Goal: Task Accomplishment & Management: Use online tool/utility

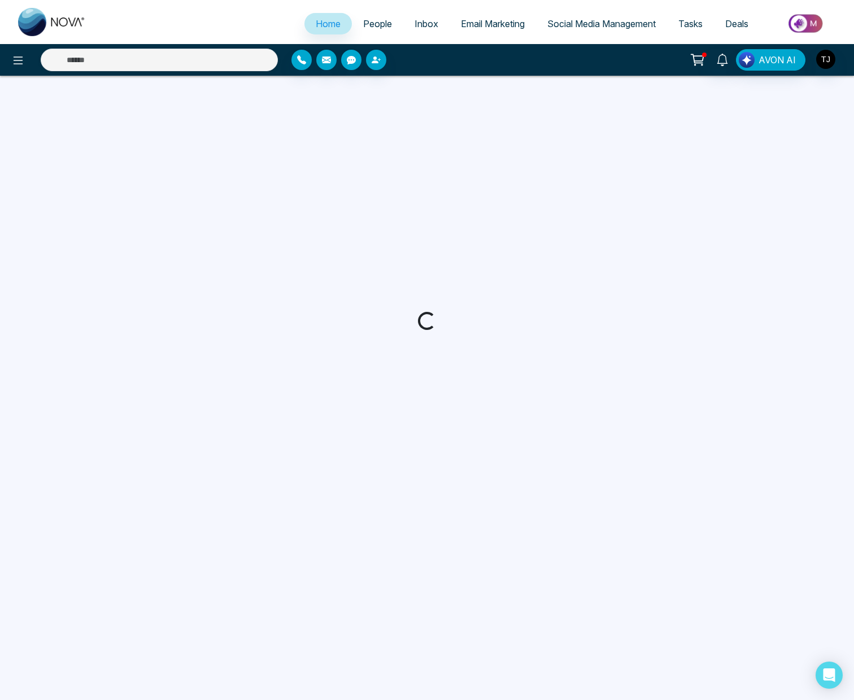
select select "*"
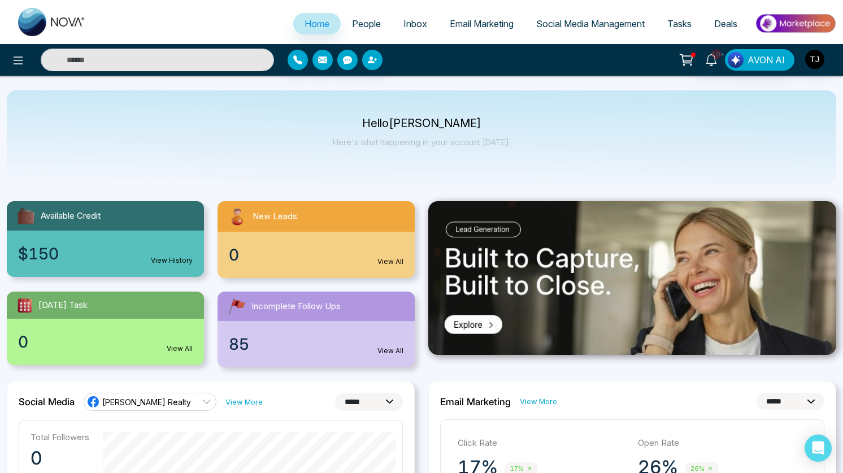
click at [356, 25] on span "People" at bounding box center [366, 23] width 29 height 11
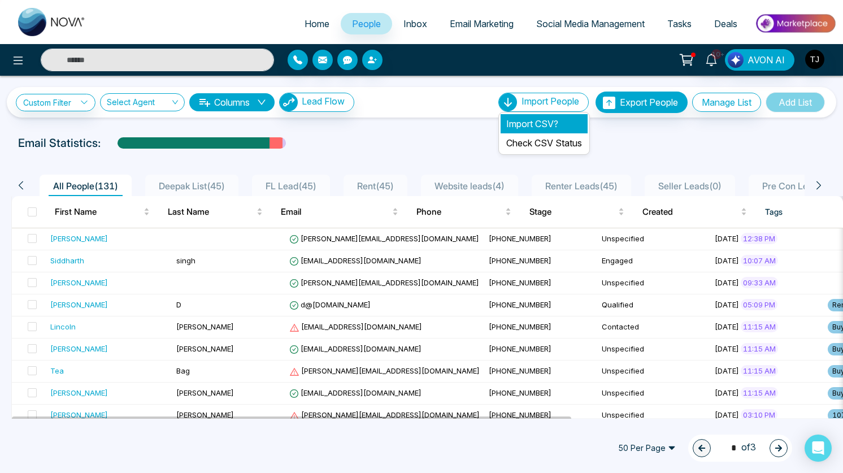
click at [534, 128] on li "Import CSV?" at bounding box center [544, 123] width 87 height 19
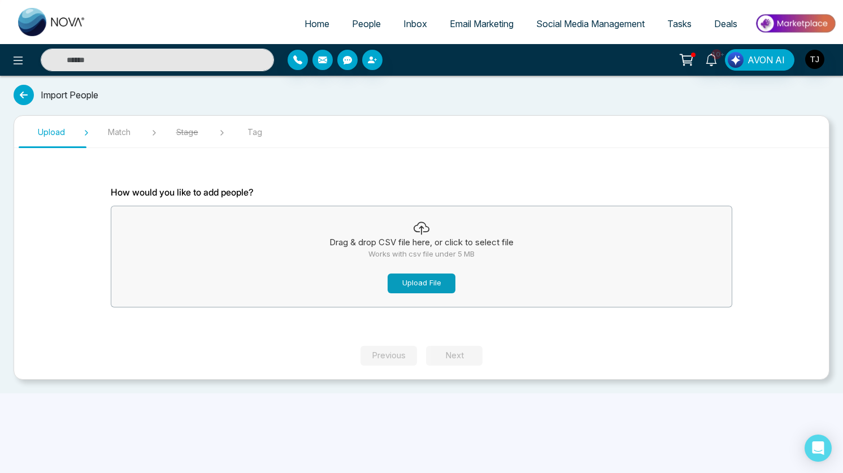
click at [433, 288] on button "Upload File" at bounding box center [422, 283] width 68 height 20
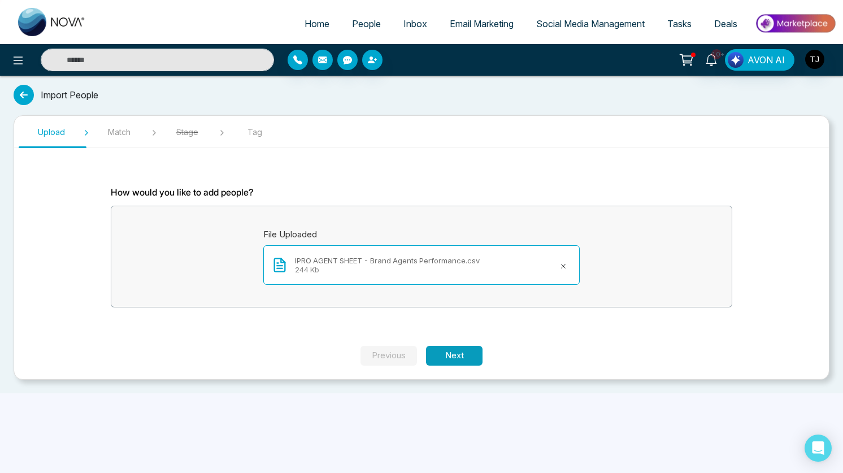
click at [454, 350] on button "Next" at bounding box center [454, 356] width 56 height 20
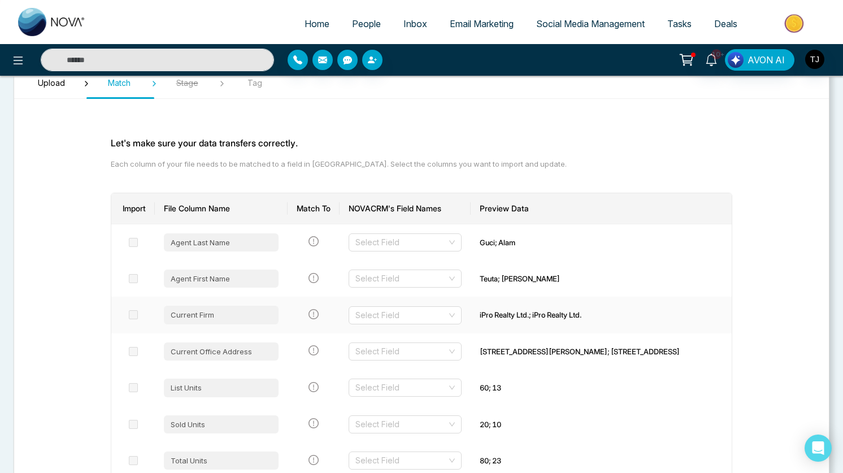
scroll to position [50, 0]
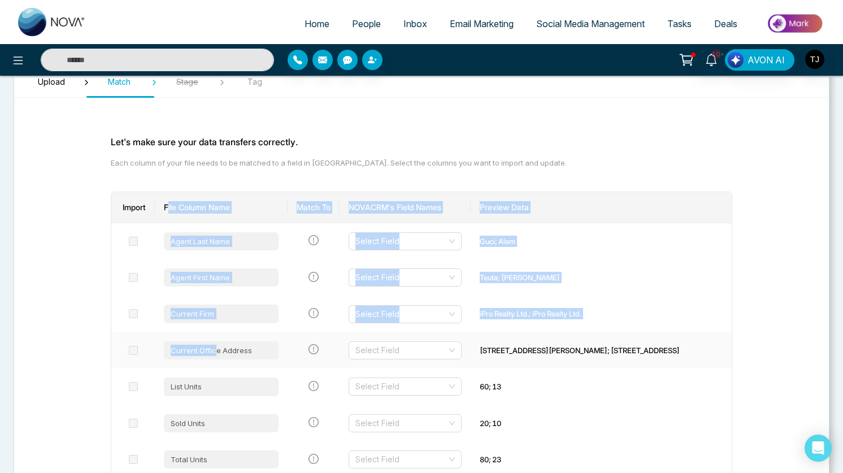
drag, startPoint x: 174, startPoint y: 205, endPoint x: 223, endPoint y: 347, distance: 150.4
click at [223, 347] on div "Current Office Address" at bounding box center [221, 350] width 115 height 18
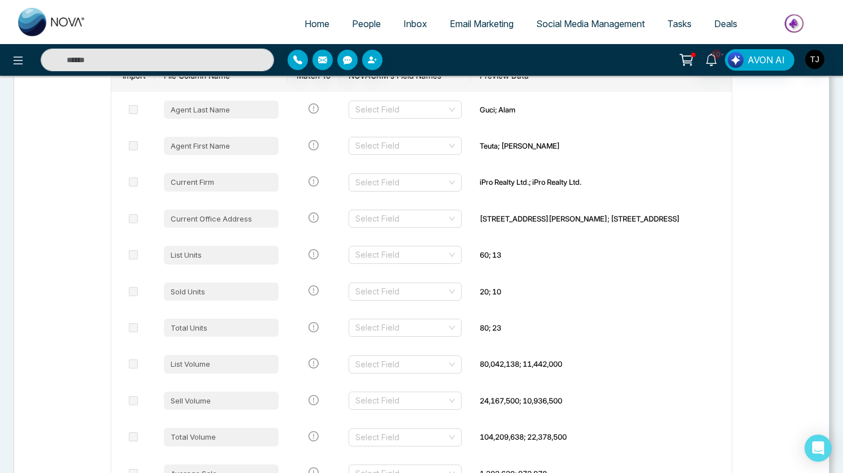
scroll to position [0, 0]
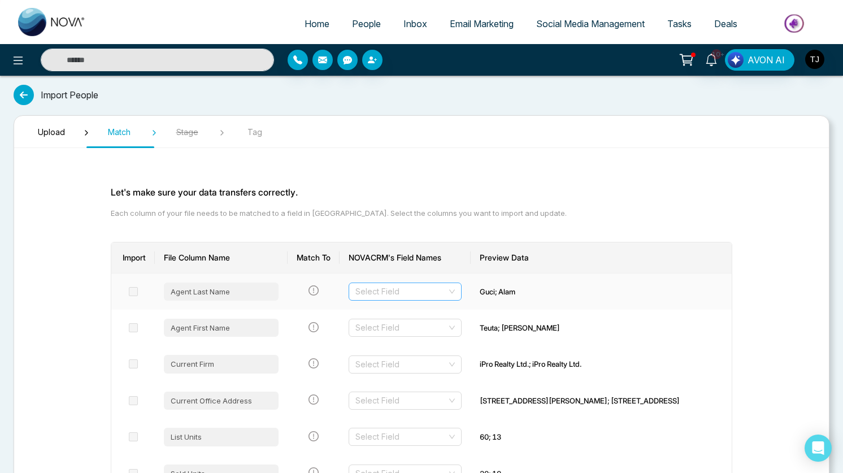
click at [447, 292] on input "search" at bounding box center [401, 291] width 92 height 17
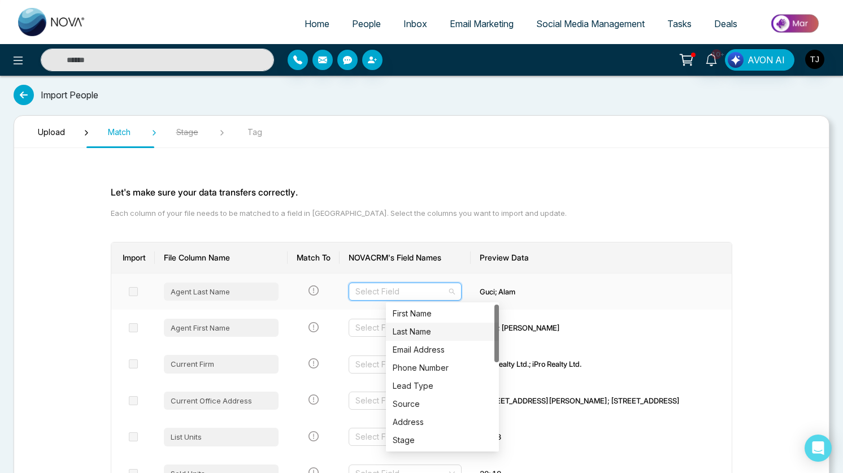
click at [446, 334] on div "Last Name" at bounding box center [442, 331] width 99 height 12
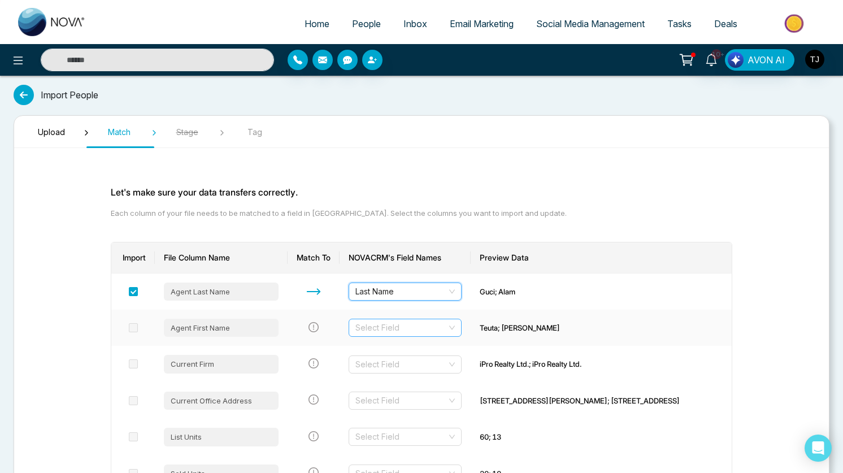
click at [447, 324] on input "search" at bounding box center [401, 327] width 92 height 17
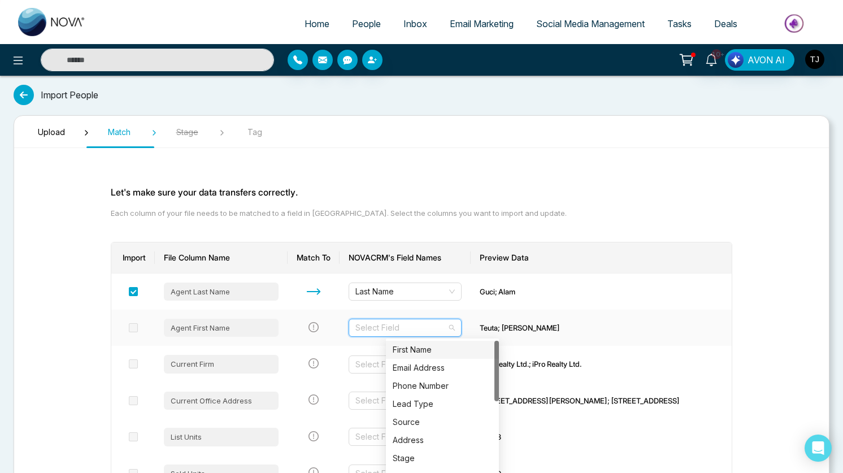
click at [452, 347] on div "First Name" at bounding box center [442, 349] width 99 height 12
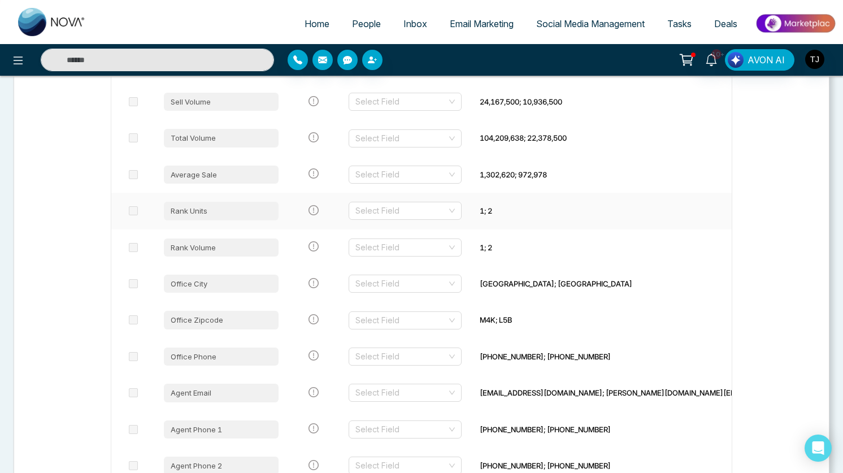
scroll to position [490, 0]
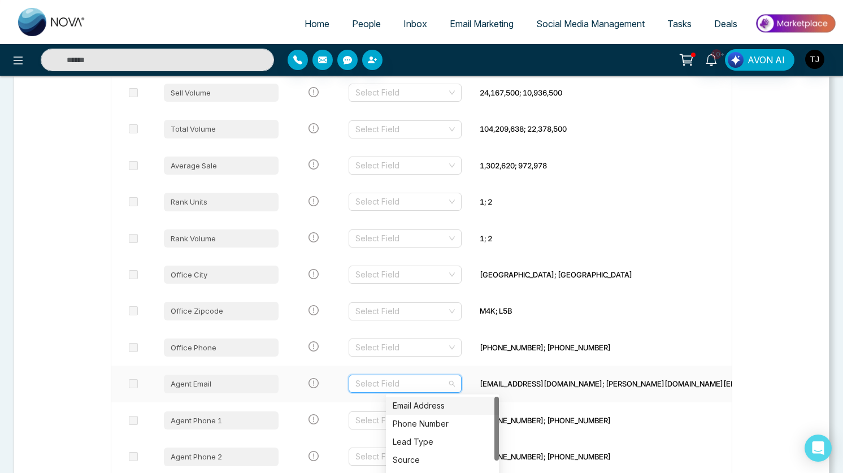
click at [447, 388] on input "search" at bounding box center [401, 383] width 92 height 17
click at [433, 407] on div "Email Address" at bounding box center [442, 405] width 99 height 12
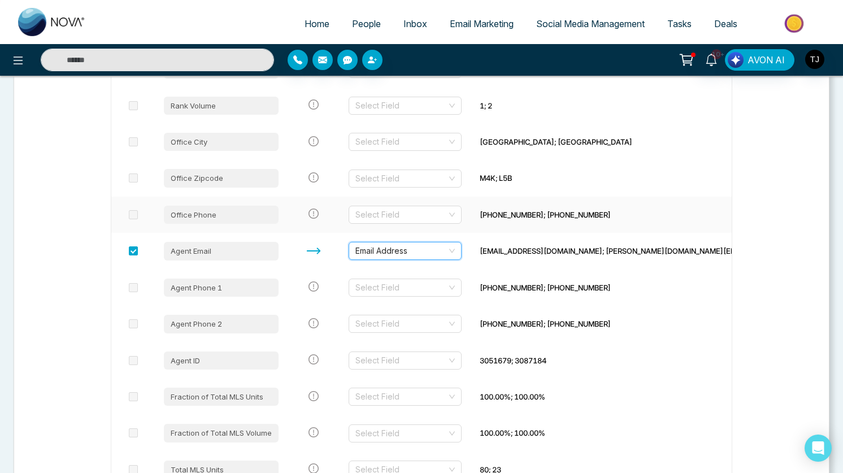
scroll to position [625, 0]
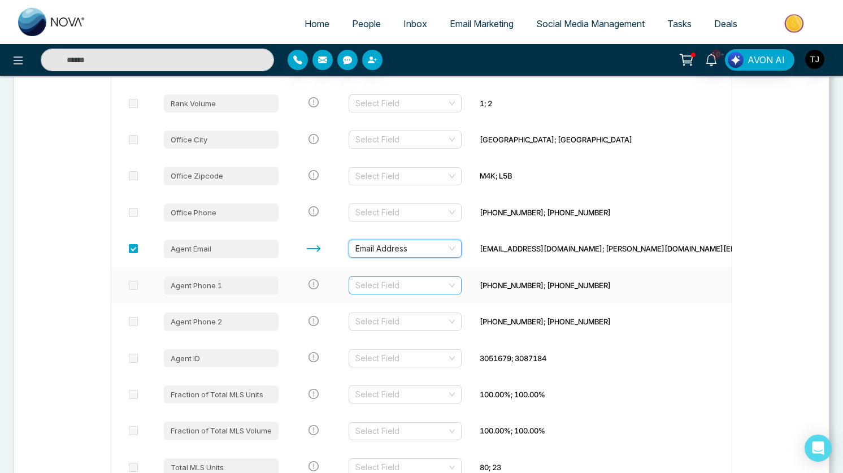
click at [447, 278] on input "search" at bounding box center [401, 285] width 92 height 17
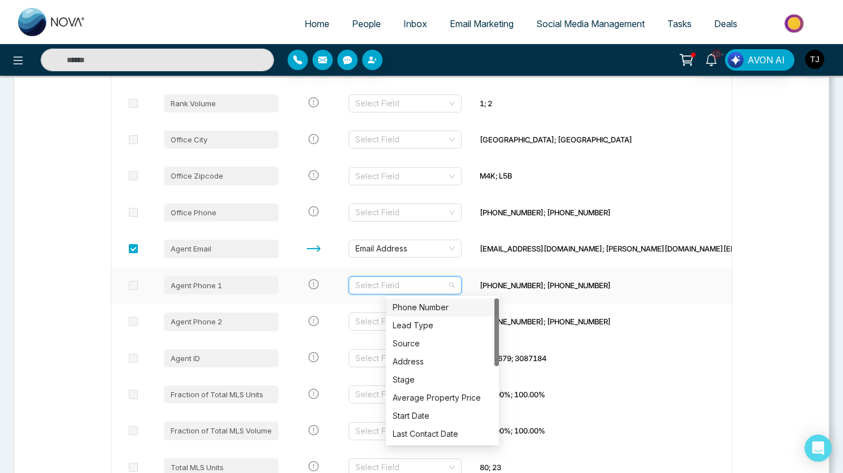
click at [443, 305] on div "Phone Number" at bounding box center [442, 307] width 99 height 12
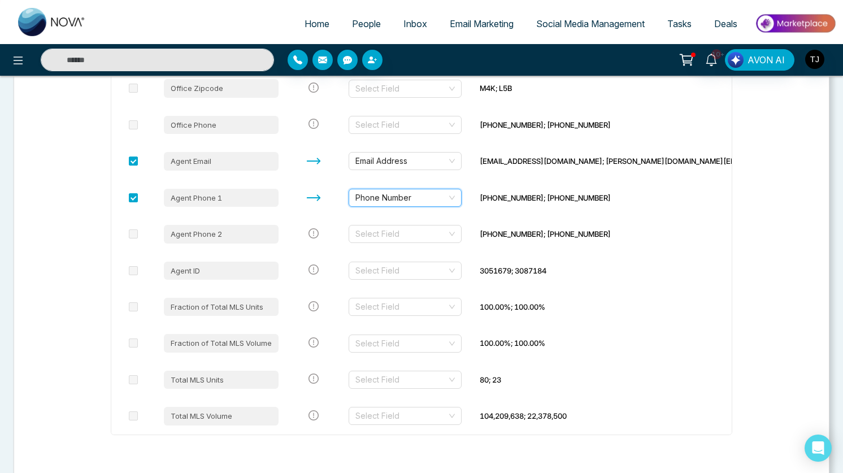
scroll to position [763, 0]
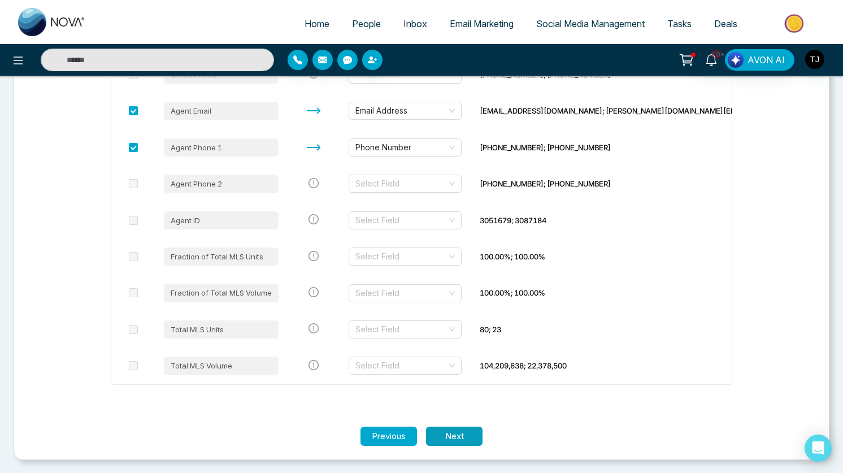
click at [467, 433] on button "Next" at bounding box center [454, 437] width 56 height 20
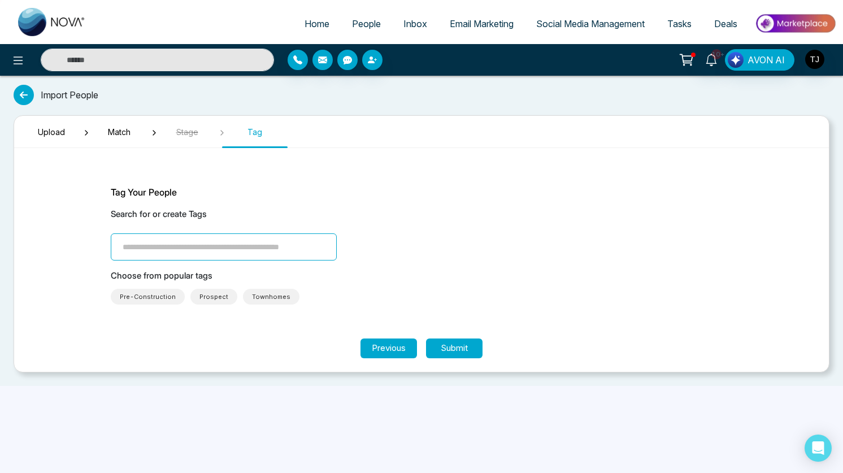
click at [151, 295] on span "Pre-Construction" at bounding box center [148, 296] width 56 height 11
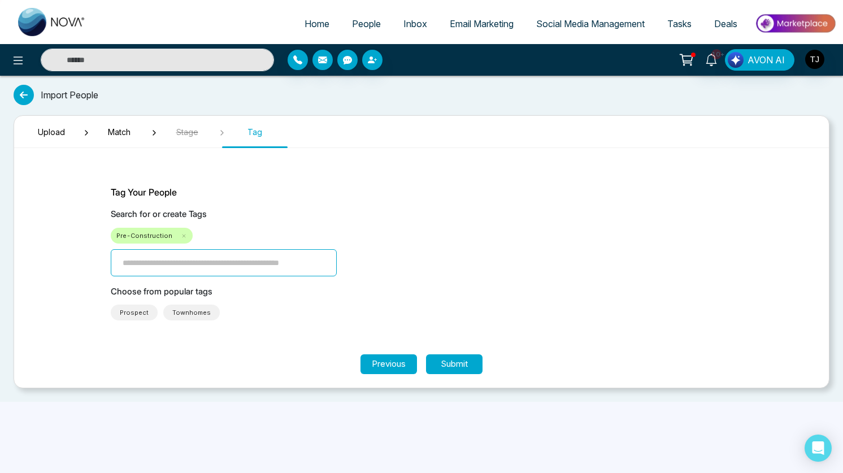
click at [360, 20] on span "People" at bounding box center [366, 23] width 29 height 11
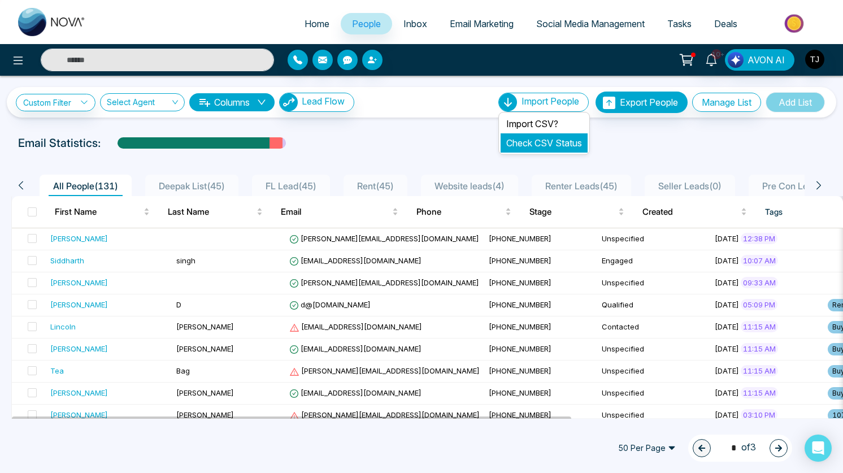
click at [556, 145] on link "Check CSV Status" at bounding box center [544, 142] width 76 height 11
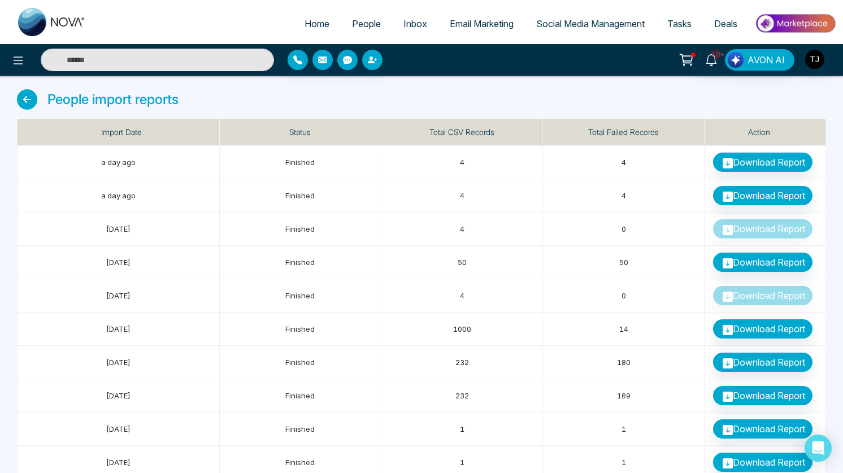
click at [360, 27] on span "People" at bounding box center [366, 23] width 29 height 11
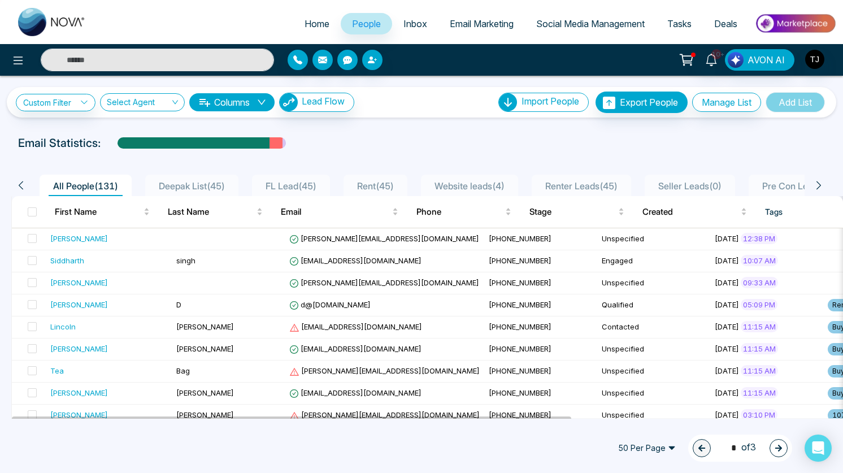
click at [321, 23] on span "Home" at bounding box center [317, 23] width 25 height 11
select select "*"
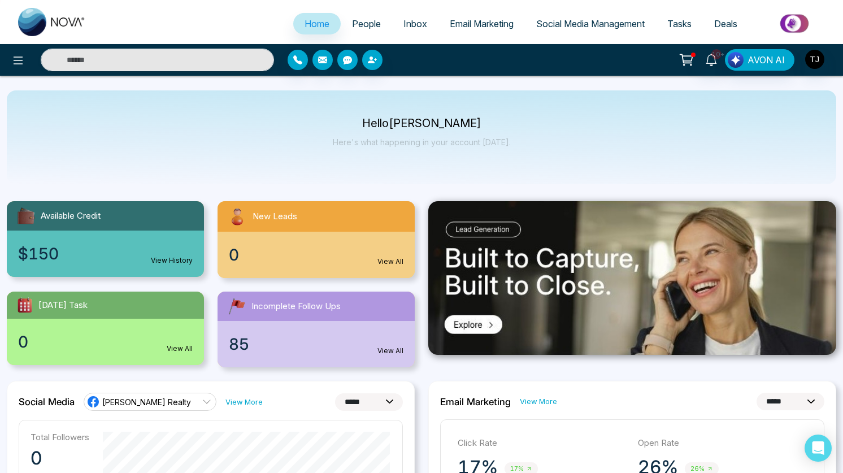
click at [675, 23] on span "Tasks" at bounding box center [679, 23] width 24 height 11
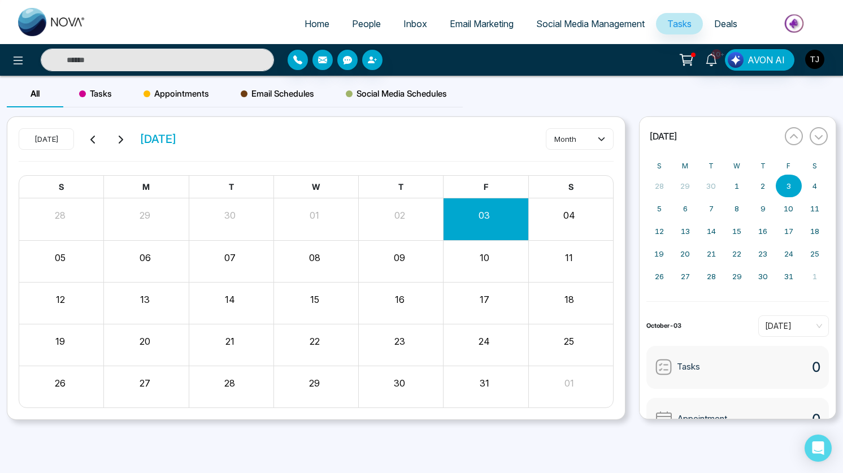
click at [106, 93] on span "Tasks" at bounding box center [95, 94] width 33 height 14
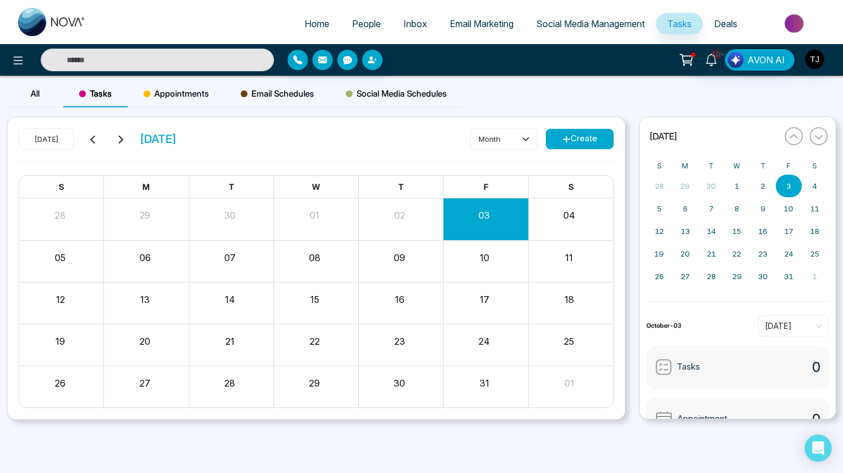
click at [319, 25] on span "Home" at bounding box center [317, 23] width 25 height 11
select select "*"
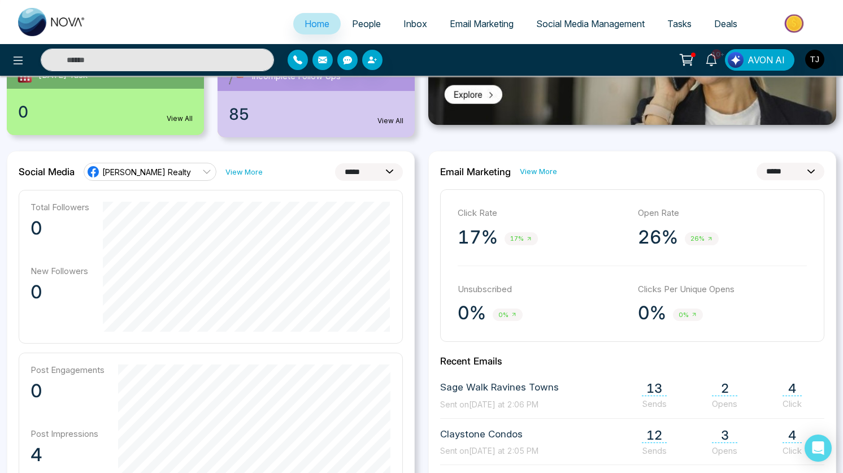
scroll to position [239, 0]
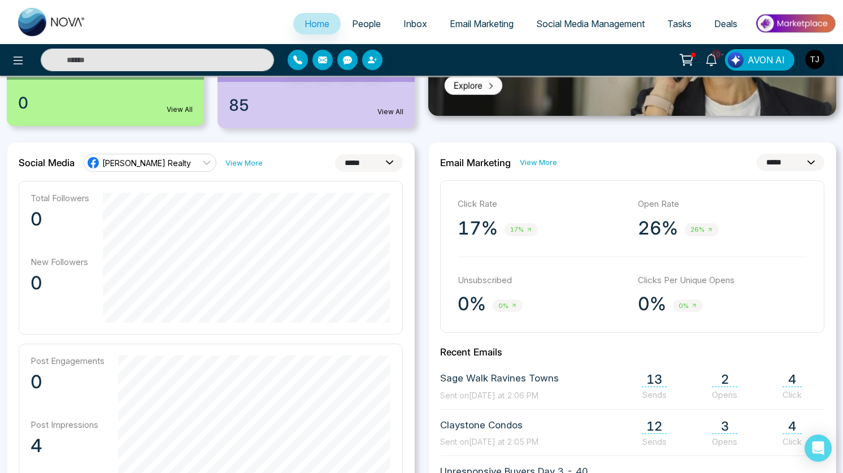
click at [185, 167] on link "[PERSON_NAME] Realty" at bounding box center [150, 163] width 133 height 18
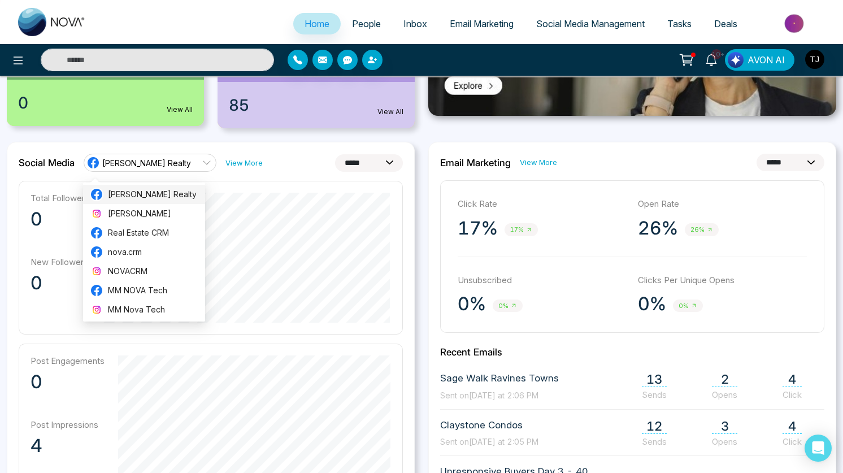
click at [168, 194] on span "[PERSON_NAME] Realty" at bounding box center [153, 194] width 90 height 12
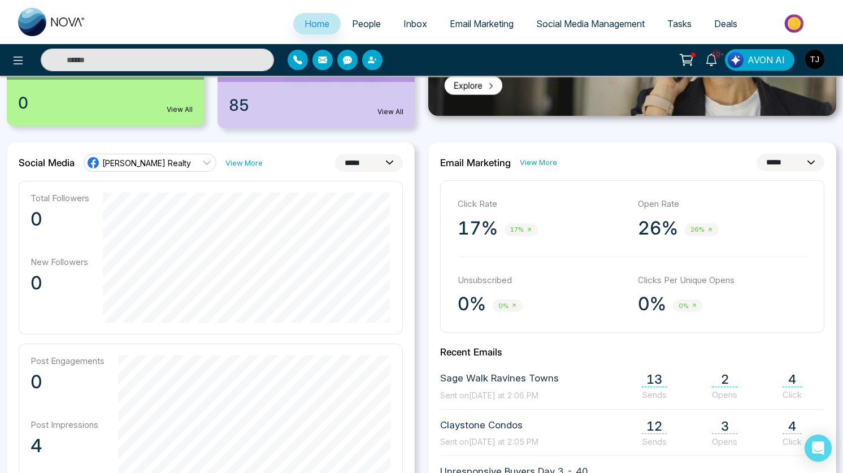
click at [356, 162] on select "**********" at bounding box center [369, 163] width 68 height 18
select select "**"
click at [335, 154] on select "**********" at bounding box center [369, 163] width 68 height 18
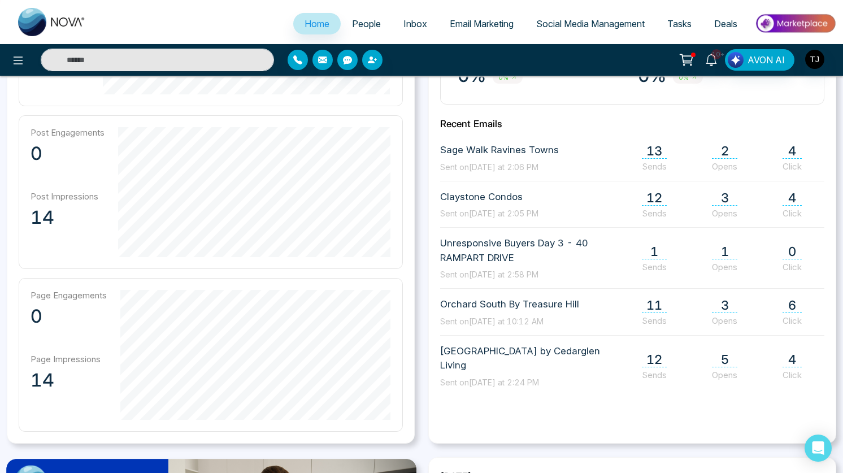
scroll to position [472, 0]
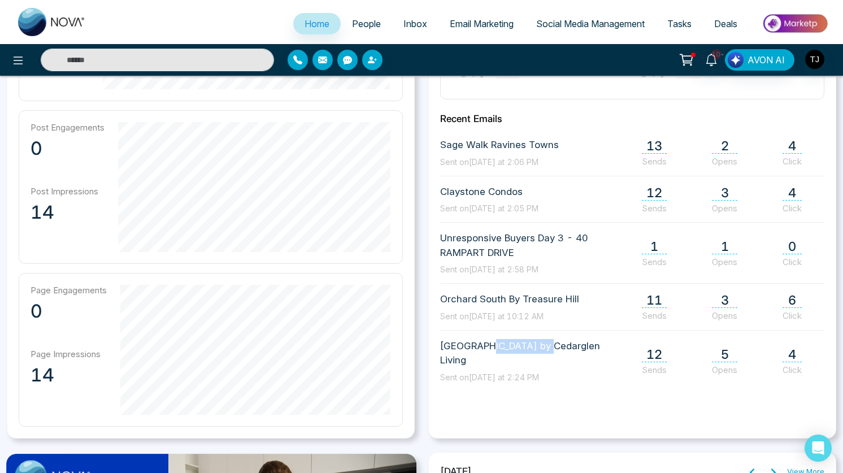
drag, startPoint x: 482, startPoint y: 347, endPoint x: 540, endPoint y: 345, distance: 57.1
click at [540, 345] on span "[GEOGRAPHIC_DATA] by Cedarglen Living" at bounding box center [532, 353] width 185 height 29
click at [792, 351] on span "4" at bounding box center [791, 354] width 19 height 15
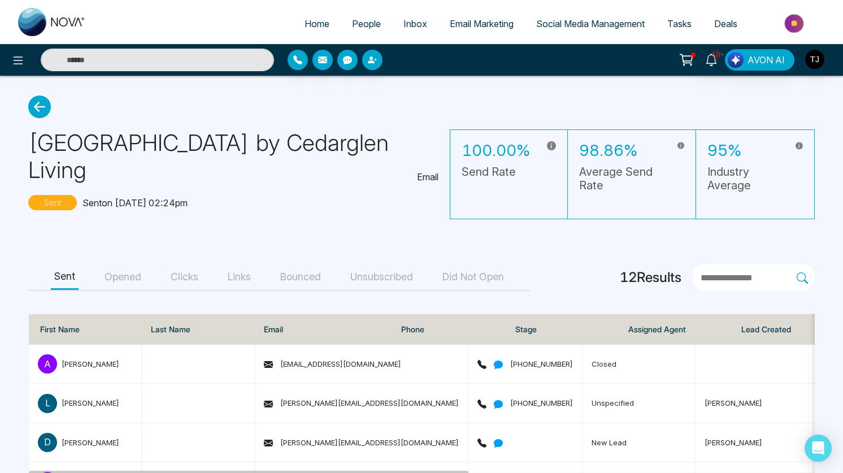
click at [198, 264] on button "Clicks" at bounding box center [184, 276] width 34 height 25
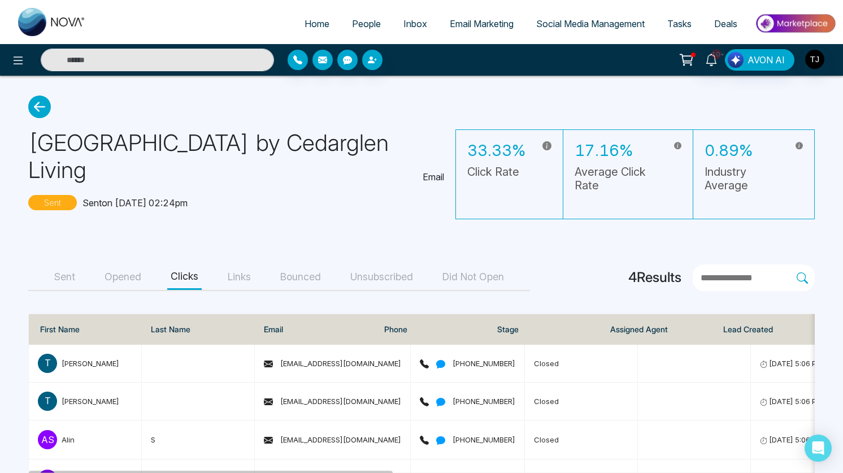
scroll to position [20, 0]
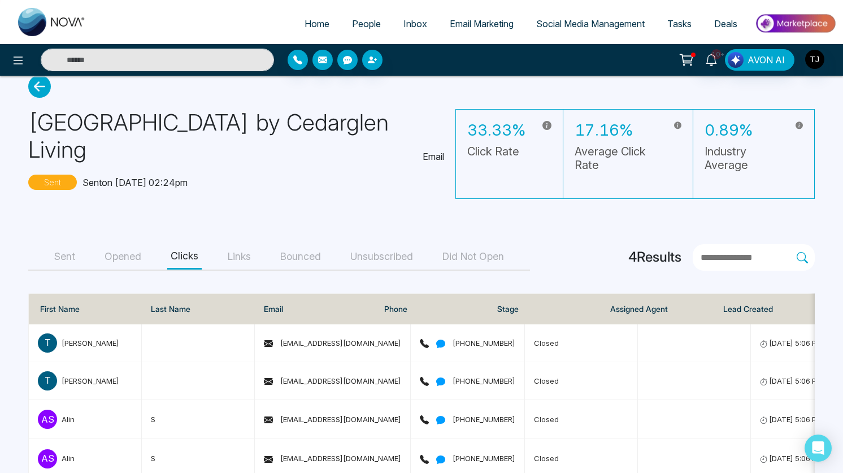
click at [249, 244] on button "Links" at bounding box center [239, 256] width 30 height 25
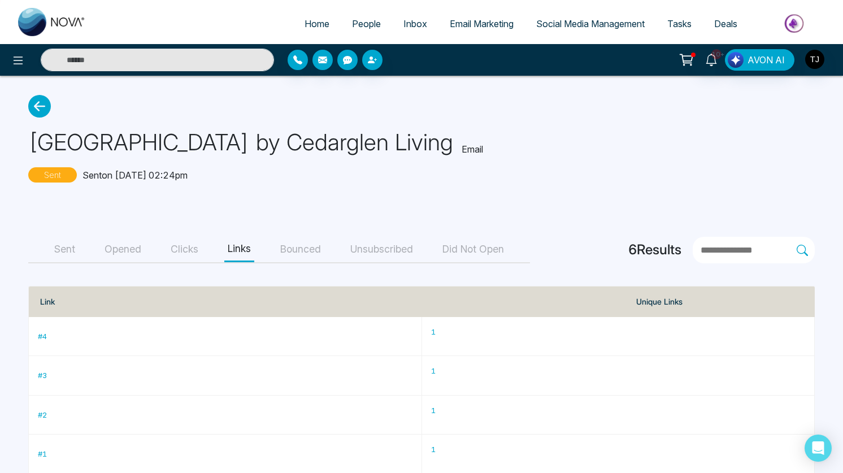
scroll to position [0, 0]
click at [64, 247] on button "Sent" at bounding box center [65, 249] width 28 height 25
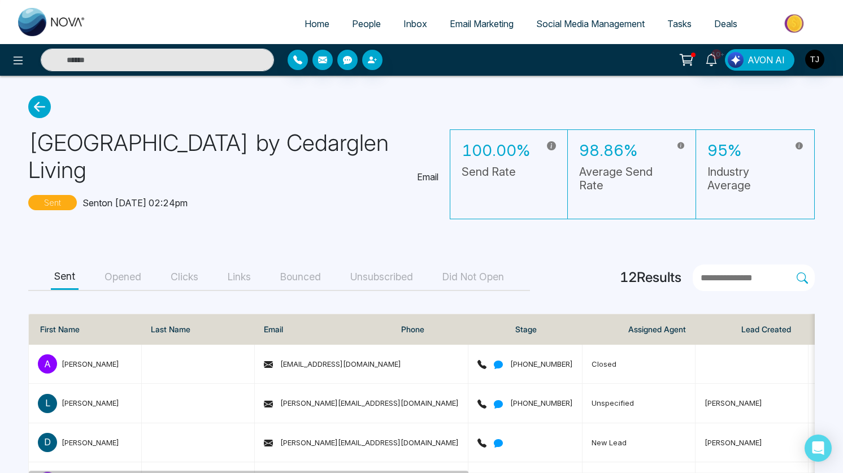
scroll to position [2, 0]
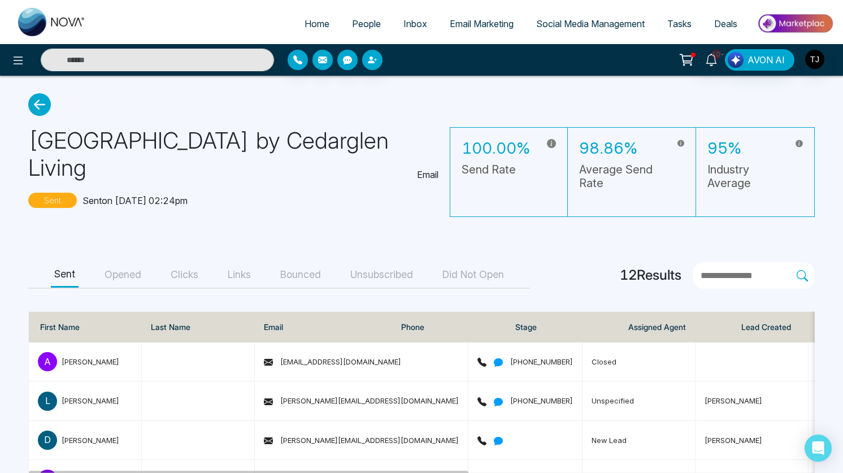
click at [311, 24] on span "Home" at bounding box center [317, 23] width 25 height 11
select select "*"
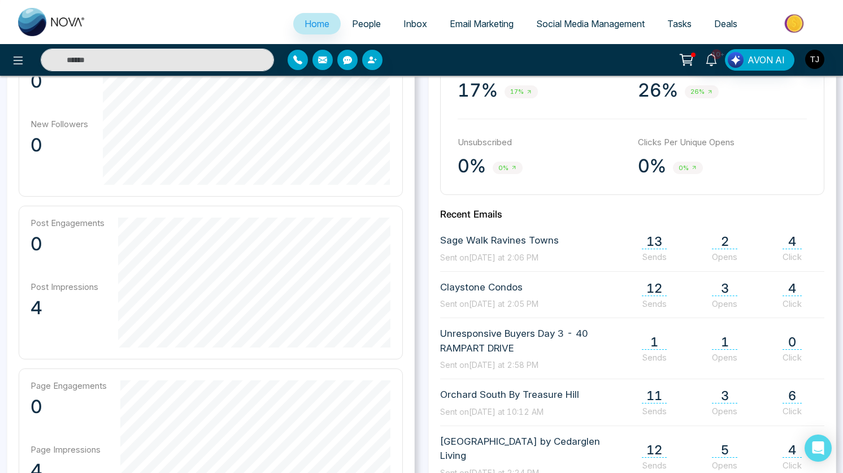
scroll to position [379, 0]
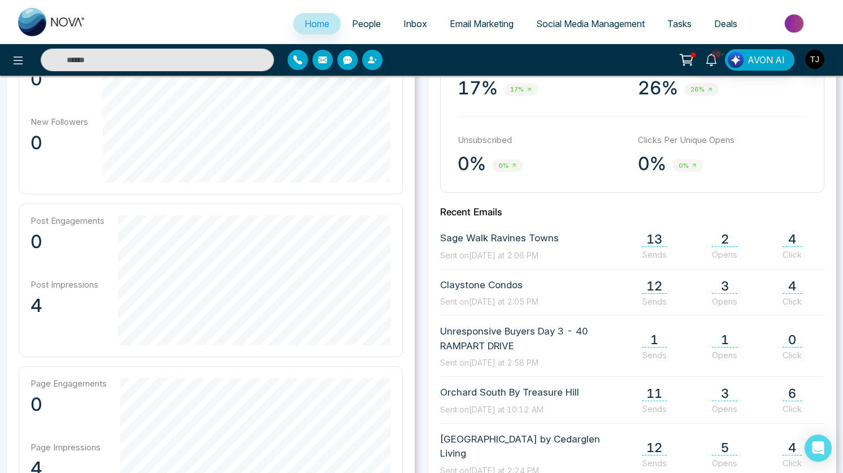
click at [341, 25] on link "People" at bounding box center [366, 23] width 51 height 21
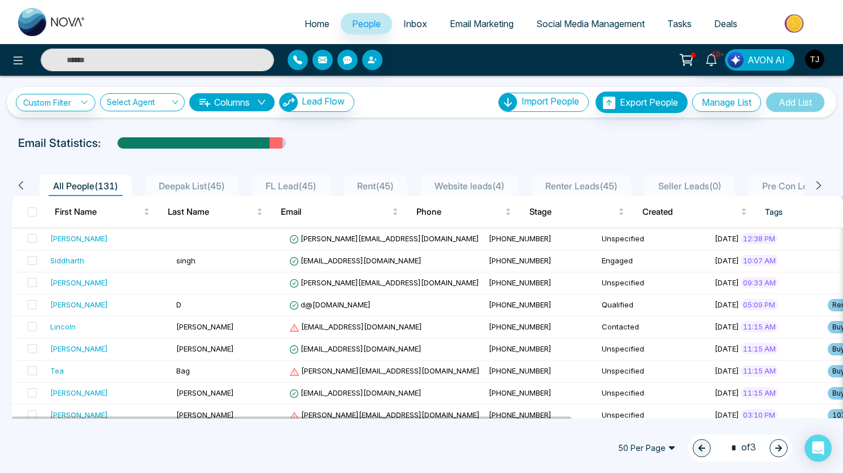
click at [180, 54] on input "text" at bounding box center [157, 60] width 233 height 23
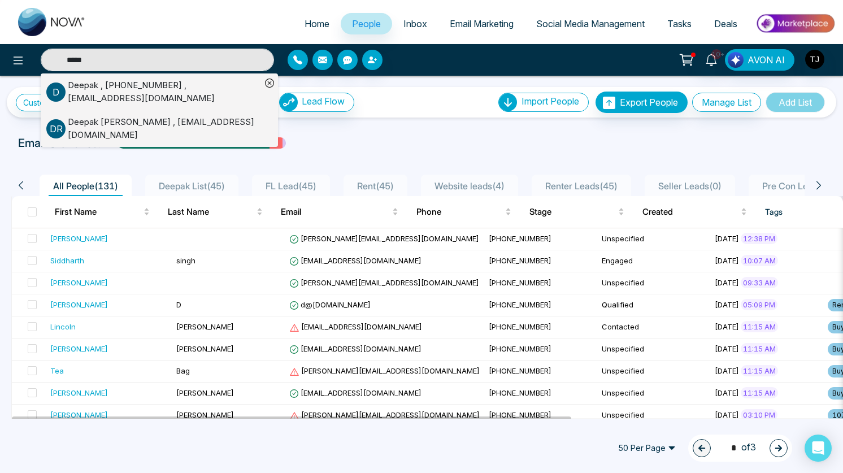
type input "*****"
click at [92, 97] on div "Deepak , +19058063418 , marketing@remaxmillennium.ca" at bounding box center [164, 91] width 193 height 25
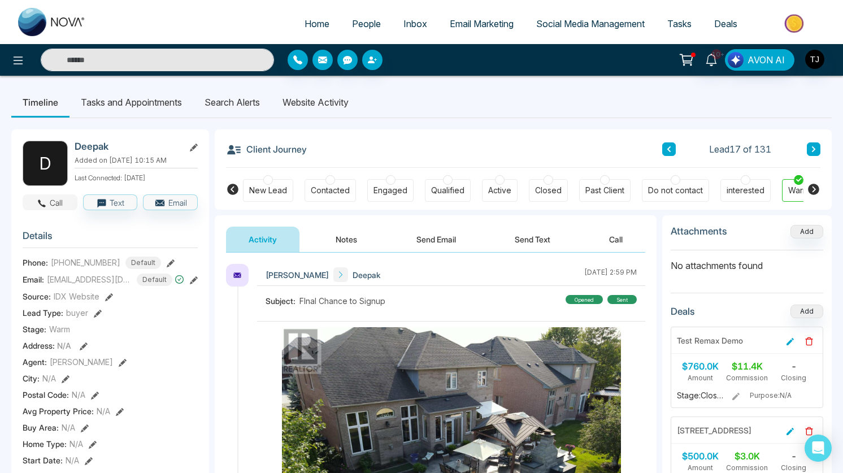
click at [49, 201] on button "Call" at bounding box center [50, 202] width 55 height 16
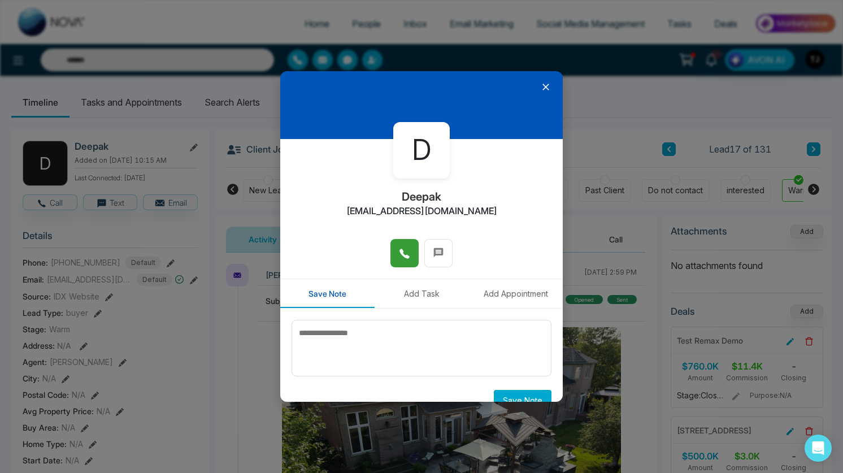
click at [410, 251] on icon at bounding box center [404, 253] width 11 height 11
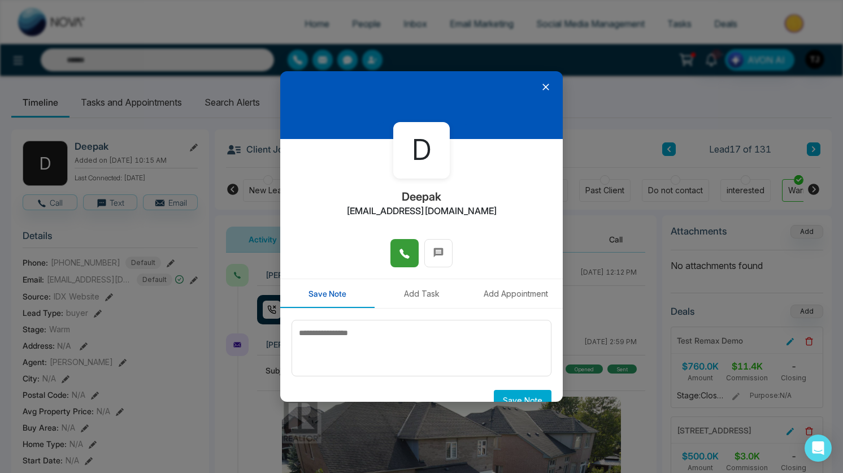
click at [536, 86] on div at bounding box center [421, 105] width 282 height 68
click at [545, 85] on icon at bounding box center [545, 87] width 7 height 7
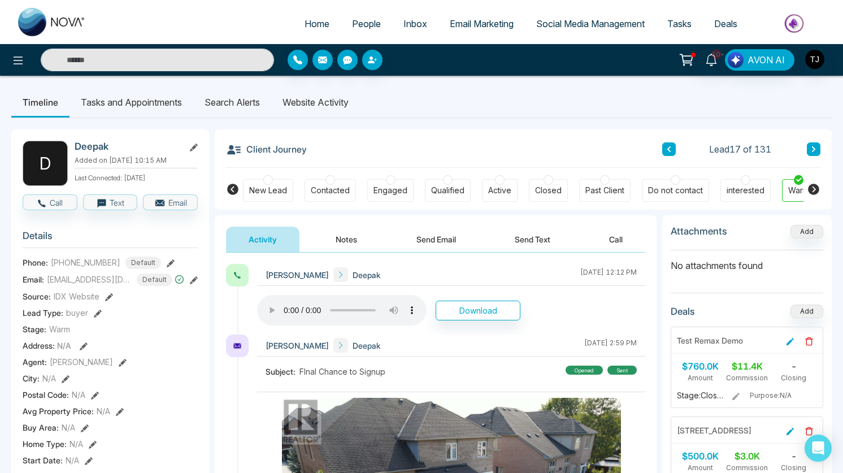
click at [532, 233] on button "Send Text" at bounding box center [532, 239] width 81 height 25
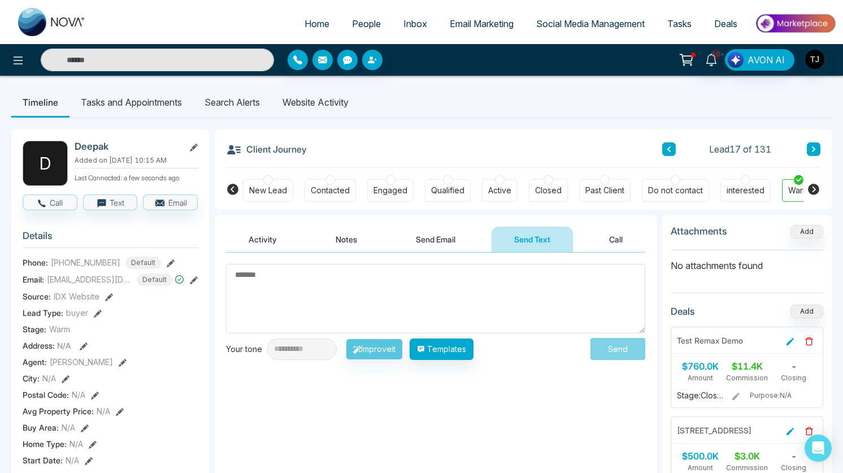
click at [401, 262] on div "**********" at bounding box center [436, 366] width 442 height 226
click at [395, 282] on textarea at bounding box center [435, 298] width 419 height 69
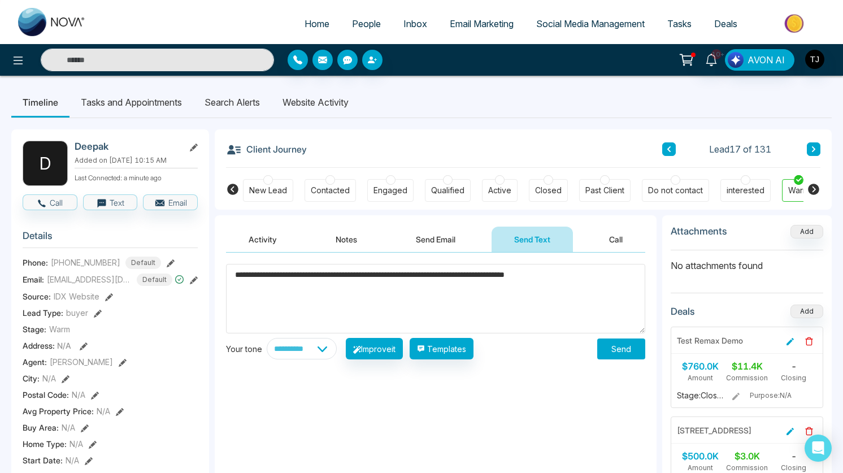
scroll to position [1, 0]
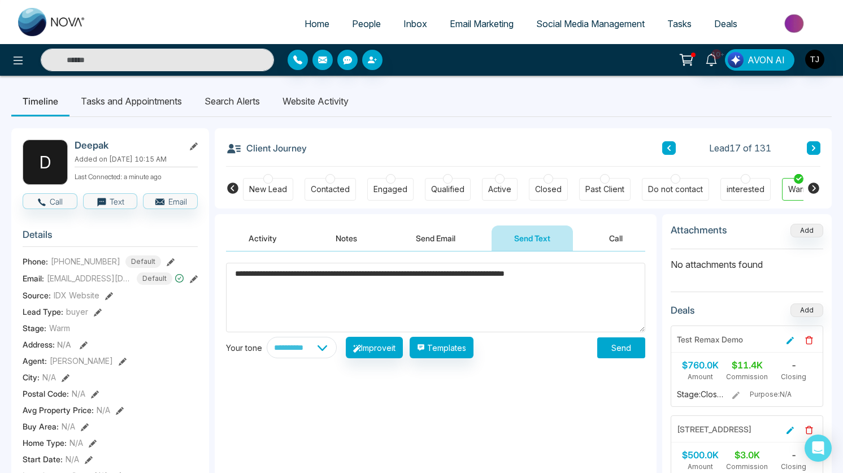
drag, startPoint x: 585, startPoint y: 273, endPoint x: 240, endPoint y: 280, distance: 345.8
click at [240, 280] on textarea "**********" at bounding box center [435, 297] width 419 height 69
type textarea "**********"
click at [293, 353] on select "**********" at bounding box center [302, 347] width 70 height 21
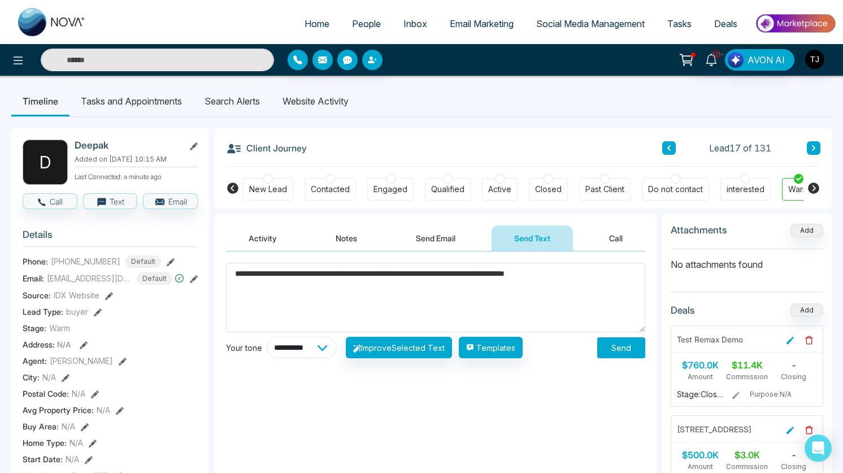
select select "**********"
click at [267, 337] on select "**********" at bounding box center [302, 347] width 70 height 21
click at [385, 347] on button "Improve Selected Text" at bounding box center [399, 347] width 106 height 21
type textarea "**********"
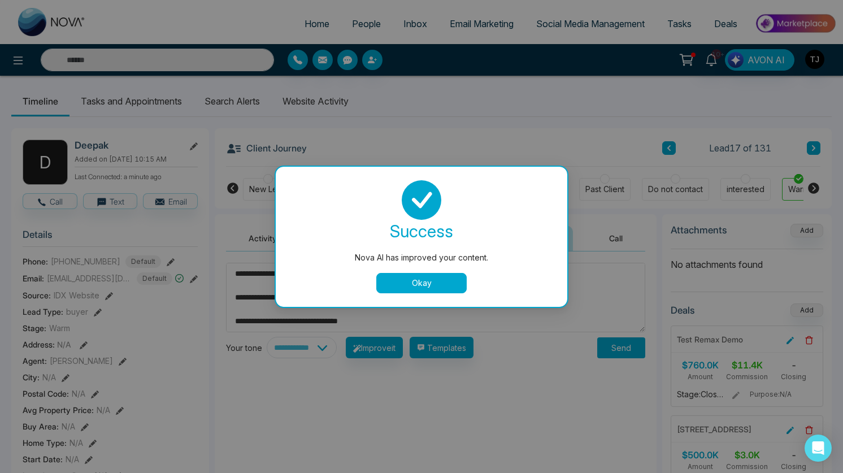
click at [404, 274] on button "Okay" at bounding box center [421, 283] width 90 height 20
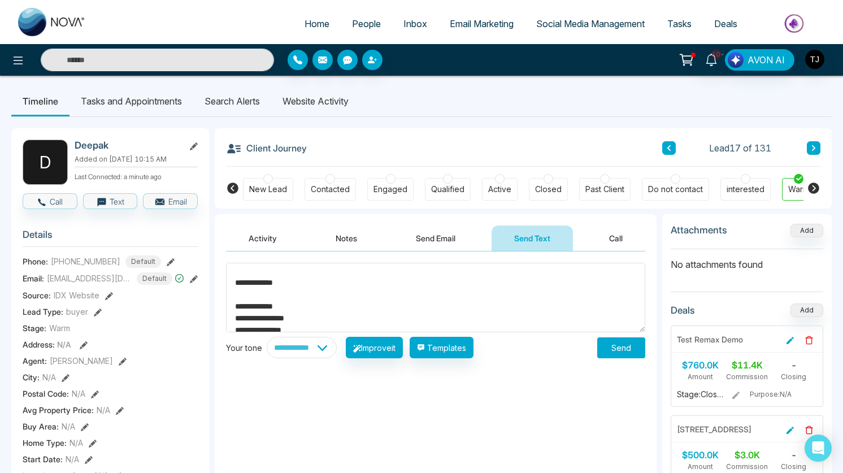
scroll to position [154, 0]
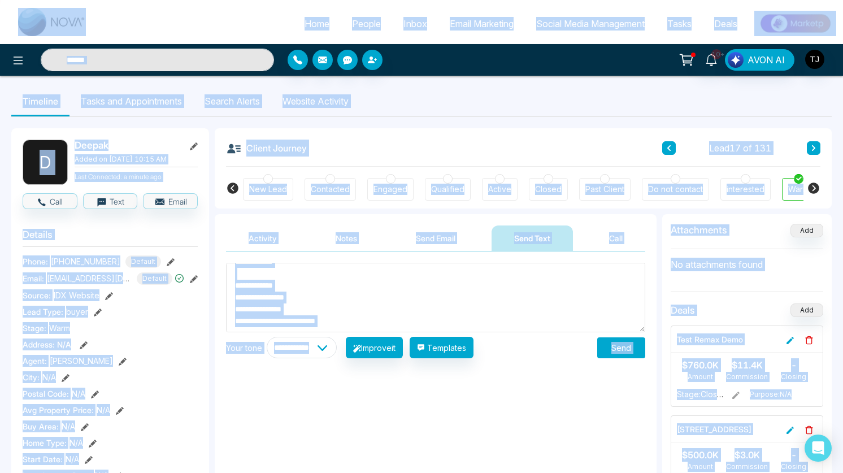
click at [425, 281] on textarea "**********" at bounding box center [435, 297] width 419 height 69
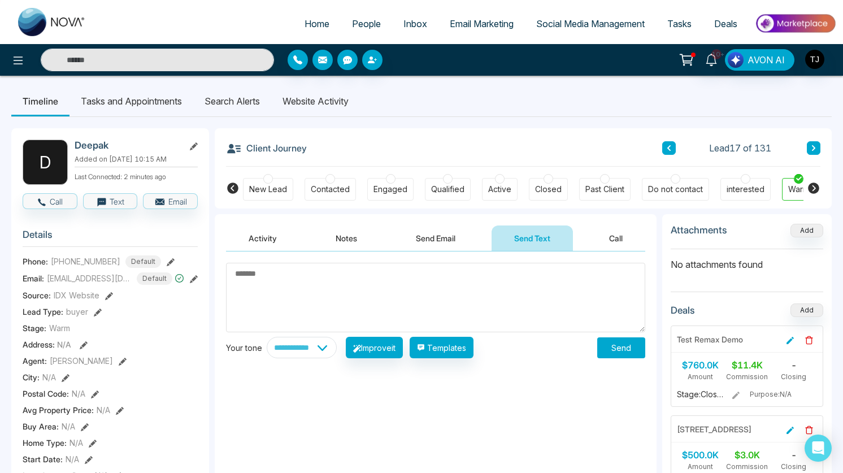
scroll to position [0, 0]
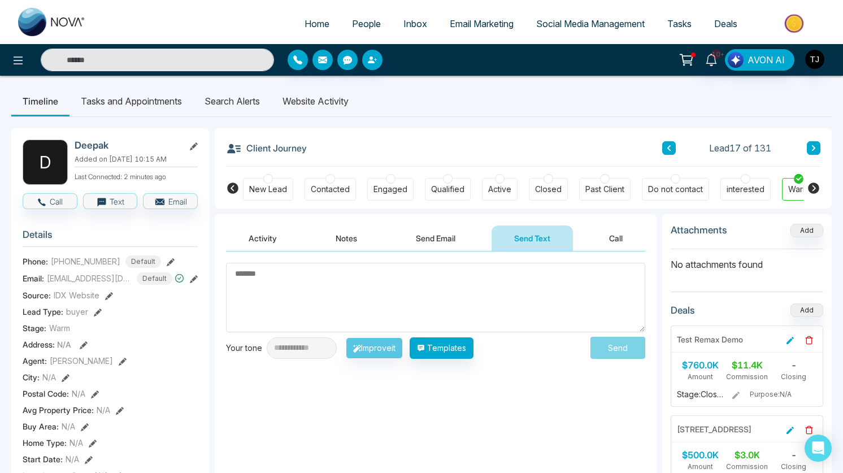
click at [412, 289] on textarea at bounding box center [435, 297] width 419 height 69
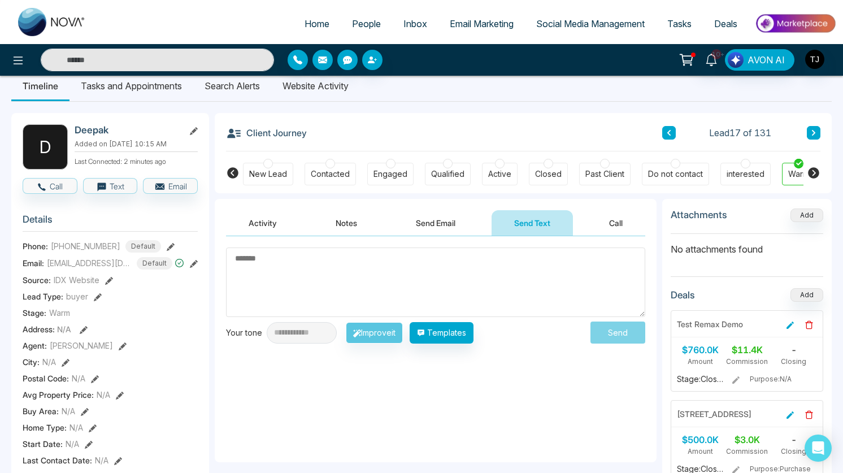
scroll to position [22, 0]
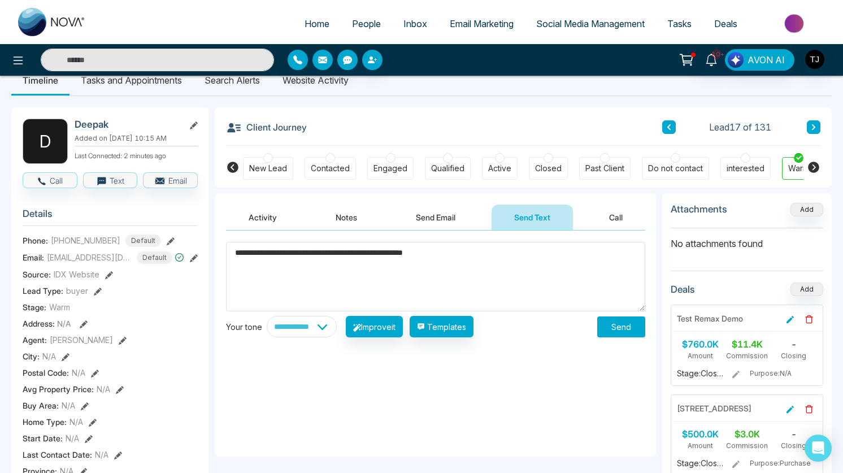
type textarea "**********"
click at [617, 316] on button "Send" at bounding box center [621, 326] width 48 height 21
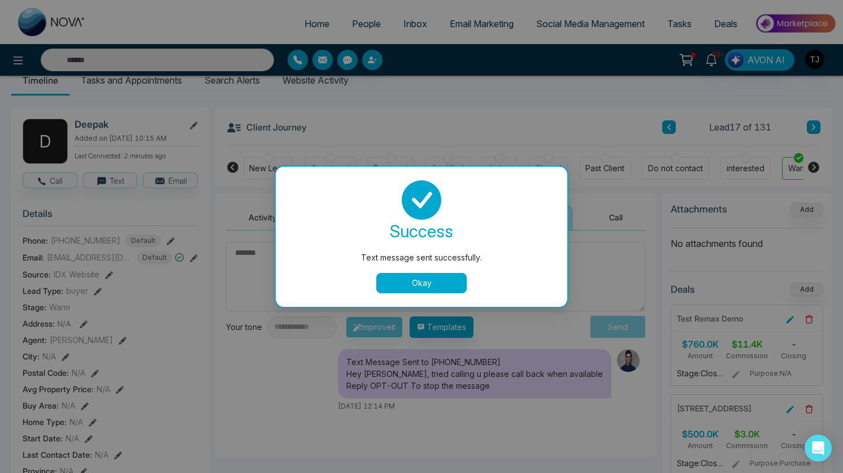
click at [419, 284] on button "Okay" at bounding box center [421, 283] width 90 height 20
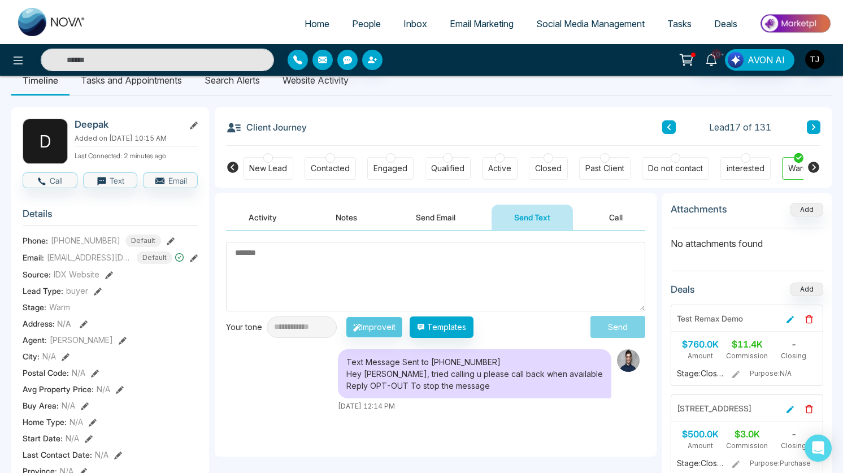
click at [276, 219] on button "Activity" at bounding box center [262, 217] width 73 height 25
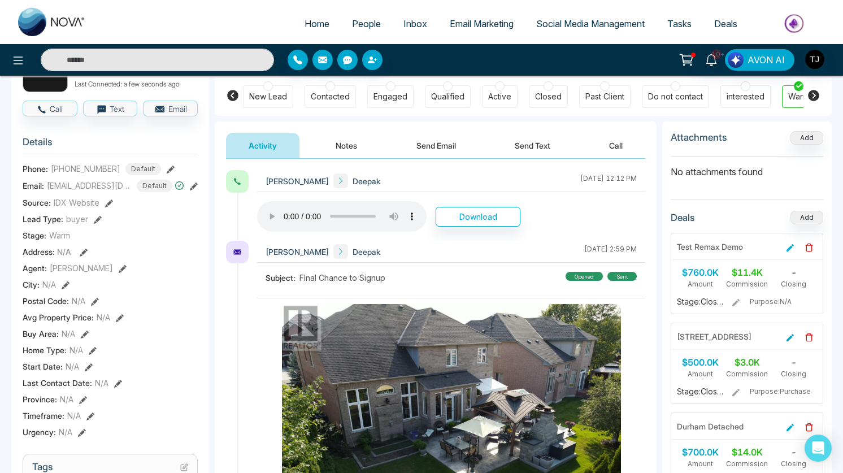
scroll to position [93, 0]
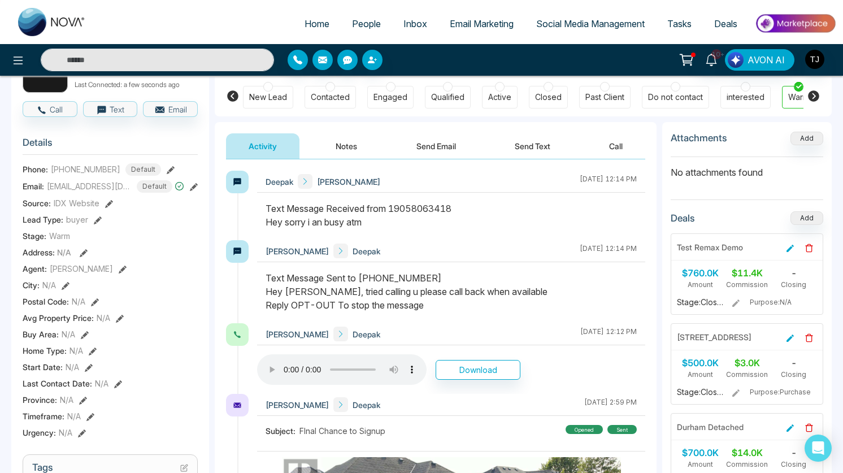
drag, startPoint x: 430, startPoint y: 311, endPoint x: 333, endPoint y: 247, distance: 116.4
click at [253, 285] on div "Tirston James Deepak October 3 2025 | 12:14 PM" at bounding box center [435, 281] width 419 height 83
drag, startPoint x: 398, startPoint y: 219, endPoint x: 249, endPoint y: 217, distance: 148.6
click at [249, 217] on div "Deepak Tirston James October 3 2025 | 12:14 PM" at bounding box center [435, 205] width 419 height 69
click at [712, 61] on icon at bounding box center [711, 60] width 12 height 12
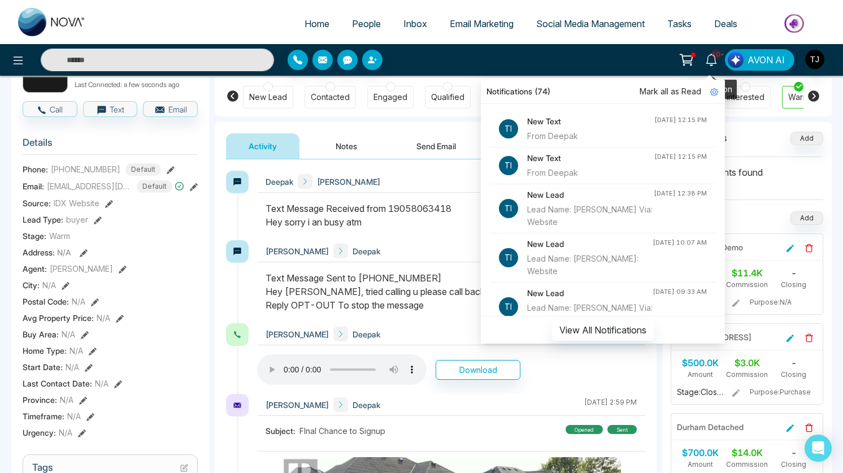
click at [713, 60] on icon at bounding box center [711, 60] width 12 height 12
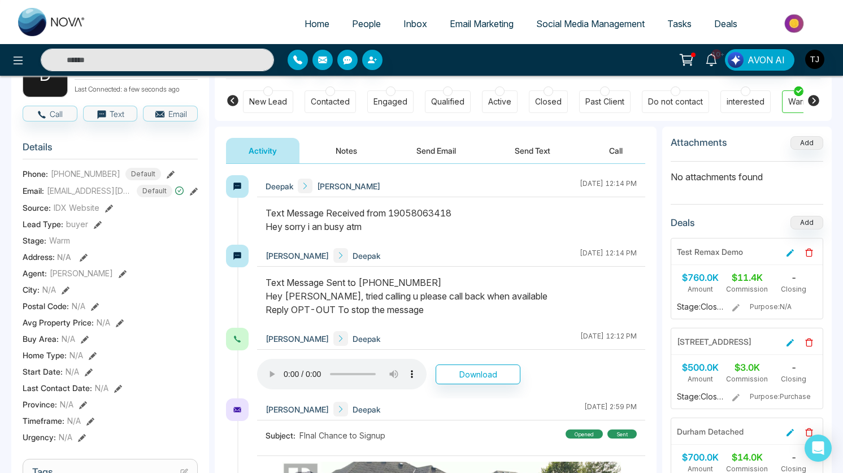
scroll to position [88, 0]
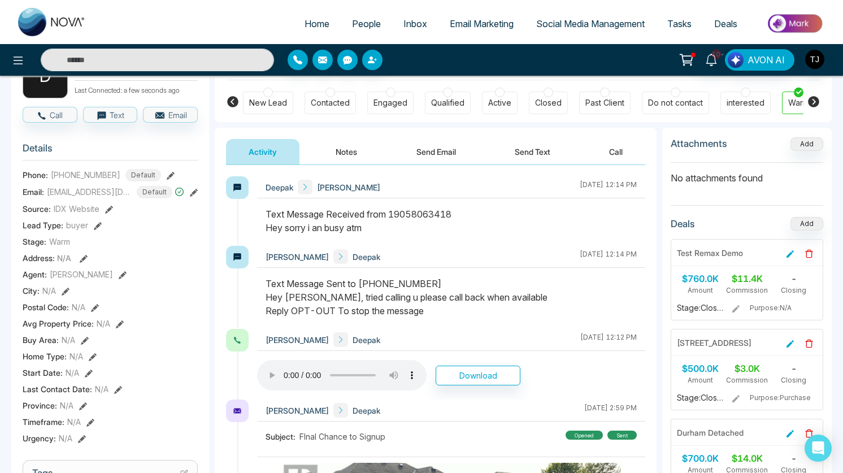
click at [338, 147] on button "Notes" at bounding box center [346, 151] width 67 height 25
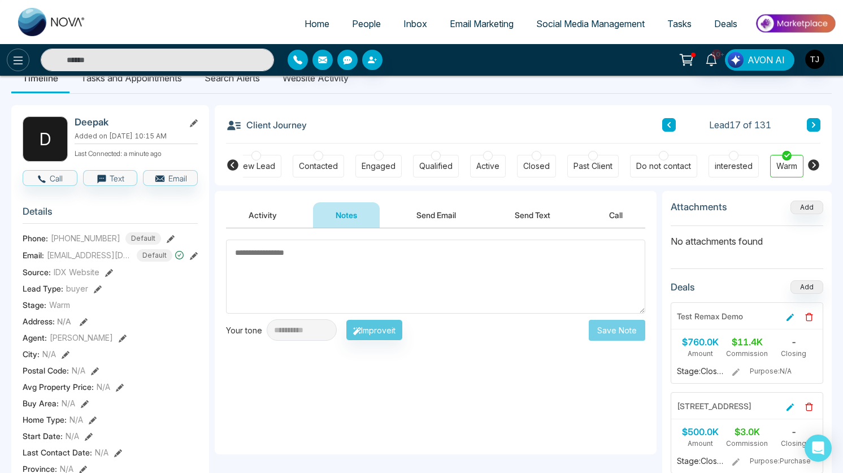
scroll to position [0, 11]
click at [19, 53] on button at bounding box center [18, 60] width 23 height 23
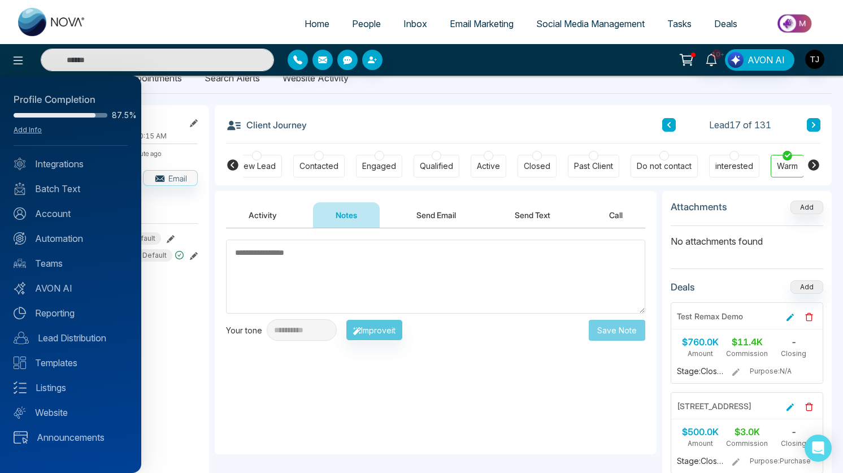
click at [547, 269] on div at bounding box center [421, 236] width 843 height 473
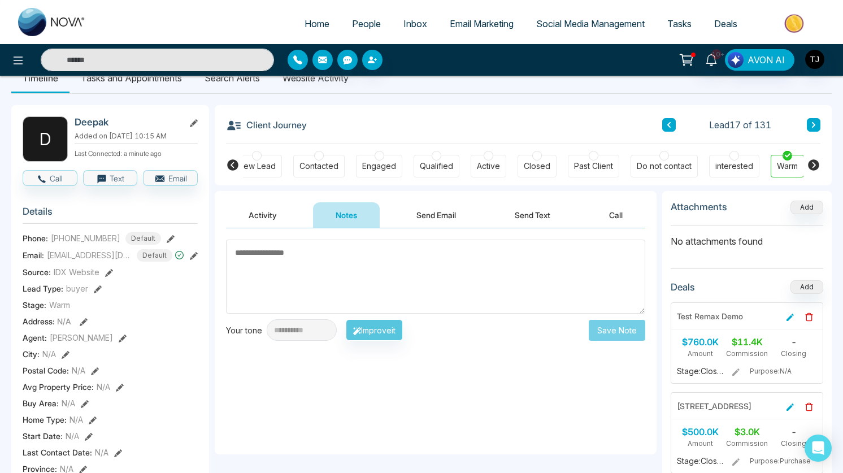
scroll to position [0, 0]
click at [673, 155] on div at bounding box center [676, 156] width 10 height 10
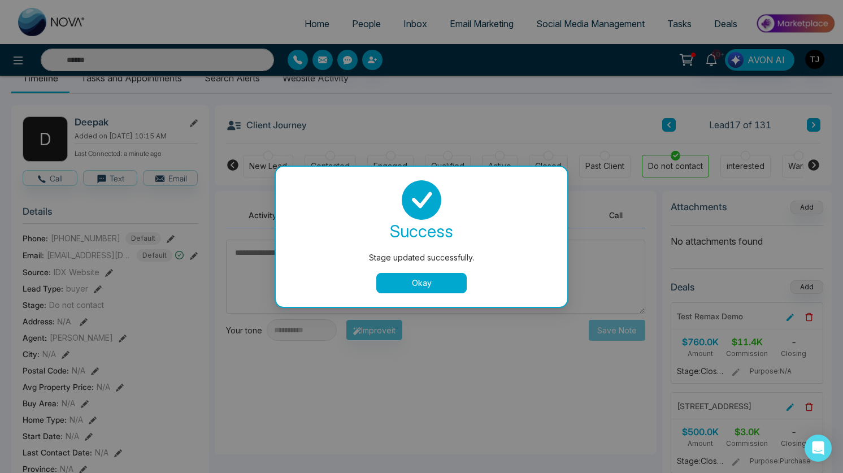
click at [447, 276] on button "Okay" at bounding box center [421, 283] width 90 height 20
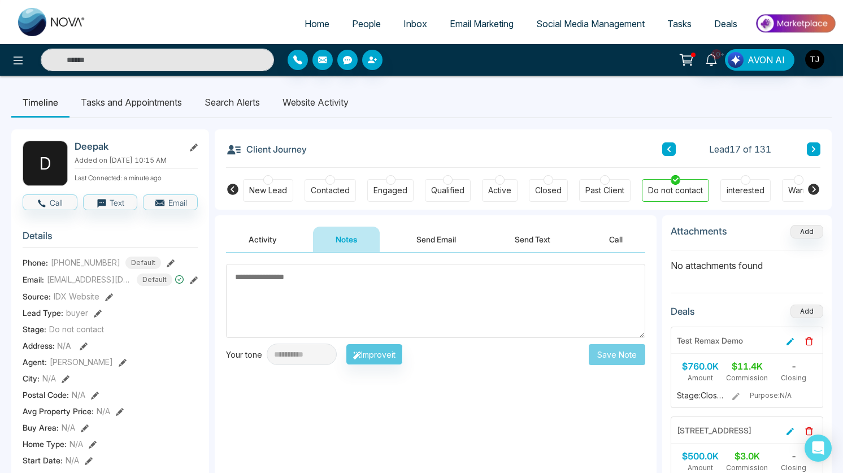
click at [261, 234] on button "Activity" at bounding box center [262, 239] width 73 height 25
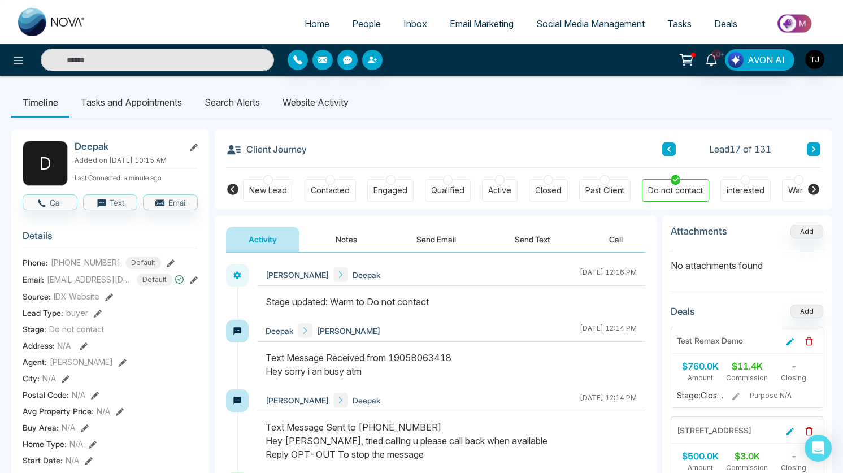
drag, startPoint x: 608, startPoint y: 273, endPoint x: 638, endPoint y: 273, distance: 29.9
click at [638, 273] on div "Tirston James Deepak October 3 2025 | 12:16 PM" at bounding box center [451, 275] width 388 height 22
drag, startPoint x: 280, startPoint y: 303, endPoint x: 373, endPoint y: 306, distance: 93.2
click at [373, 306] on div "Stage updated: Warm to Do not contact" at bounding box center [451, 302] width 371 height 14
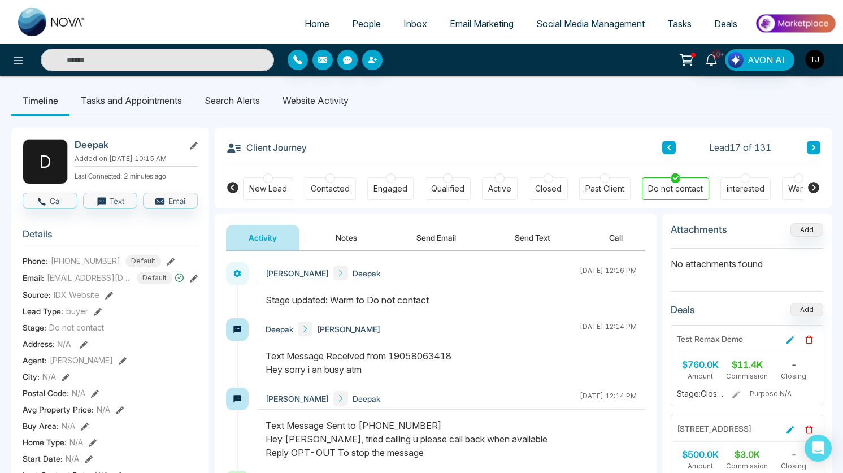
click at [438, 241] on button "Send Email" at bounding box center [436, 237] width 85 height 25
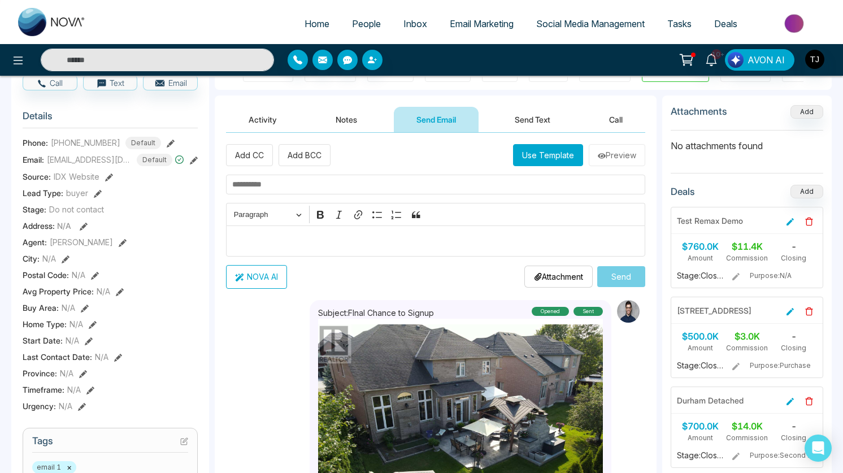
scroll to position [112, 0]
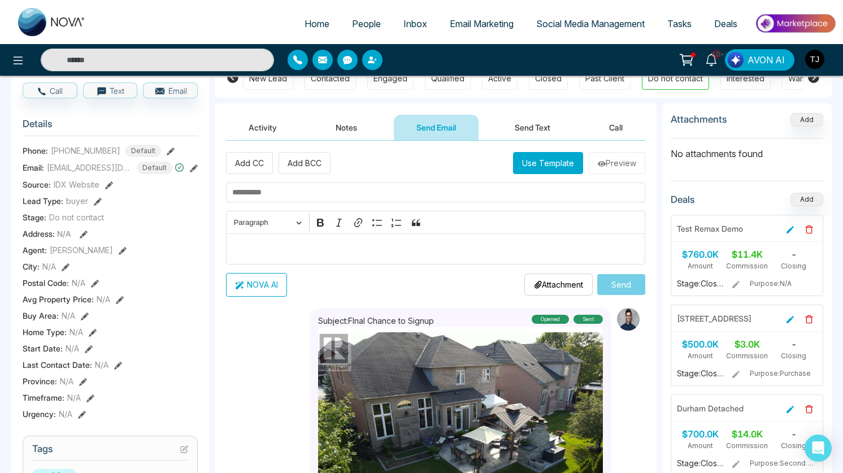
click at [559, 172] on button "Use Template" at bounding box center [548, 163] width 70 height 22
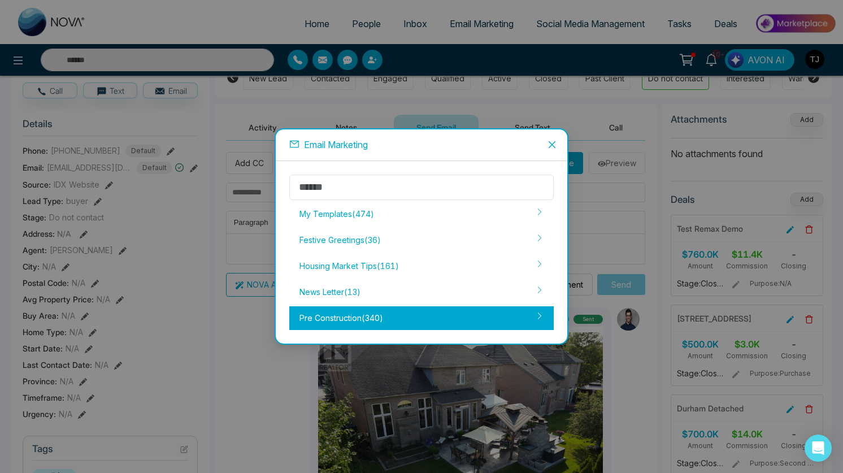
click at [427, 321] on div "Pre Construction ( 340 )" at bounding box center [421, 318] width 264 height 24
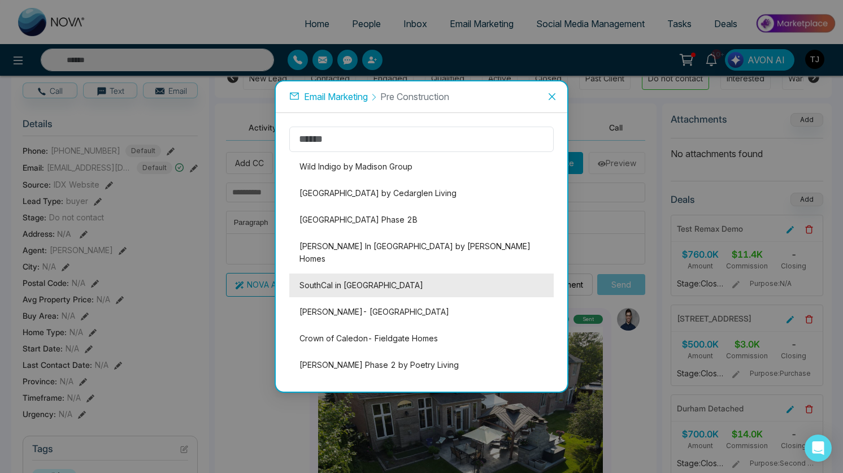
click at [343, 275] on li "SouthCal in [GEOGRAPHIC_DATA]" at bounding box center [421, 285] width 264 height 24
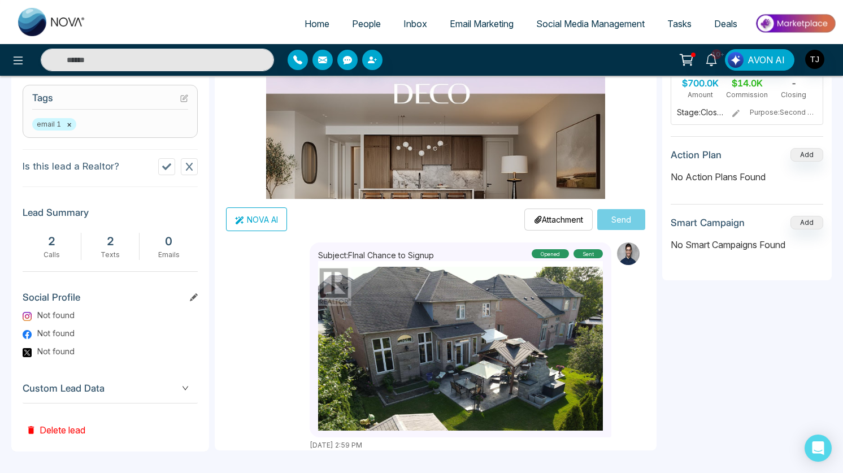
scroll to position [0, 0]
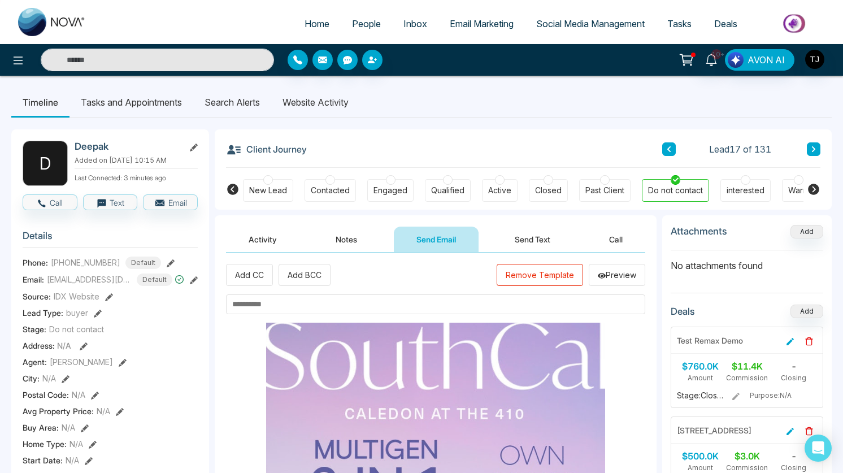
click at [369, 302] on input "text" at bounding box center [435, 304] width 419 height 20
type input "*"
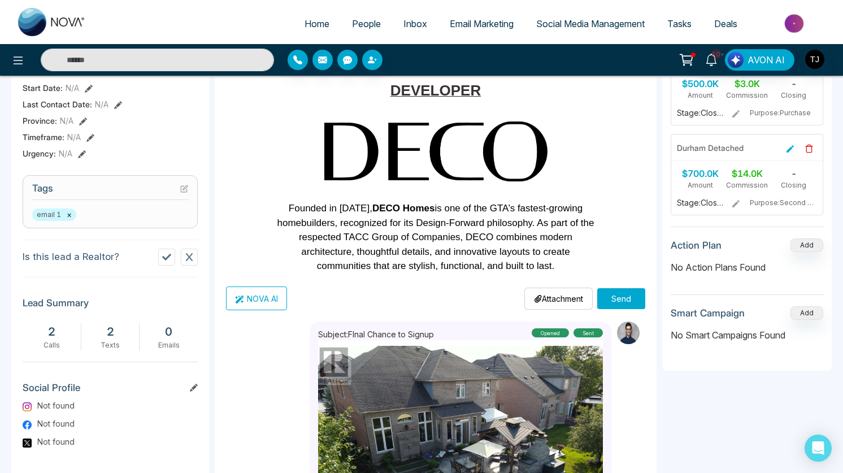
scroll to position [398, 0]
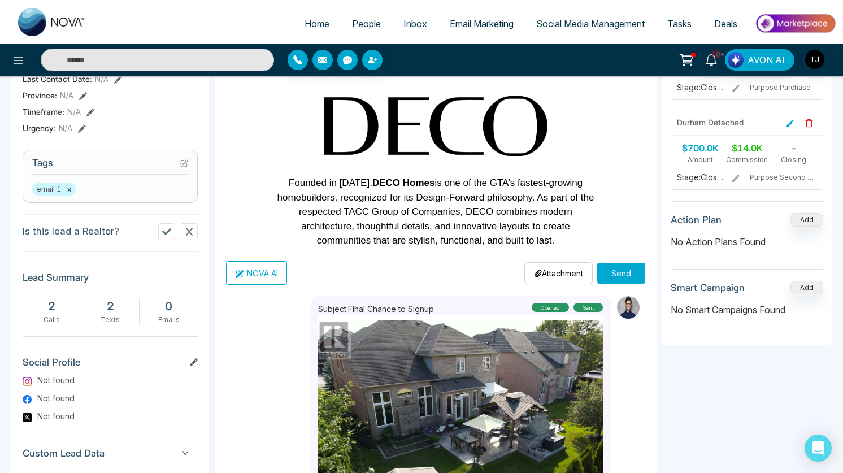
type input "**********"
click at [624, 264] on button "Send" at bounding box center [621, 273] width 48 height 21
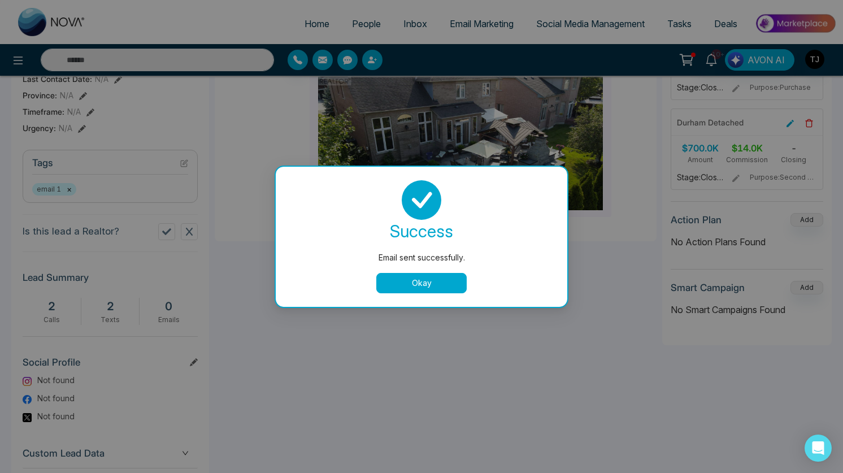
click at [429, 273] on button "Okay" at bounding box center [421, 283] width 90 height 20
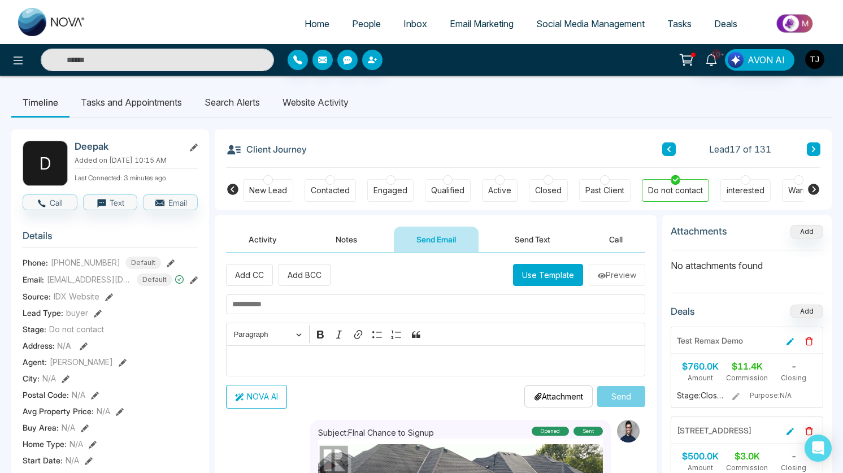
click at [285, 233] on button "Activity" at bounding box center [262, 239] width 73 height 25
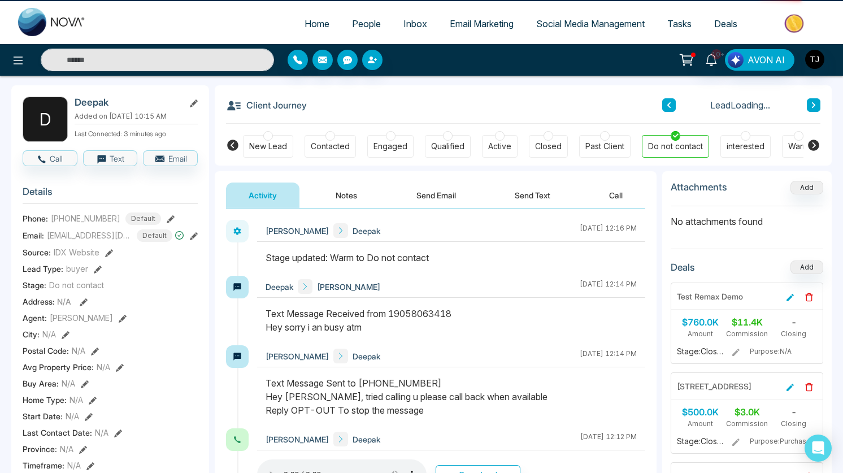
scroll to position [45, 0]
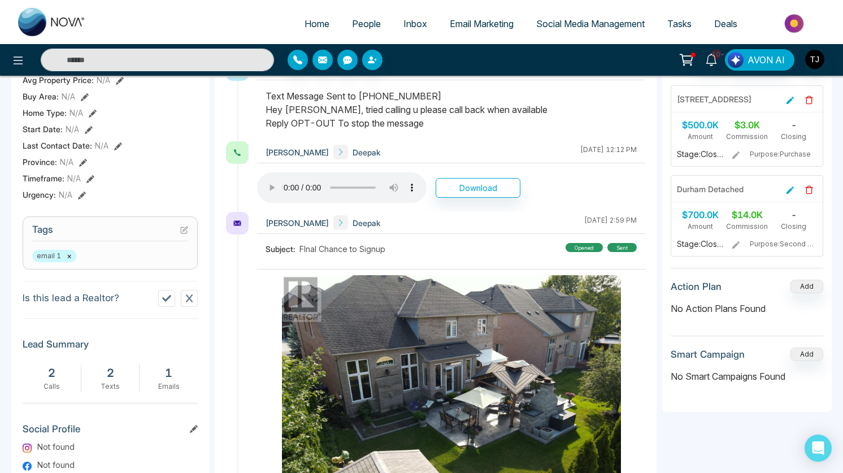
scroll to position [333, 0]
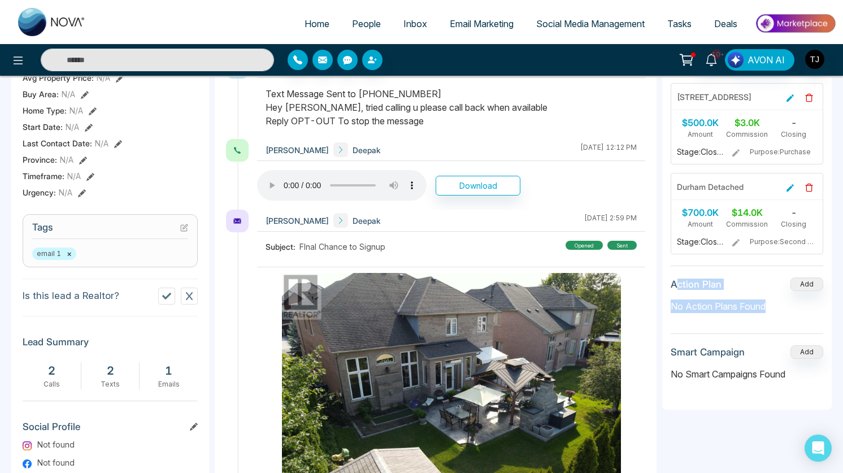
drag, startPoint x: 759, startPoint y: 315, endPoint x: 674, endPoint y: 284, distance: 90.5
click at [674, 284] on section "Action Plan Add No Action Plans Found" at bounding box center [747, 305] width 153 height 56
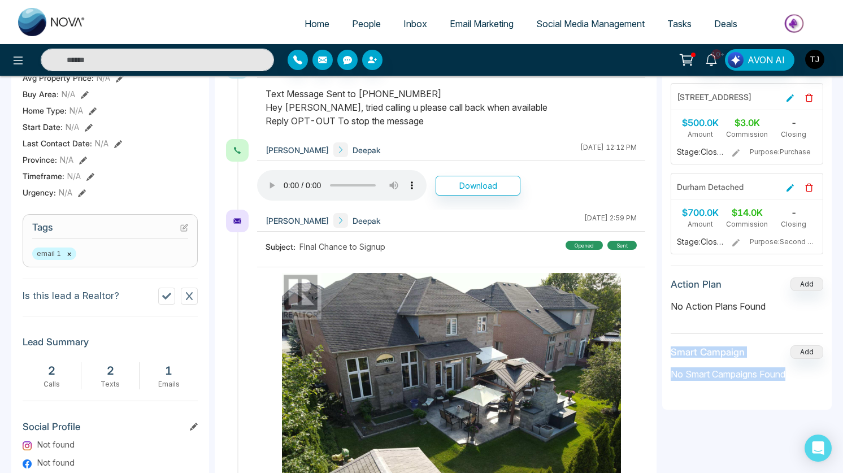
drag, startPoint x: 768, startPoint y: 377, endPoint x: 671, endPoint y: 349, distance: 101.4
click at [671, 349] on section "Smart Campaign Add No Smart Campaigns Found" at bounding box center [747, 367] width 153 height 45
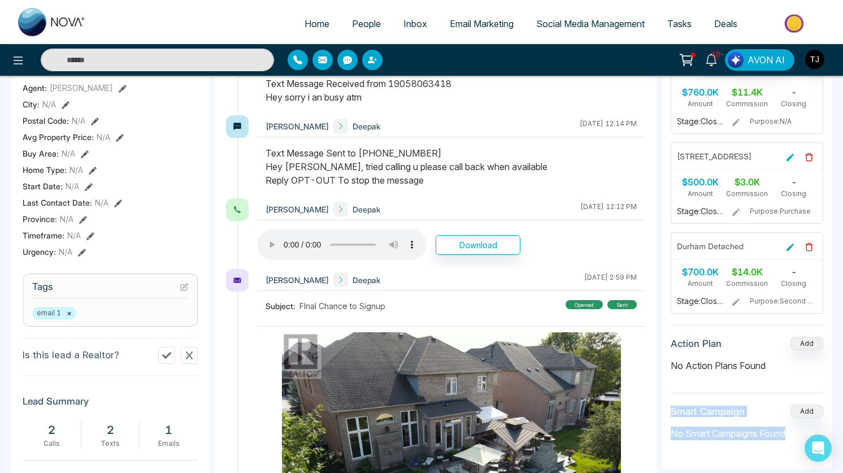
scroll to position [0, 0]
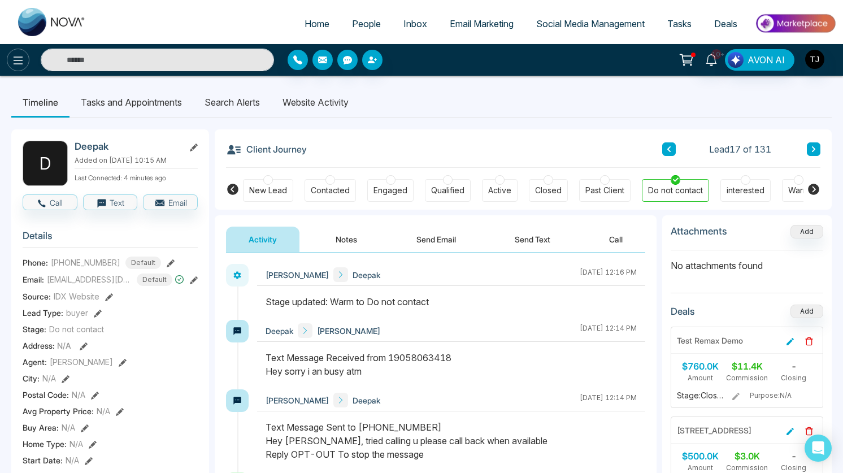
click at [25, 64] on button at bounding box center [18, 60] width 23 height 23
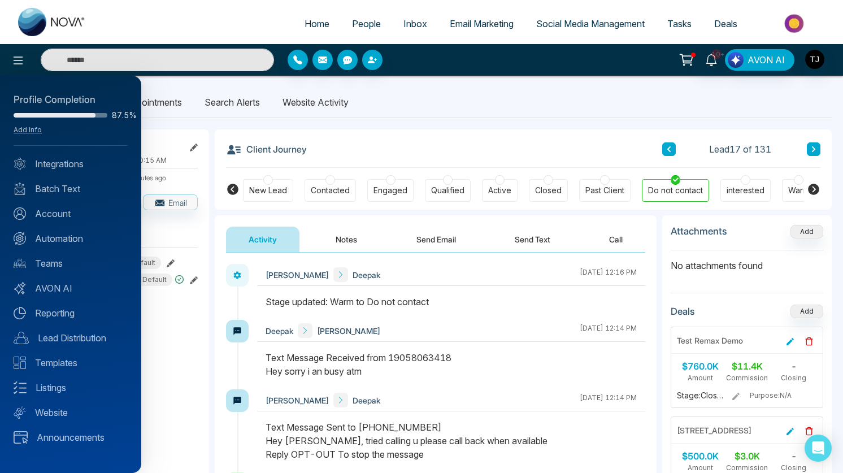
click at [376, 228] on div at bounding box center [421, 236] width 843 height 473
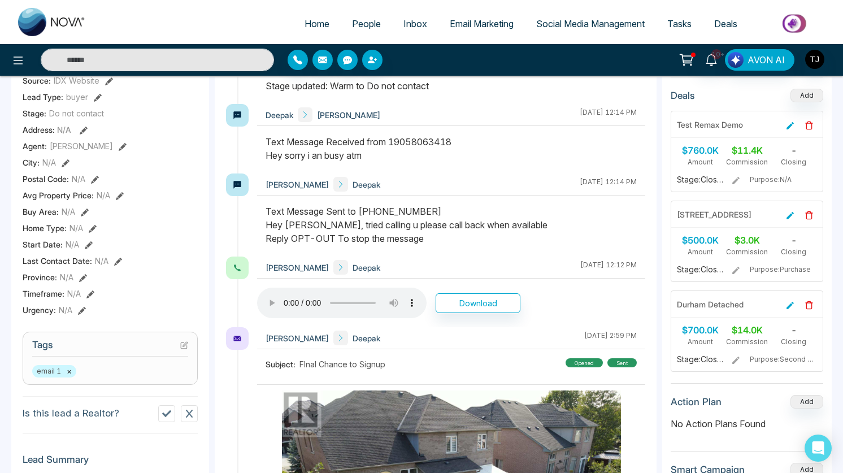
scroll to position [222, 0]
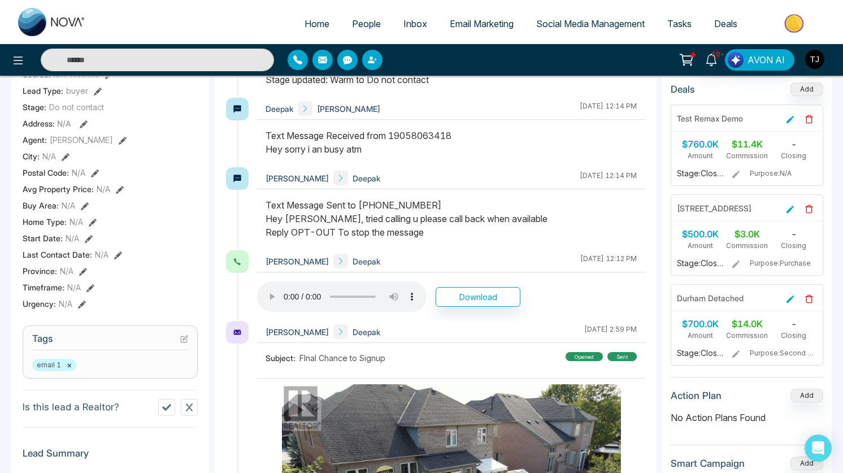
click at [183, 340] on icon at bounding box center [184, 339] width 8 height 8
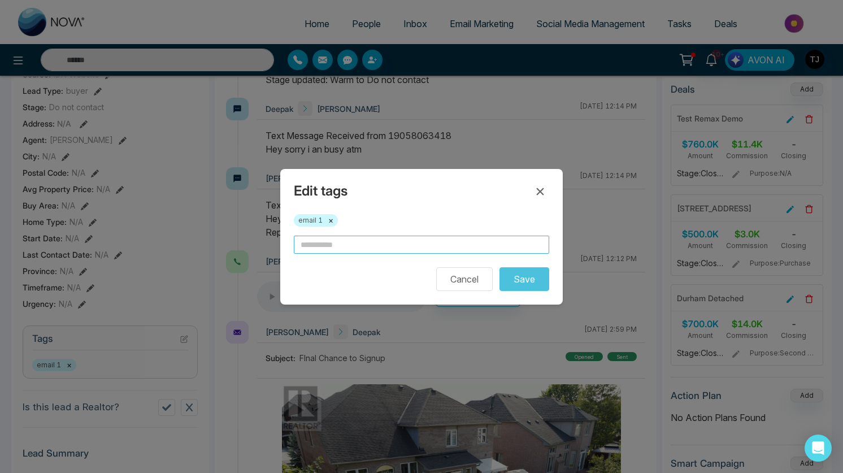
click at [349, 247] on input "text" at bounding box center [421, 245] width 255 height 18
click at [355, 247] on input "**********" at bounding box center [421, 245] width 255 height 18
type input "**********"
click at [510, 278] on button "Save" at bounding box center [524, 279] width 50 height 24
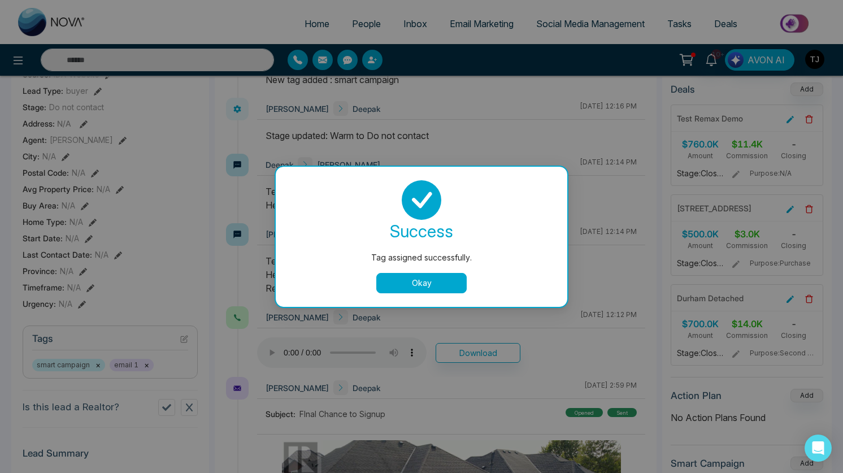
click at [453, 287] on button "Okay" at bounding box center [421, 283] width 90 height 20
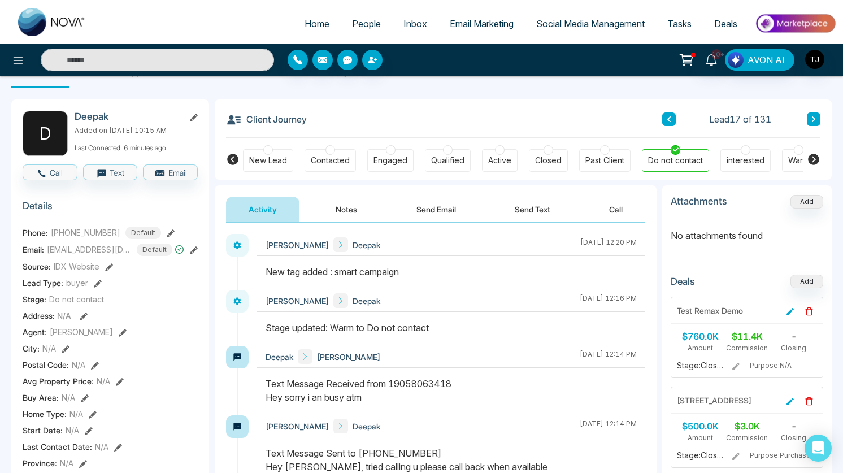
scroll to position [0, 0]
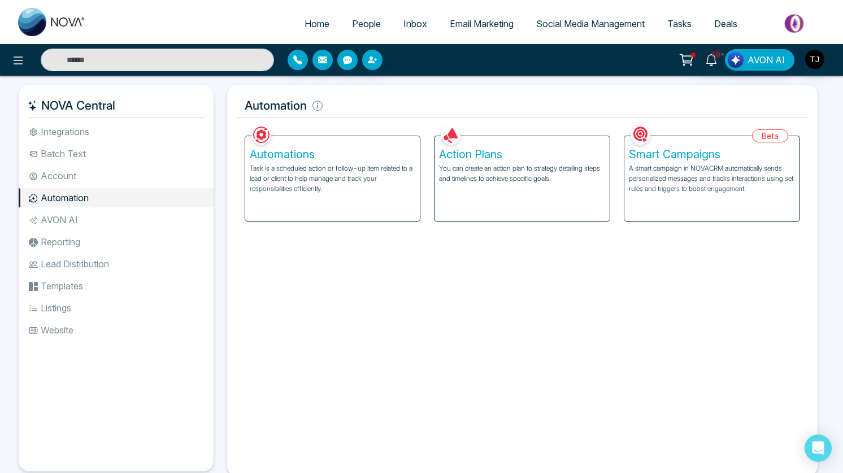
click at [667, 180] on p "A smart campaign in NOVACRM automatically sends personalized messages and track…" at bounding box center [712, 178] width 166 height 31
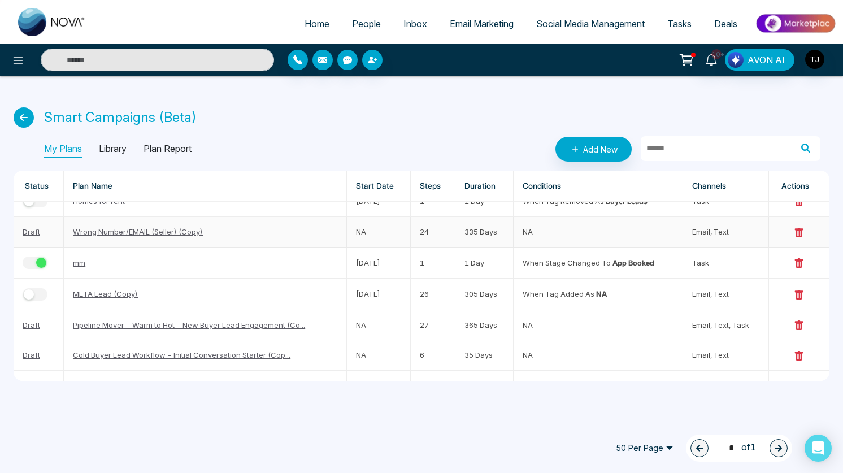
scroll to position [920, 0]
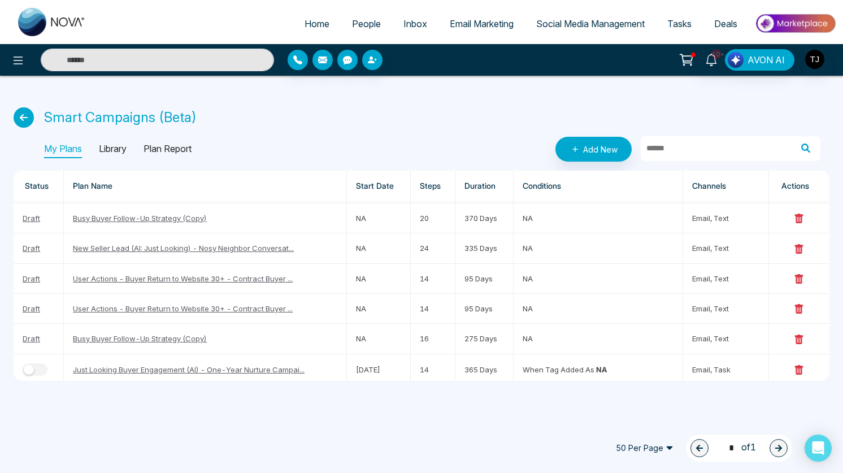
click at [127, 149] on p "Library" at bounding box center [113, 149] width 28 height 18
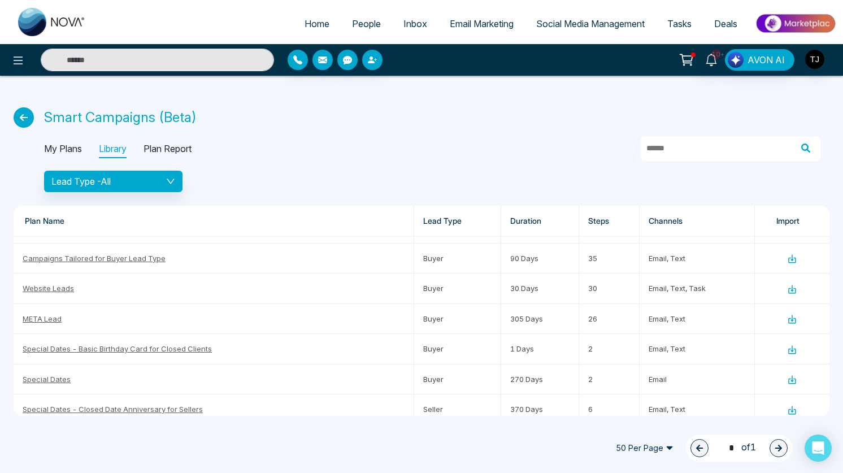
scroll to position [0, 0]
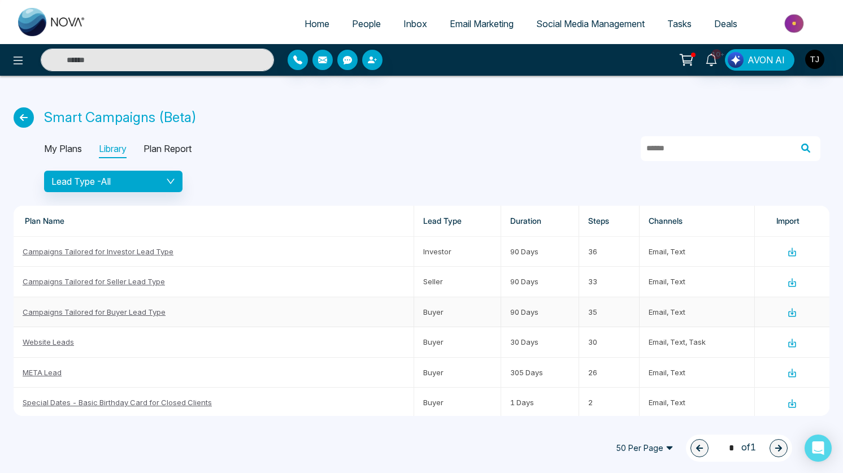
click at [104, 304] on td "Campaigns Tailored for Buyer Lead Type" at bounding box center [214, 312] width 401 height 30
click at [102, 308] on link "Campaigns Tailored for Buyer Lead Type" at bounding box center [94, 311] width 143 height 9
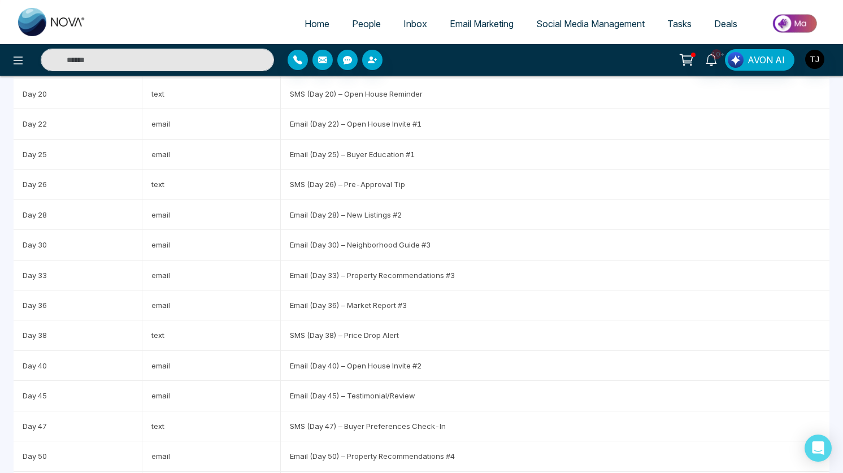
scroll to position [770, 0]
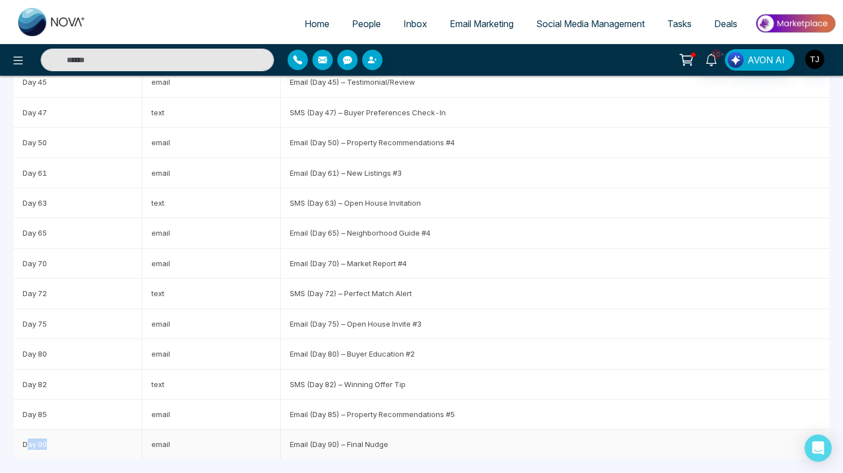
drag, startPoint x: 60, startPoint y: 444, endPoint x: 27, endPoint y: 438, distance: 33.8
click at [27, 438] on td "Day 90" at bounding box center [78, 443] width 129 height 29
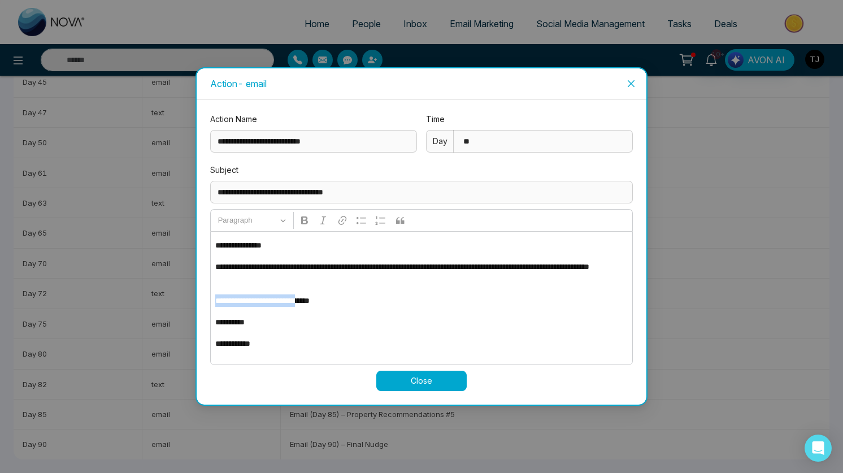
drag, startPoint x: 324, startPoint y: 295, endPoint x: 273, endPoint y: 258, distance: 63.1
click at [273, 258] on div "**********" at bounding box center [421, 298] width 423 height 134
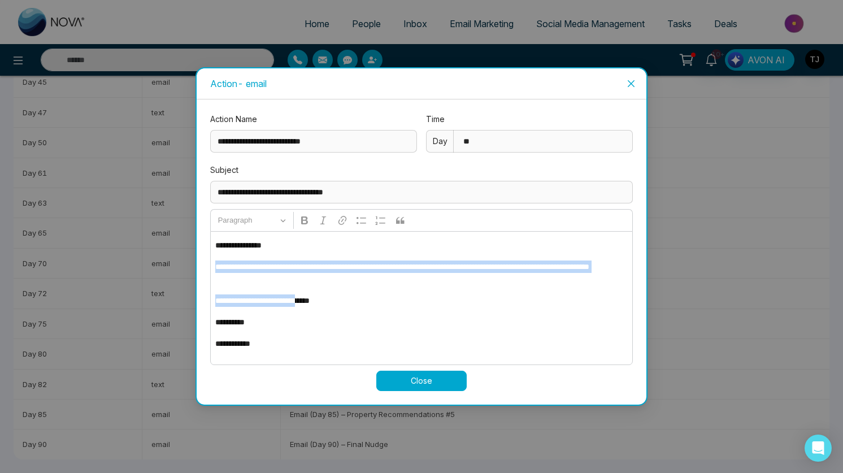
click at [627, 83] on icon "close" at bounding box center [631, 83] width 9 height 9
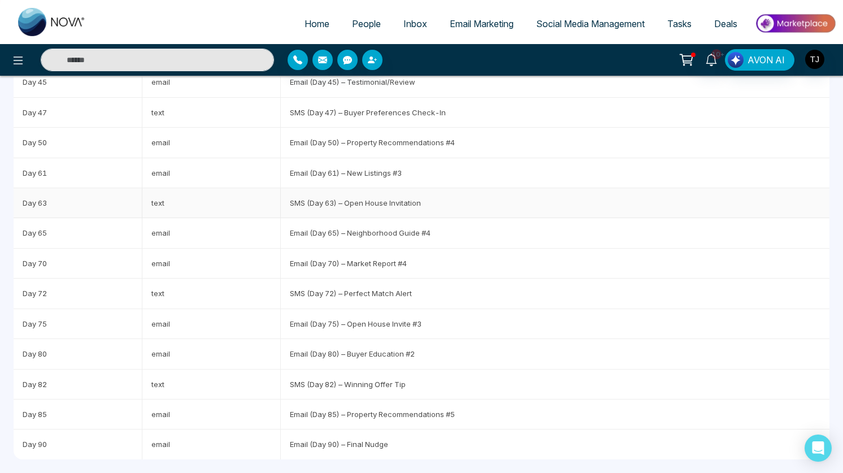
click at [323, 213] on td "SMS (Day 63) – Open House Invitation" at bounding box center [555, 203] width 549 height 30
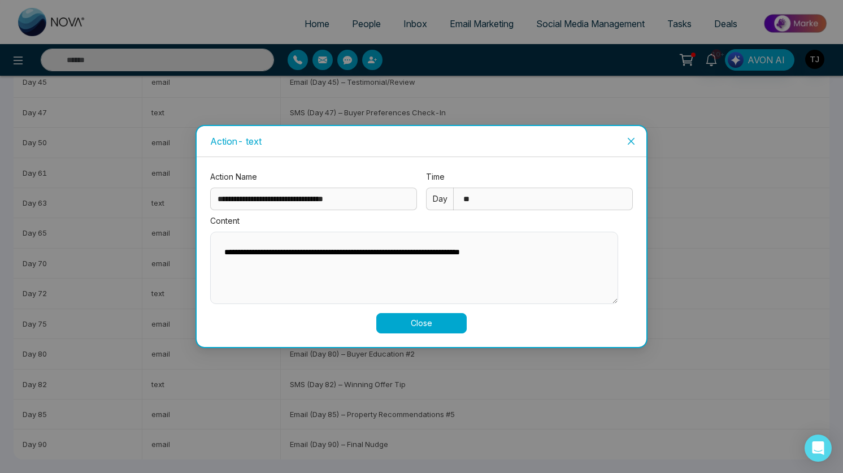
click at [625, 136] on span "Close" at bounding box center [631, 141] width 31 height 31
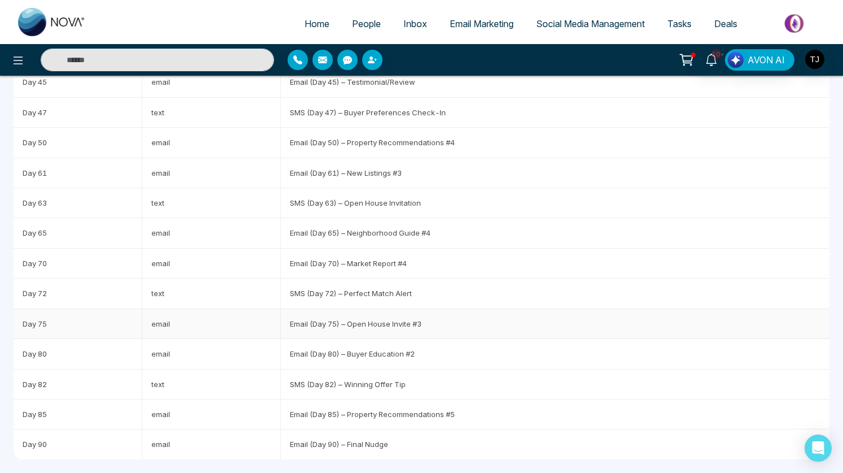
click at [349, 315] on td "Email (Day 75) – Open House Invite #3" at bounding box center [555, 324] width 549 height 30
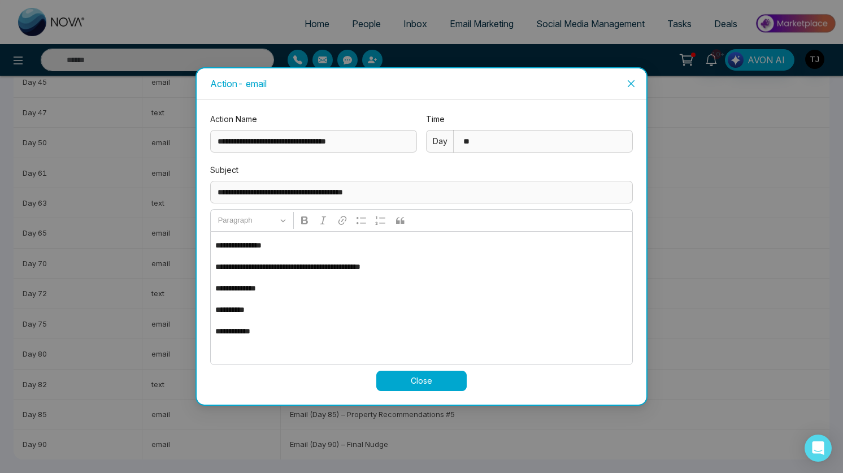
click at [630, 86] on icon "close" at bounding box center [631, 83] width 9 height 9
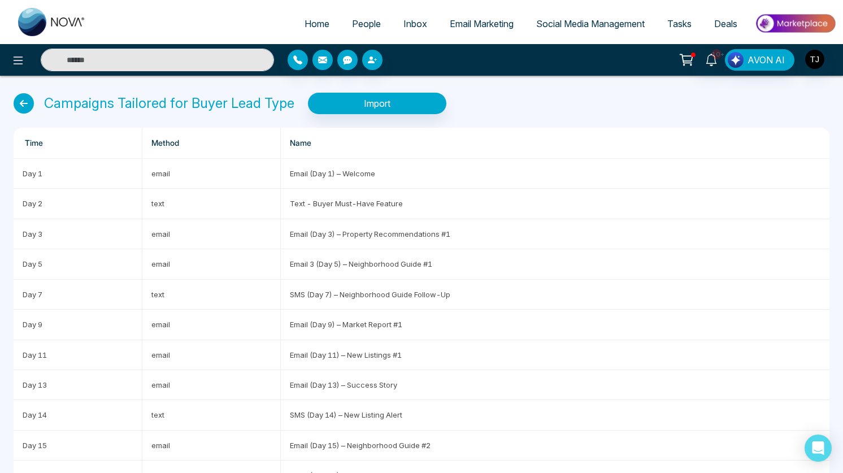
scroll to position [0, 0]
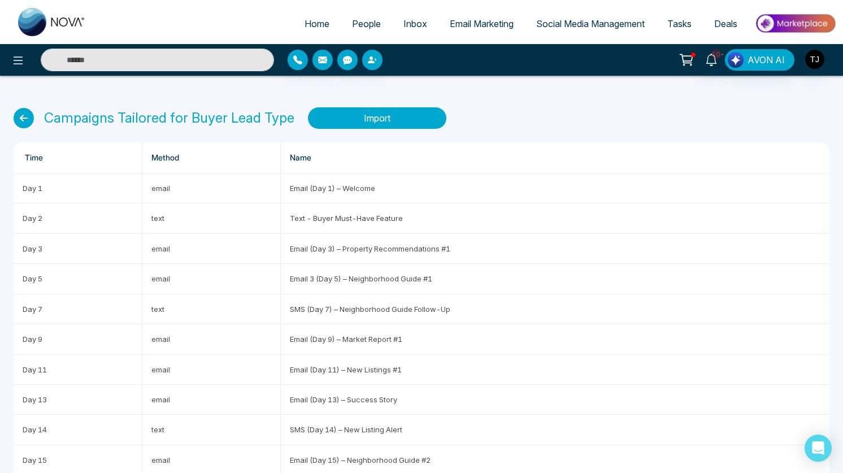
click at [360, 123] on button "Import" at bounding box center [377, 117] width 138 height 21
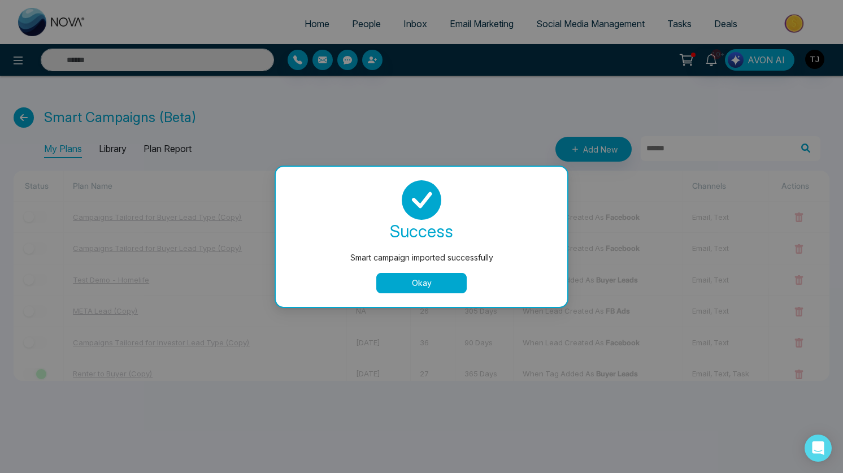
click at [416, 278] on button "Okay" at bounding box center [421, 283] width 90 height 20
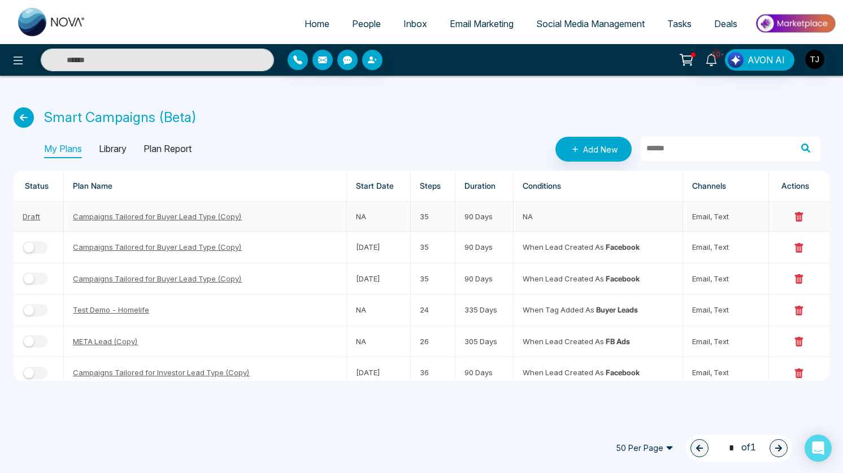
click at [142, 219] on link "Campaigns Tailored for Buyer Lead Type (Copy)" at bounding box center [157, 216] width 169 height 9
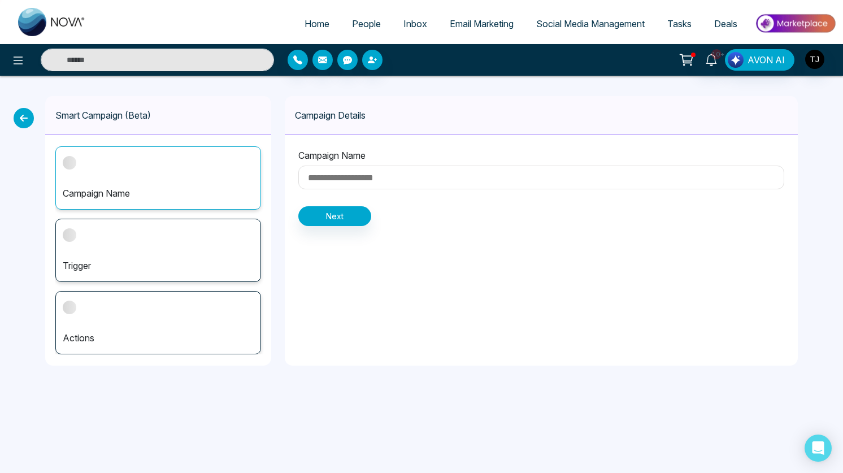
type input "**********"
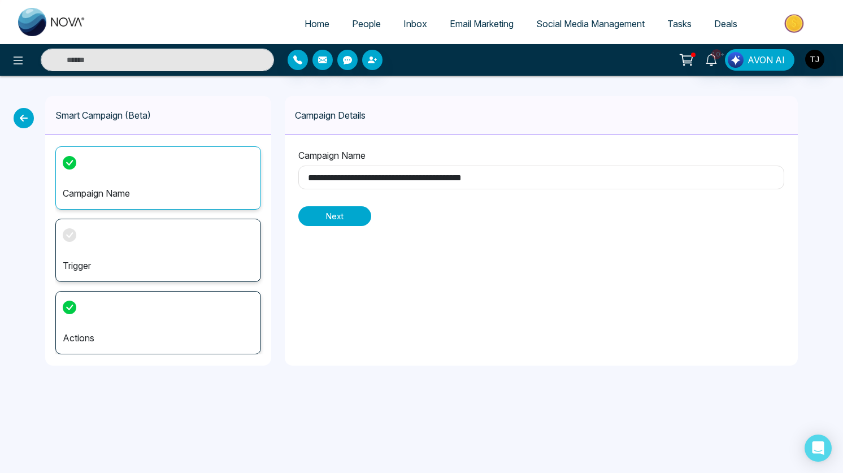
click at [333, 216] on button "Next" at bounding box center [334, 216] width 73 height 20
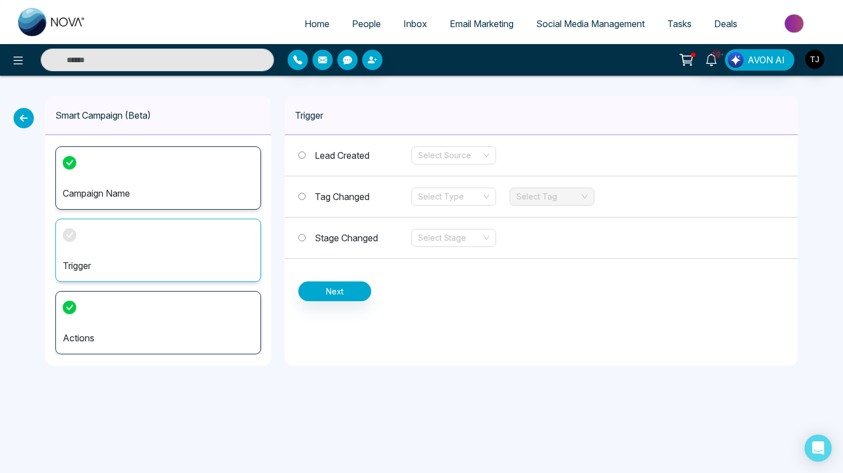
click at [347, 198] on span "Tag Changed" at bounding box center [342, 196] width 55 height 11
click at [444, 199] on input "search" at bounding box center [449, 196] width 63 height 17
click at [442, 220] on div "Add" at bounding box center [453, 219] width 71 height 12
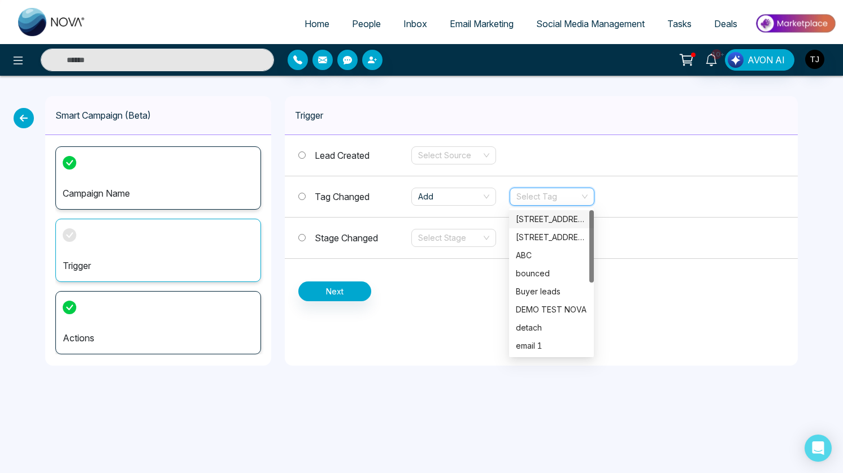
click at [564, 202] on input "search" at bounding box center [547, 196] width 63 height 17
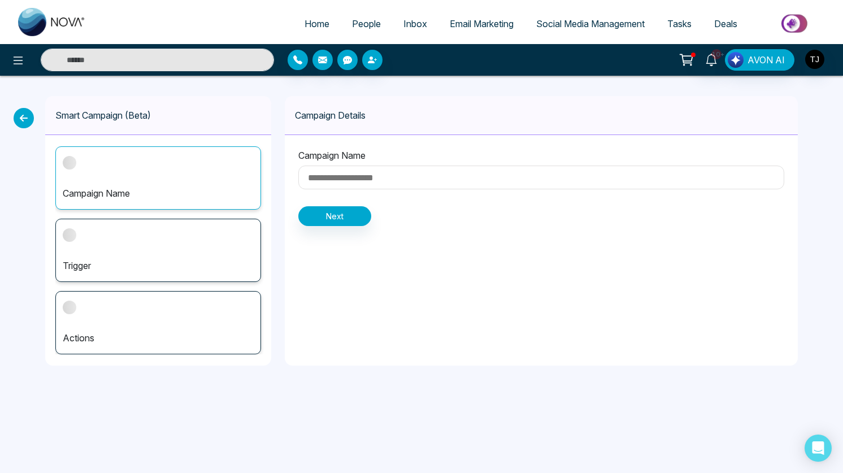
type input "**********"
click at [314, 212] on button "Next" at bounding box center [334, 216] width 73 height 20
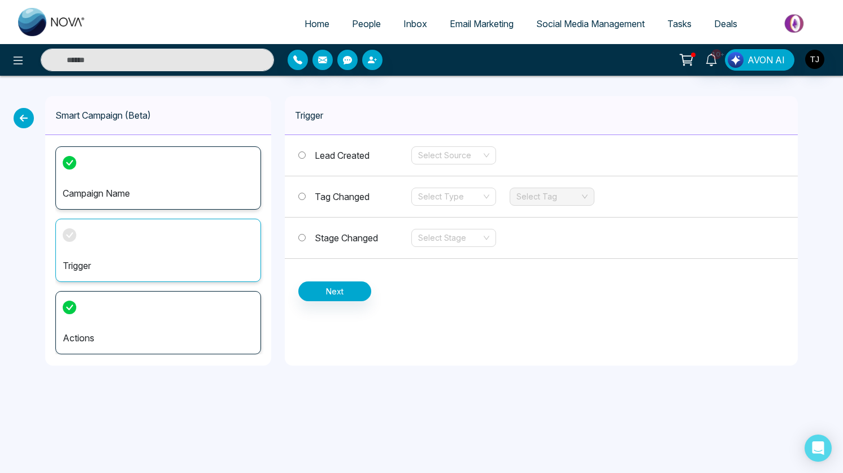
click at [348, 191] on span "Tag Changed" at bounding box center [342, 196] width 55 height 11
click at [480, 193] on input "search" at bounding box center [449, 196] width 63 height 17
click at [463, 219] on div "Add" at bounding box center [453, 219] width 71 height 12
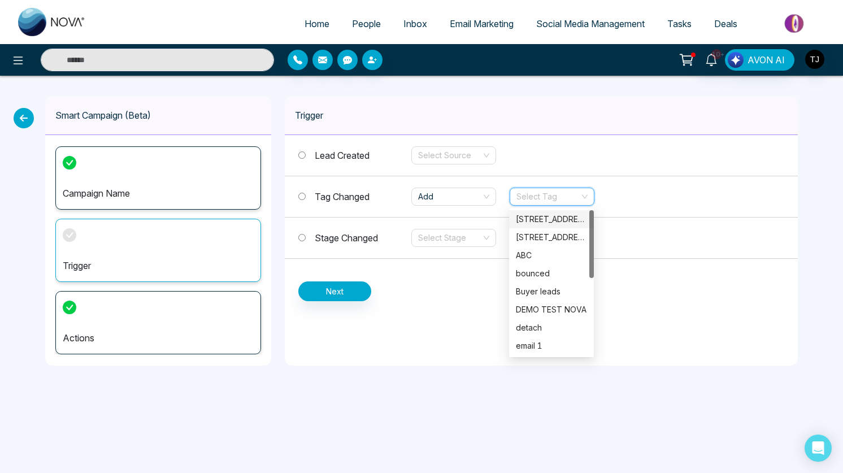
click at [548, 196] on input "search" at bounding box center [547, 196] width 63 height 17
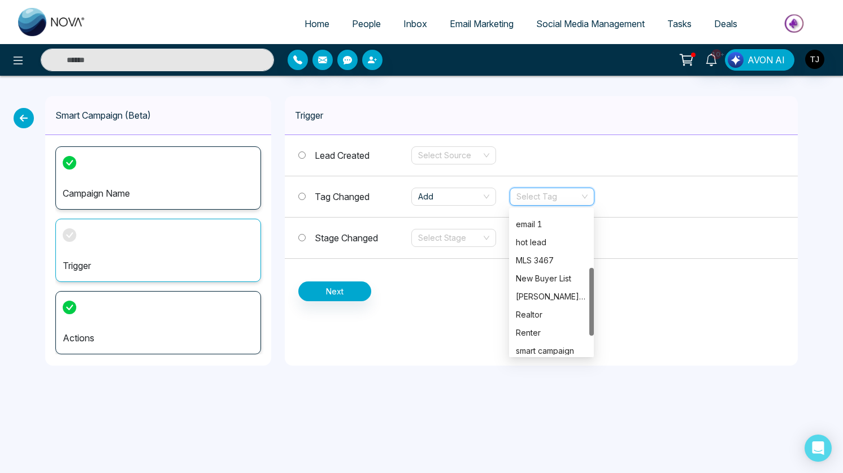
scroll to position [163, 0]
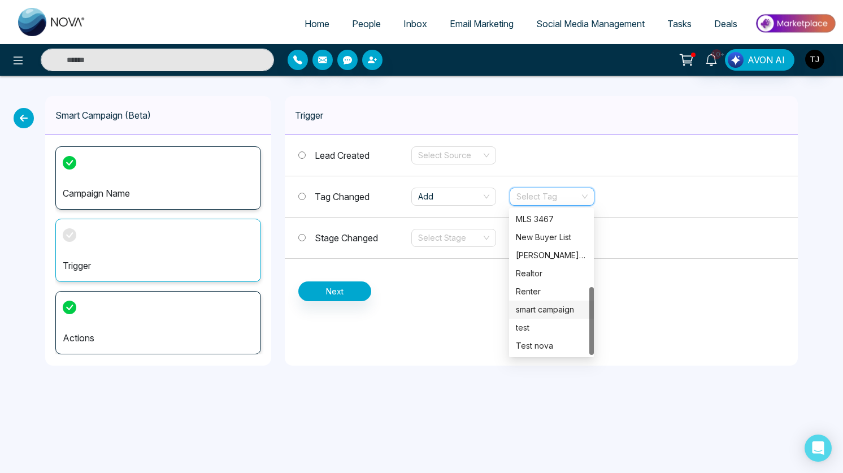
click at [554, 310] on div "smart campaign" at bounding box center [551, 309] width 71 height 12
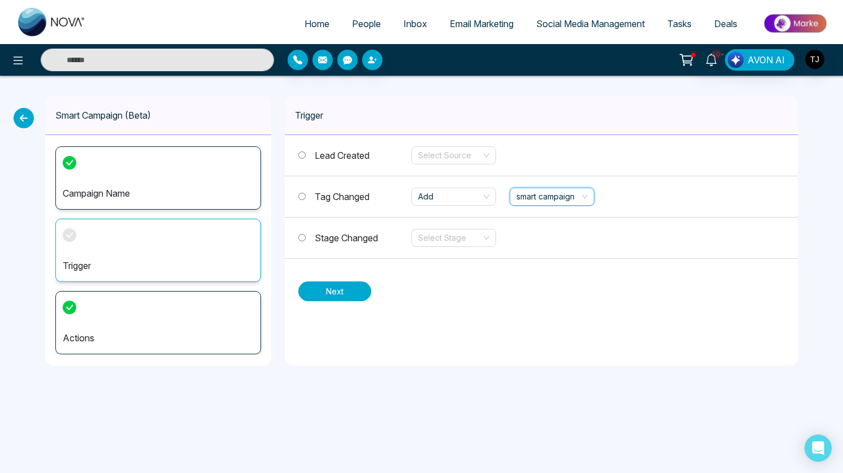
click at [323, 296] on button "Next" at bounding box center [334, 291] width 73 height 20
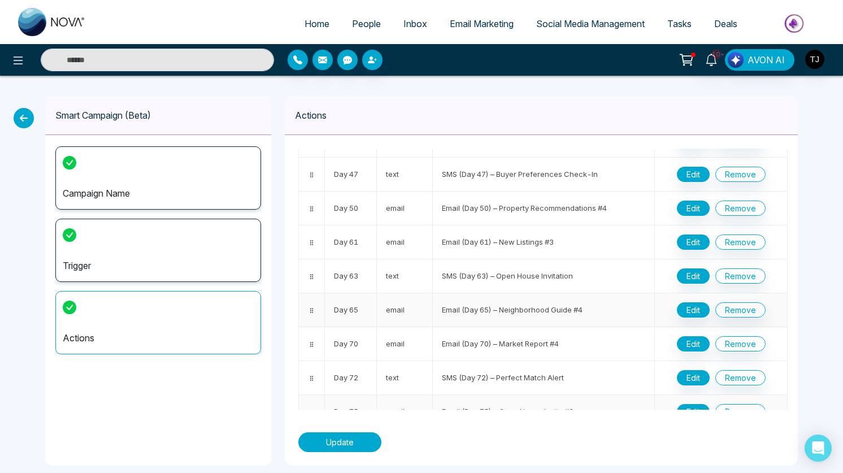
scroll to position [811, 0]
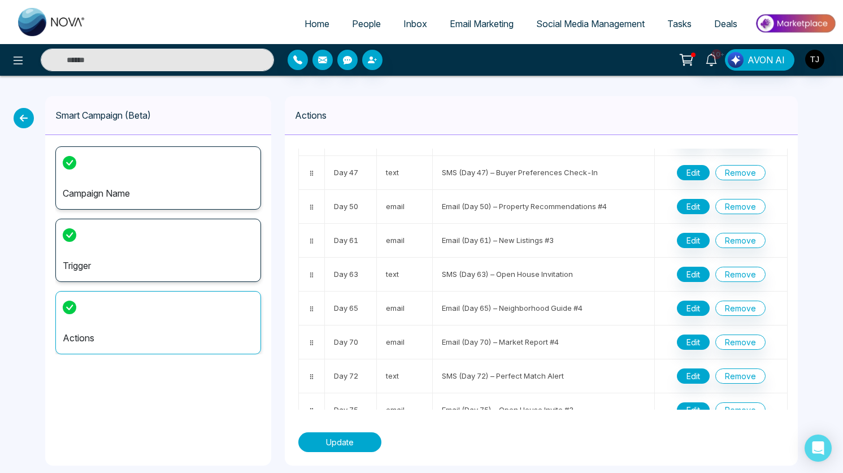
click at [357, 446] on button "Update" at bounding box center [339, 442] width 83 height 20
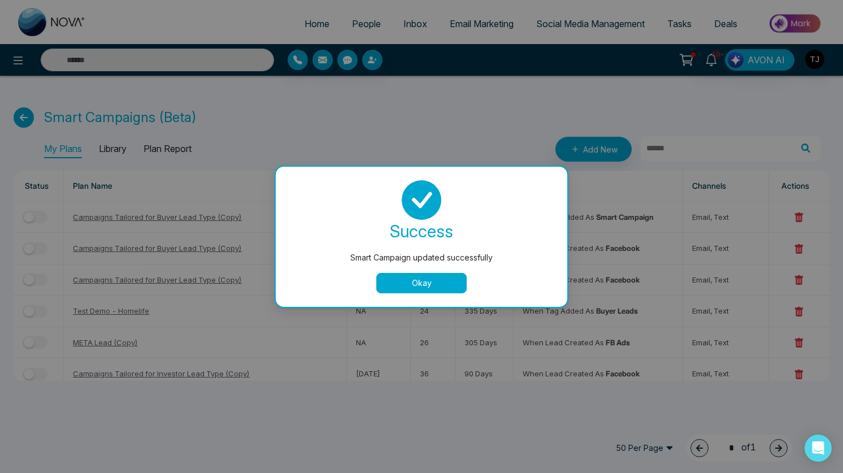
click at [408, 282] on button "Okay" at bounding box center [421, 283] width 90 height 20
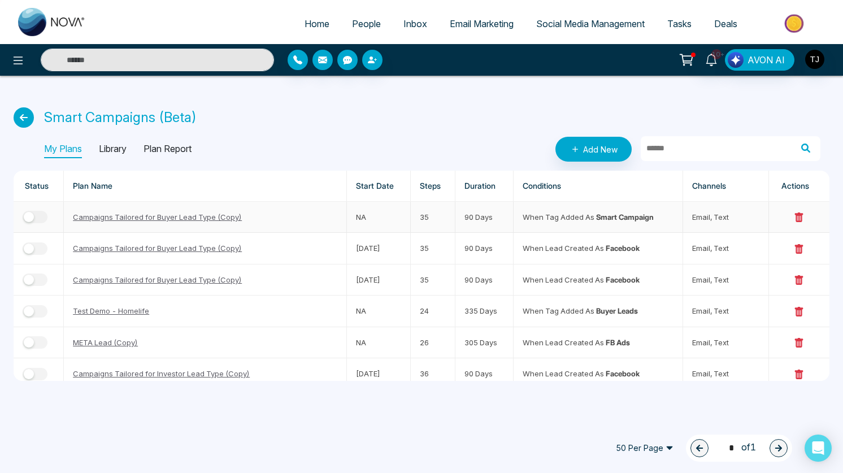
click at [42, 215] on button "button" at bounding box center [35, 217] width 25 height 12
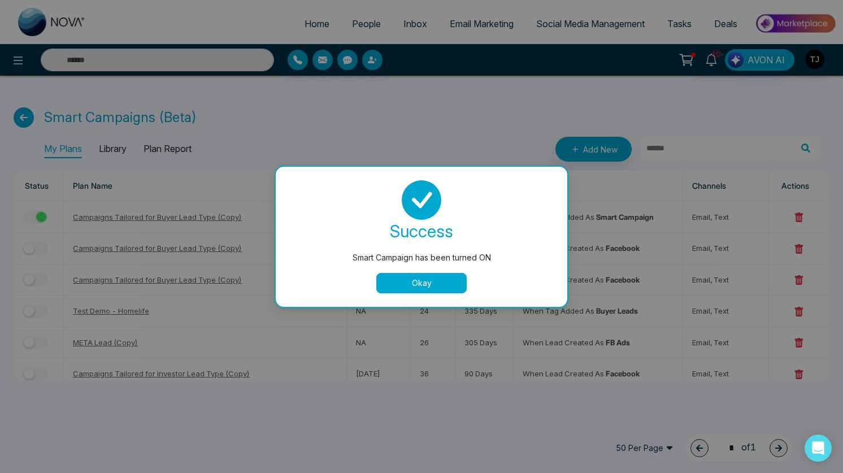
click at [434, 277] on button "Okay" at bounding box center [421, 283] width 90 height 20
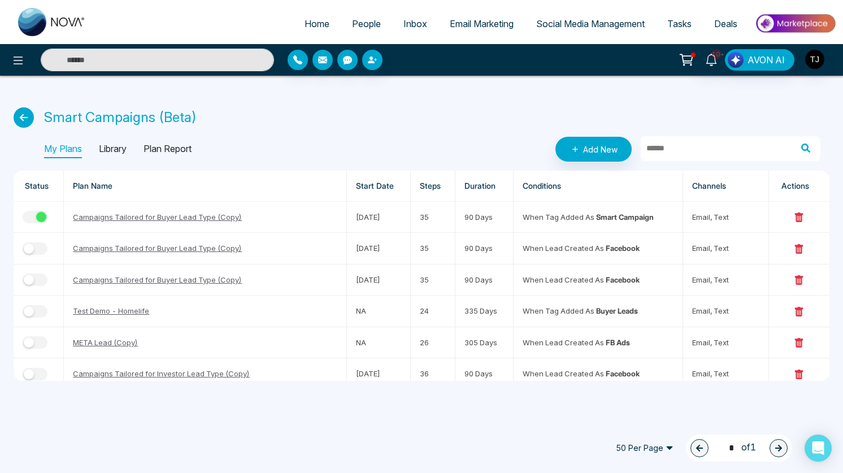
click at [22, 121] on icon at bounding box center [24, 117] width 20 height 20
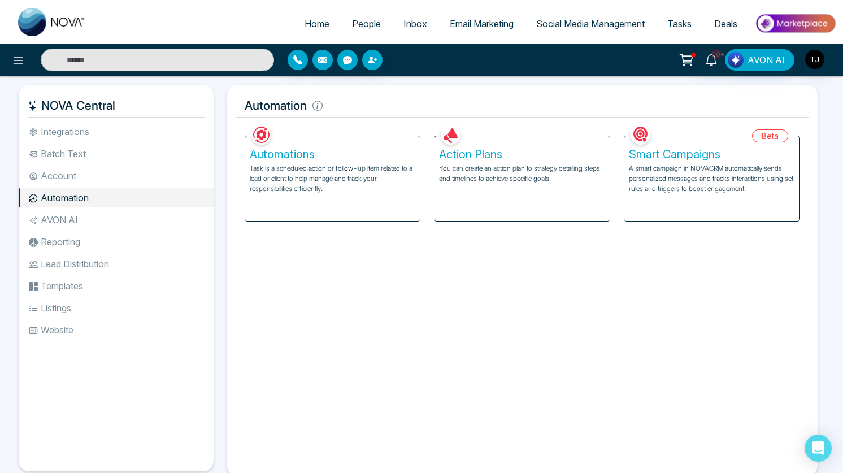
click at [527, 175] on p "You can create an action plan to strategy detailing steps and timelines to achi…" at bounding box center [522, 173] width 166 height 20
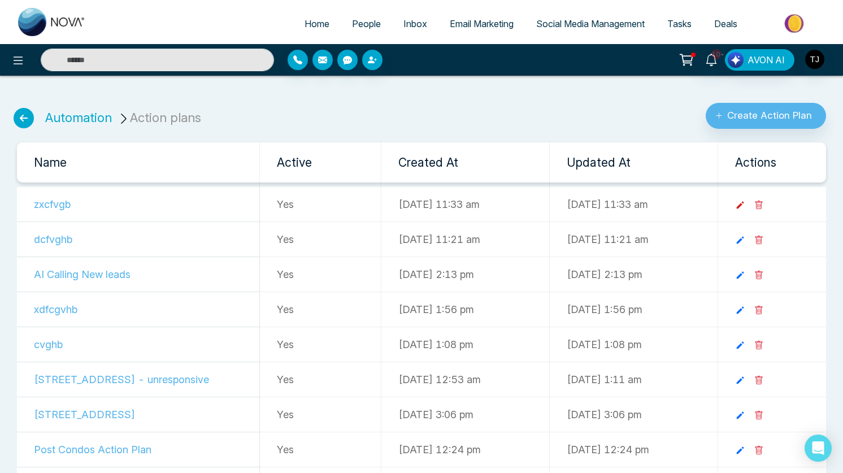
click at [745, 201] on icon at bounding box center [740, 205] width 10 height 10
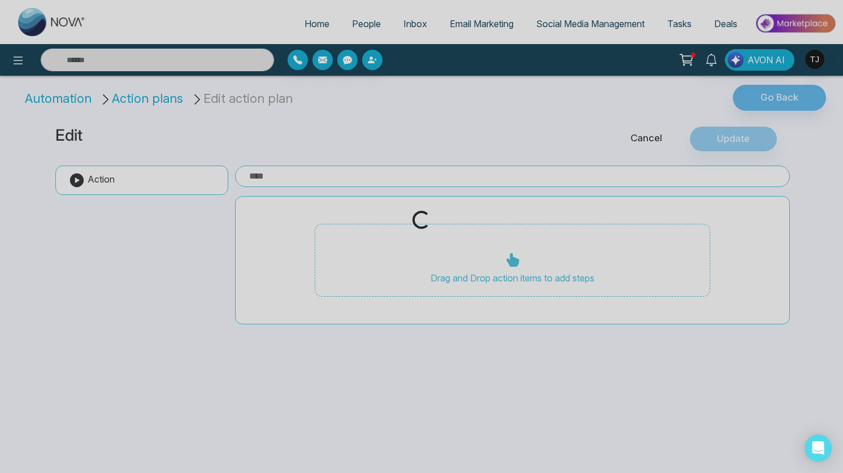
type input "*******"
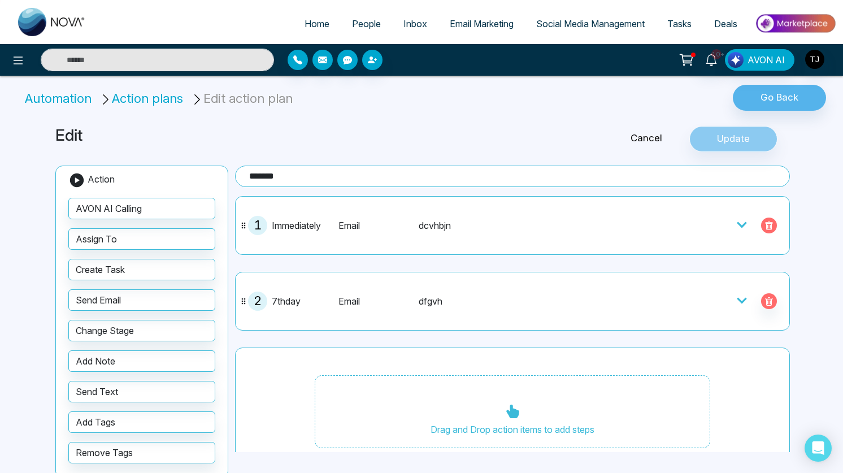
click at [769, 229] on icon "button" at bounding box center [768, 225] width 9 height 9
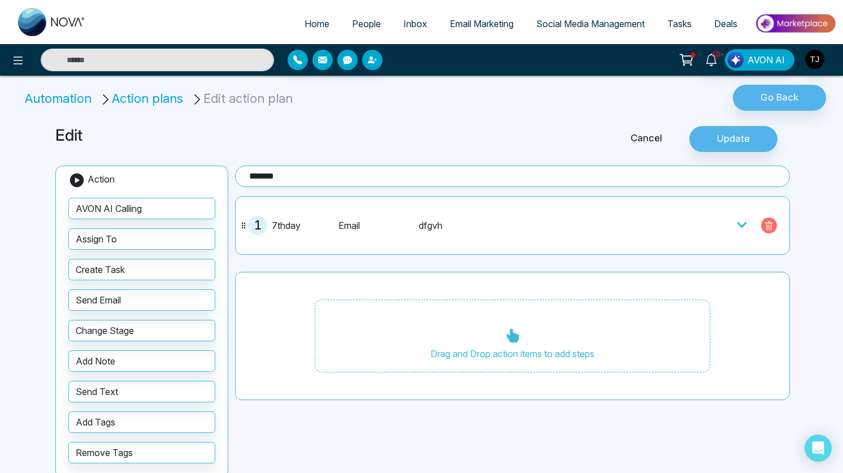
click at [769, 229] on icon "button" at bounding box center [768, 225] width 9 height 9
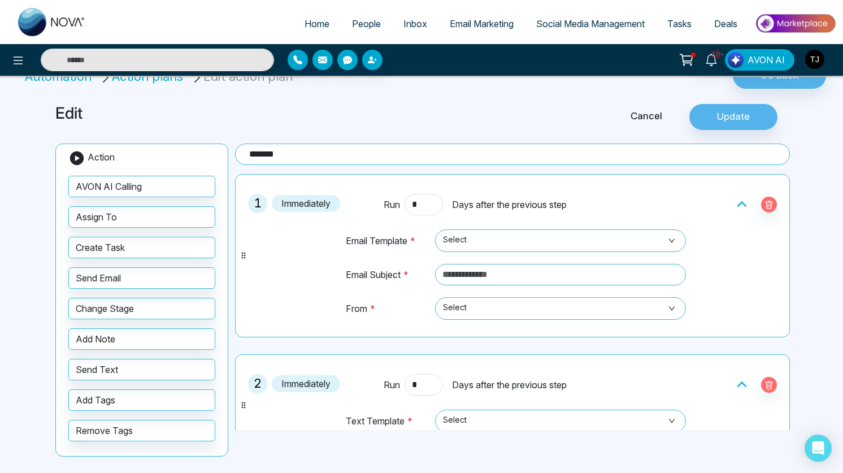
click at [644, 116] on link "Cancel" at bounding box center [646, 116] width 86 height 15
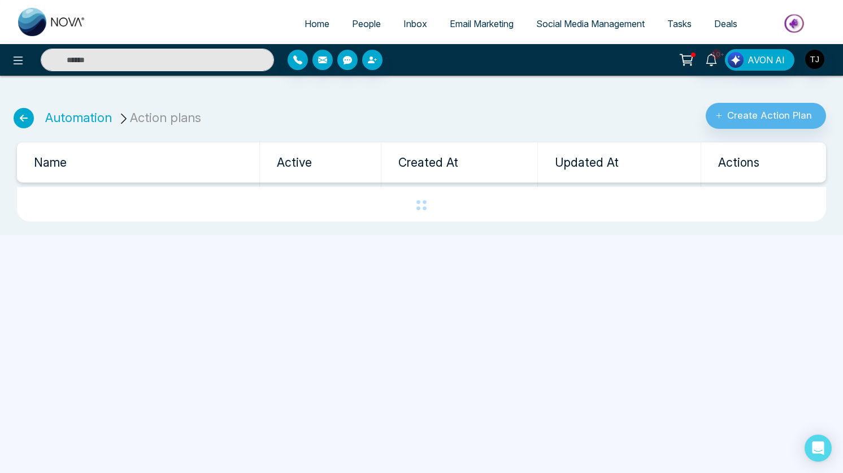
click at [63, 128] on ul "Automation Action plans" at bounding box center [108, 111] width 202 height 35
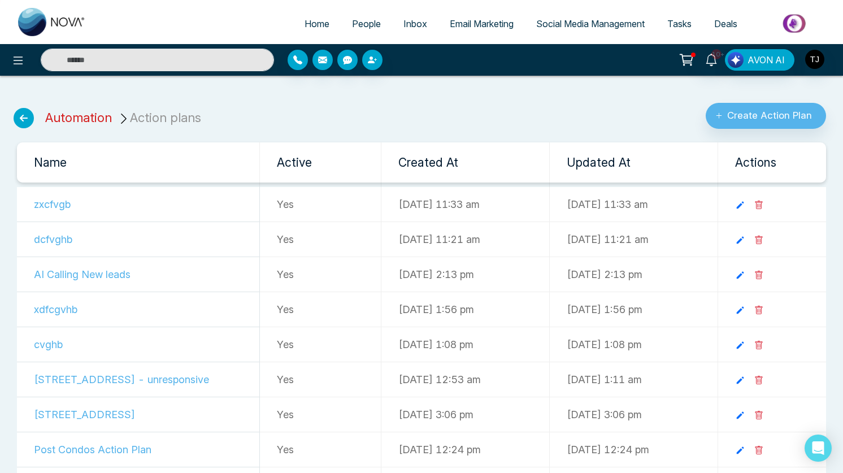
click at [72, 123] on link "Automation" at bounding box center [78, 117] width 67 height 15
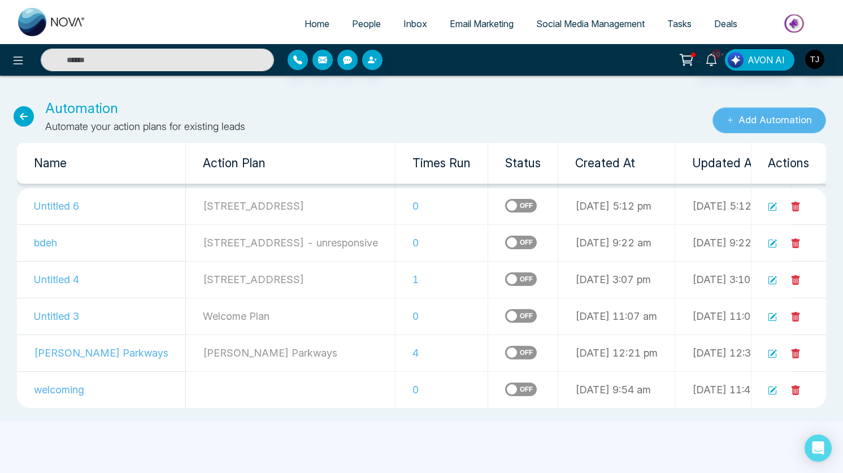
click at [795, 122] on button "Add Automation" at bounding box center [769, 120] width 114 height 26
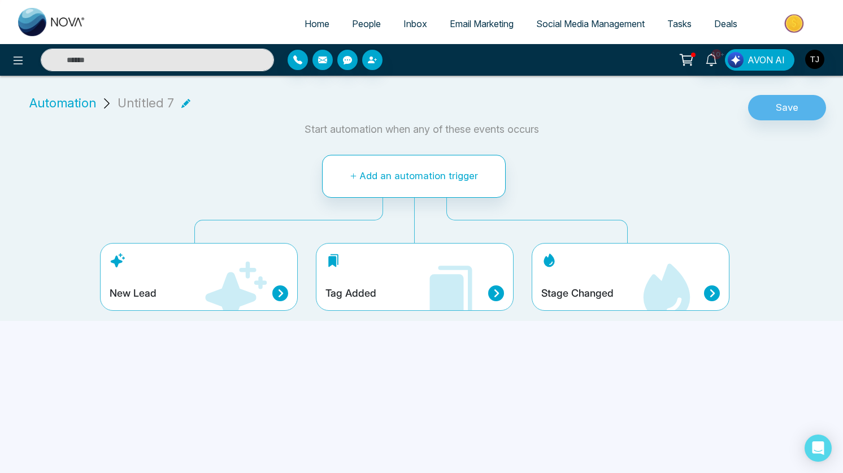
click at [379, 287] on div "Tag Added" at bounding box center [414, 293] width 179 height 16
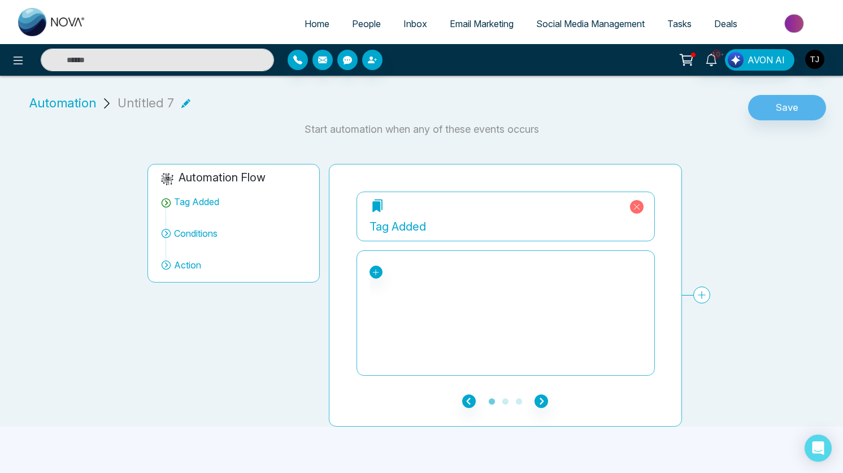
click at [384, 262] on div "107 CUPOLA CRESCENT 27 letty avenue ABC bounced Buyer leads DEMO TEST NOVA deta…" at bounding box center [505, 312] width 272 height 113
click at [374, 273] on icon at bounding box center [376, 272] width 8 height 8
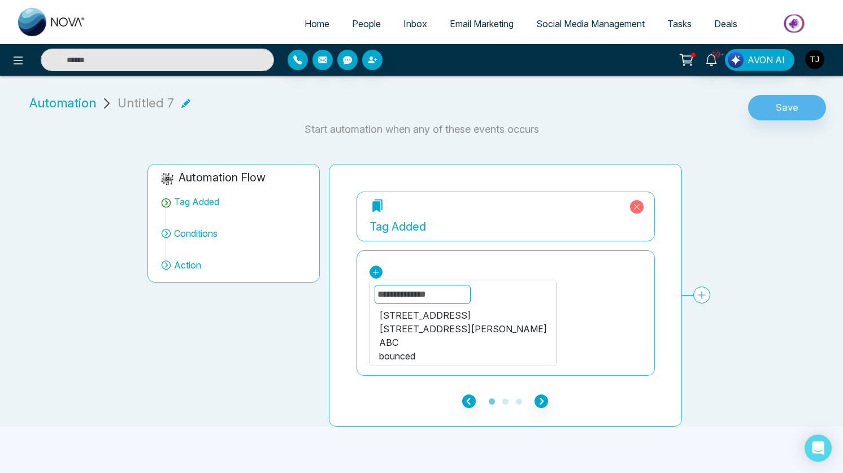
scroll to position [176, 0]
click at [420, 331] on div "smart campaign" at bounding box center [463, 330] width 168 height 14
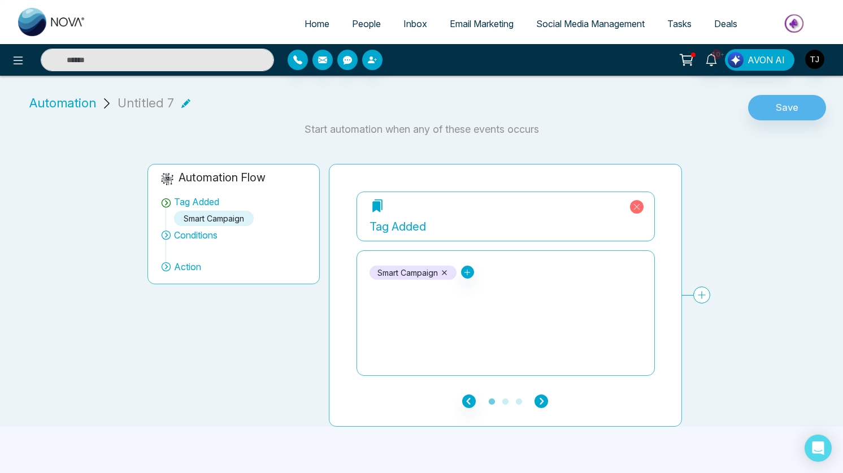
click at [537, 402] on icon "button" at bounding box center [541, 401] width 14 height 14
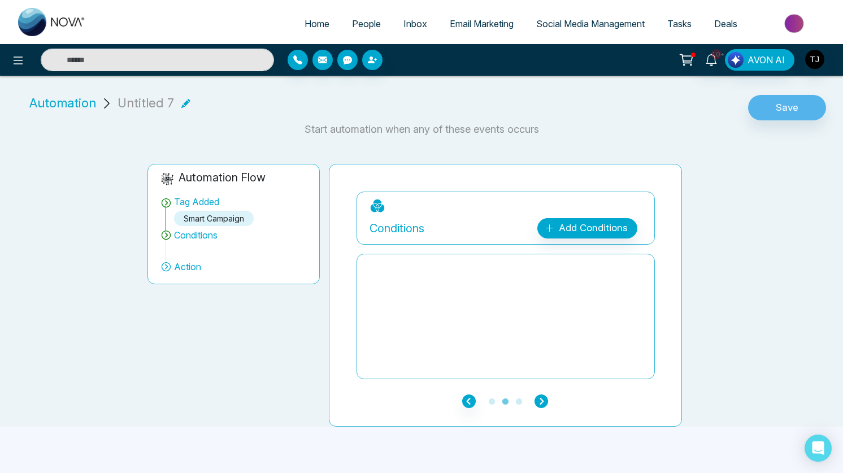
click at [537, 402] on icon "button" at bounding box center [541, 401] width 14 height 14
click at [542, 397] on icon "button" at bounding box center [541, 401] width 14 height 14
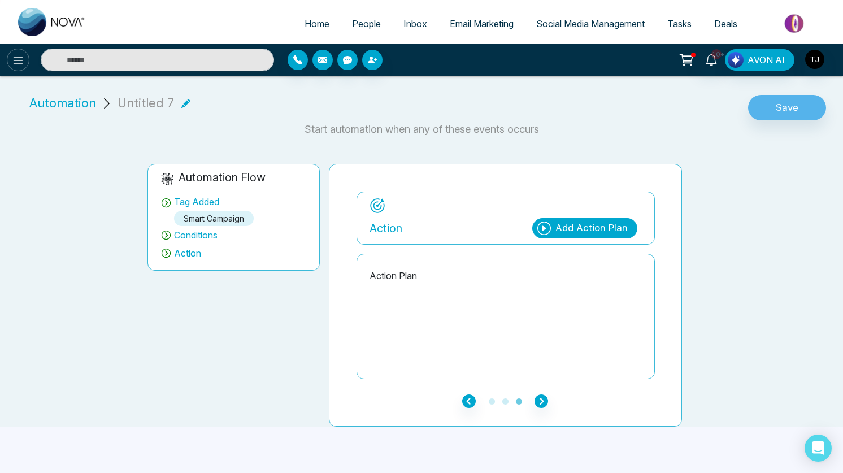
click at [19, 60] on icon at bounding box center [19, 60] width 10 height 8
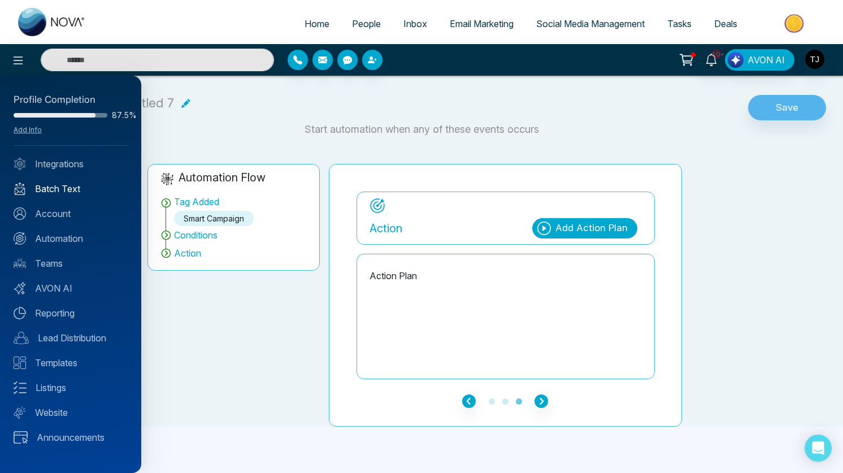
click at [67, 182] on link "Batch Text" at bounding box center [71, 189] width 114 height 14
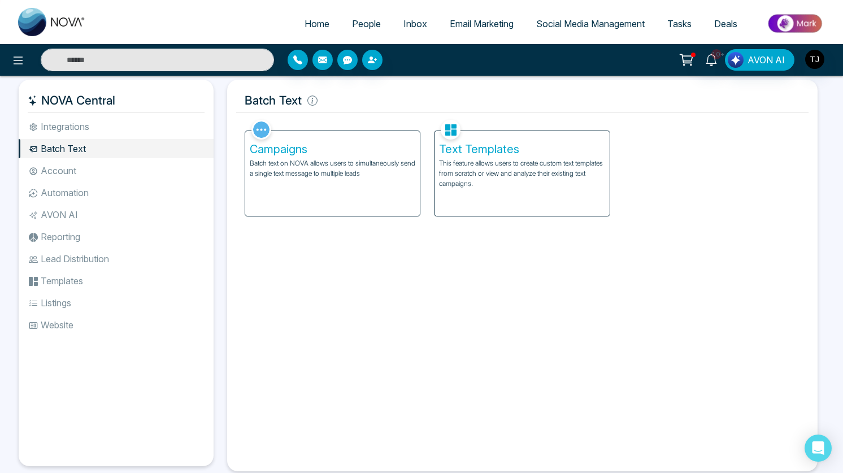
scroll to position [4, 0]
click at [329, 181] on div "Campaigns Batch text on NOVA allows users to simultaneously send a single text …" at bounding box center [332, 174] width 175 height 85
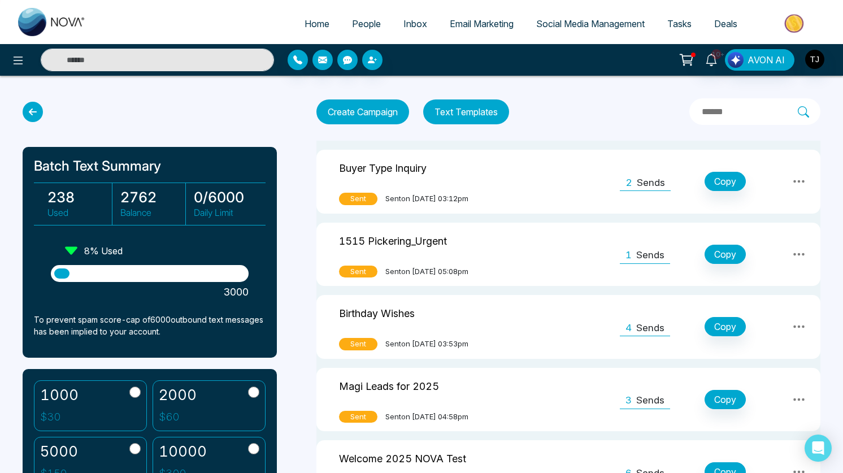
click at [365, 121] on button "Create Campaign" at bounding box center [362, 111] width 93 height 25
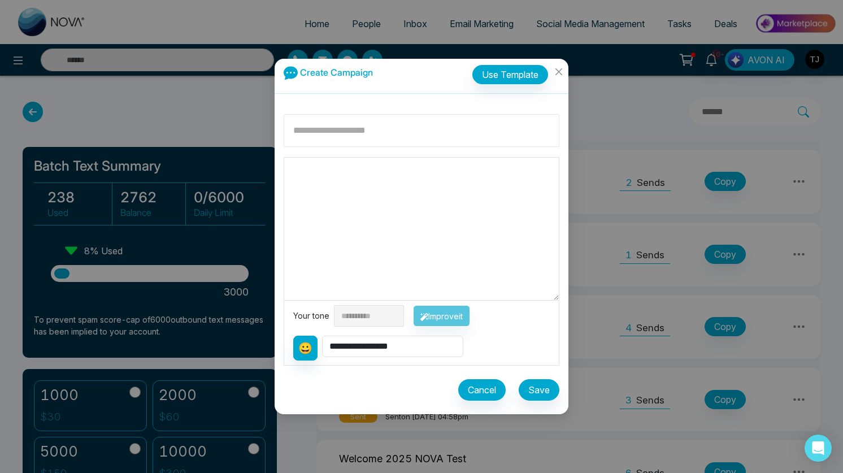
click at [332, 115] on input at bounding box center [422, 130] width 276 height 33
click at [298, 217] on textarea at bounding box center [421, 229] width 275 height 142
click at [453, 131] on input at bounding box center [422, 130] width 276 height 33
type input "*********"
paste textarea
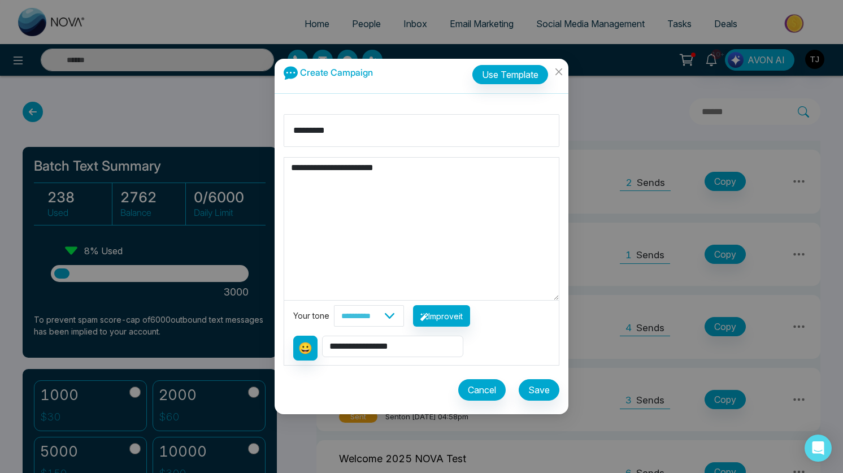
paste textarea "**********"
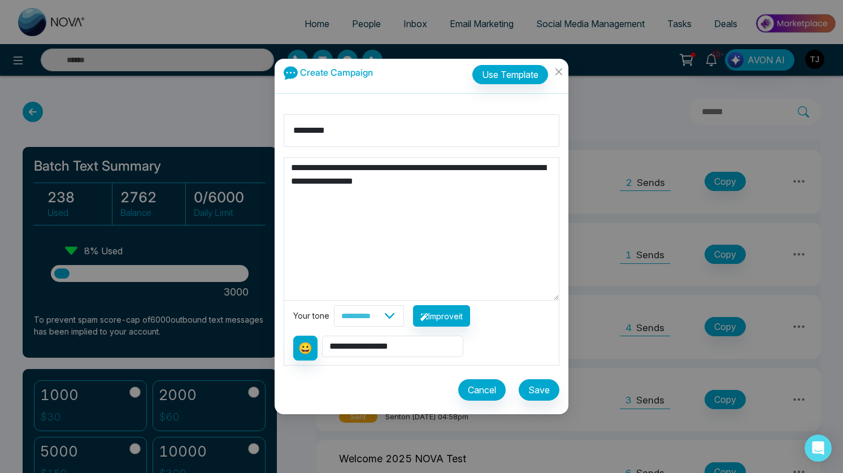
paste textarea "**********"
type textarea "**********"
click at [537, 392] on button "Save" at bounding box center [539, 389] width 41 height 21
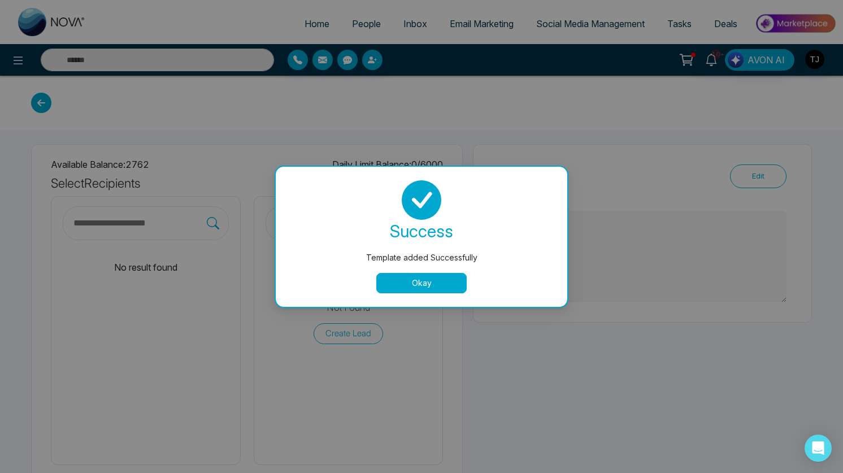
type textarea "**********"
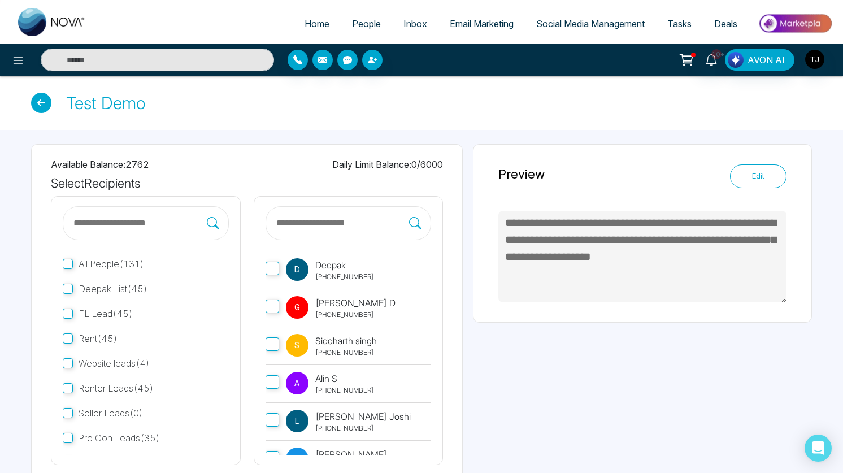
click at [425, 283] on label "D Deepak +19058063418" at bounding box center [349, 270] width 166 height 38
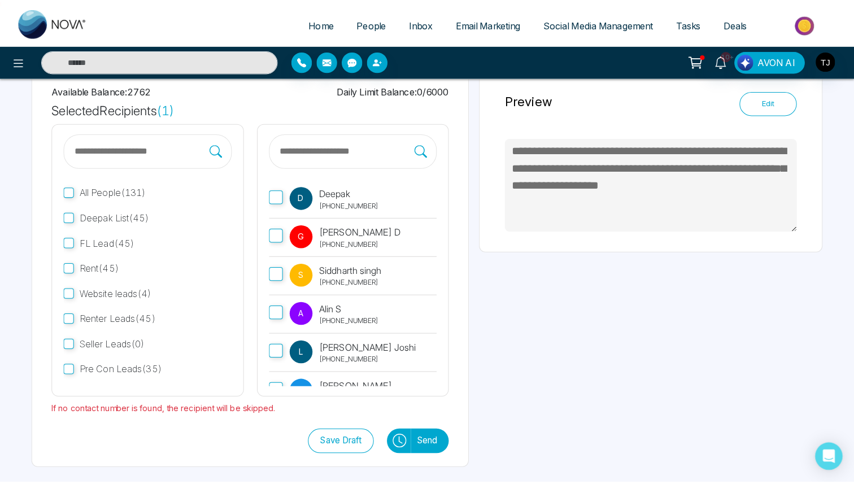
scroll to position [64, 0]
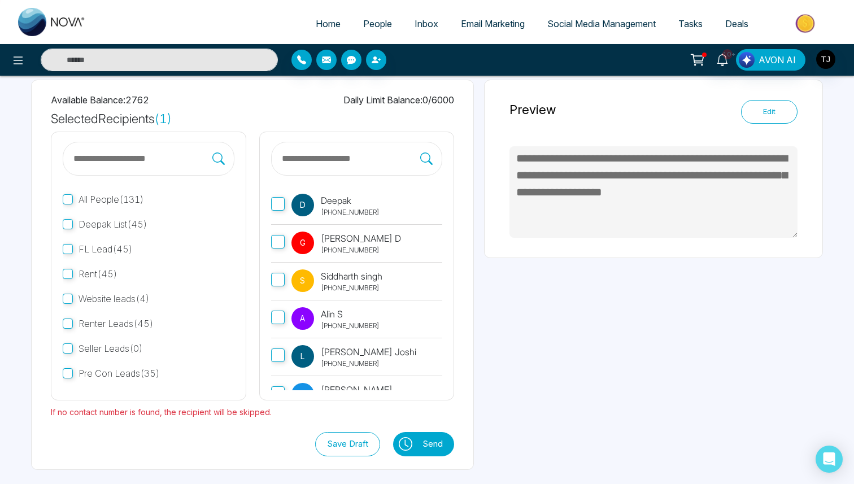
click at [327, 21] on span "Home" at bounding box center [328, 23] width 25 height 11
select select "*"
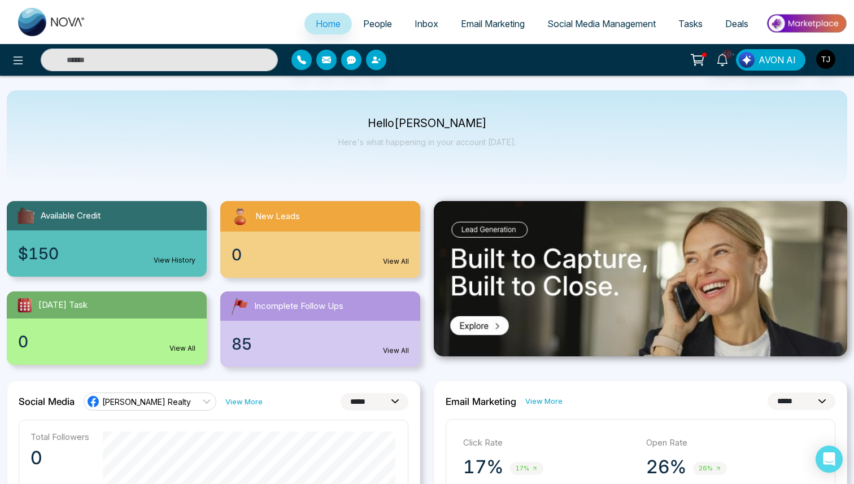
click at [708, 27] on link "Tasks" at bounding box center [690, 23] width 47 height 21
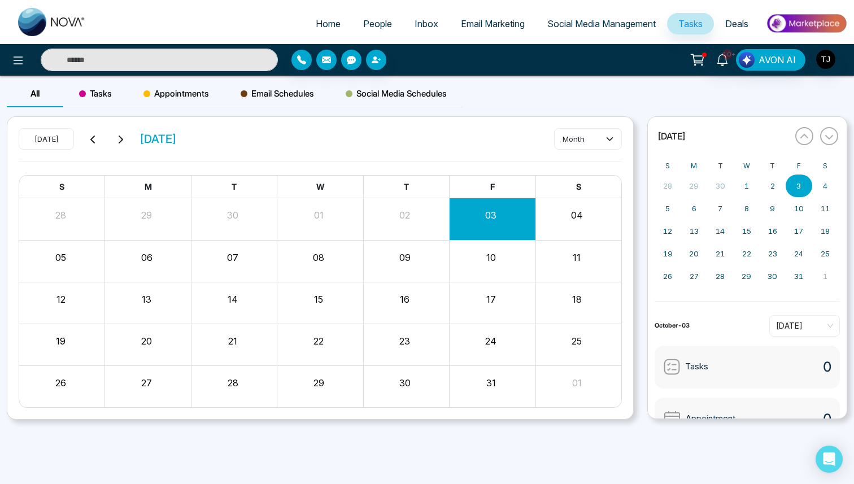
click at [204, 97] on span "Appointments" at bounding box center [176, 94] width 66 height 14
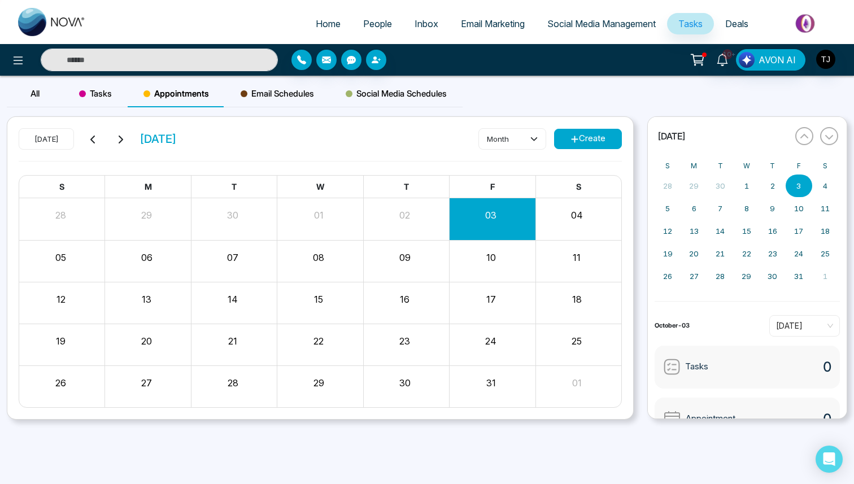
click at [266, 94] on span "Email Schedules" at bounding box center [277, 94] width 73 height 14
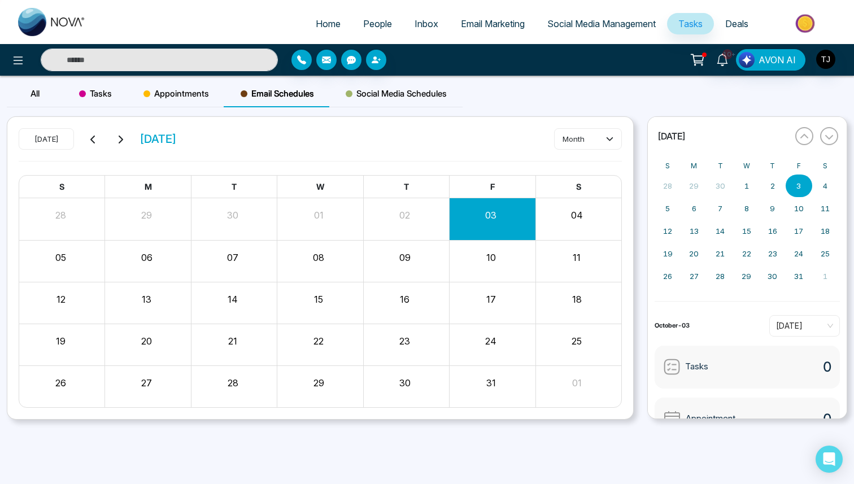
click at [393, 92] on span "Social Media Schedules" at bounding box center [396, 94] width 101 height 14
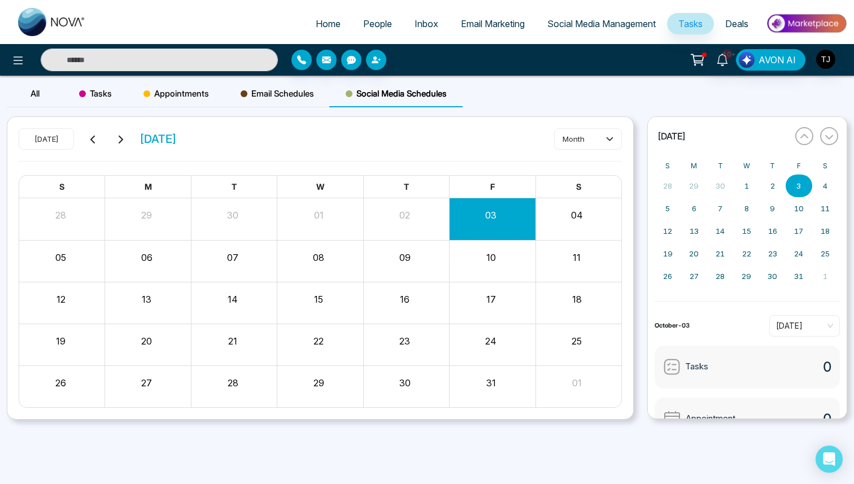
click at [723, 20] on link "Deals" at bounding box center [737, 23] width 46 height 21
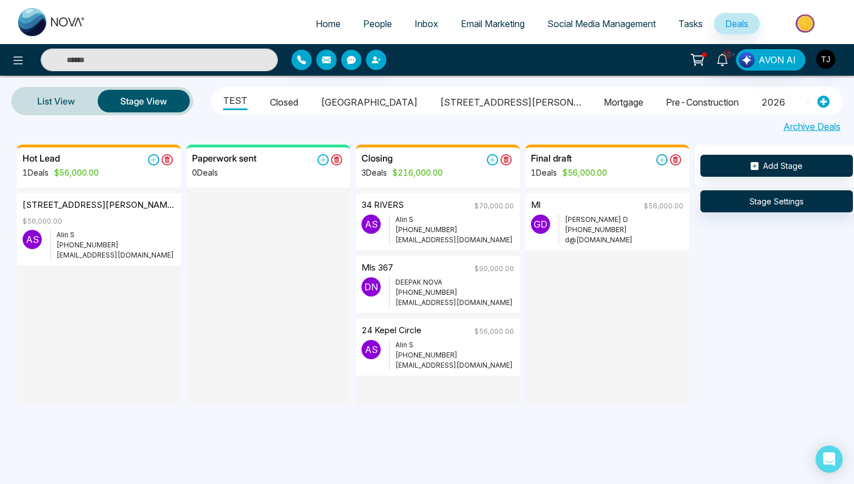
click at [288, 106] on li "Closed" at bounding box center [284, 100] width 28 height 19
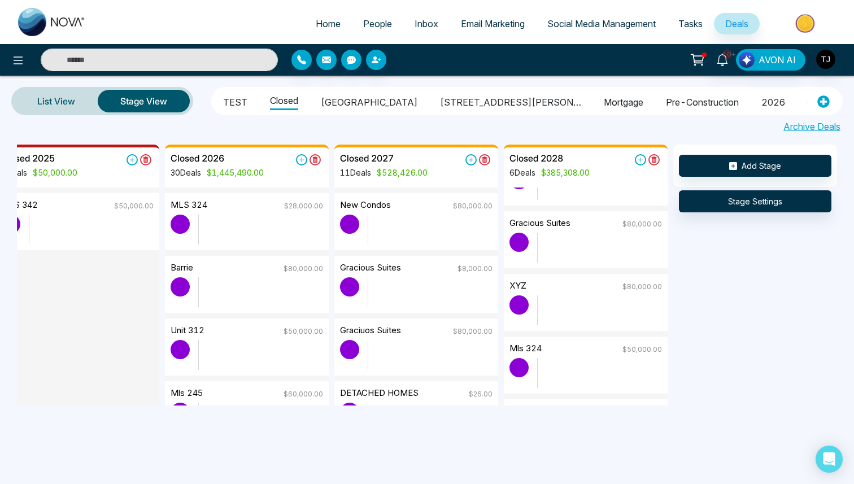
scroll to position [127, 0]
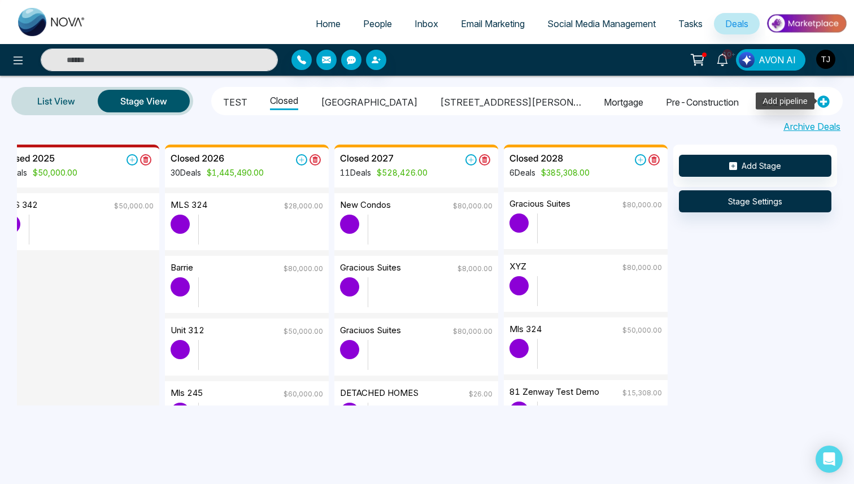
click at [821, 101] on icon at bounding box center [823, 101] width 12 height 12
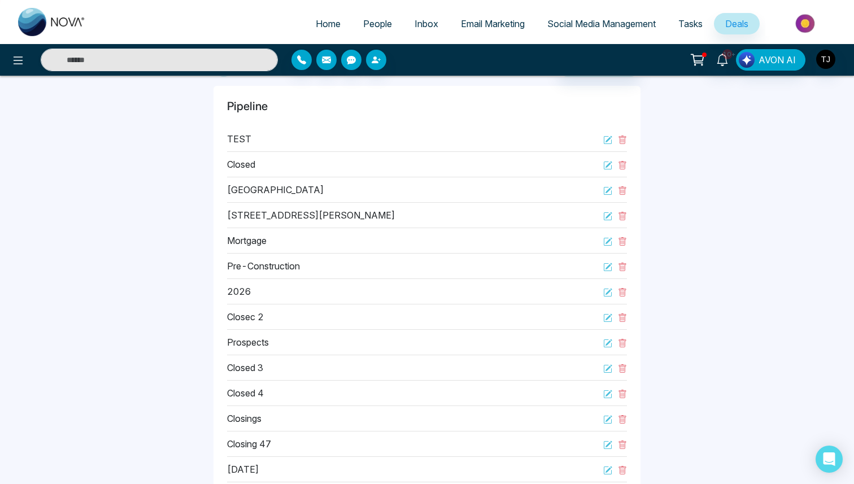
scroll to position [93, 0]
click at [621, 367] on icon at bounding box center [622, 369] width 3 height 4
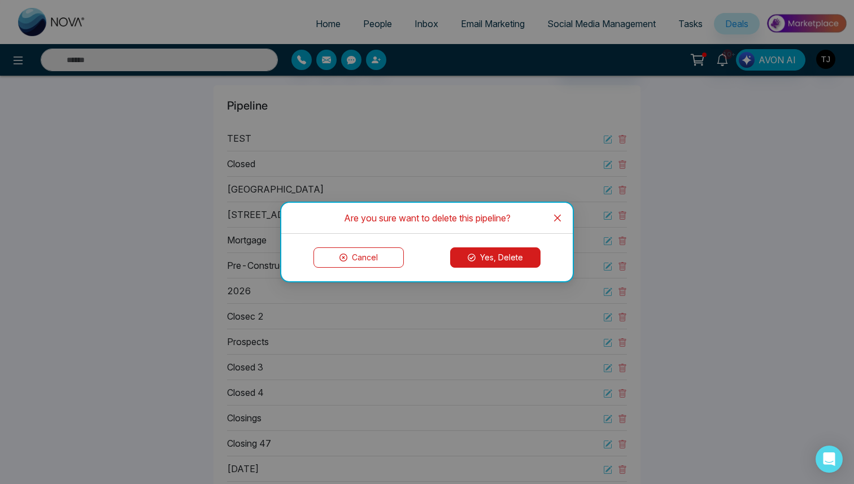
click at [472, 257] on icon at bounding box center [472, 258] width 8 height 8
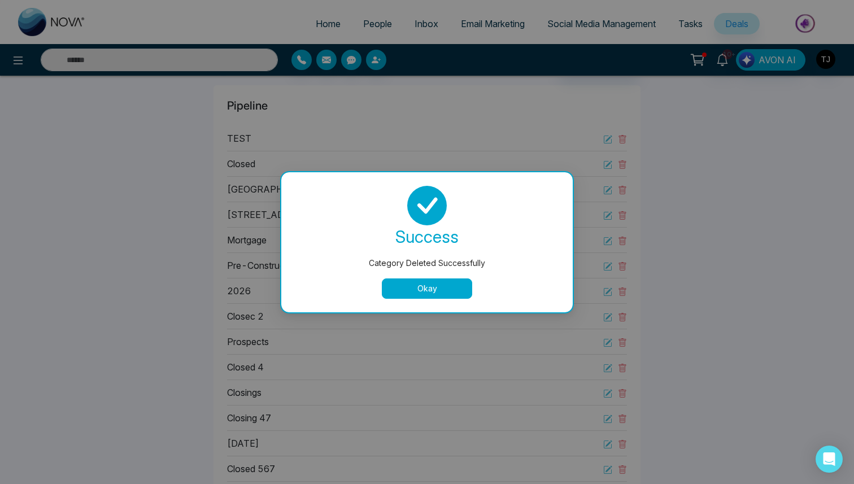
click at [445, 289] on button "Okay" at bounding box center [427, 289] width 90 height 20
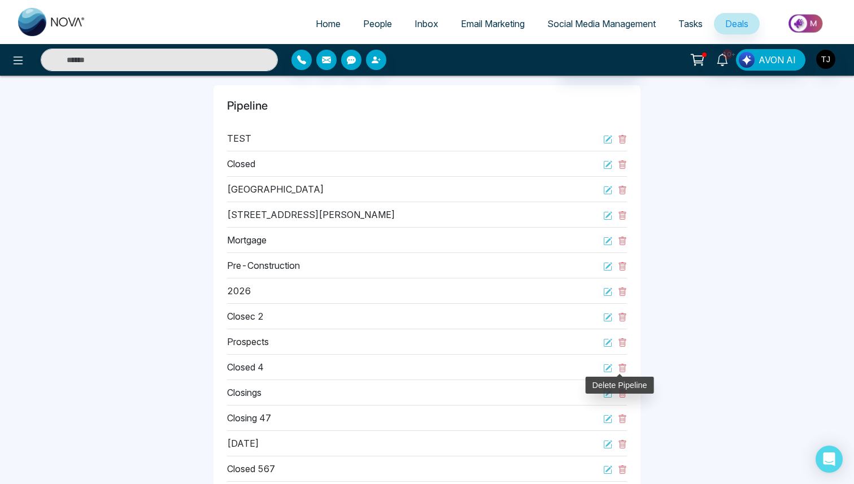
click at [620, 367] on icon at bounding box center [622, 368] width 7 height 8
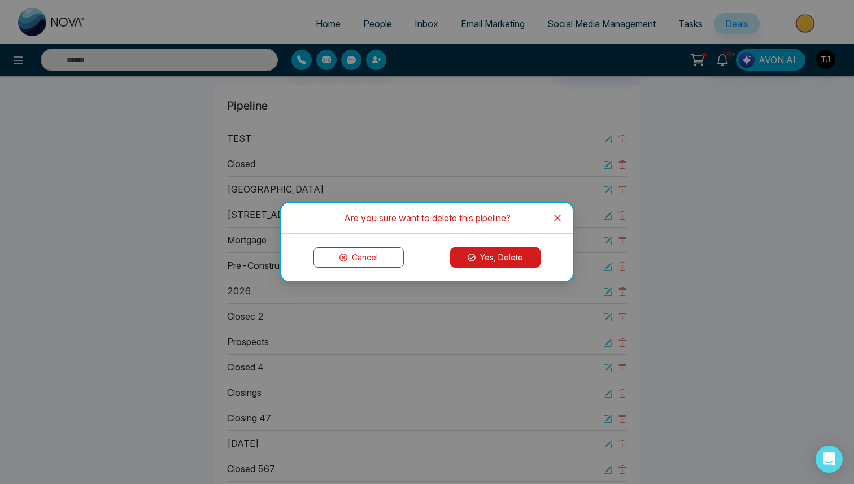
click at [524, 262] on button "Yes, Delete" at bounding box center [495, 257] width 90 height 20
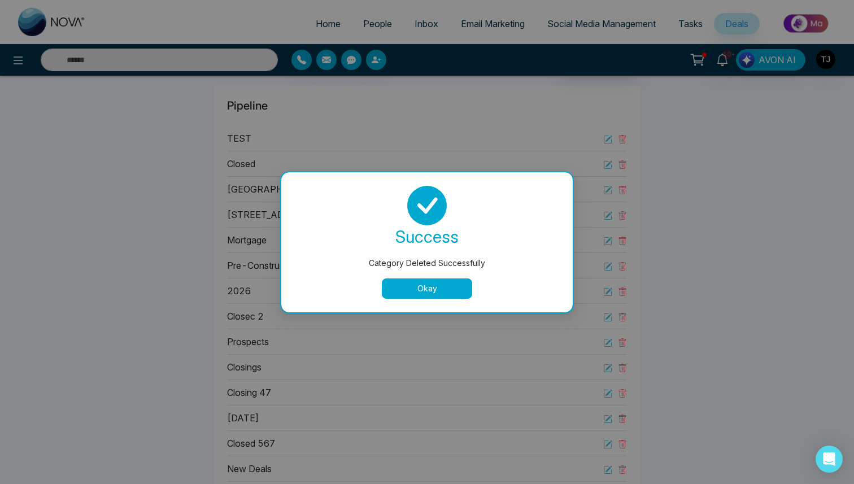
click at [449, 286] on button "Okay" at bounding box center [427, 289] width 90 height 20
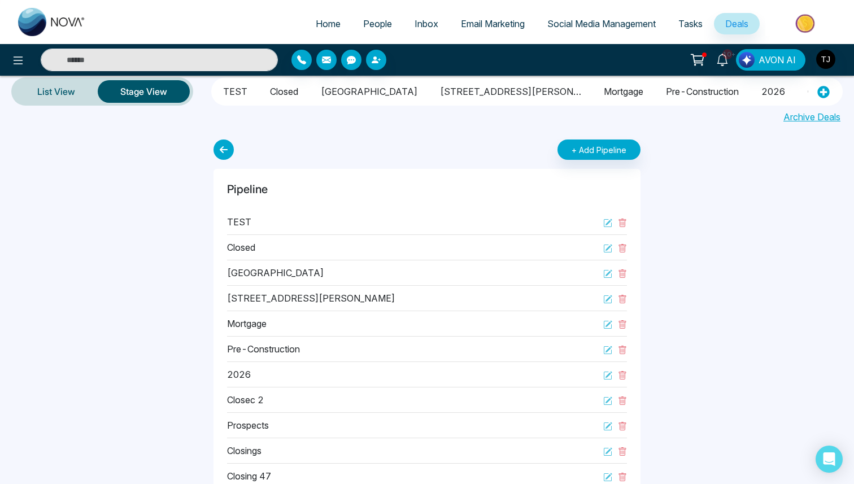
scroll to position [0, 0]
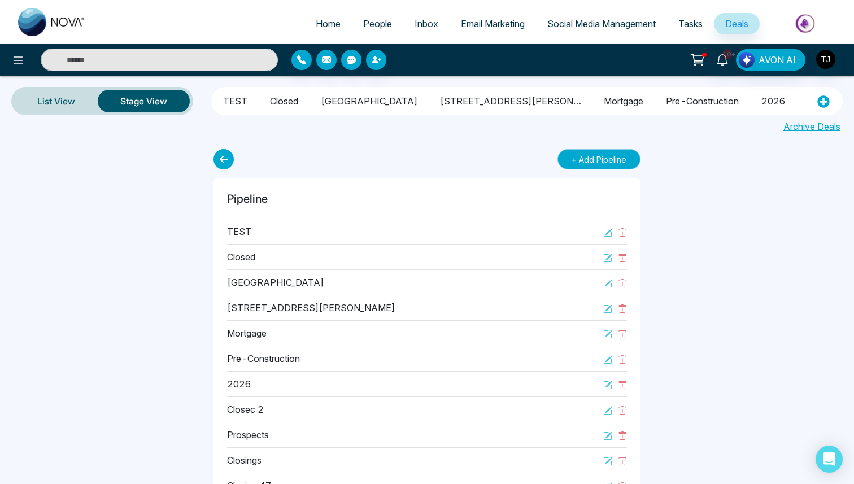
click at [589, 155] on button "+ Add Pipeline" at bounding box center [599, 159] width 83 height 20
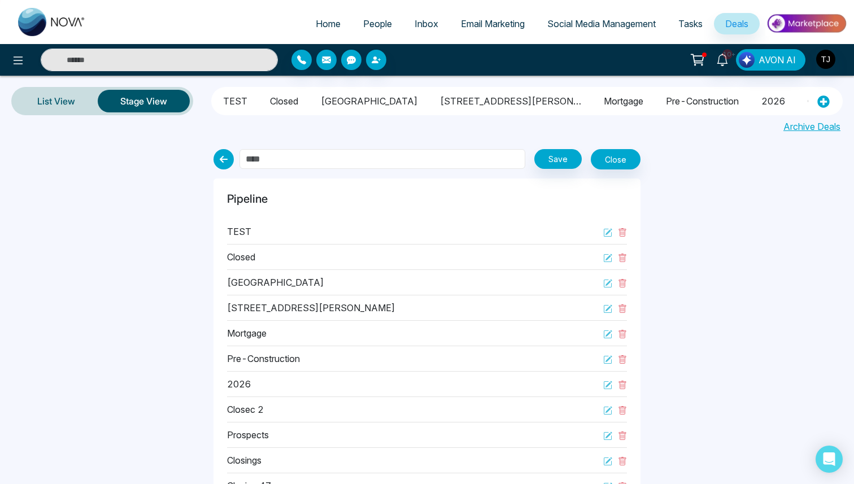
click at [400, 163] on input "text" at bounding box center [383, 159] width 286 height 20
type input "**********"
click at [546, 153] on button "Save" at bounding box center [557, 159] width 47 height 20
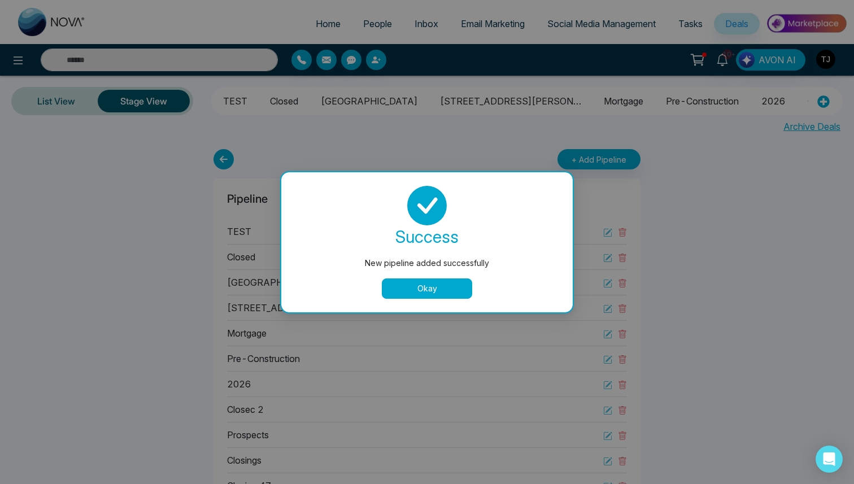
click at [440, 285] on button "Okay" at bounding box center [427, 289] width 90 height 20
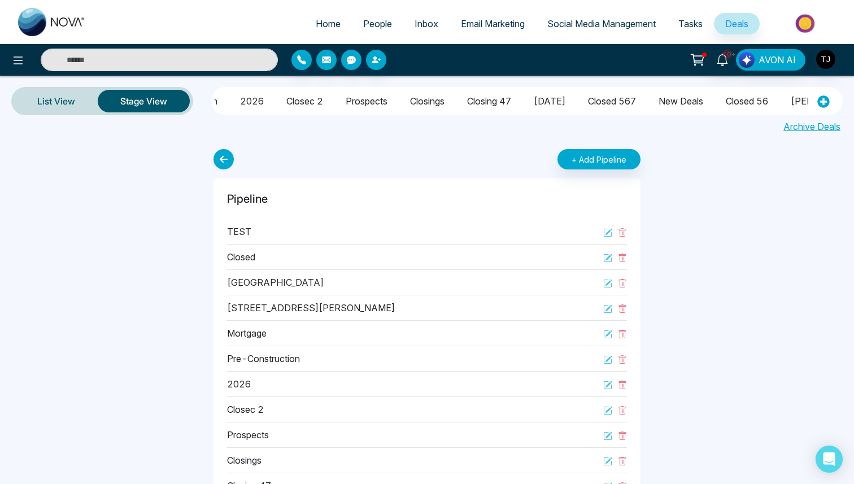
scroll to position [0, 728]
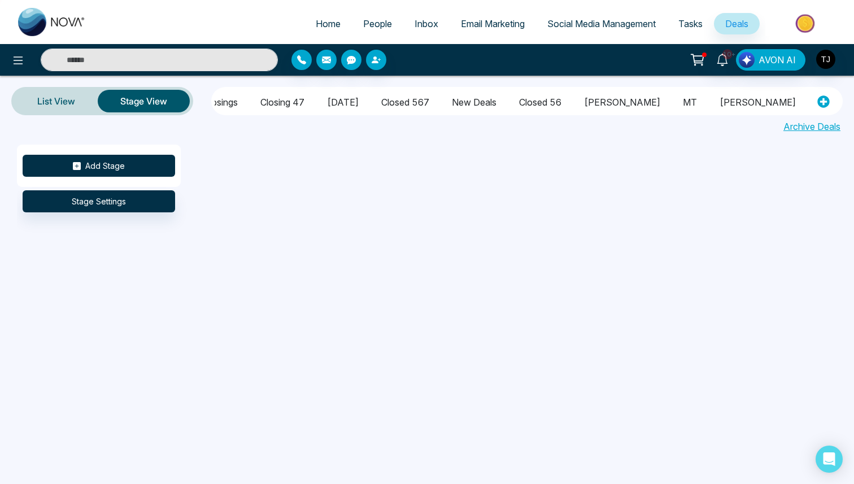
click at [94, 163] on button "Add Stage" at bounding box center [99, 166] width 153 height 22
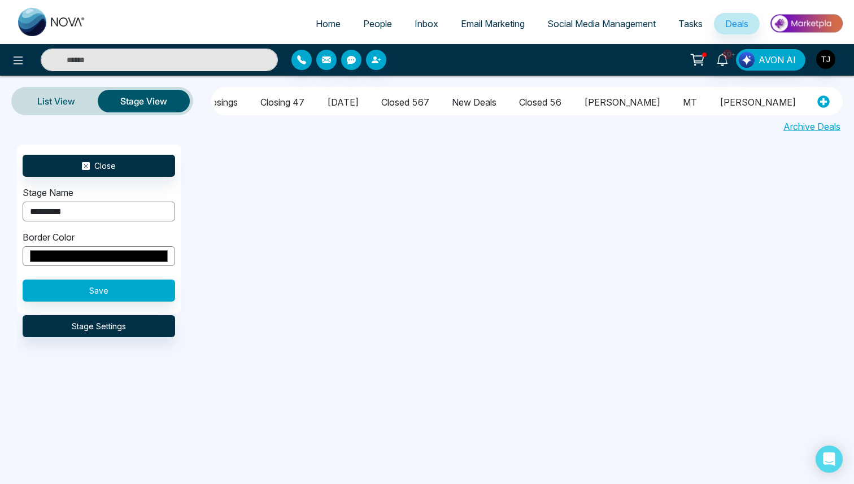
type input "*********"
click at [267, 211] on div "Close Stage Name ********* Border Color ******* Save Stage Settings" at bounding box center [444, 278] width 854 height 266
click at [125, 295] on button "Save" at bounding box center [99, 291] width 153 height 22
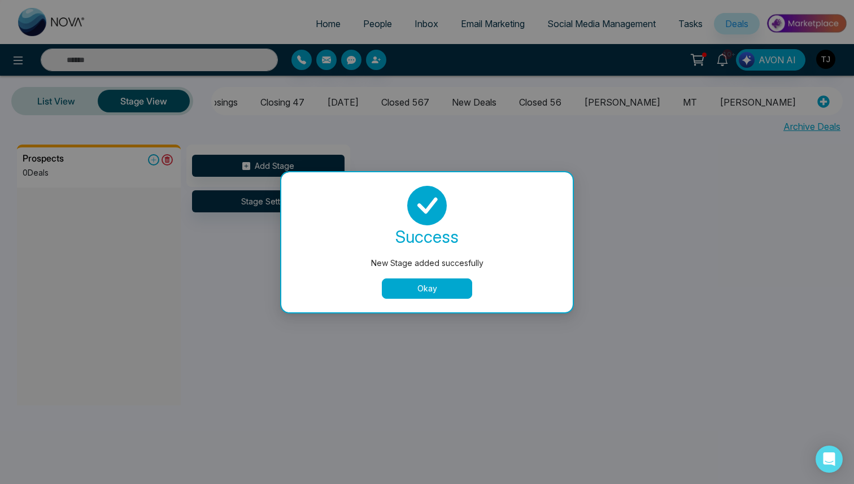
click at [423, 299] on div "success New Stage added succesfully Okay" at bounding box center [427, 242] width 292 height 140
click at [421, 289] on button "Okay" at bounding box center [427, 289] width 90 height 20
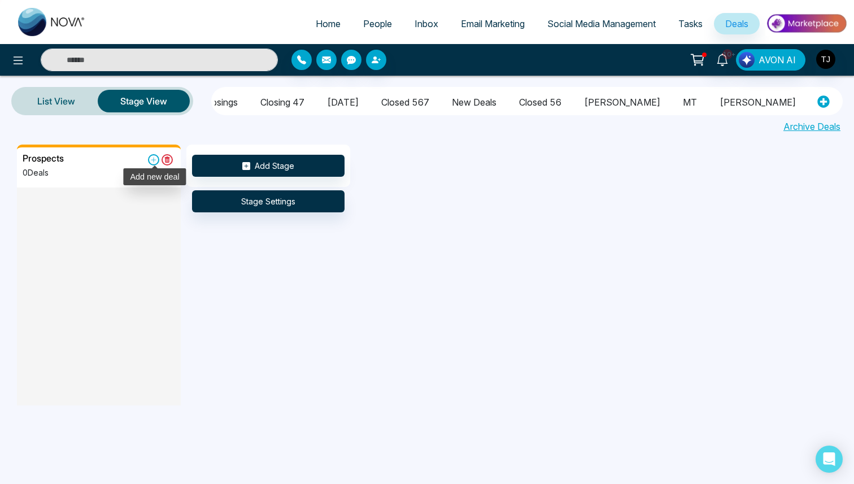
click at [154, 158] on icon at bounding box center [153, 159] width 11 height 11
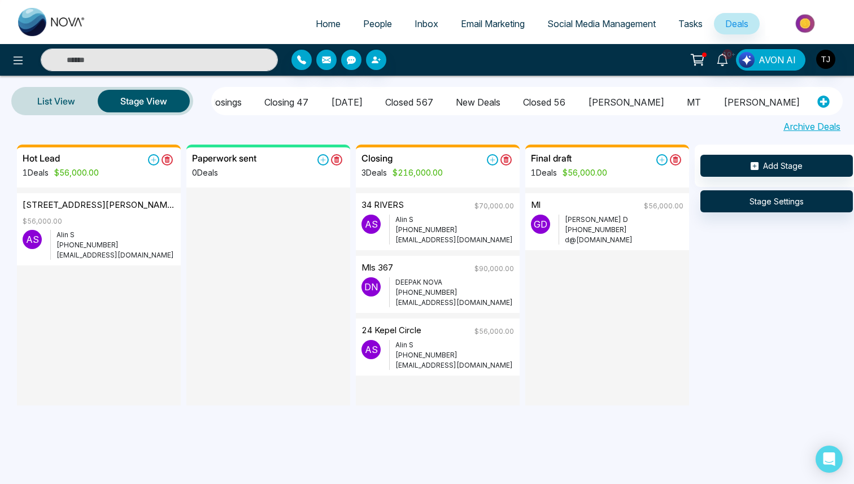
scroll to position [0, 728]
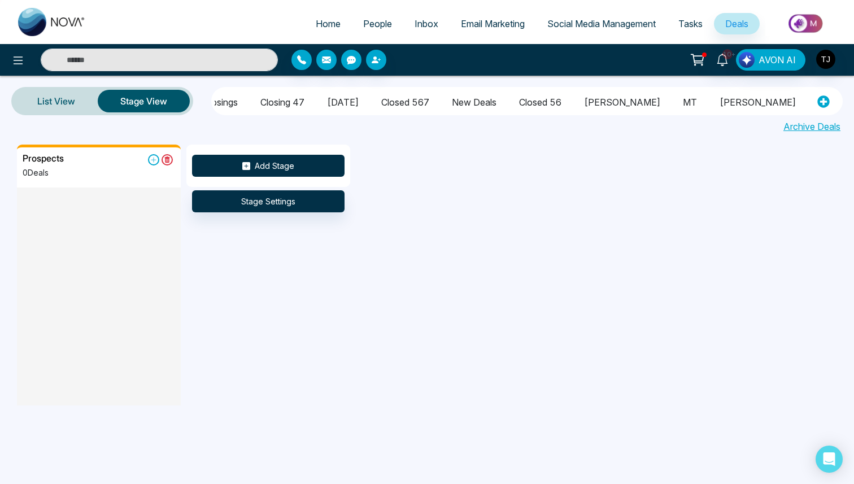
click at [271, 165] on button "Add Stage" at bounding box center [268, 166] width 153 height 22
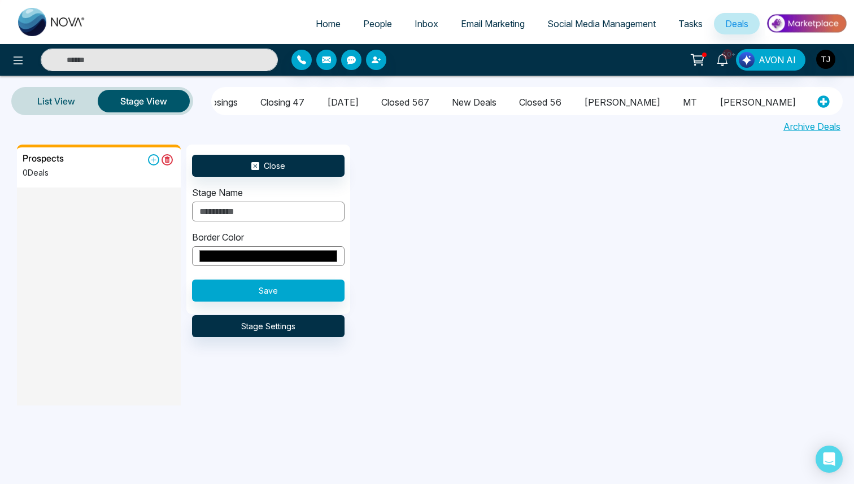
type input "*"
type input "********"
click at [292, 262] on input "*******" at bounding box center [268, 256] width 153 height 20
click at [295, 259] on input "*******" at bounding box center [268, 256] width 153 height 20
type input "*******"
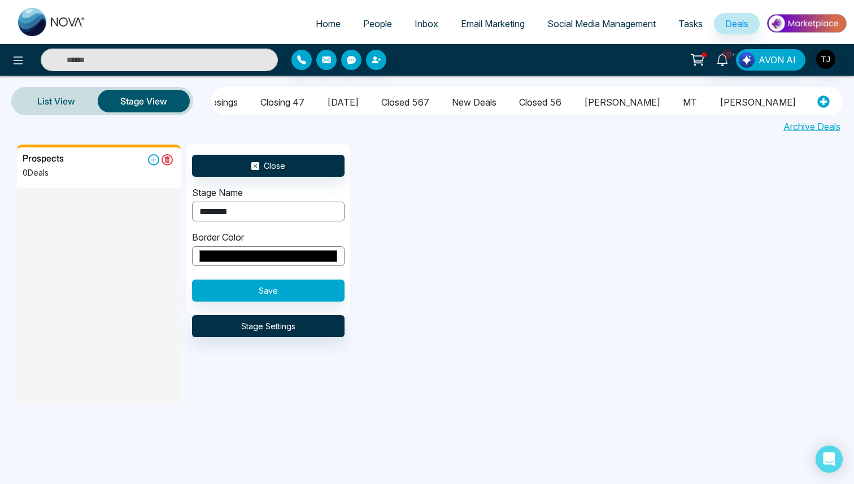
drag, startPoint x: 425, startPoint y: 282, endPoint x: 386, endPoint y: 283, distance: 39.6
click at [421, 282] on div "Prospects 0 Deals Close Stage Name ******** Border Color ******* Save Stage Set…" at bounding box center [444, 278] width 854 height 266
click at [305, 286] on button "Save" at bounding box center [268, 291] width 153 height 22
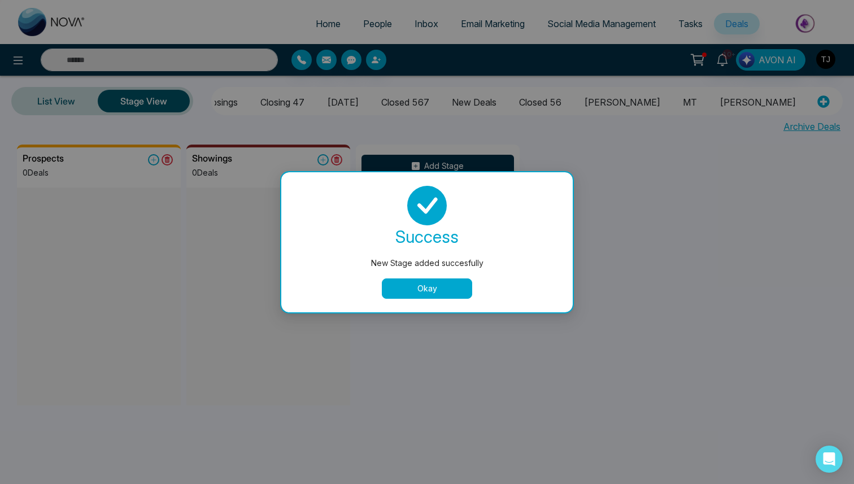
click at [453, 285] on button "Okay" at bounding box center [427, 289] width 90 height 20
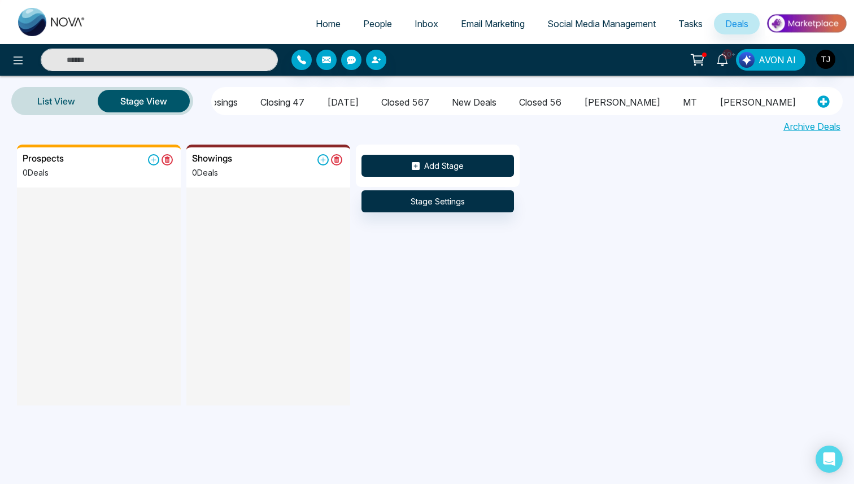
click at [467, 166] on button "Add Stage" at bounding box center [438, 166] width 153 height 22
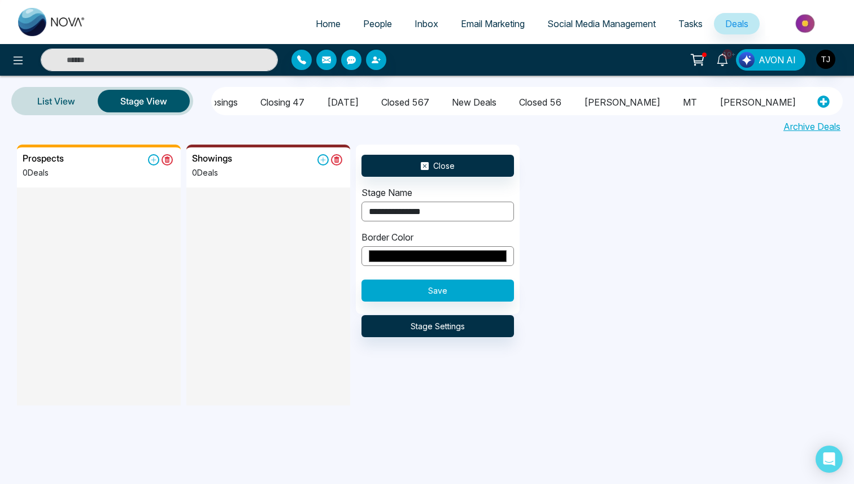
type input "**********"
click at [496, 250] on input "*******" at bounding box center [438, 256] width 153 height 20
type input "*******"
click at [530, 290] on div "**********" at bounding box center [444, 278] width 854 height 266
click at [487, 295] on button "Save" at bounding box center [438, 291] width 153 height 22
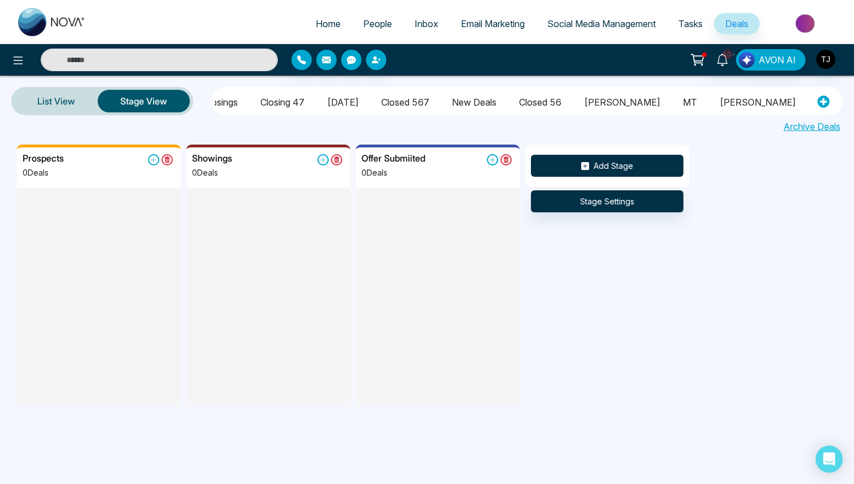
click at [649, 171] on button "Add Stage" at bounding box center [607, 166] width 153 height 22
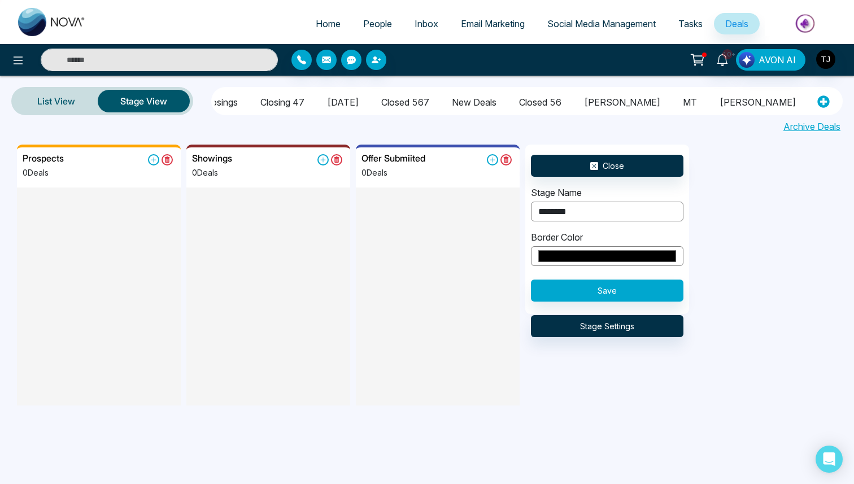
type input "********"
click at [636, 255] on input "*******" at bounding box center [607, 256] width 153 height 20
type input "*******"
drag, startPoint x: 721, startPoint y: 308, endPoint x: 688, endPoint y: 306, distance: 33.4
click at [699, 307] on div "Prospects 0 Deals Showings 0 Deals Offer Submiited 0 Deals Close Stage Name ***…" at bounding box center [444, 278] width 854 height 266
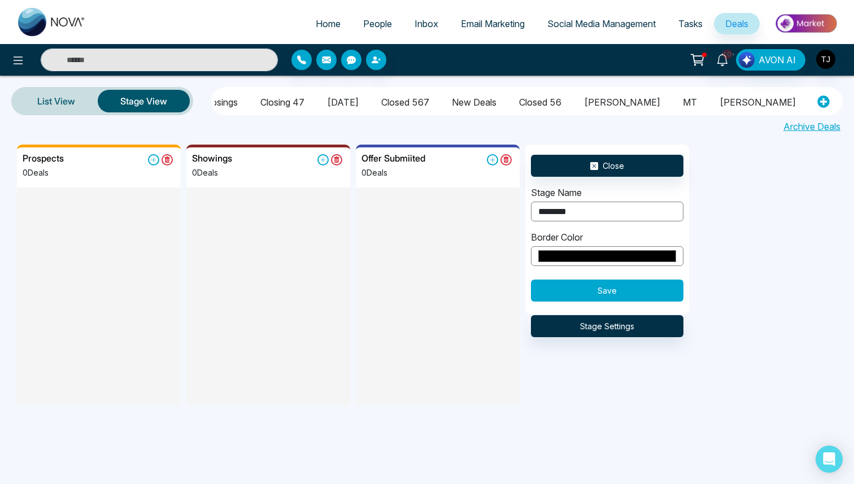
click at [656, 299] on button "Save" at bounding box center [607, 291] width 153 height 22
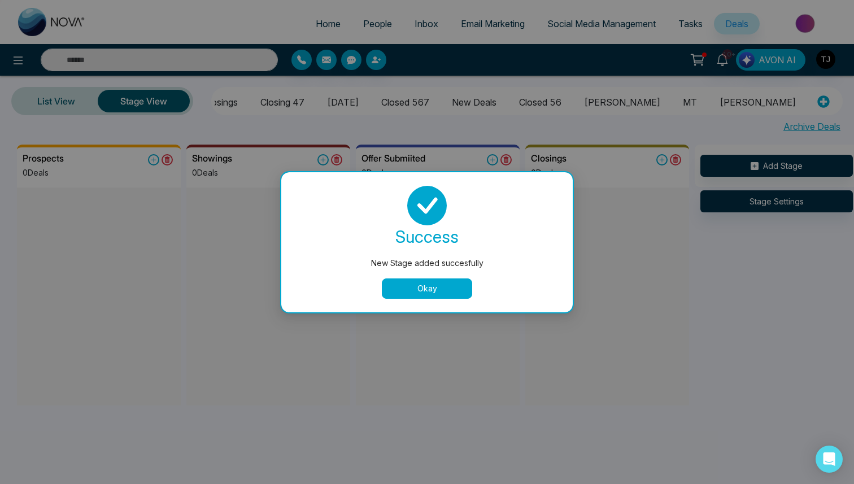
click at [446, 280] on button "Okay" at bounding box center [427, 289] width 90 height 20
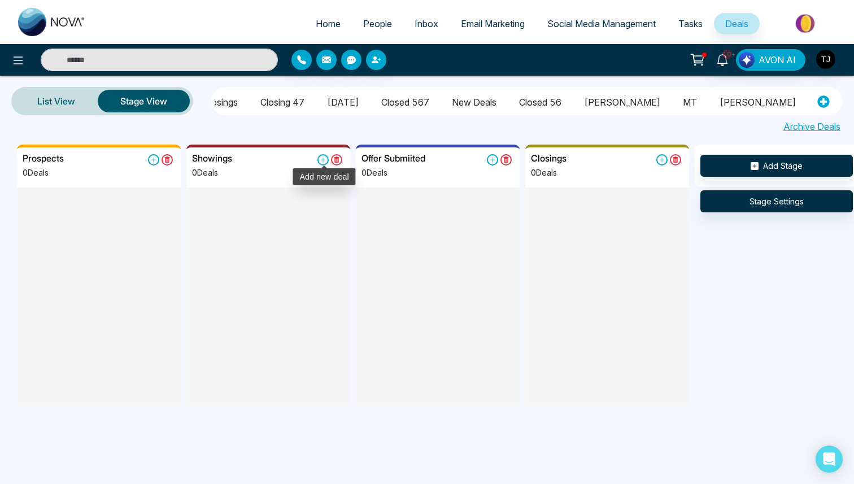
click at [323, 158] on icon at bounding box center [323, 159] width 11 height 11
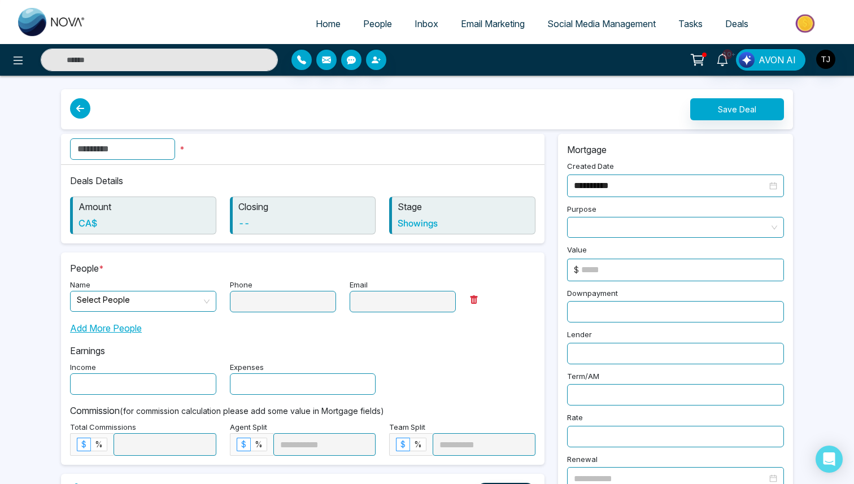
click at [147, 153] on input "text" at bounding box center [122, 148] width 105 height 21
type input "**********"
click at [620, 268] on input at bounding box center [682, 269] width 202 height 21
click at [715, 229] on span at bounding box center [675, 228] width 203 height 20
type input "*****"
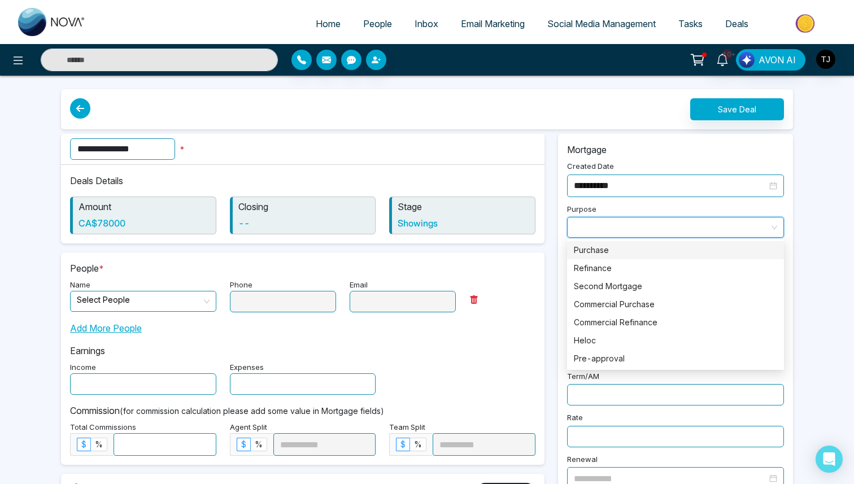
click at [675, 250] on div "Purchase" at bounding box center [675, 250] width 203 height 12
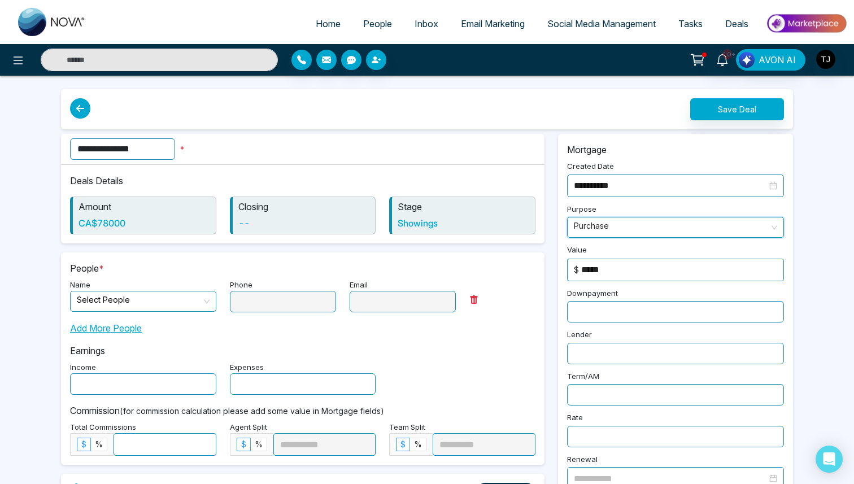
click at [701, 311] on input "text" at bounding box center [675, 311] width 217 height 21
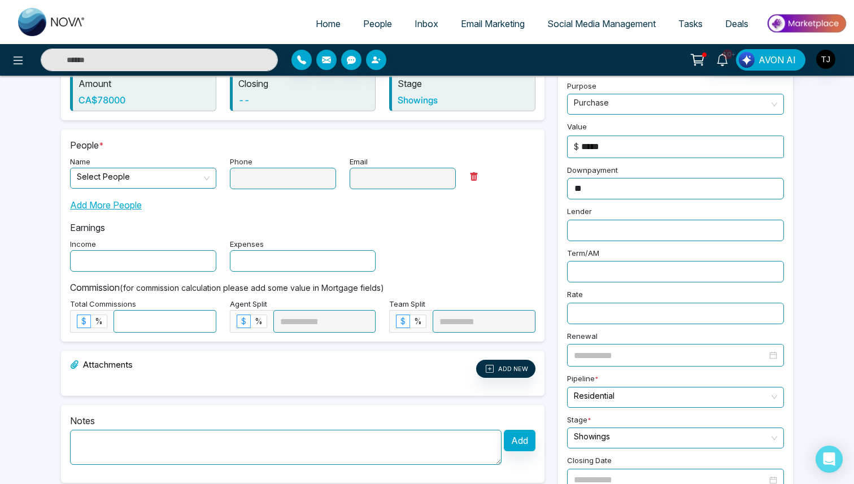
scroll to position [120, 0]
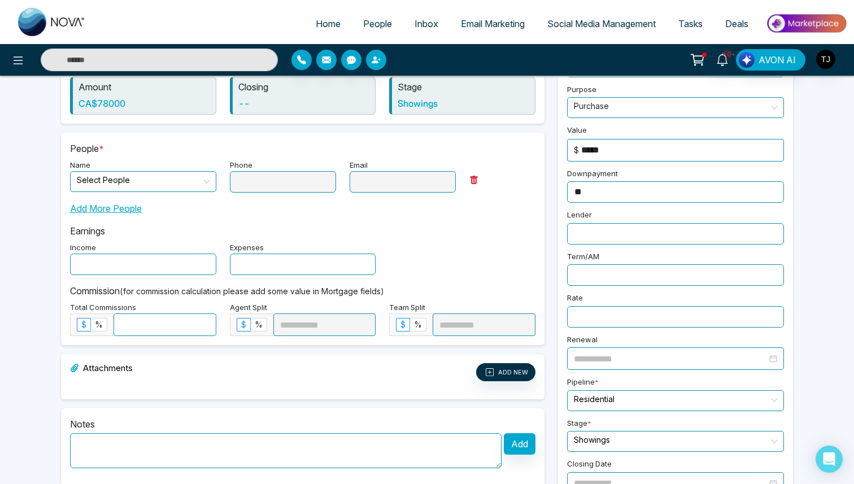
type input "**"
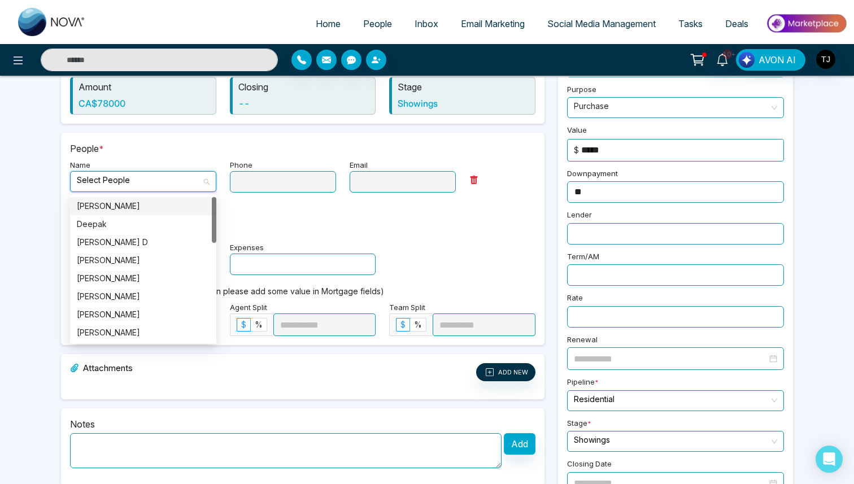
click at [200, 184] on input "search" at bounding box center [139, 180] width 125 height 17
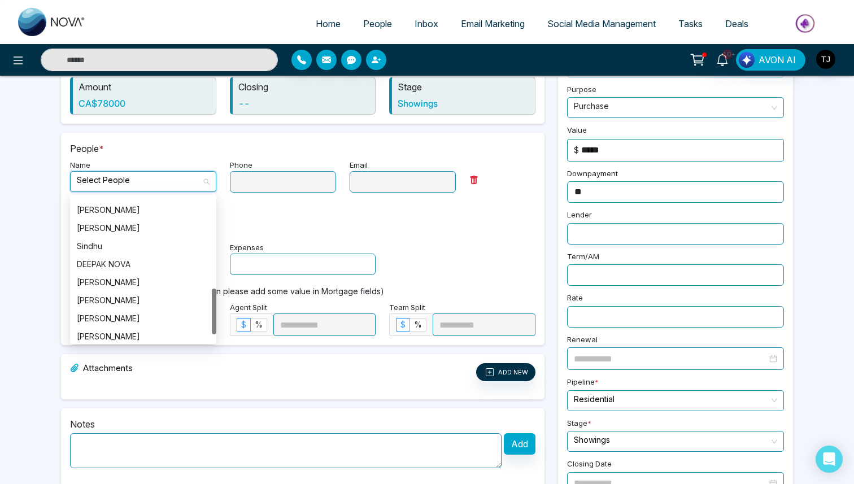
scroll to position [307, 0]
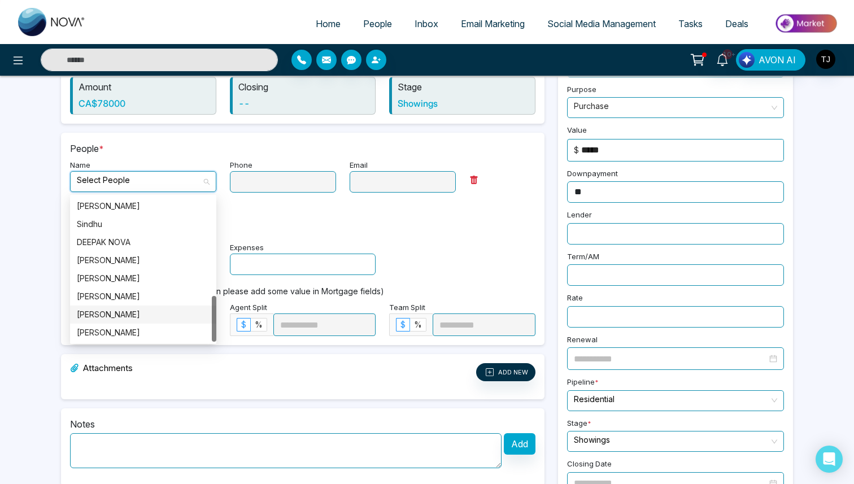
click at [150, 311] on div "Deepak Raj" at bounding box center [143, 314] width 133 height 12
type input "**********"
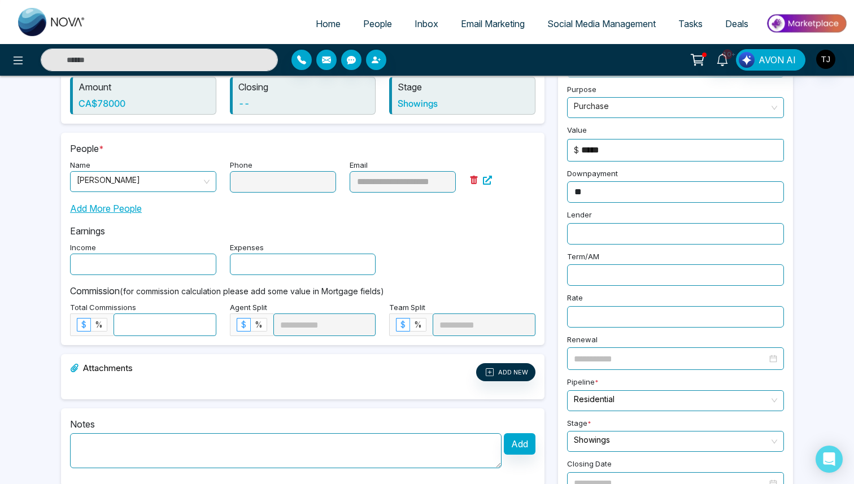
click at [353, 212] on div "Add More People" at bounding box center [303, 204] width 466 height 23
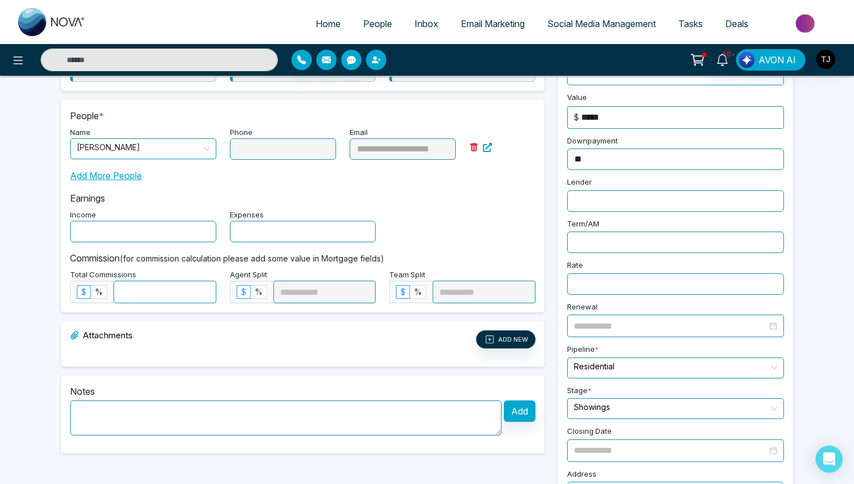
scroll to position [158, 0]
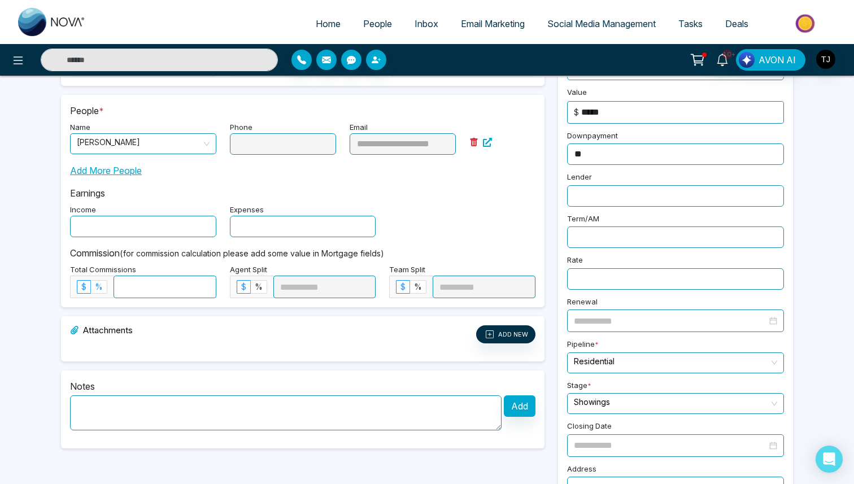
click at [103, 286] on label "%" at bounding box center [99, 287] width 16 height 14
click at [162, 292] on input at bounding box center [165, 286] width 102 height 21
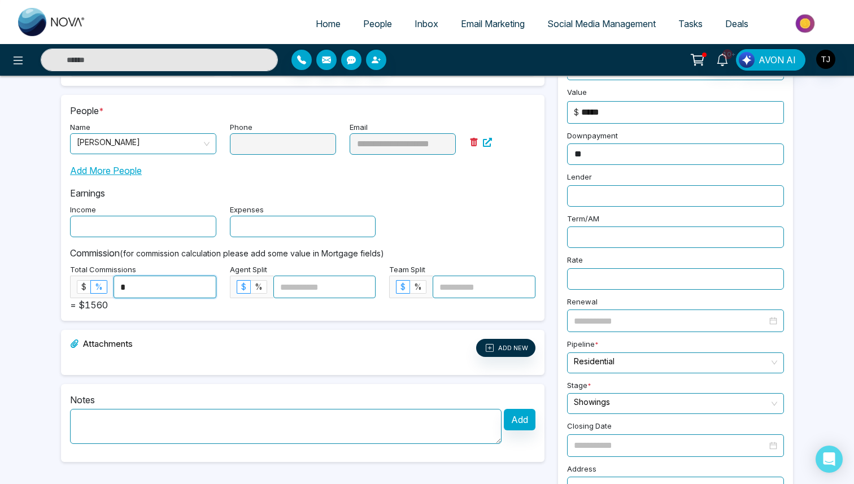
type input "*"
click at [152, 303] on div "Total Commissions $ % * = $1560" at bounding box center [143, 287] width 160 height 50
click at [143, 284] on input "*" at bounding box center [165, 286] width 102 height 21
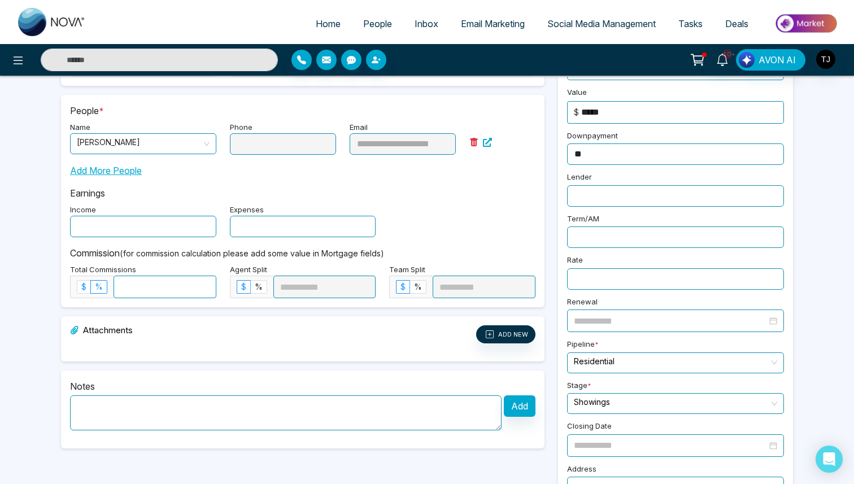
click at [79, 288] on label "$" at bounding box center [84, 287] width 14 height 14
type input "****"
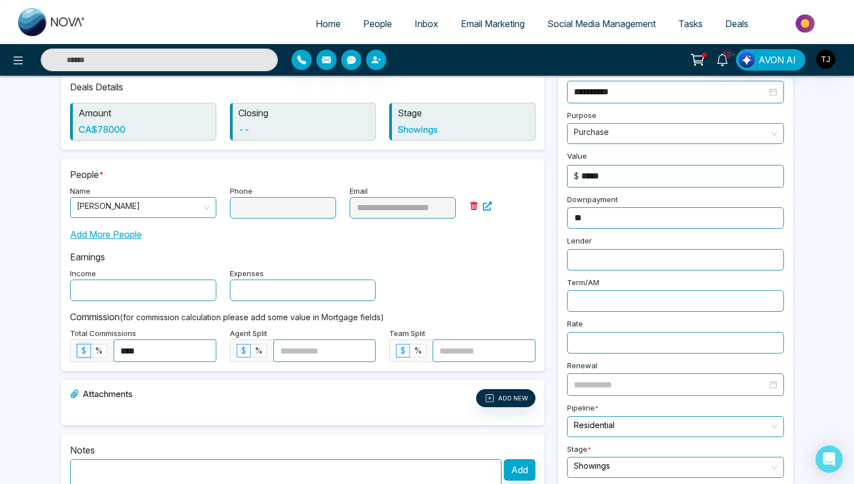
scroll to position [0, 0]
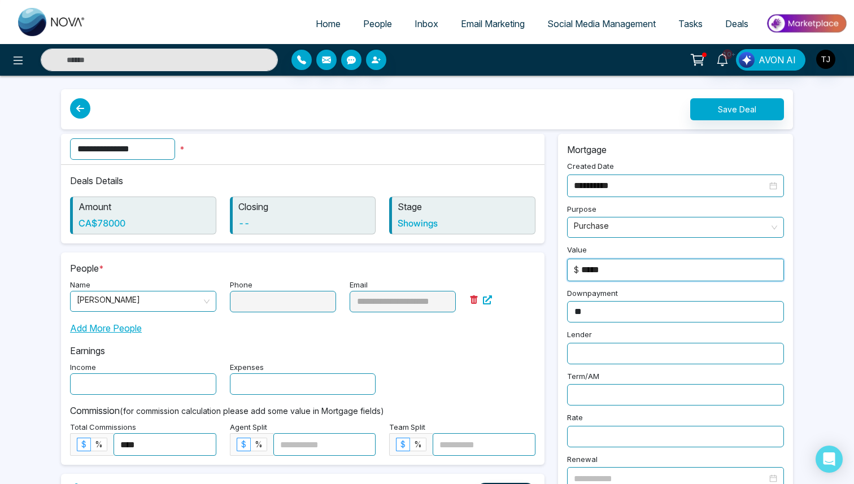
click at [627, 263] on input "*****" at bounding box center [682, 269] width 202 height 21
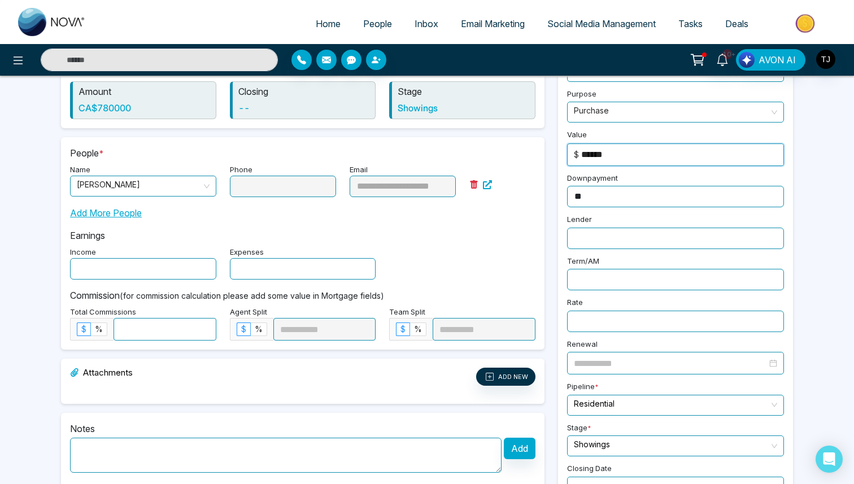
scroll to position [124, 0]
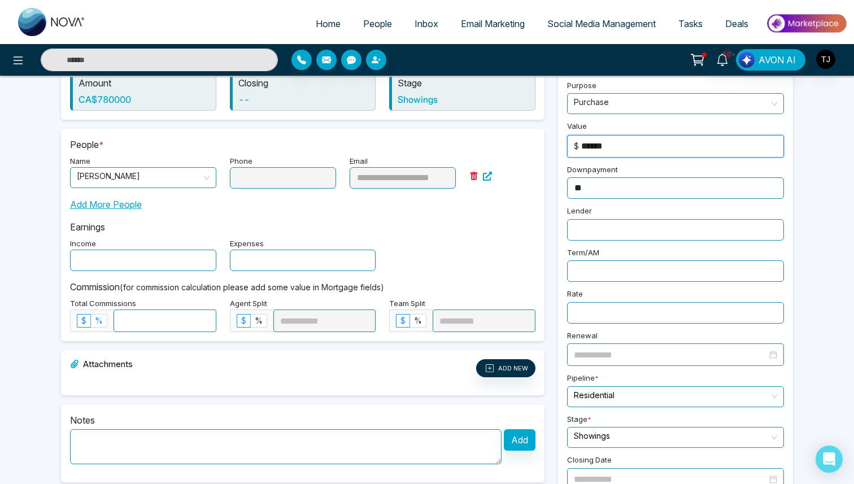
type input "******"
click at [102, 323] on label "%" at bounding box center [99, 321] width 16 height 14
click at [142, 319] on input at bounding box center [165, 320] width 102 height 21
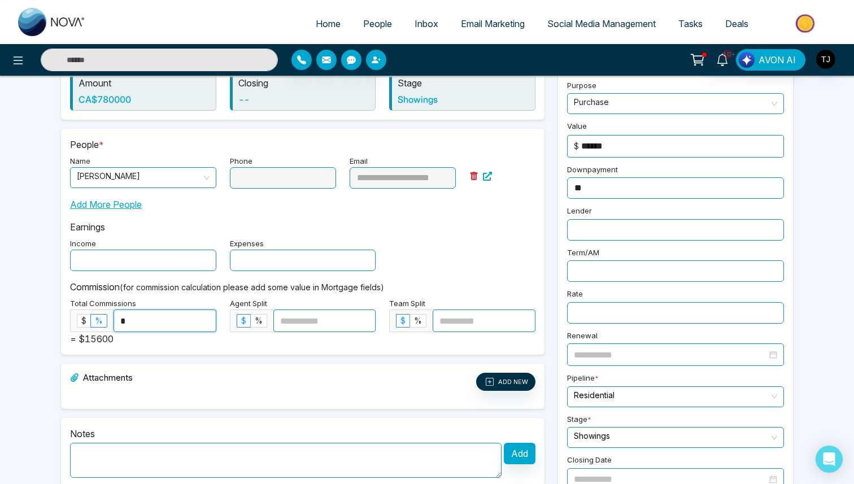
type input "*"
click at [188, 340] on div "Total Commissions $ % * = $15600" at bounding box center [143, 321] width 160 height 50
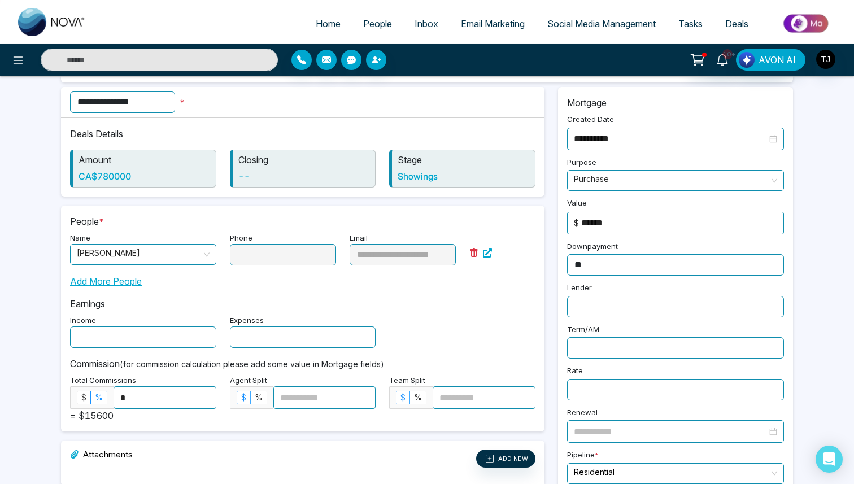
scroll to position [0, 0]
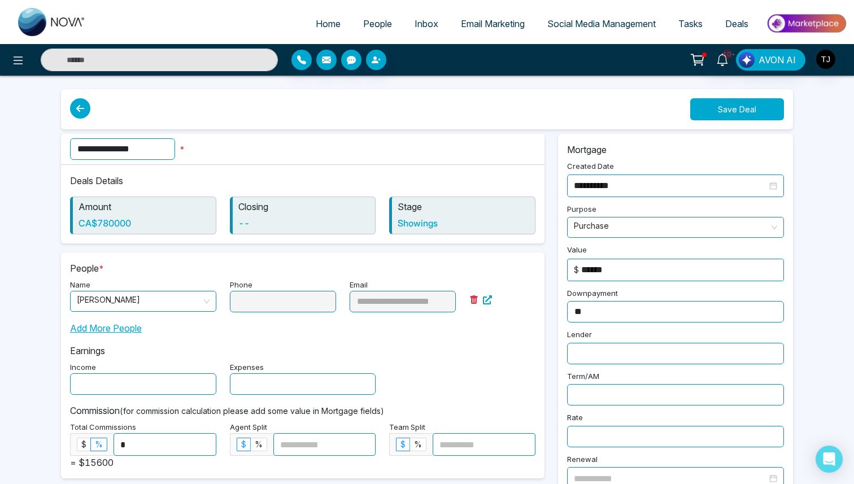
click at [744, 113] on button "Save Deal" at bounding box center [737, 109] width 94 height 22
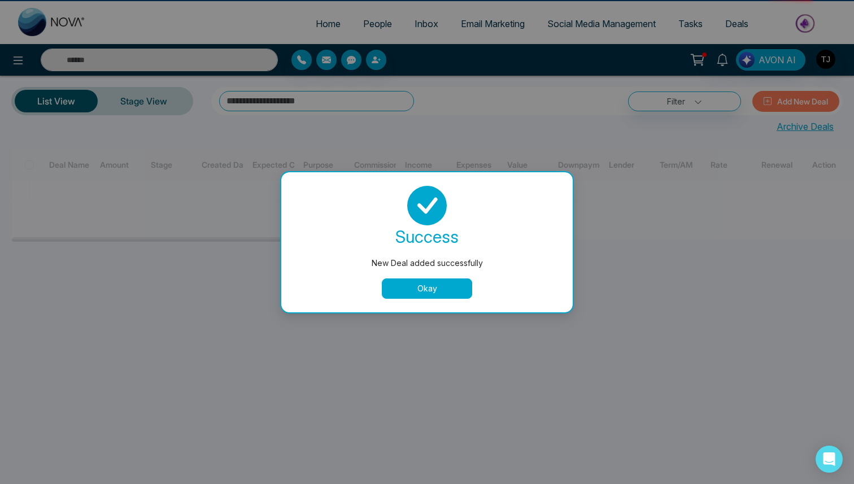
click at [430, 277] on div "success New Deal added successfully Okay" at bounding box center [427, 242] width 264 height 113
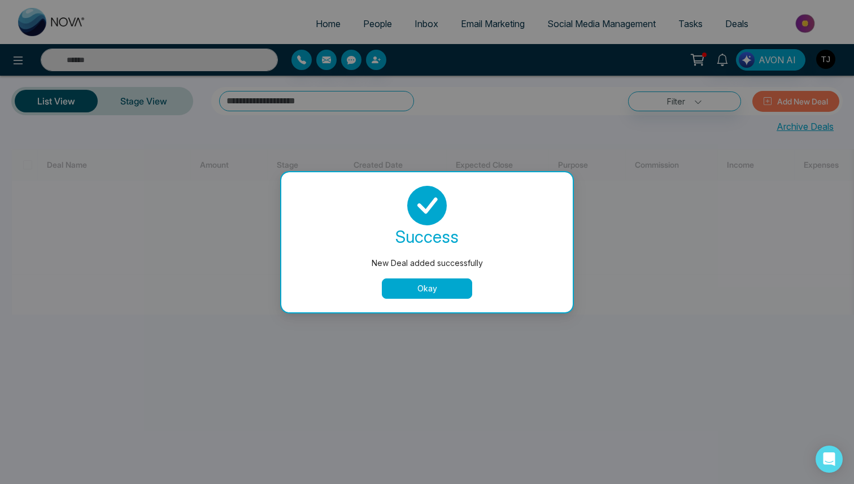
click at [430, 287] on button "Okay" at bounding box center [427, 289] width 90 height 20
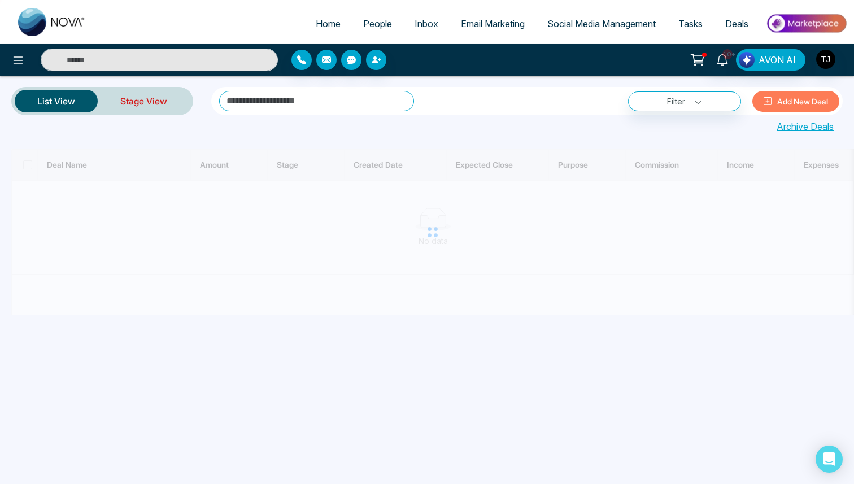
click at [154, 98] on link "Stage View" at bounding box center [144, 101] width 92 height 27
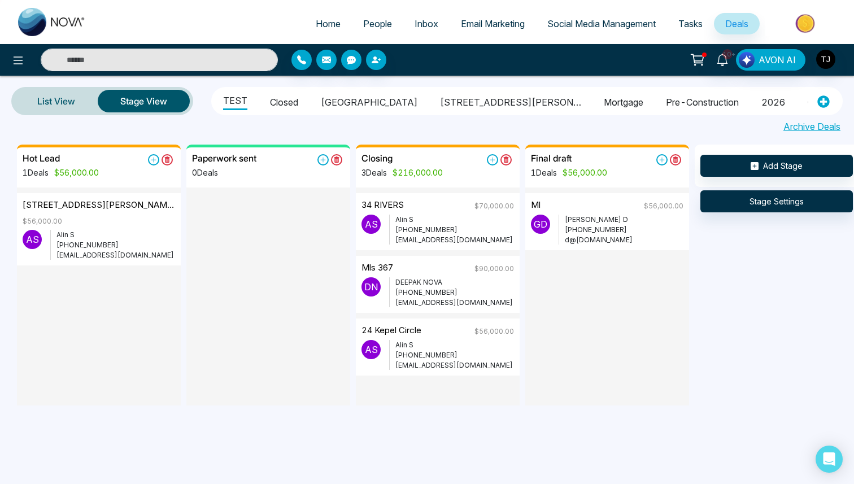
scroll to position [0, 728]
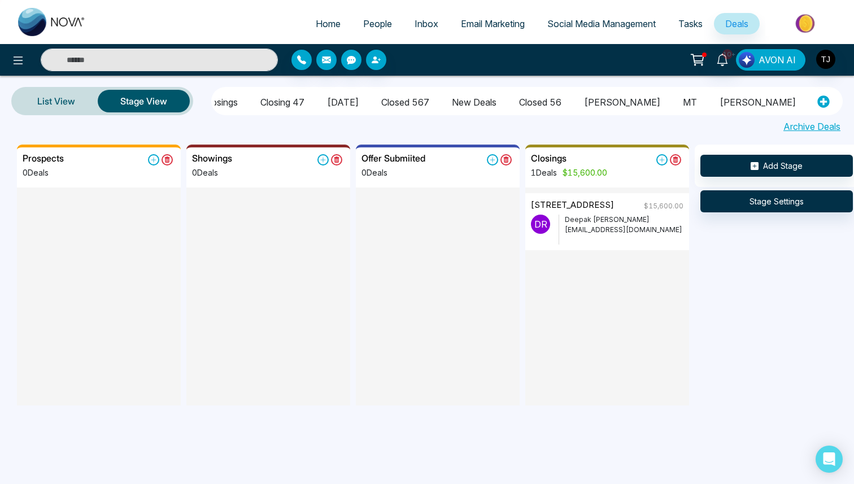
click at [778, 62] on span "AVON AI" at bounding box center [777, 60] width 37 height 14
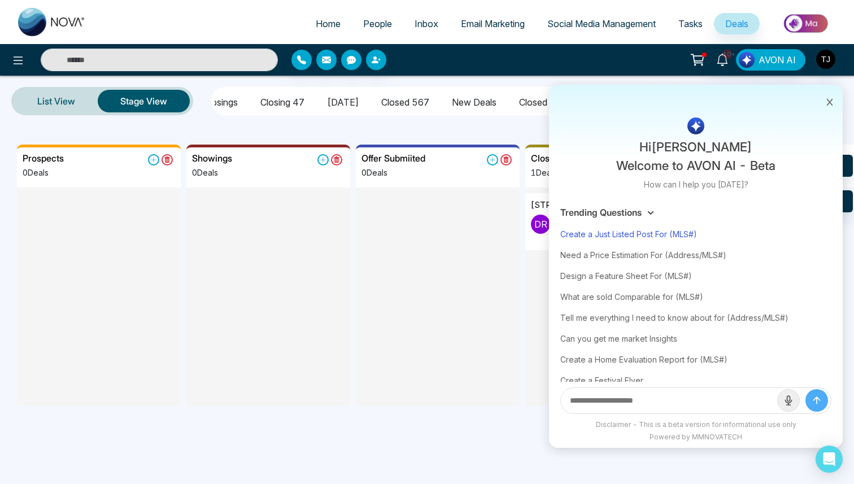
click at [647, 232] on div "Create a Just Listed Post For (MLS#)" at bounding box center [695, 234] width 271 height 21
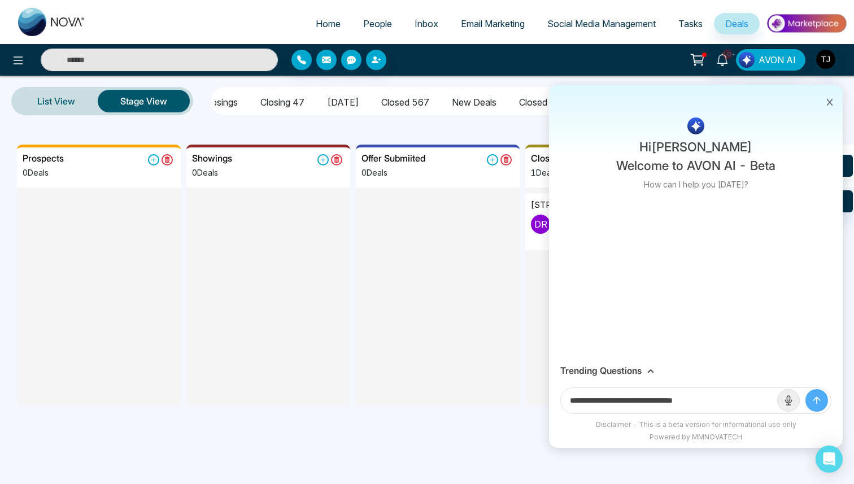
drag, startPoint x: 679, startPoint y: 398, endPoint x: 710, endPoint y: 398, distance: 31.1
click at [710, 398] on input "**********" at bounding box center [669, 400] width 216 height 25
paste input "**********"
type input "**********"
click at [806, 389] on button "submit" at bounding box center [817, 400] width 23 height 23
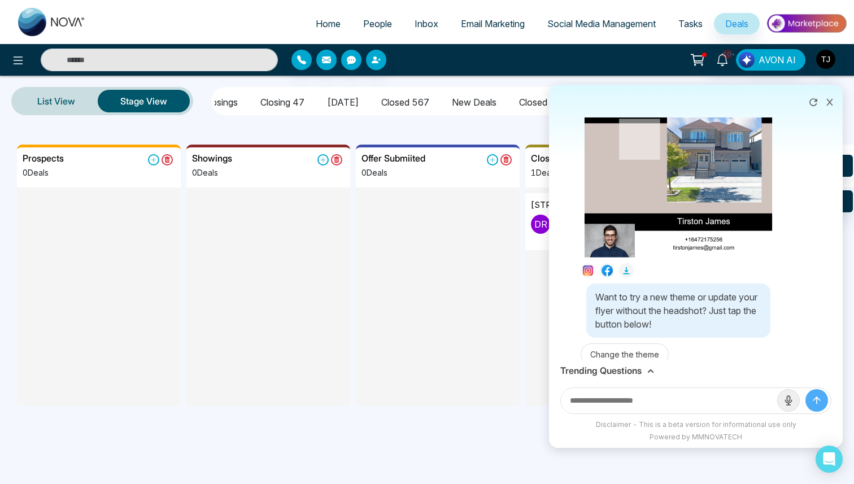
scroll to position [330, 0]
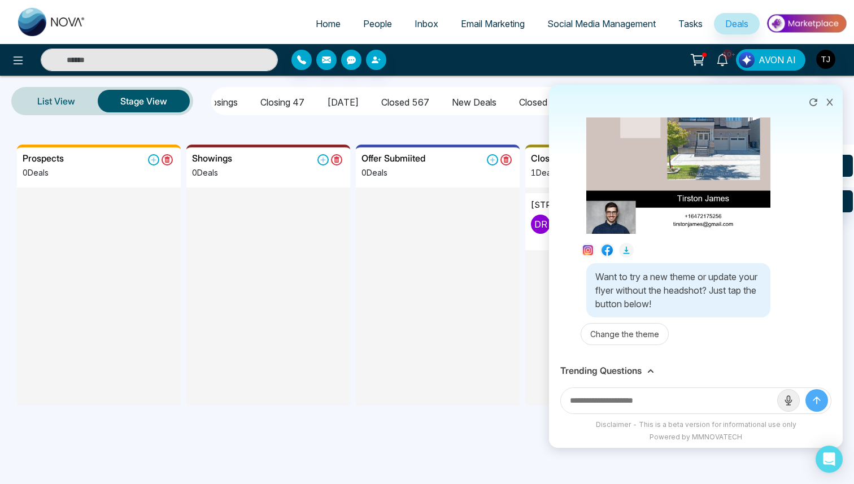
click at [607, 372] on h3 "Trending Questions" at bounding box center [600, 371] width 81 height 11
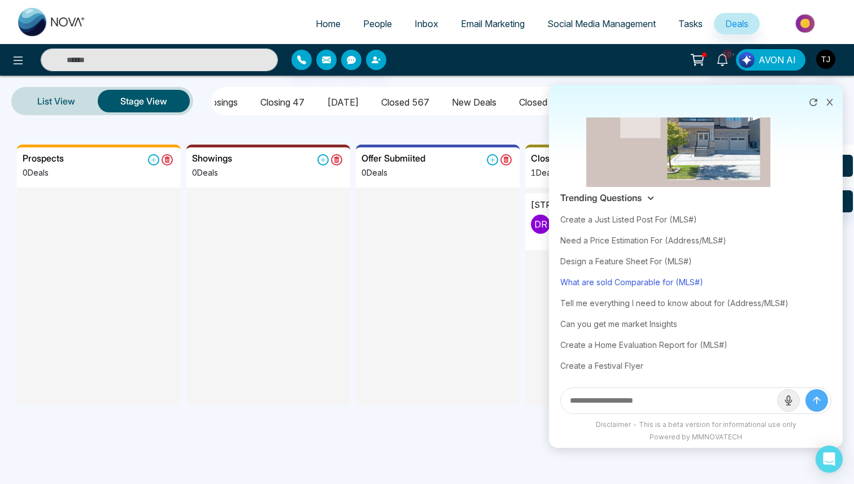
click at [637, 282] on div "What are sold Comparable for (MLS#)" at bounding box center [695, 282] width 271 height 21
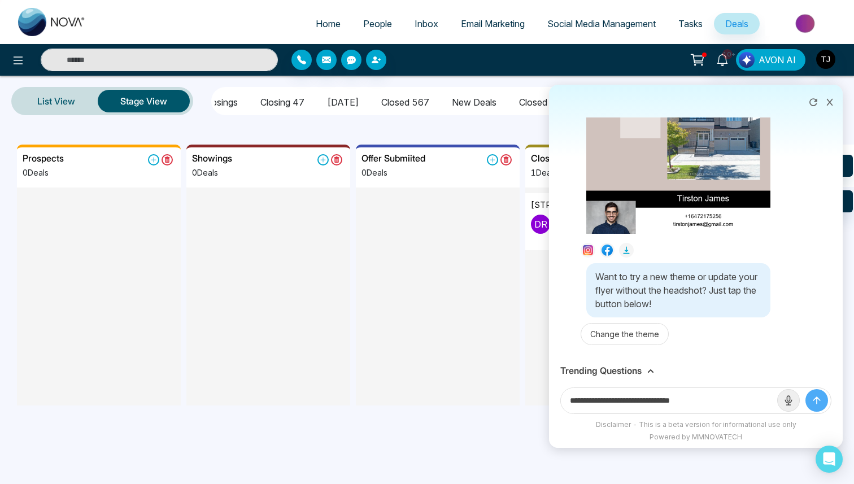
drag, startPoint x: 684, startPoint y: 399, endPoint x: 737, endPoint y: 398, distance: 53.1
click at [737, 398] on input "**********" at bounding box center [669, 400] width 216 height 25
paste input "**********"
type input "**********"
click at [806, 389] on button "submit" at bounding box center [817, 400] width 23 height 23
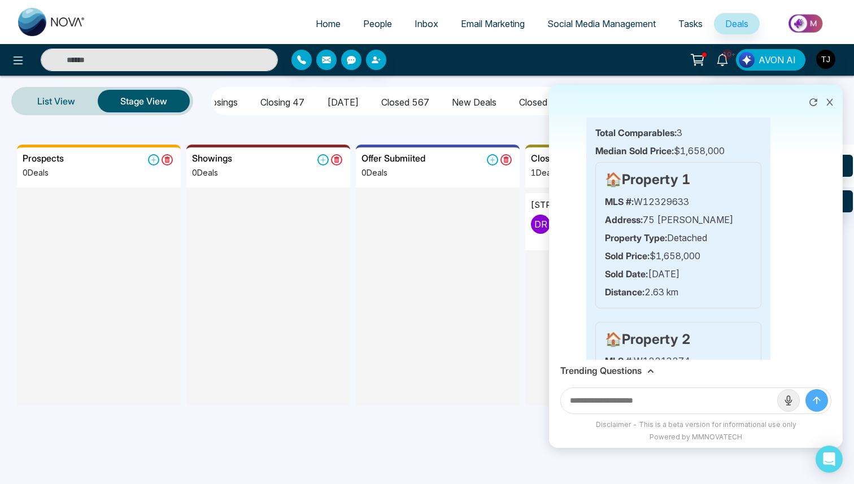
scroll to position [672, 0]
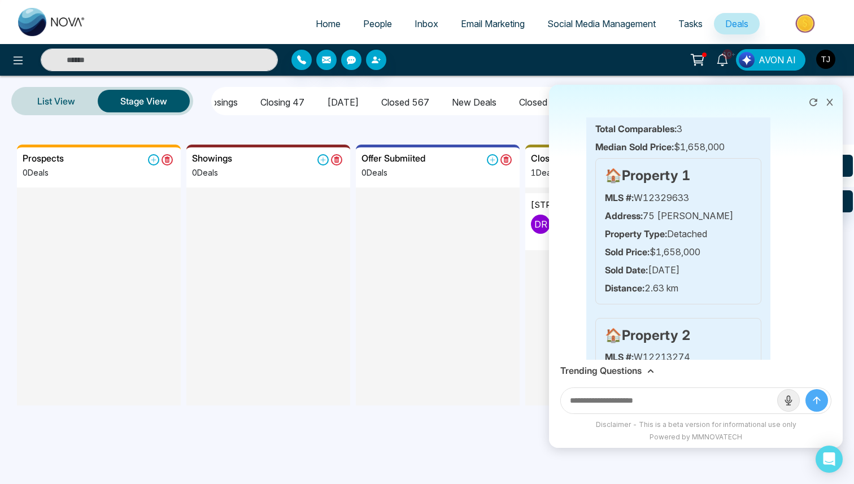
drag, startPoint x: 689, startPoint y: 287, endPoint x: 635, endPoint y: 217, distance: 88.3
click at [635, 217] on div "🏠 Property 1 MLS #: W12329633 Address: 75 Maybeck Brampton Property Type: Detac…" at bounding box center [678, 231] width 166 height 146
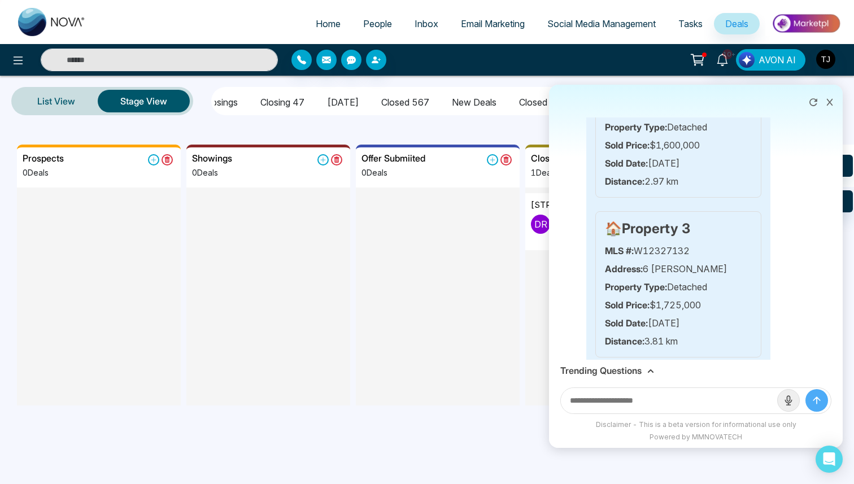
scroll to position [972, 0]
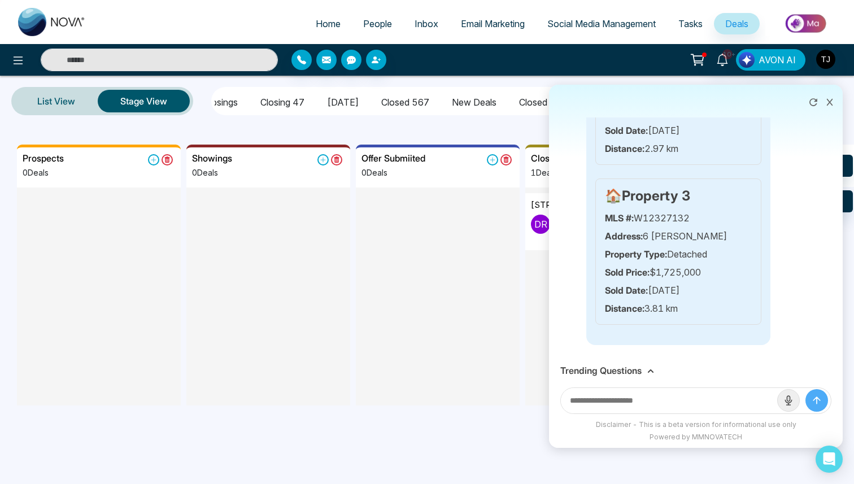
click at [639, 371] on h3 "Trending Questions" at bounding box center [600, 371] width 81 height 11
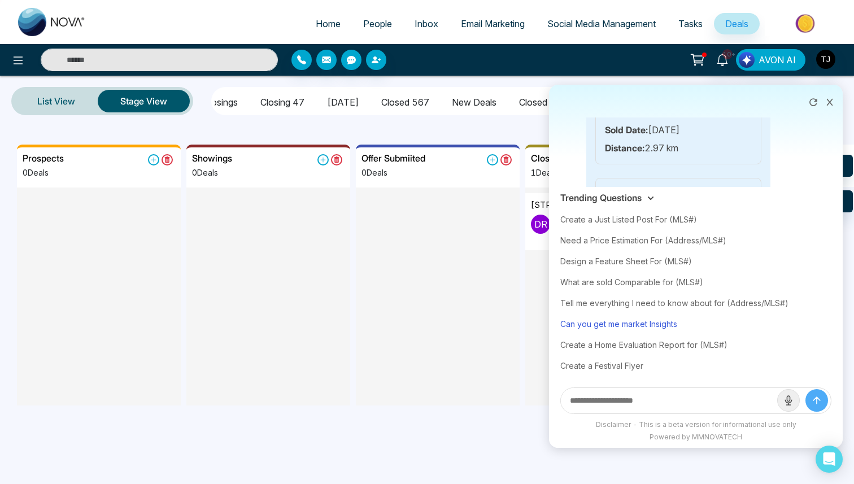
click at [637, 320] on div "Can you get me market Insights" at bounding box center [695, 324] width 271 height 21
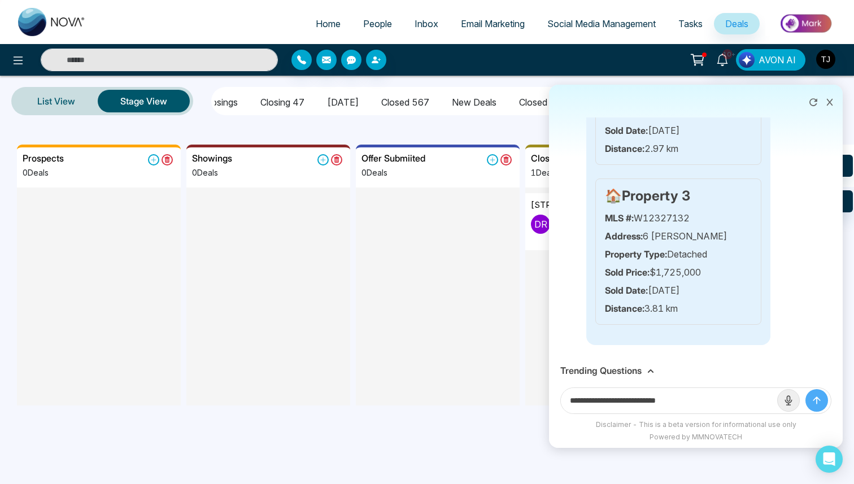
click at [694, 402] on input "**********" at bounding box center [669, 400] width 216 height 25
type input "**********"
click at [806, 389] on button "submit" at bounding box center [817, 400] width 23 height 23
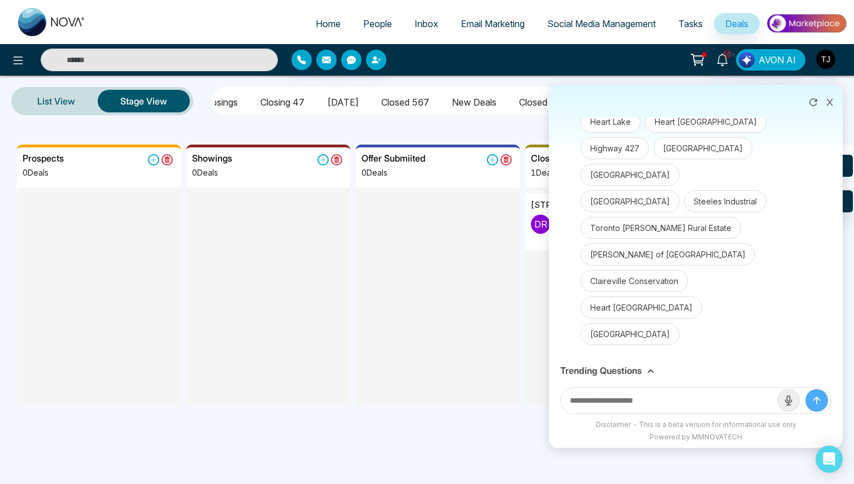
scroll to position [1956, 0]
click at [624, 266] on button "Vales of Castlemore North" at bounding box center [668, 254] width 175 height 22
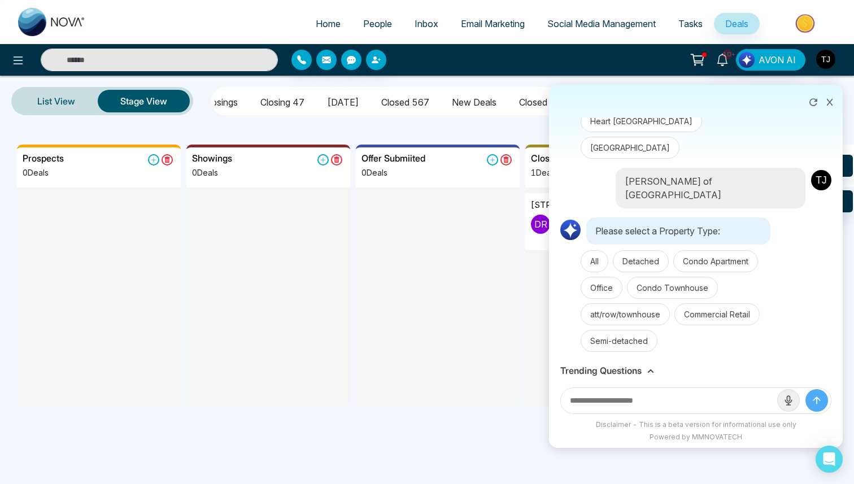
scroll to position [2136, 0]
click at [632, 258] on button "Detached" at bounding box center [641, 260] width 56 height 22
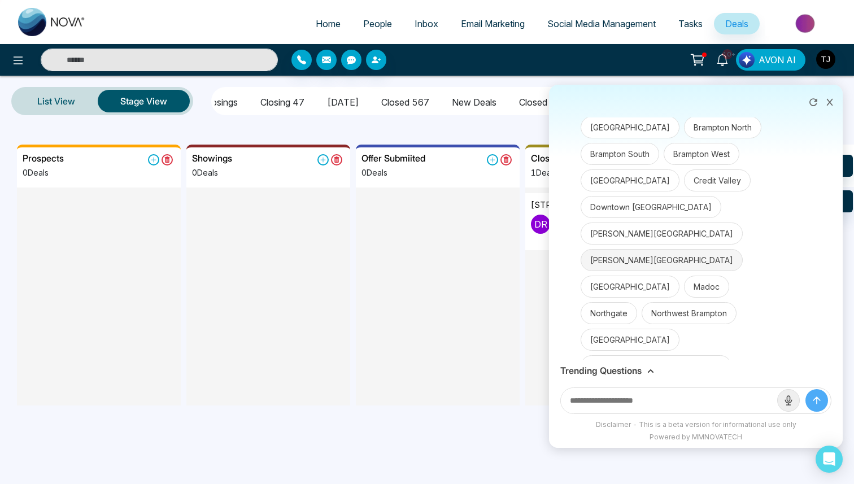
scroll to position [1355, 0]
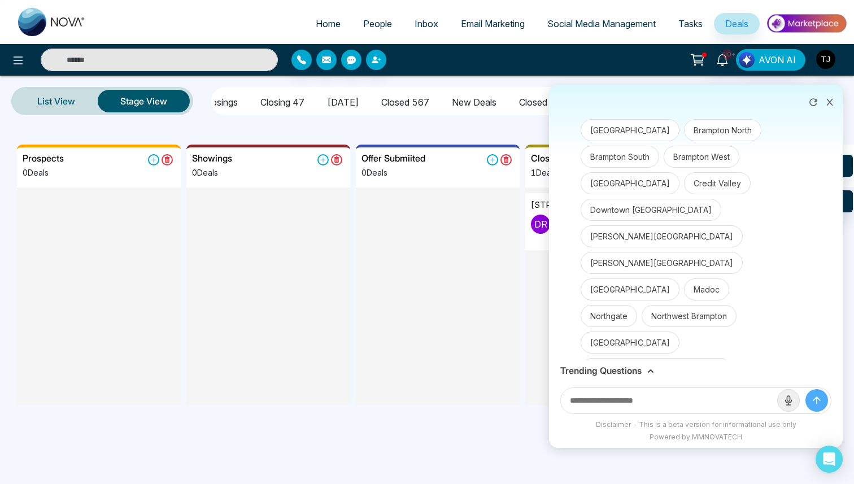
click at [627, 368] on h3 "Trending Questions" at bounding box center [600, 371] width 81 height 11
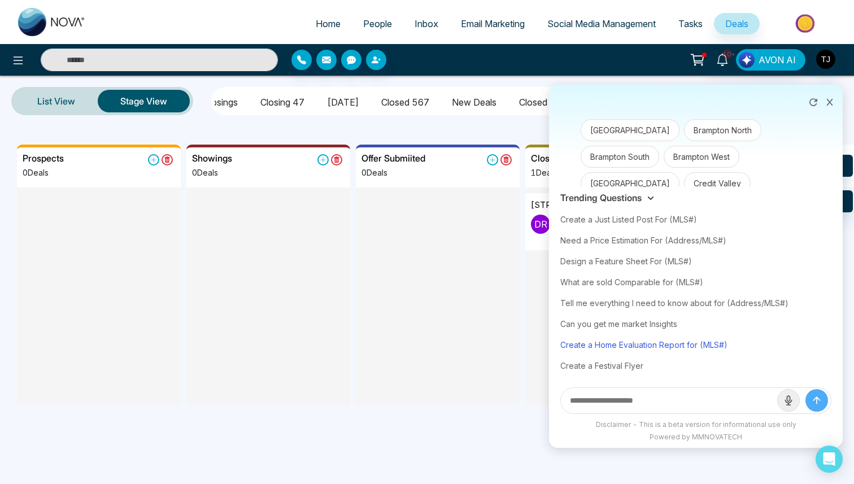
click at [644, 339] on div "Create a Home Evaluation Report for (MLS#)" at bounding box center [695, 344] width 271 height 21
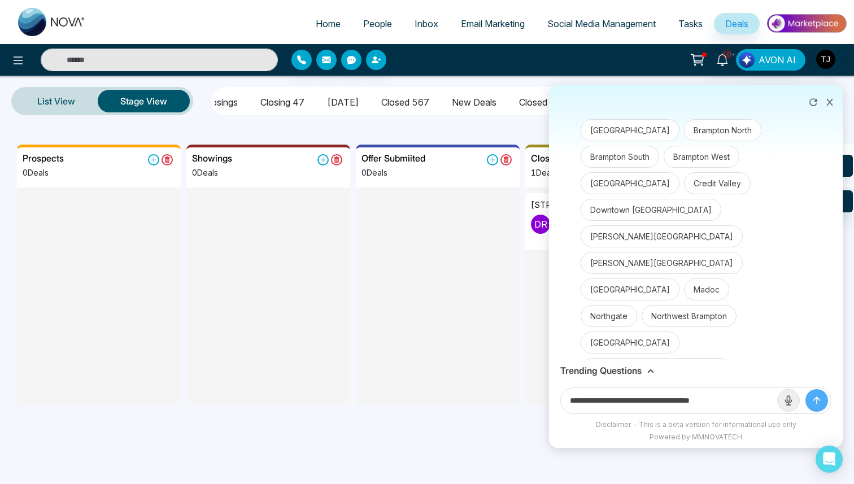
drag, startPoint x: 708, startPoint y: 399, endPoint x: 795, endPoint y: 410, distance: 88.3
click at [795, 410] on form "**********" at bounding box center [695, 401] width 271 height 27
paste input "**********"
type input "**********"
click at [806, 389] on button "submit" at bounding box center [817, 400] width 23 height 23
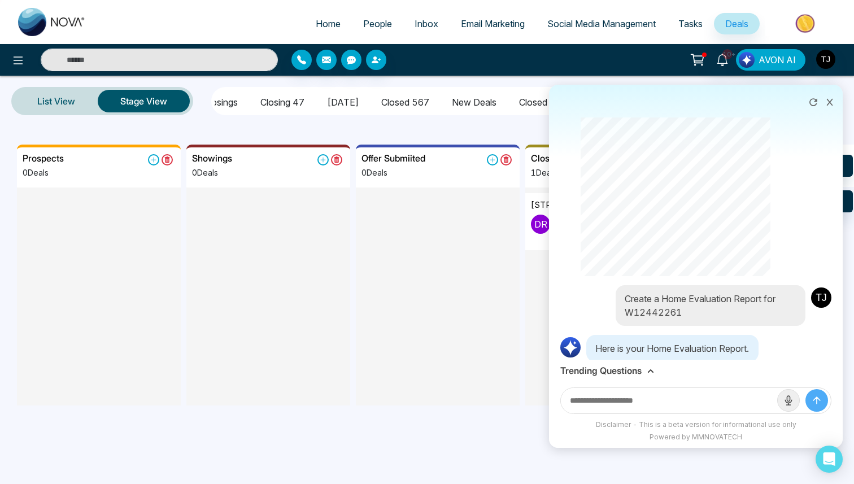
scroll to position [3760, 0]
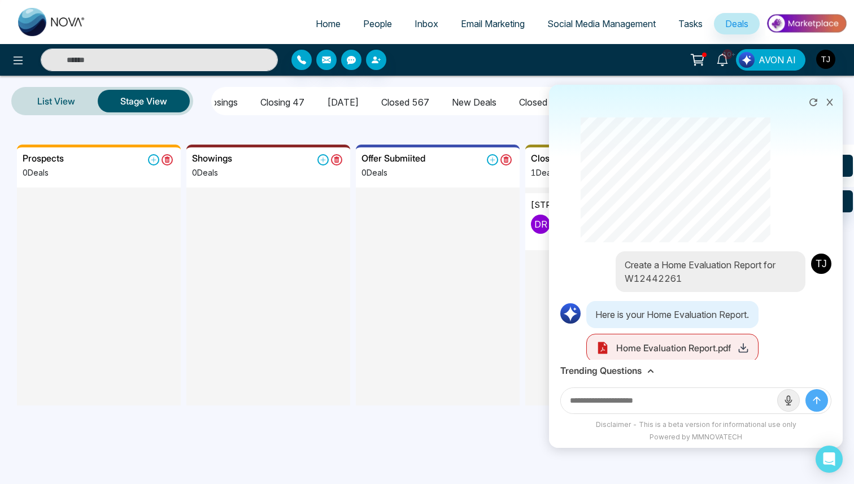
click at [749, 342] on icon at bounding box center [743, 347] width 11 height 11
click at [829, 102] on icon at bounding box center [830, 102] width 6 height 7
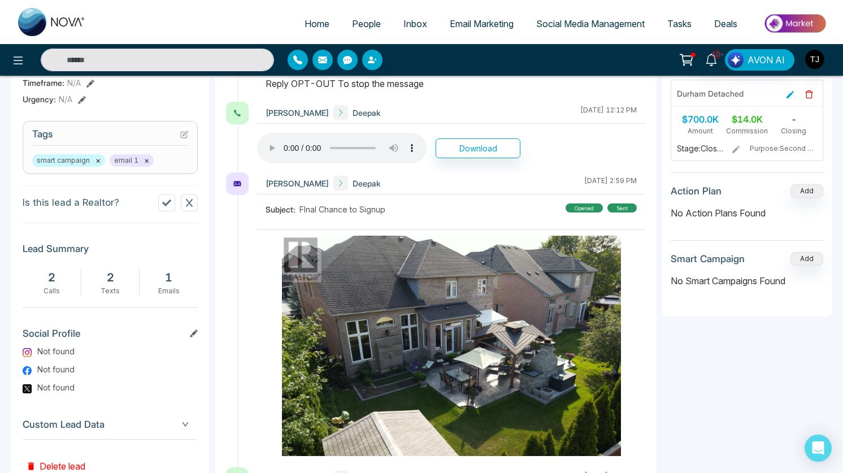
scroll to position [427, 0]
drag, startPoint x: 184, startPoint y: 278, endPoint x: 40, endPoint y: 277, distance: 144.1
click at [40, 277] on div "2 Calls 2 Texts 1 Emails" at bounding box center [110, 281] width 175 height 27
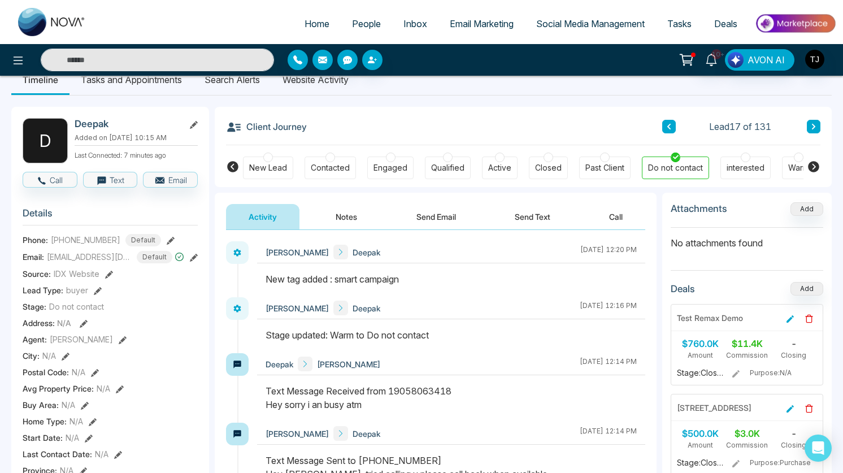
scroll to position [0, 0]
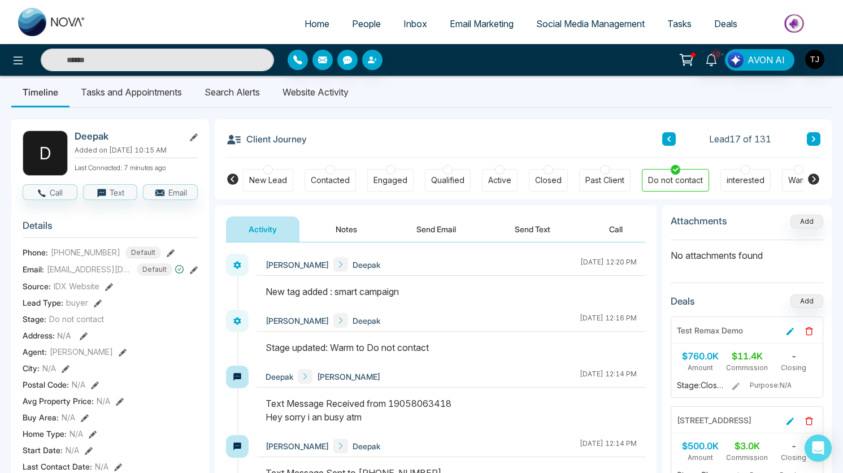
click at [813, 133] on div "Client Journey Lead 17 of 131" at bounding box center [523, 138] width 594 height 38
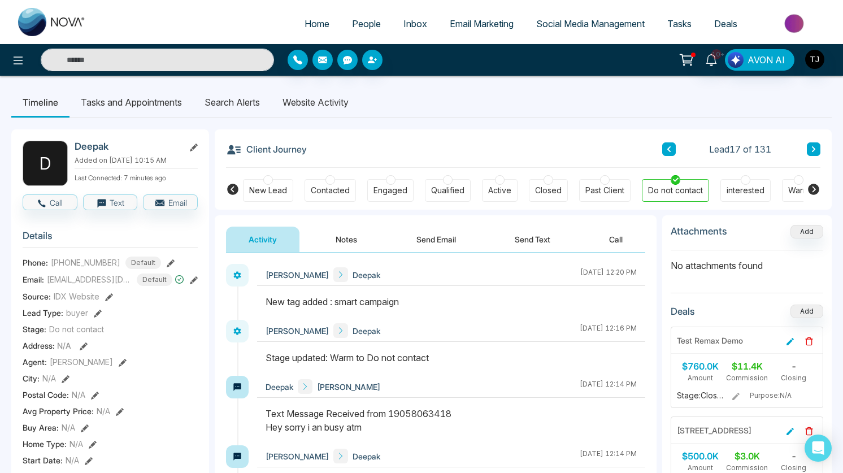
click at [811, 145] on button at bounding box center [814, 149] width 14 height 14
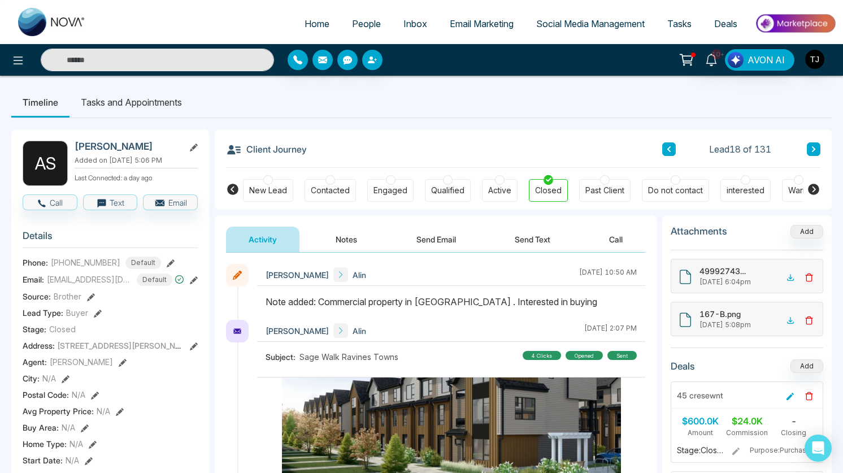
click at [673, 151] on button at bounding box center [669, 149] width 14 height 14
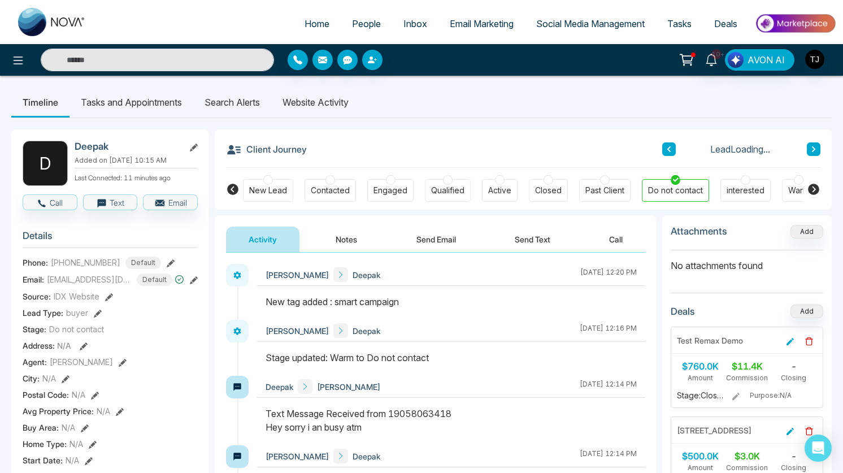
click at [363, 19] on span "People" at bounding box center [366, 23] width 29 height 11
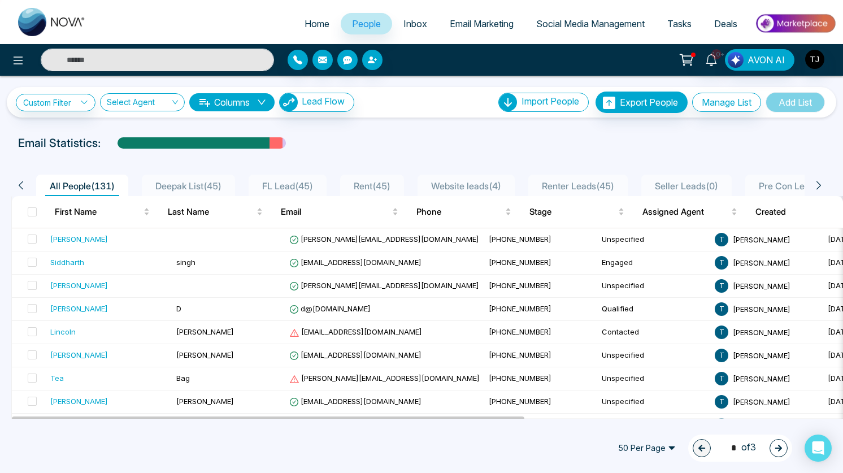
scroll to position [0, 5]
click at [202, 181] on span "Deepak List ( 45 )" at bounding box center [187, 185] width 75 height 11
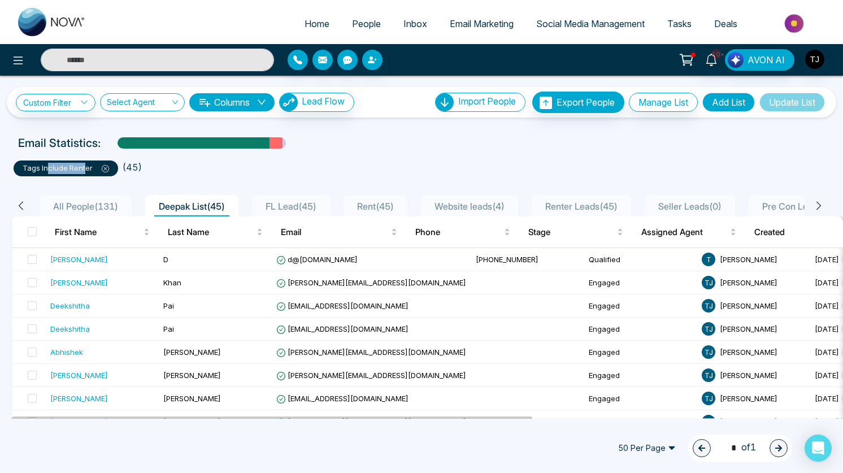
drag, startPoint x: 47, startPoint y: 168, endPoint x: 85, endPoint y: 167, distance: 37.9
click at [85, 167] on p "tags include Renter" at bounding box center [66, 168] width 86 height 11
click at [261, 162] on ul "tags include Renter ( 45 )" at bounding box center [422, 166] width 816 height 20
click at [295, 205] on span "FL Lead ( 45 )" at bounding box center [291, 206] width 60 height 11
click at [284, 203] on span "FL Lead ( 45 )" at bounding box center [291, 206] width 60 height 11
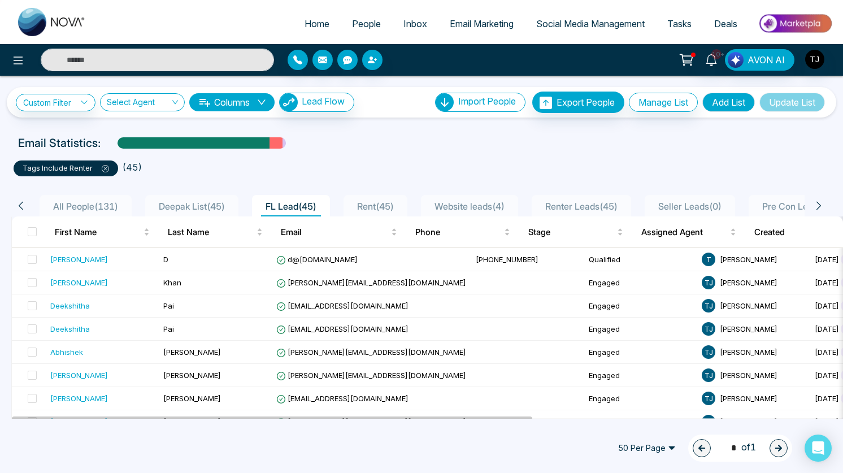
click at [475, 201] on span "Website leads ( 4 )" at bounding box center [469, 206] width 79 height 11
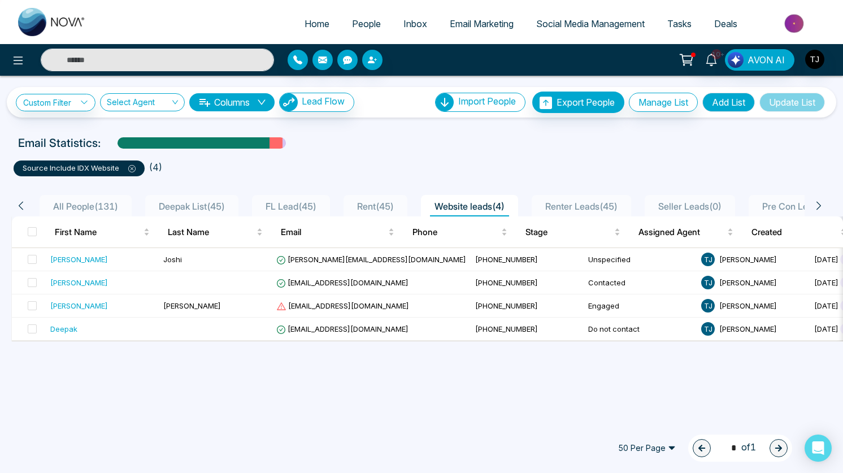
drag, startPoint x: 50, startPoint y: 168, endPoint x: 125, endPoint y: 179, distance: 76.4
click at [125, 179] on div "source include IDX Website ( 4 ) All People ( 131 ) Deepak List ( 45 ) FL Lead …" at bounding box center [421, 246] width 829 height 190
drag, startPoint x: 478, startPoint y: 207, endPoint x: 461, endPoint y: 207, distance: 17.0
click at [461, 207] on ul "All People ( 131 ) Deepak List ( 45 ) FL Lead ( 45 ) Rent ( 45 ) Website leads …" at bounding box center [419, 205] width 769 height 21
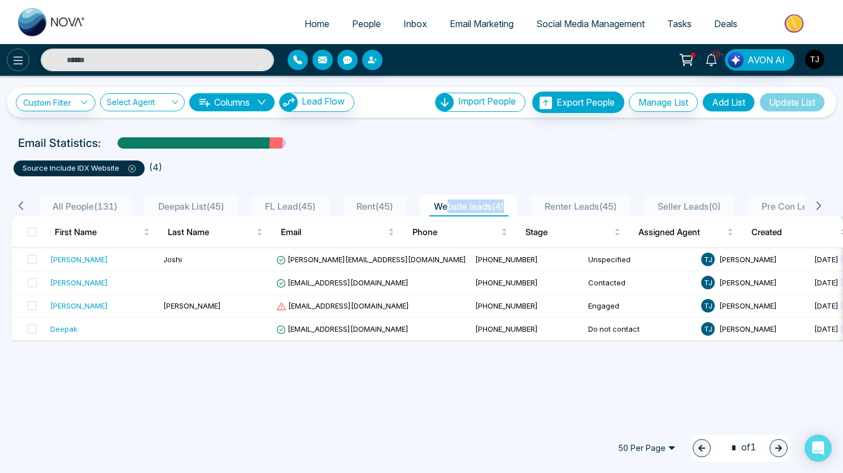
click at [16, 62] on icon at bounding box center [18, 61] width 14 height 14
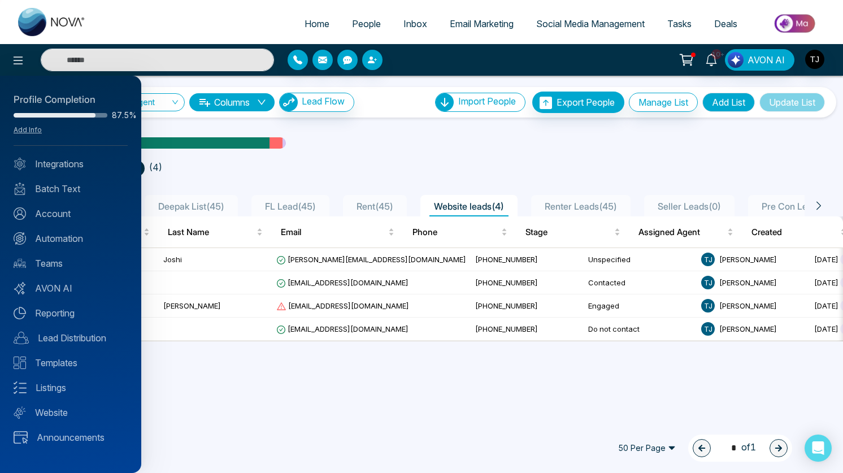
click at [474, 24] on div at bounding box center [421, 236] width 843 height 473
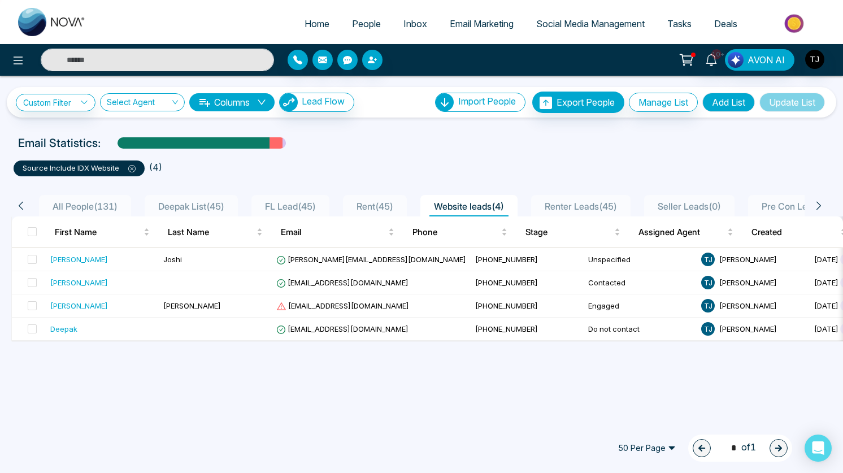
click at [474, 24] on span "Email Marketing" at bounding box center [482, 23] width 64 height 11
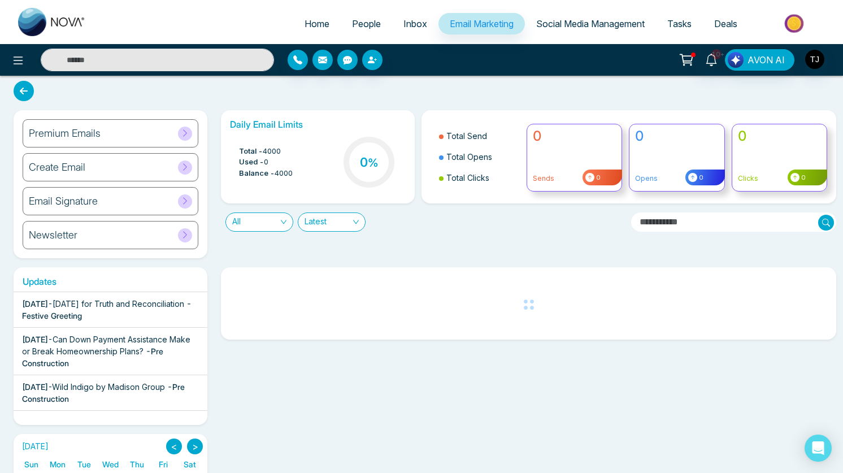
scroll to position [5, 0]
click at [135, 143] on div "Premium Emails" at bounding box center [111, 133] width 176 height 28
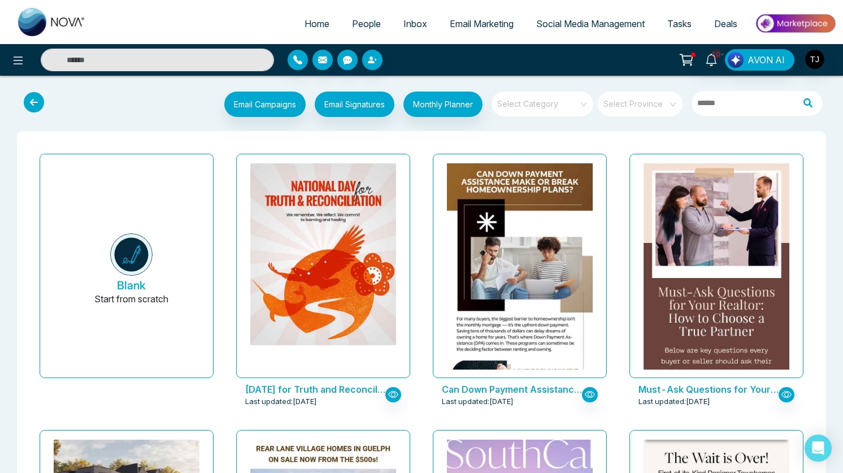
click at [544, 101] on input "search" at bounding box center [538, 100] width 81 height 17
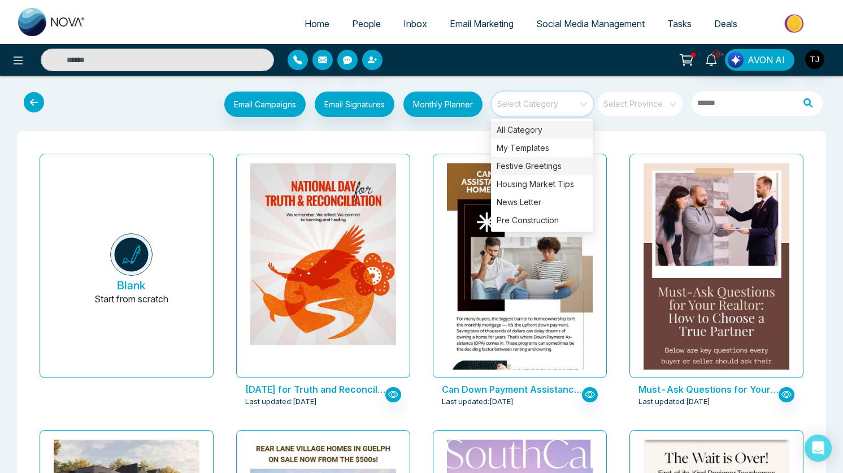
scroll to position [1, 0]
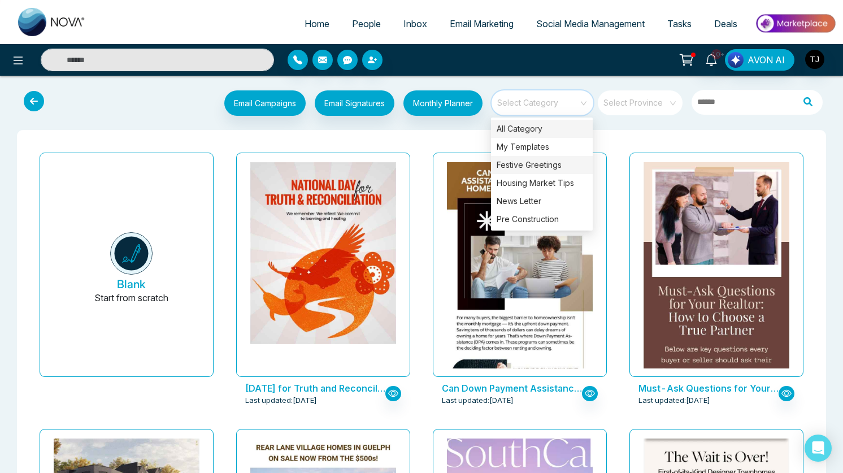
click at [545, 160] on div "Festive Greetings" at bounding box center [542, 165] width 102 height 18
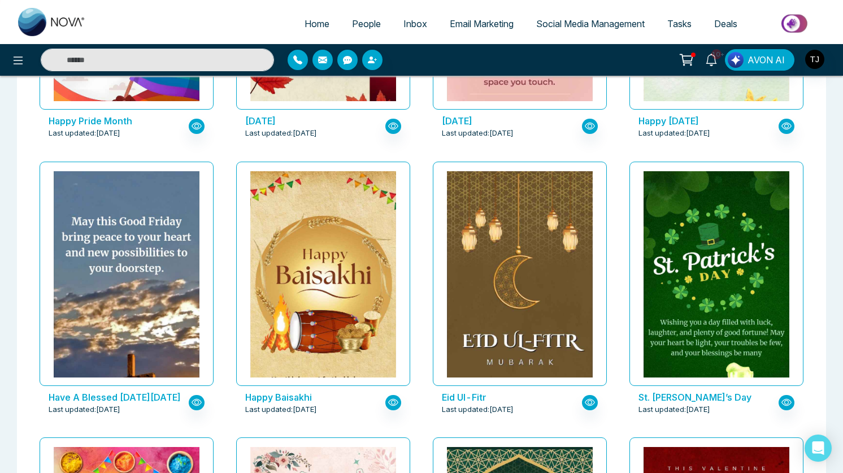
scroll to position [0, 0]
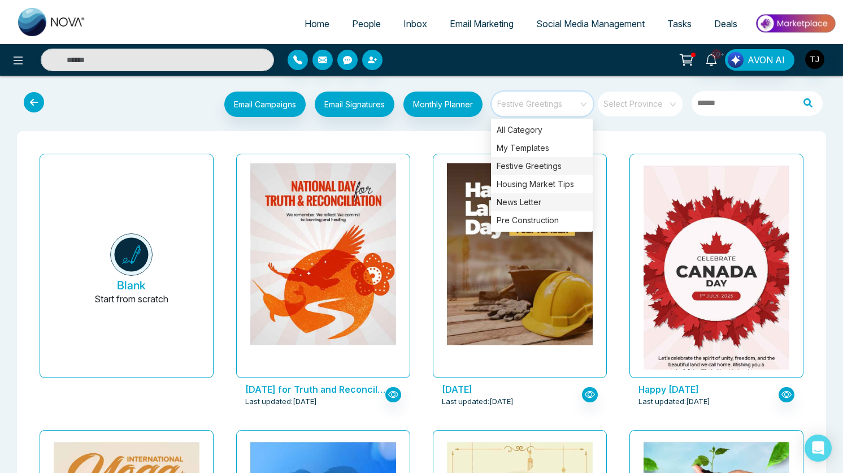
click at [529, 202] on div "News Letter" at bounding box center [542, 202] width 102 height 18
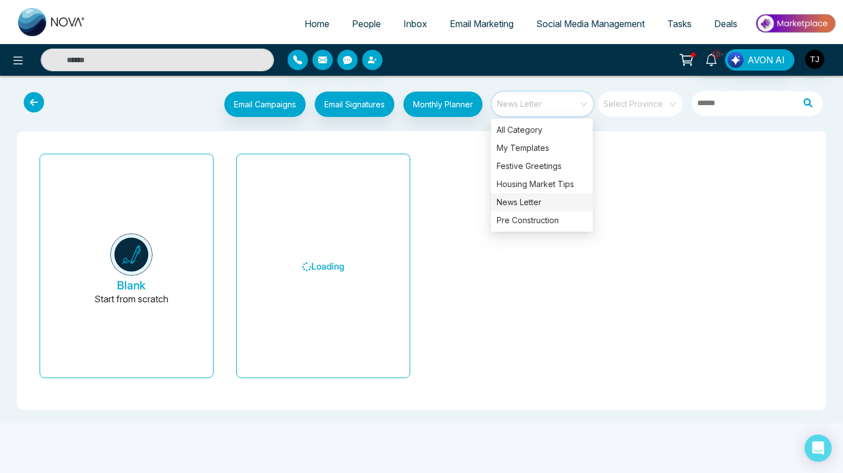
click at [428, 190] on div "Blank Start from scratch Loading" at bounding box center [421, 270] width 786 height 242
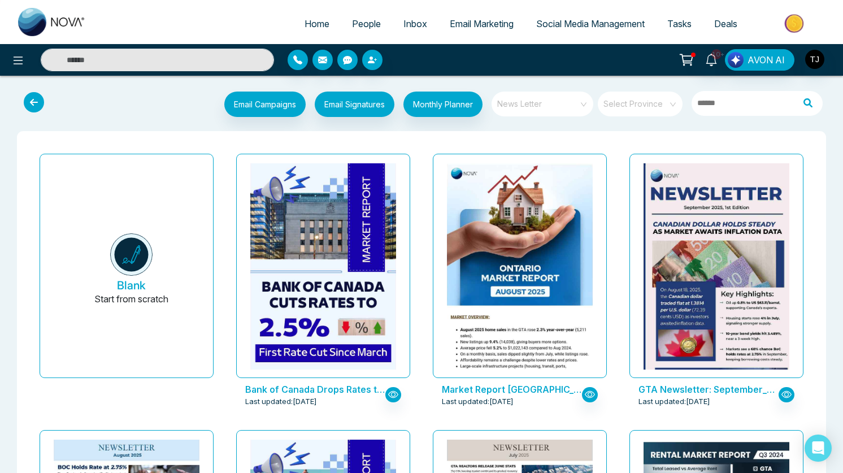
click at [558, 98] on span "News Letter" at bounding box center [543, 103] width 92 height 17
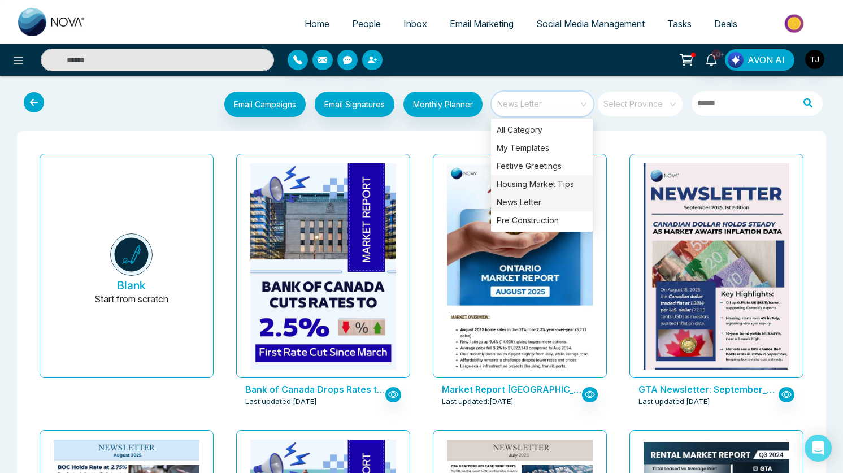
click at [555, 177] on div "Housing Market Tips" at bounding box center [542, 184] width 102 height 18
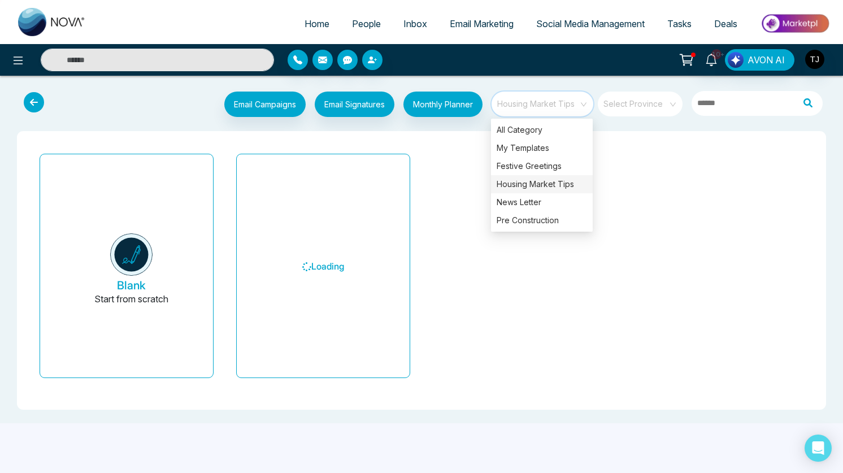
click at [421, 170] on div "Blank Start from scratch Loading" at bounding box center [421, 270] width 786 height 242
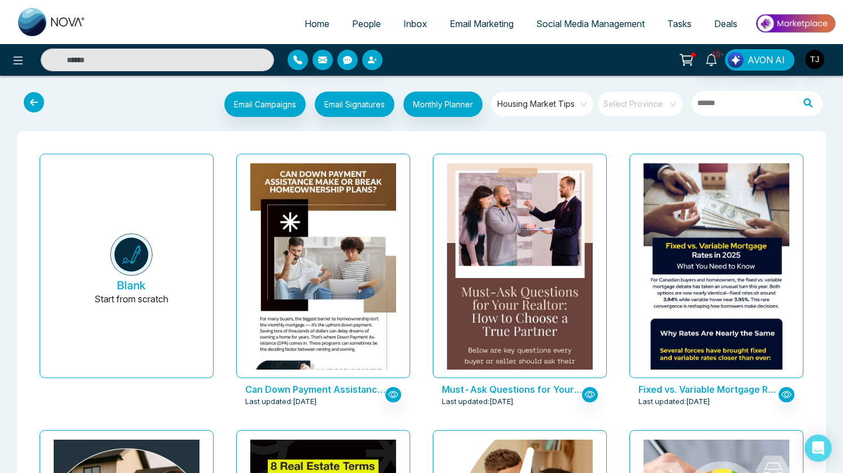
click at [536, 111] on span "Housing Market Tips" at bounding box center [543, 103] width 92 height 17
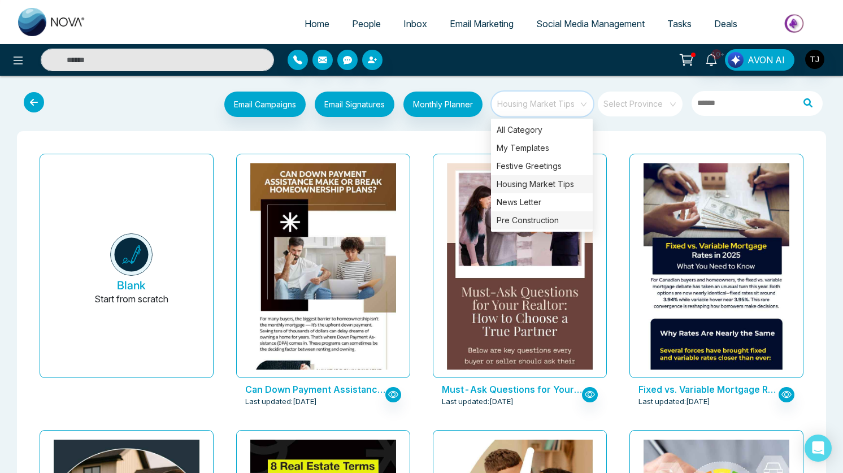
click at [525, 215] on div "Pre Construction" at bounding box center [542, 220] width 102 height 18
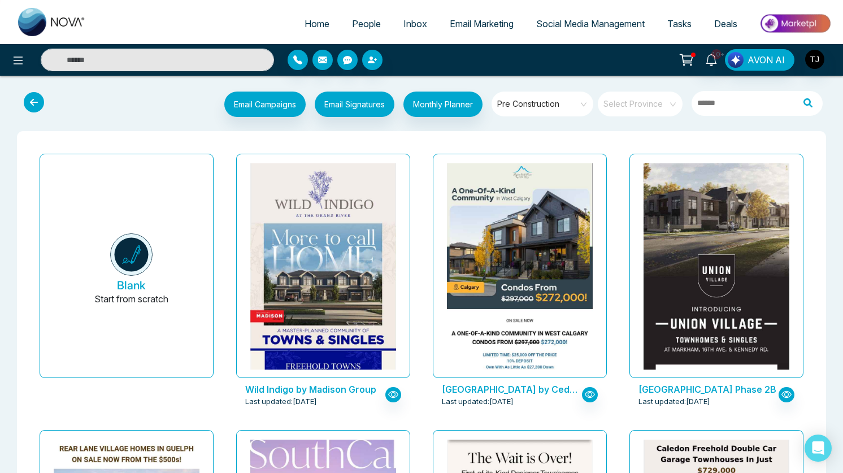
click at [419, 190] on div "Wild Indigo by Madison Group Last updated: Sep 26, 2025" at bounding box center [323, 287] width 197 height 276
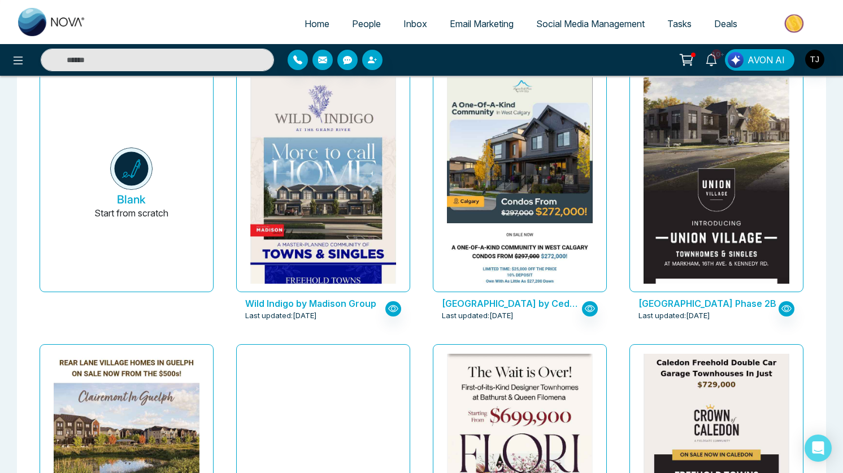
scroll to position [85, 0]
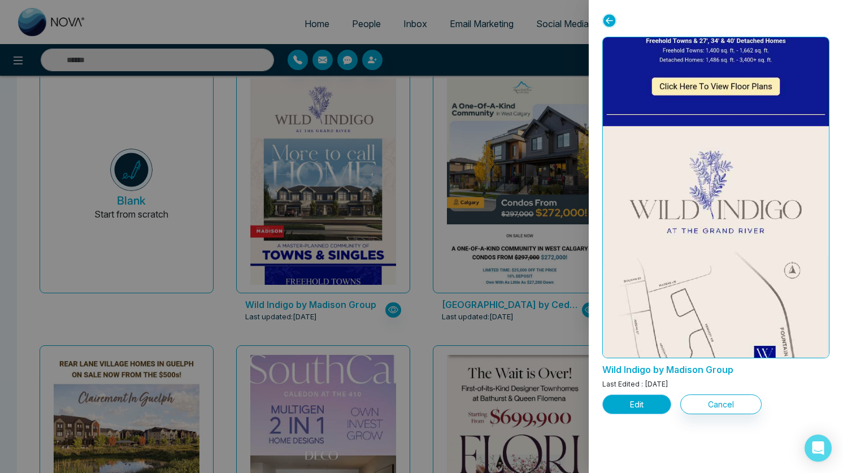
click at [649, 398] on button "Edit" at bounding box center [636, 404] width 69 height 20
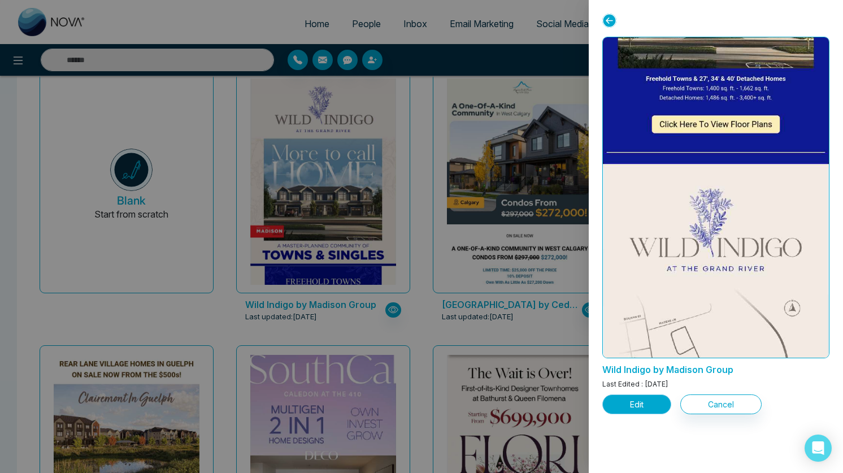
scroll to position [1567, 0]
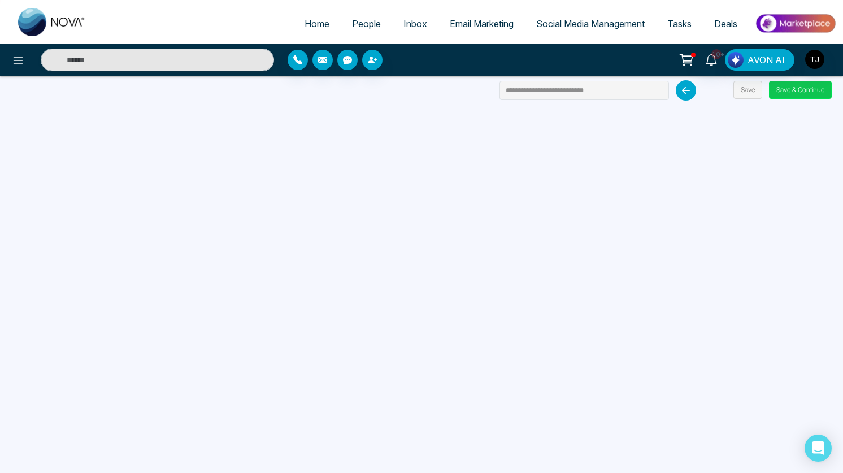
click at [810, 81] on button "Save & Continue" at bounding box center [800, 90] width 63 height 18
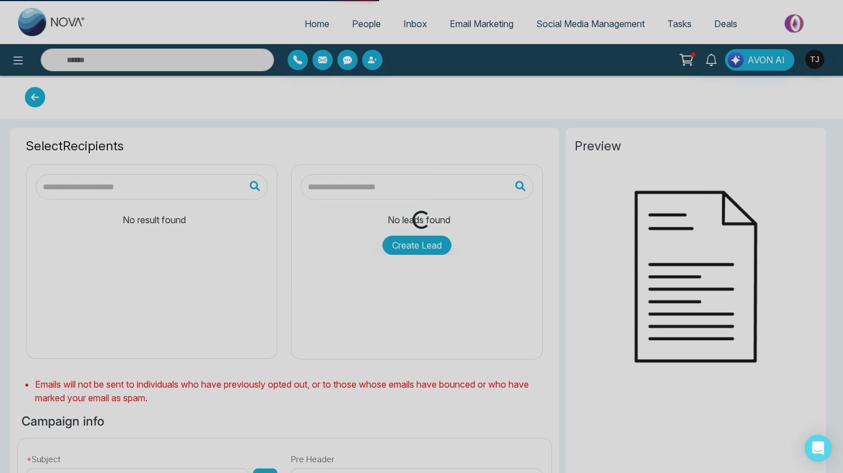
click at [807, 92] on div "Loading..." at bounding box center [421, 236] width 843 height 473
type input "**********"
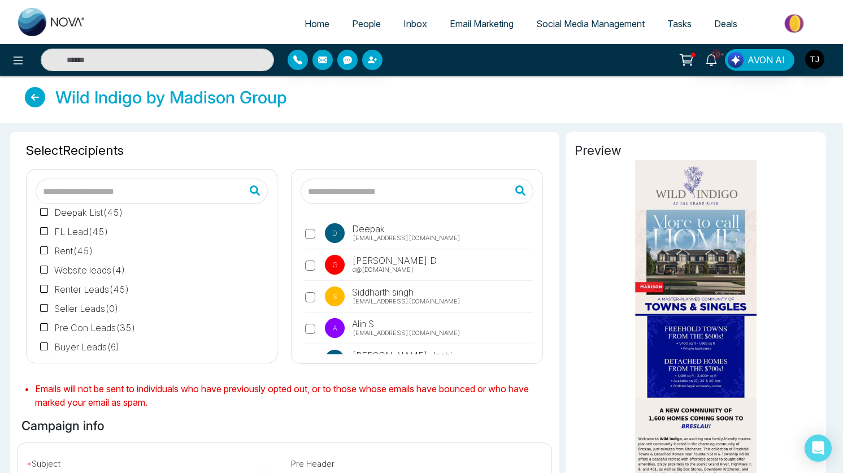
click at [469, 27] on span "Email Marketing" at bounding box center [482, 23] width 64 height 11
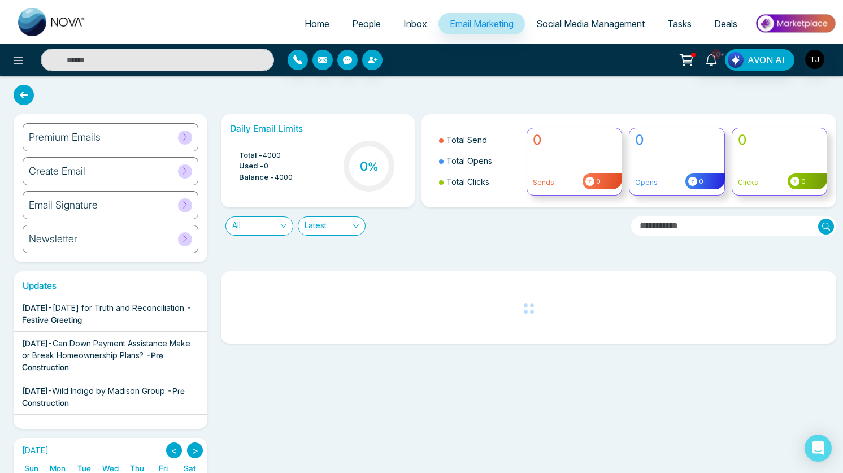
click at [598, 21] on span "Social Media Management" at bounding box center [590, 23] width 108 height 11
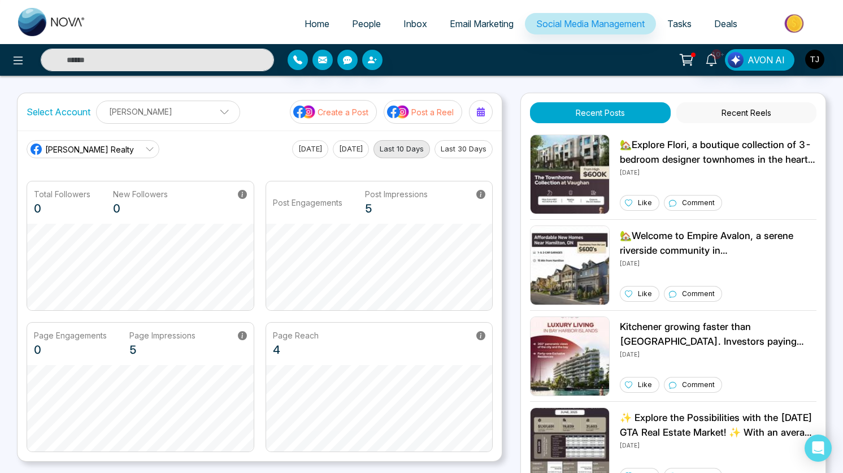
click at [356, 109] on p "Create a Post" at bounding box center [343, 112] width 51 height 12
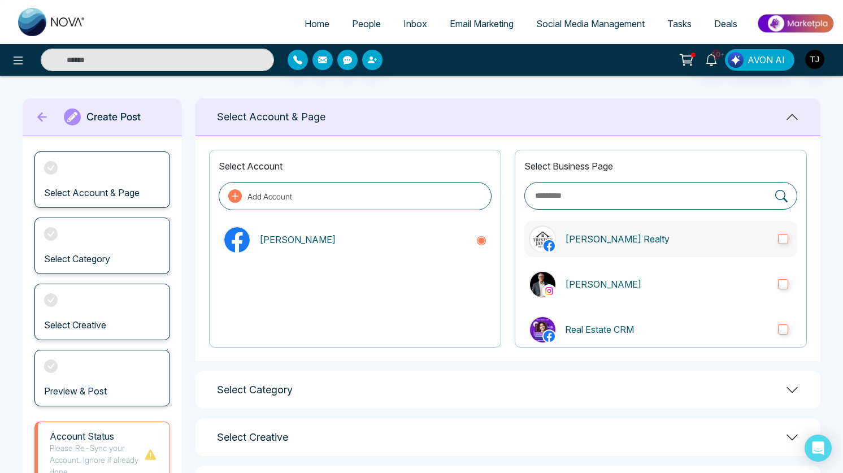
click at [675, 232] on p "[PERSON_NAME] Realty" at bounding box center [667, 239] width 204 height 14
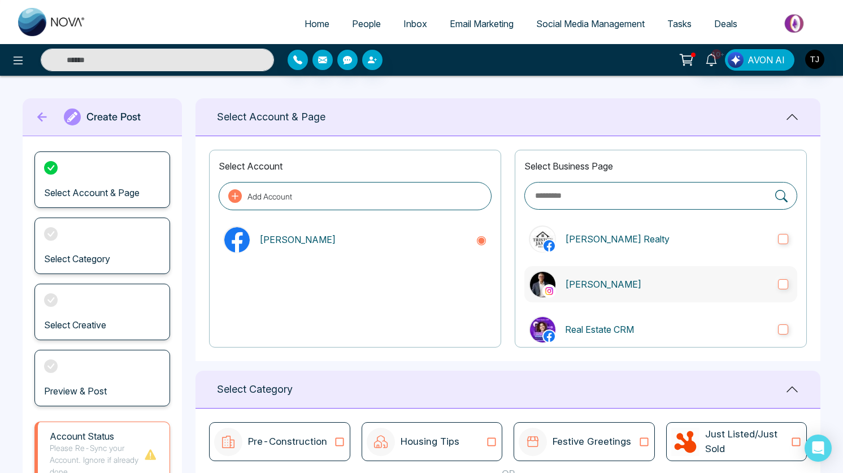
click at [678, 270] on label "[PERSON_NAME]" at bounding box center [660, 284] width 273 height 36
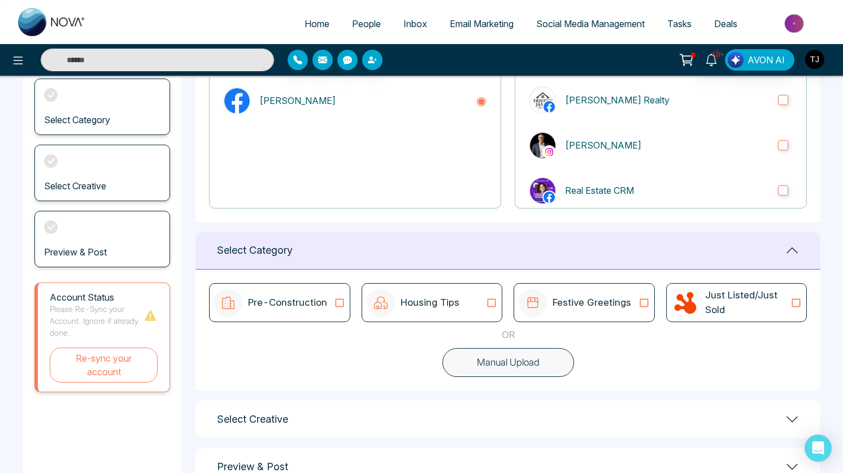
scroll to position [142, 0]
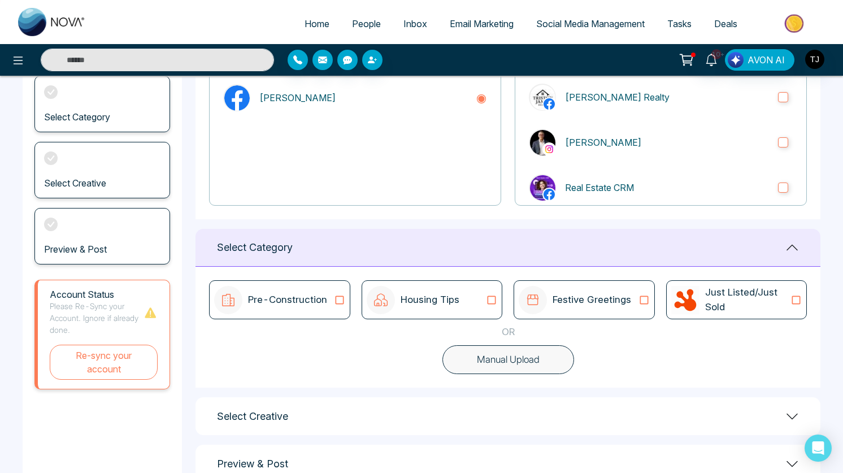
click at [458, 303] on p "Housing Tips" at bounding box center [430, 300] width 59 height 15
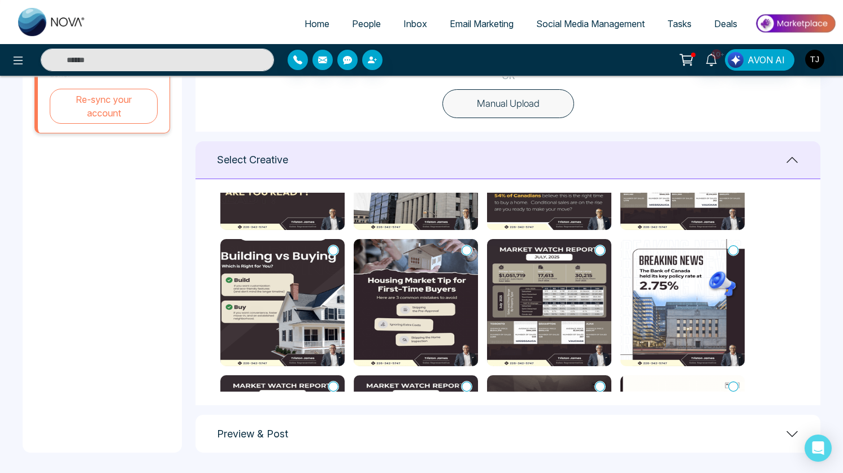
scroll to position [398, 0]
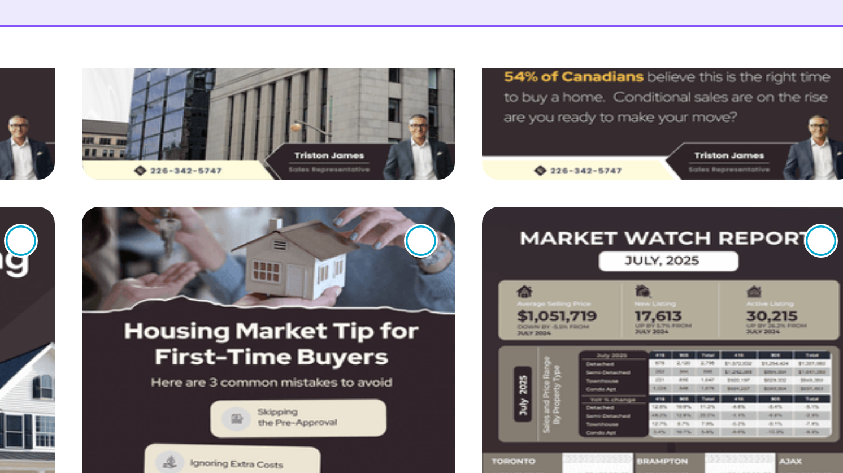
click at [466, 247] on icon at bounding box center [467, 250] width 10 height 11
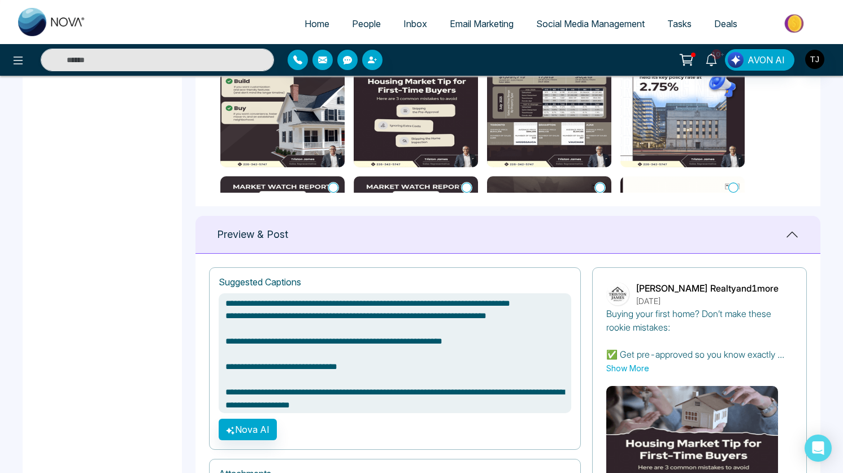
scroll to position [46, 0]
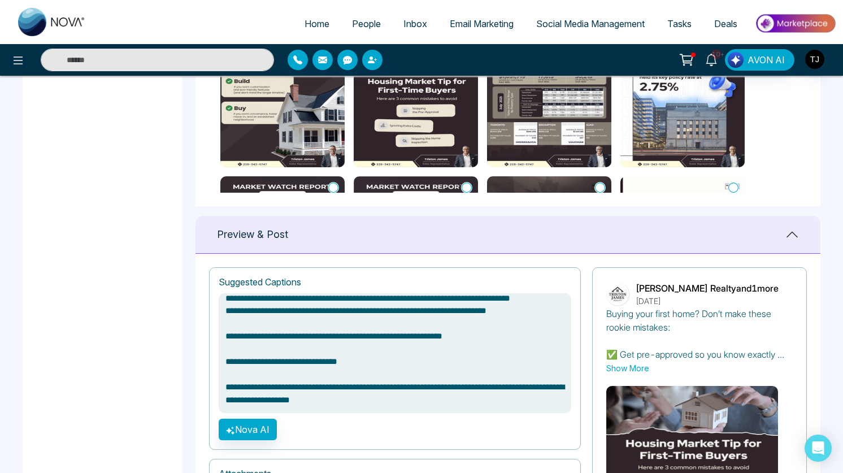
type textarea "**********"
click at [254, 434] on button "Nova AI" at bounding box center [248, 429] width 58 height 21
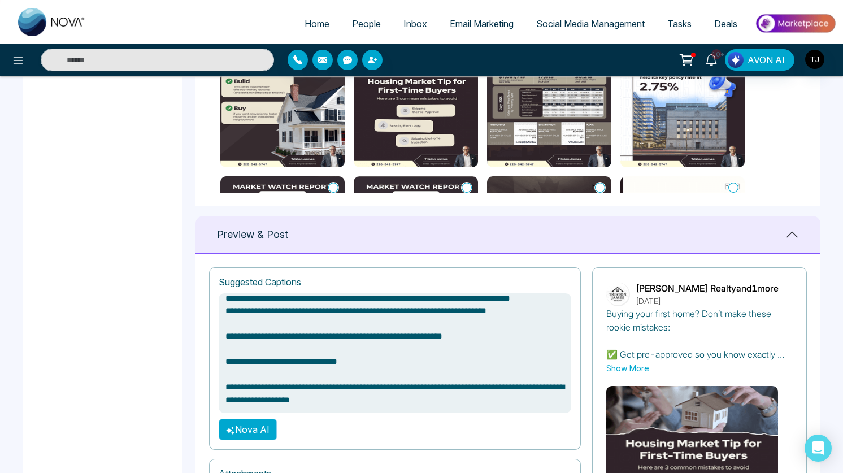
type textarea "**********"
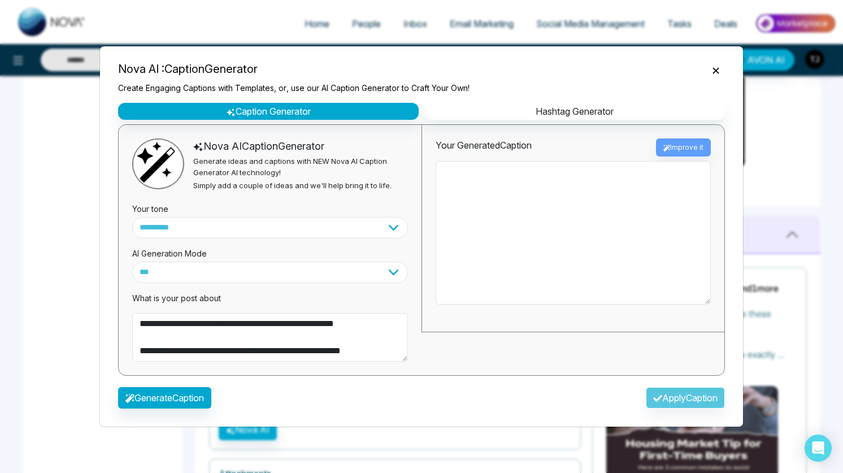
type textarea "**********"
click at [216, 234] on select "**********" at bounding box center [270, 227] width 276 height 21
type textarea "**********"
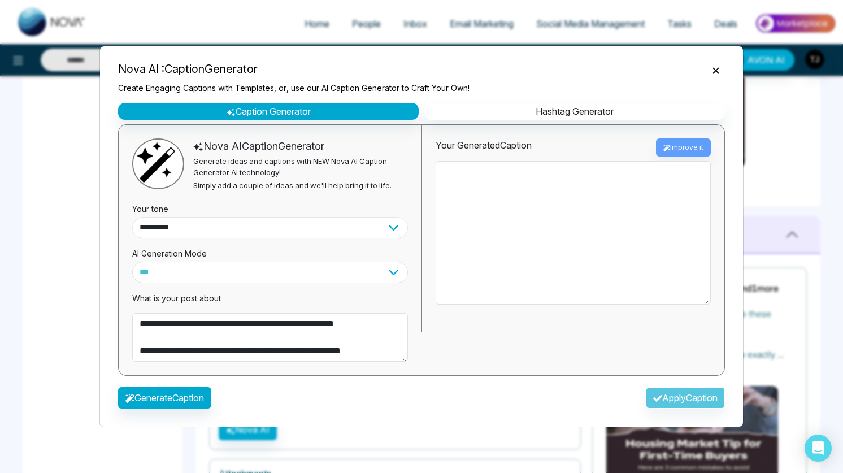
select select "********"
click at [132, 217] on select "**********" at bounding box center [270, 227] width 276 height 21
click at [166, 390] on button "Generate Caption" at bounding box center [164, 397] width 93 height 21
type textarea "**********"
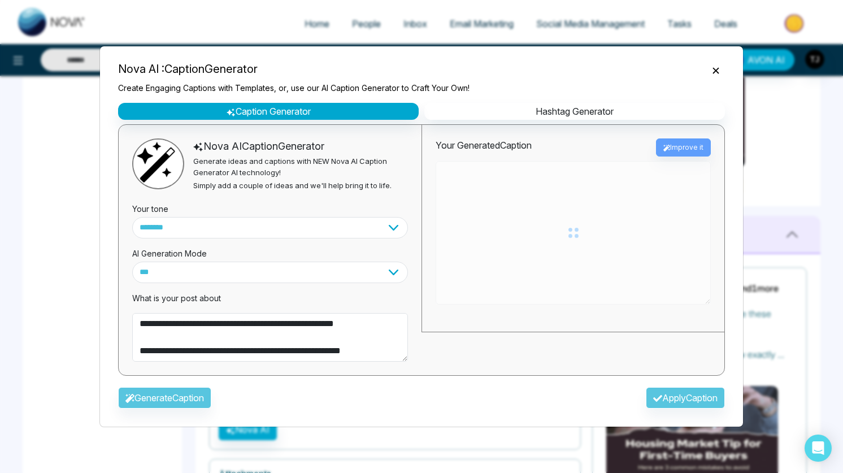
type textarea "**********"
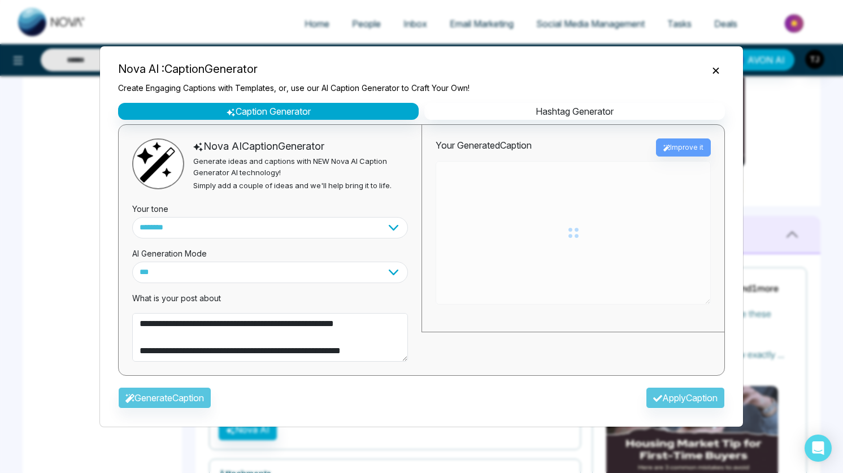
type textarea "**********"
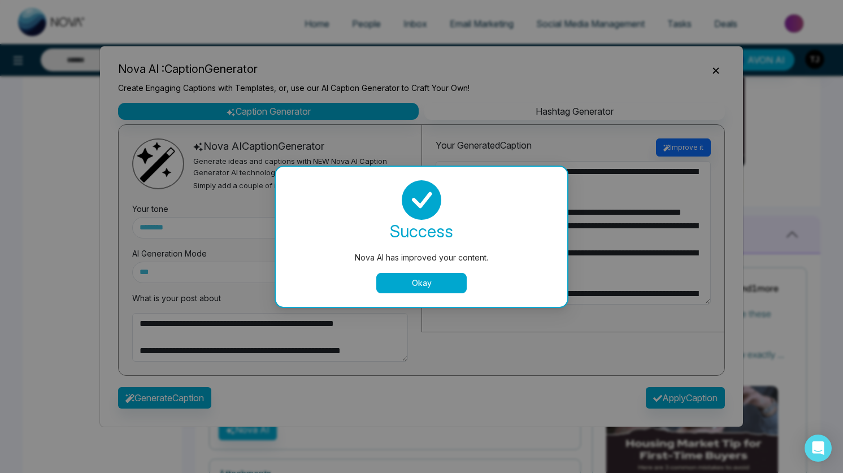
drag, startPoint x: 409, startPoint y: 284, endPoint x: 421, endPoint y: 279, distance: 12.7
click at [409, 284] on button "Okay" at bounding box center [421, 283] width 90 height 20
type textarea "**********"
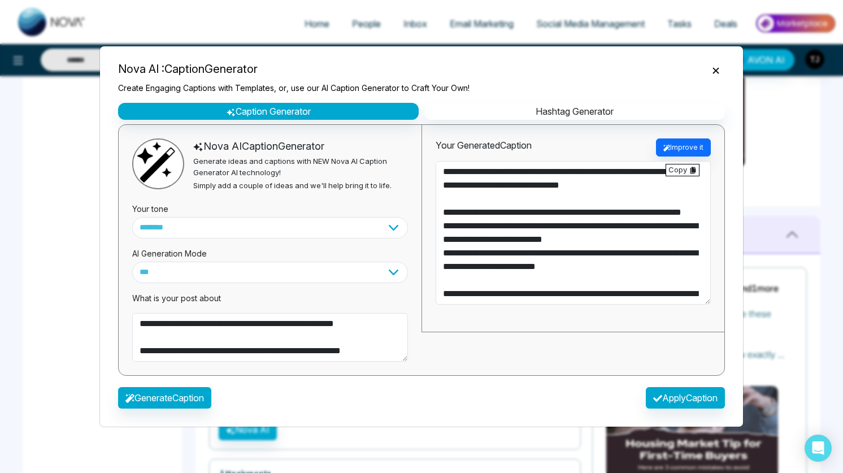
scroll to position [122, 0]
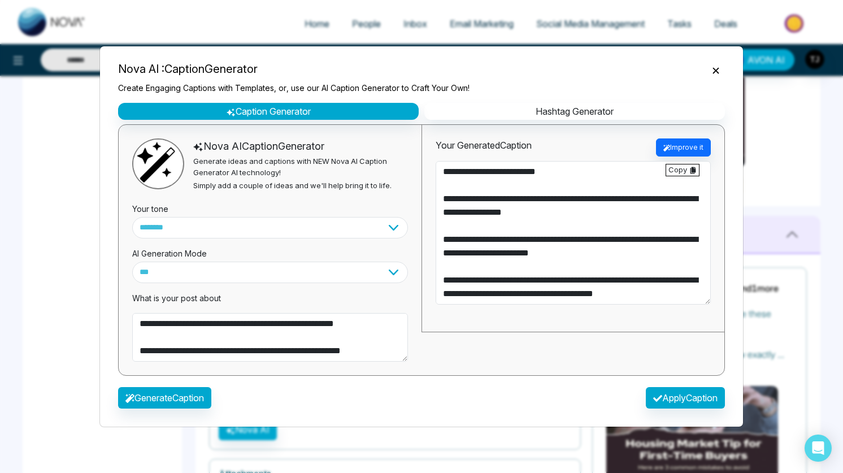
type textarea "**********"
click at [655, 396] on button "Apply Caption" at bounding box center [685, 397] width 79 height 21
type textarea "**********"
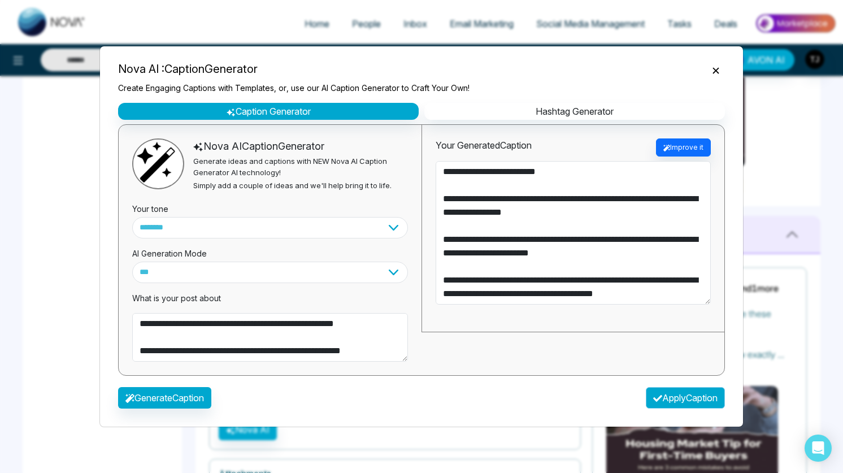
type textarea "**********"
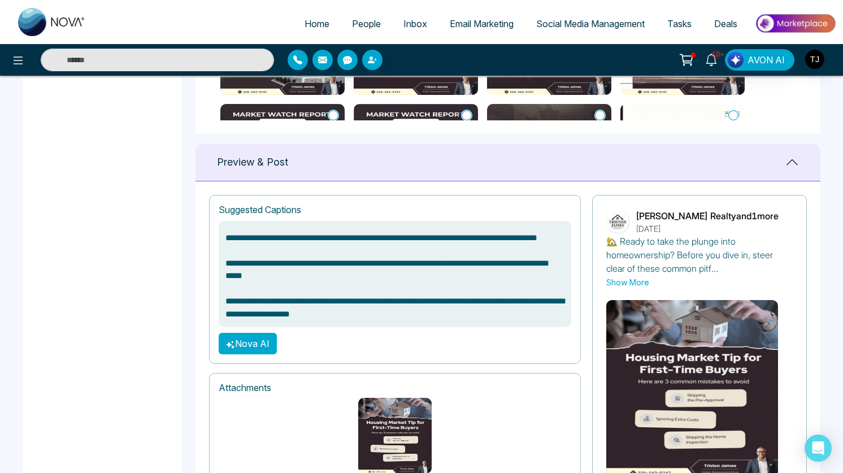
scroll to position [742, 0]
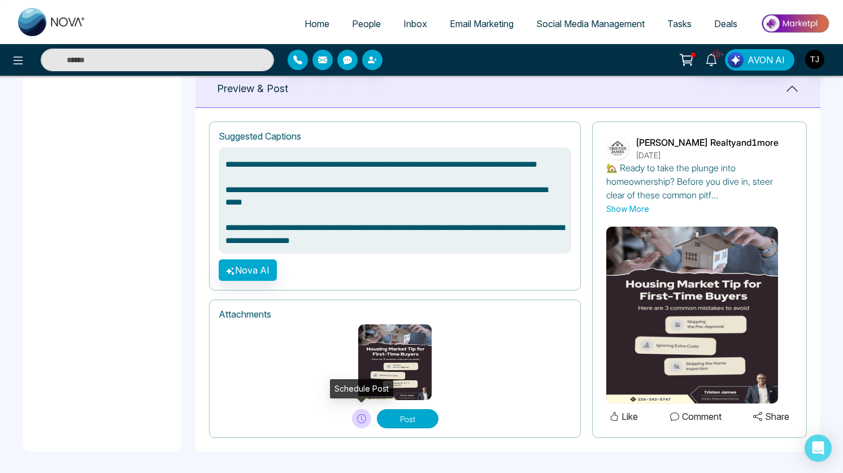
click at [359, 415] on icon at bounding box center [361, 418] width 9 height 9
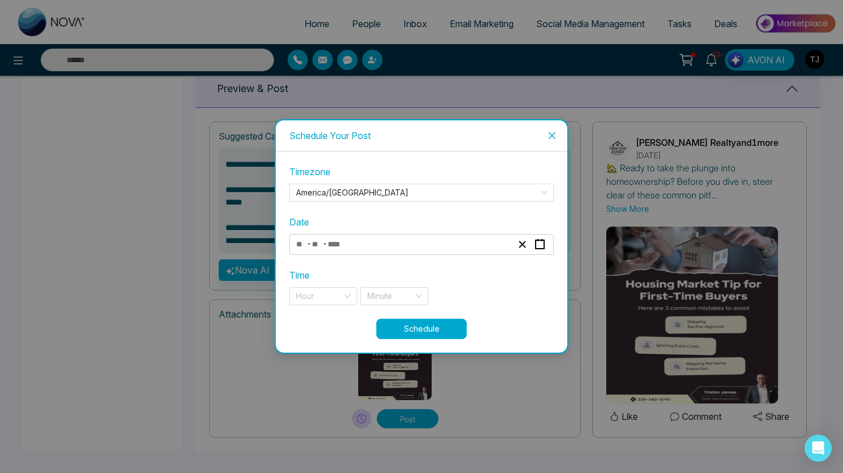
click at [553, 139] on icon "close" at bounding box center [551, 135] width 9 height 9
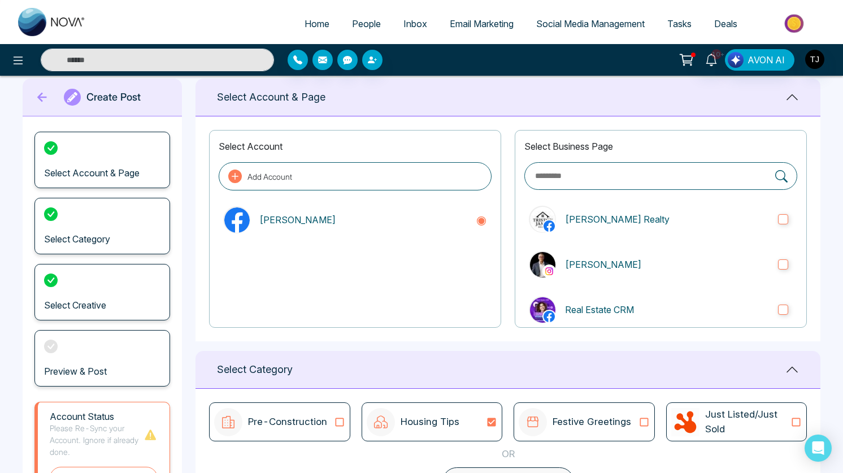
scroll to position [0, 0]
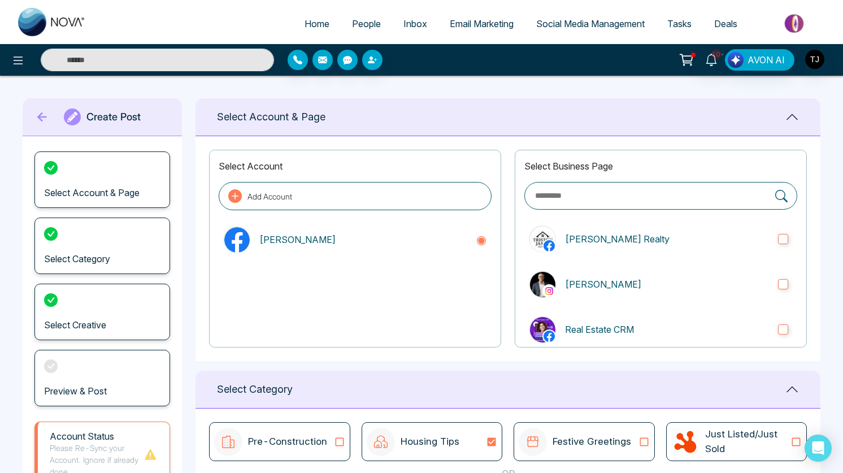
click at [583, 32] on link "Social Media Management" at bounding box center [590, 23] width 131 height 21
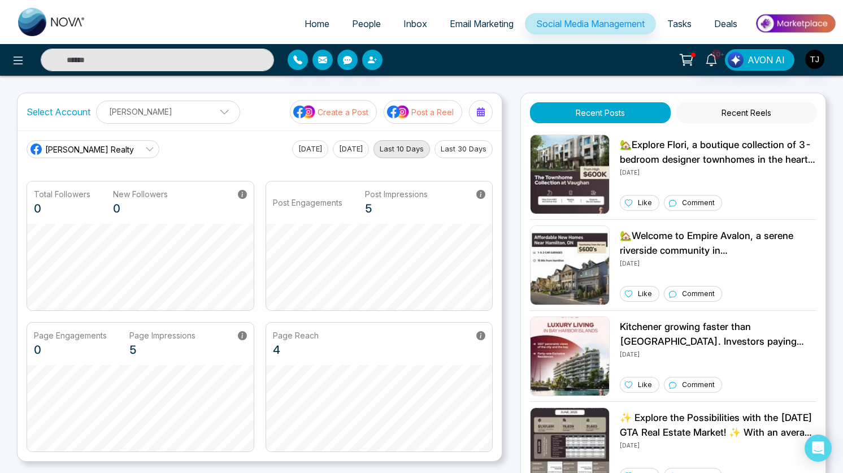
click at [426, 121] on button "Post a Reel" at bounding box center [423, 112] width 79 height 24
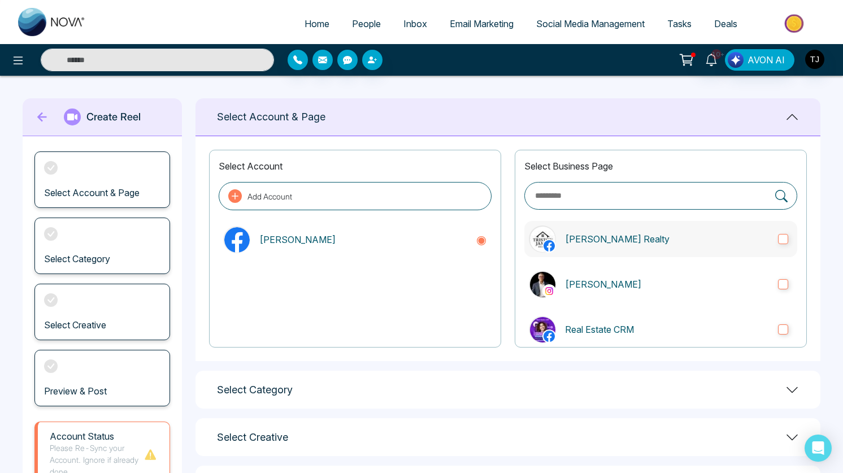
click at [721, 232] on p "[PERSON_NAME] Realty" at bounding box center [667, 239] width 204 height 14
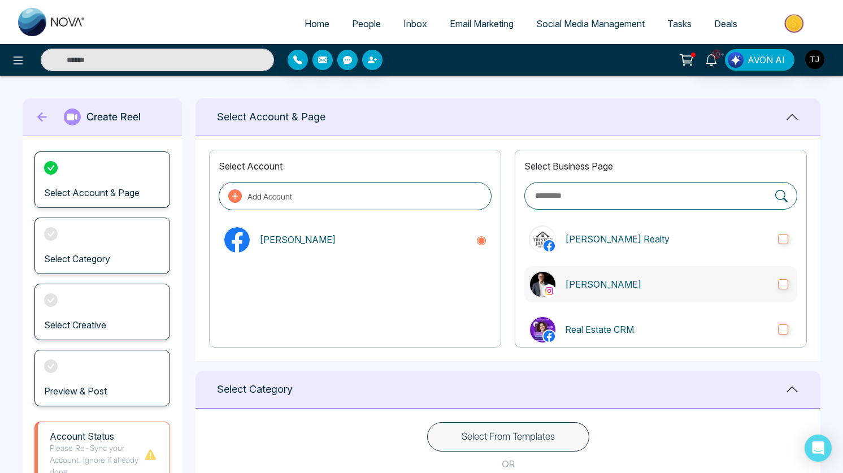
click at [729, 277] on p "[PERSON_NAME]" at bounding box center [667, 284] width 204 height 14
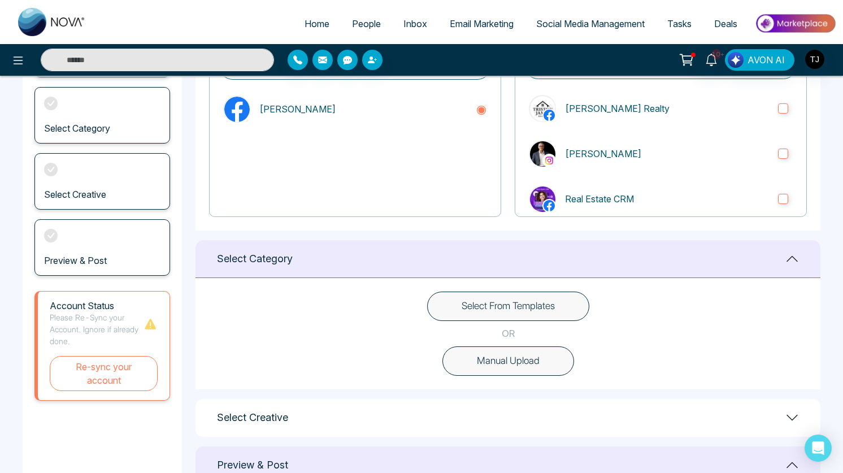
scroll to position [151, 0]
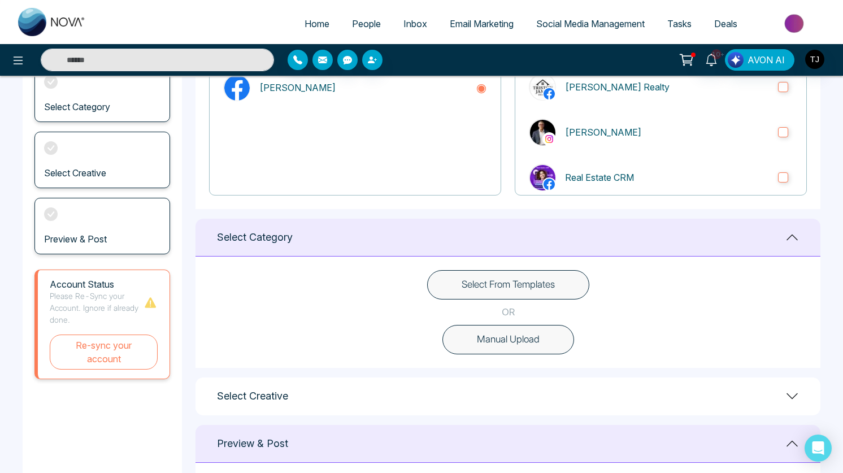
click at [541, 284] on button "Select From Templates" at bounding box center [508, 284] width 162 height 29
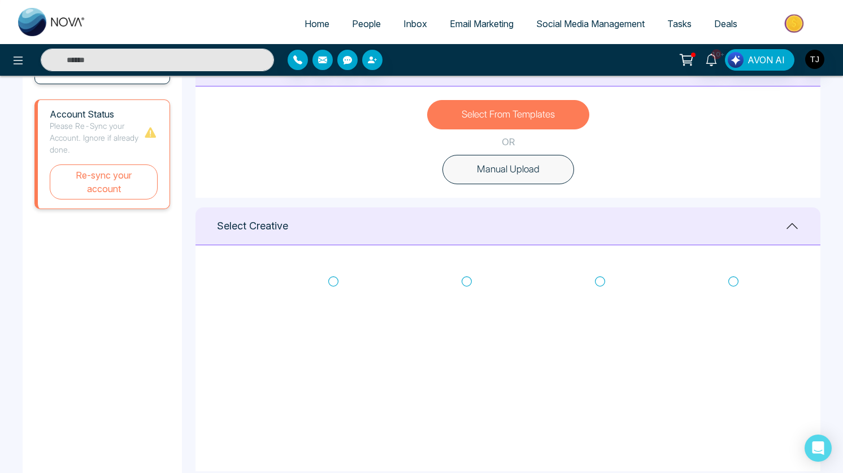
scroll to position [321, 0]
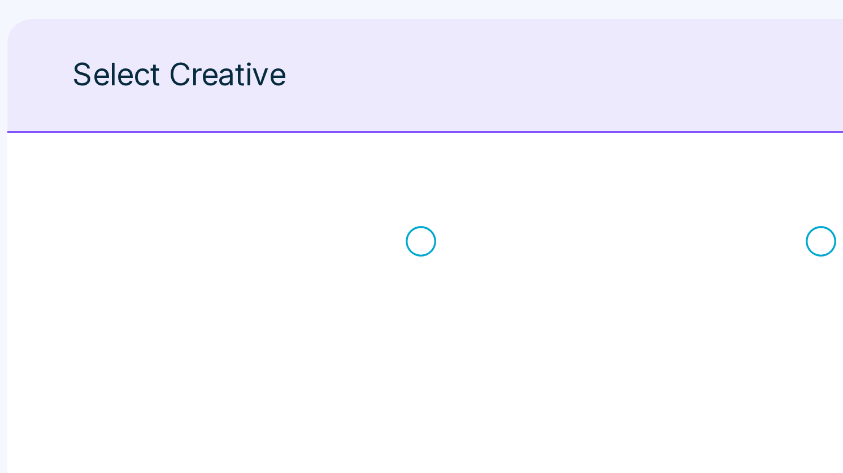
click at [336, 279] on icon at bounding box center [333, 281] width 10 height 11
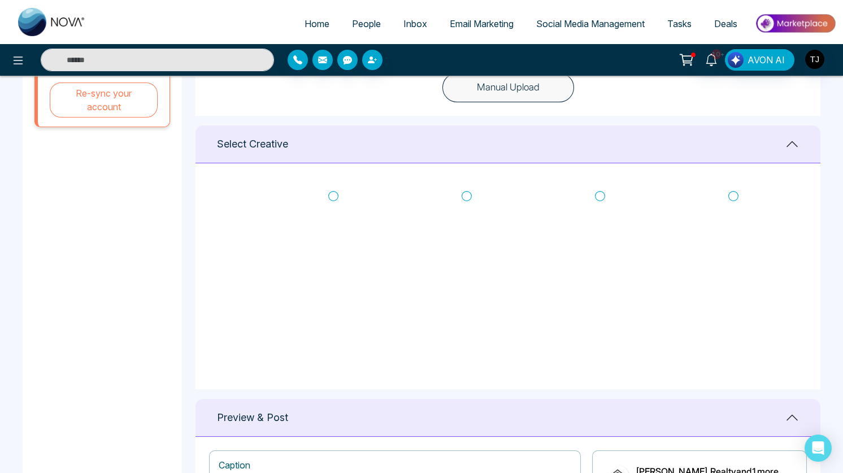
scroll to position [205, 0]
click at [329, 227] on icon at bounding box center [333, 224] width 10 height 11
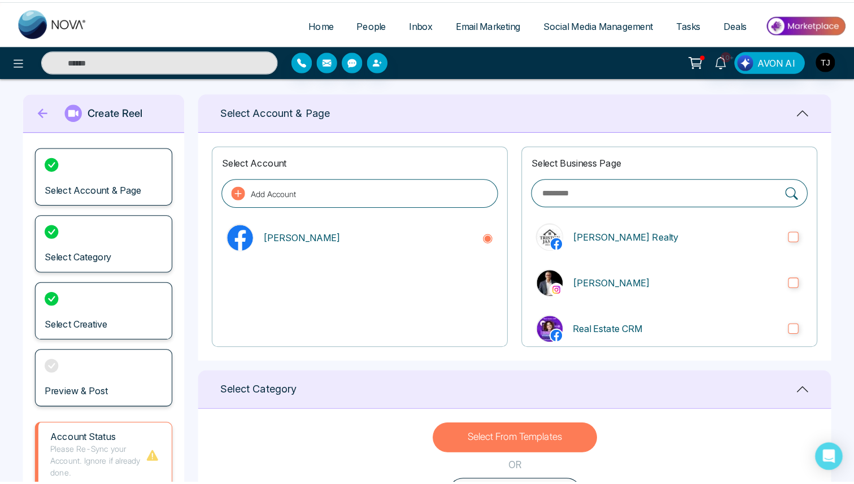
scroll to position [5, 0]
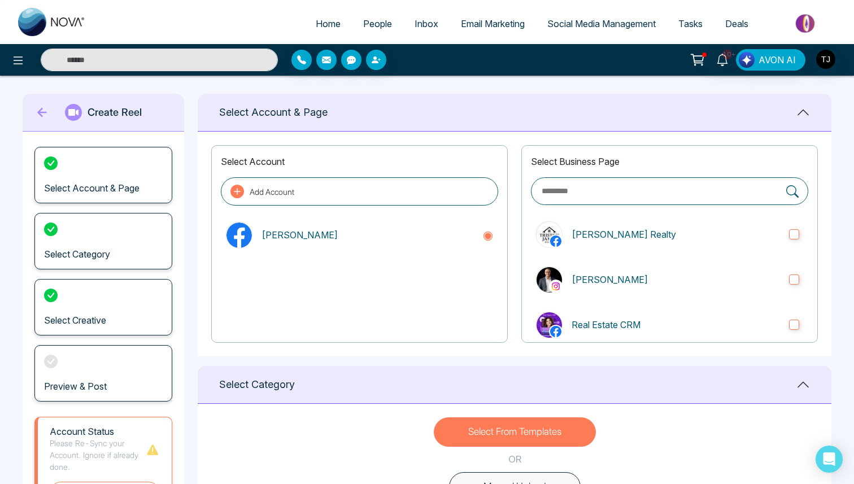
type textarea "**********"
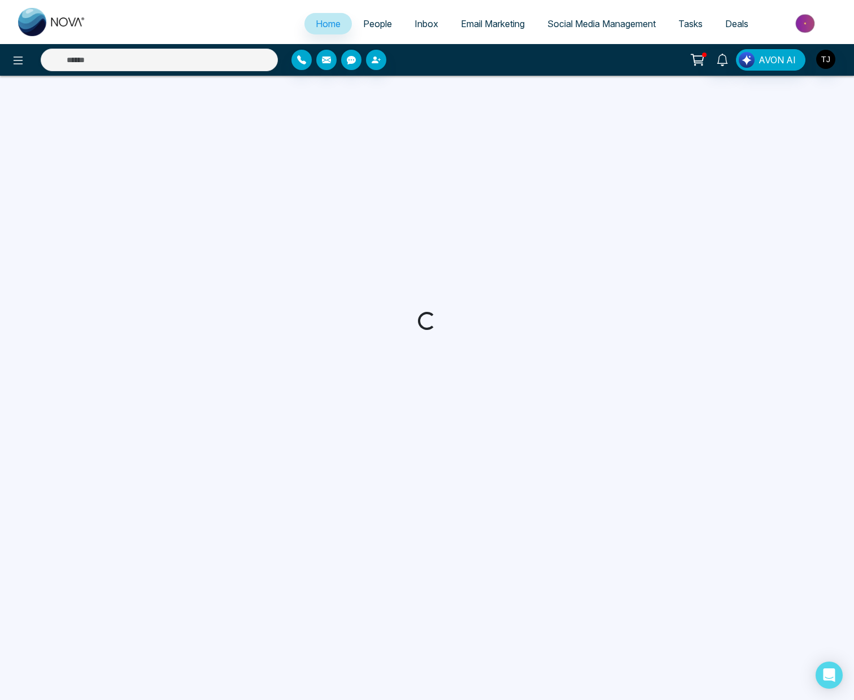
select select "*"
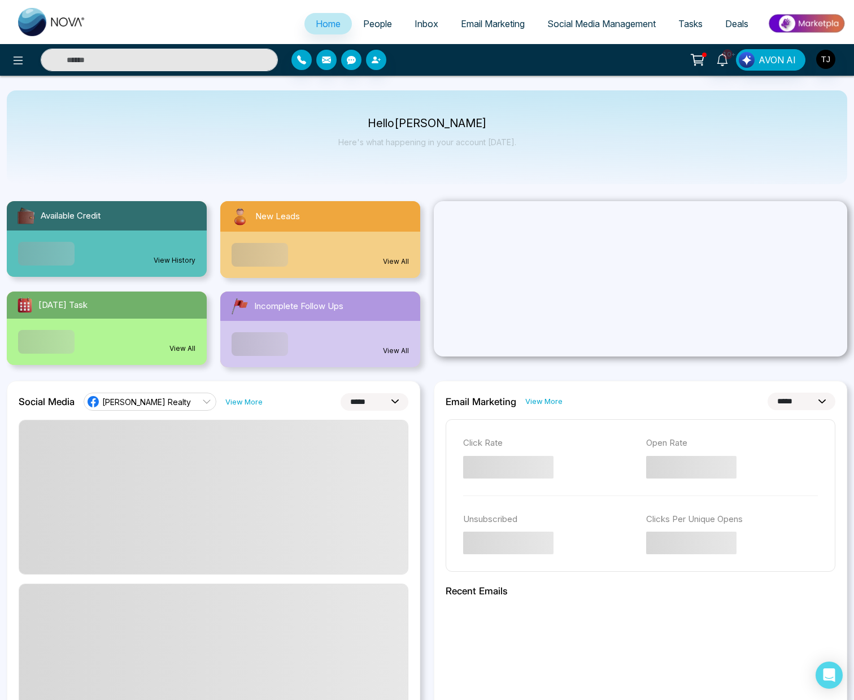
click at [374, 22] on span "People" at bounding box center [377, 23] width 29 height 11
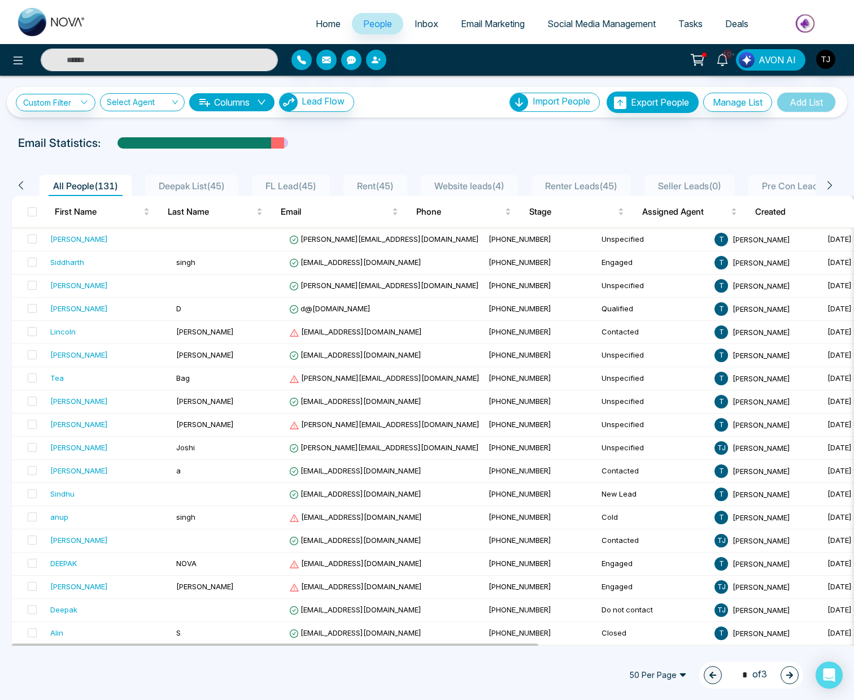
click at [192, 65] on input "text" at bounding box center [159, 60] width 237 height 23
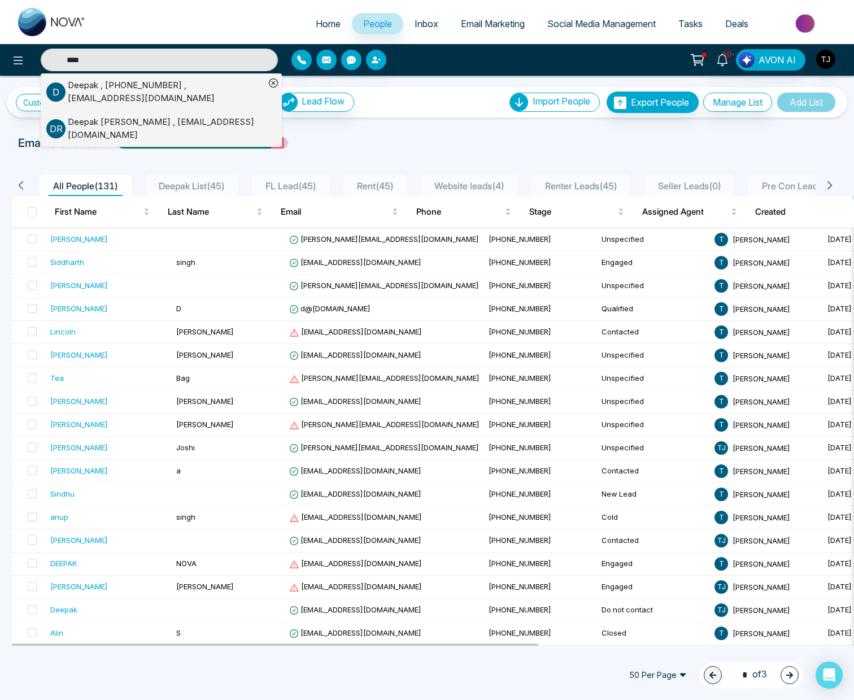
type input "****"
click at [224, 105] on li "D [PERSON_NAME] , [PHONE_NUMBER] , [EMAIL_ADDRESS][DOMAIN_NAME]" at bounding box center [155, 91] width 219 height 37
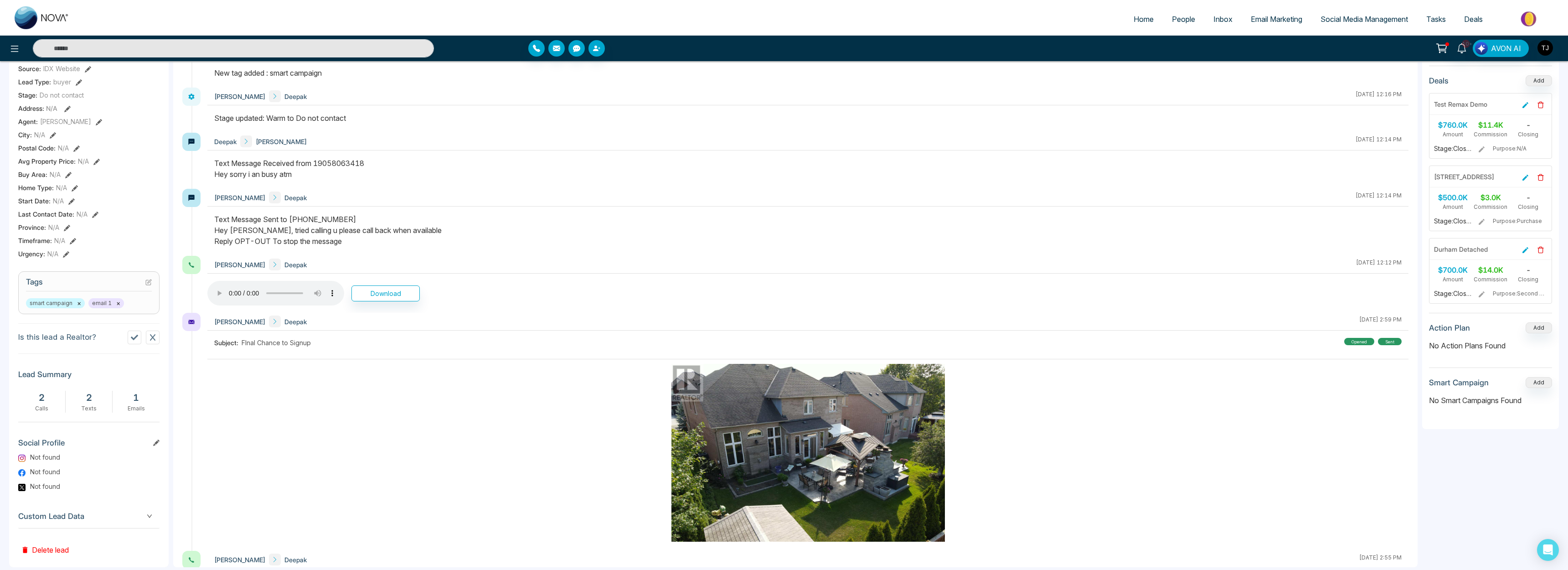
scroll to position [187, 0]
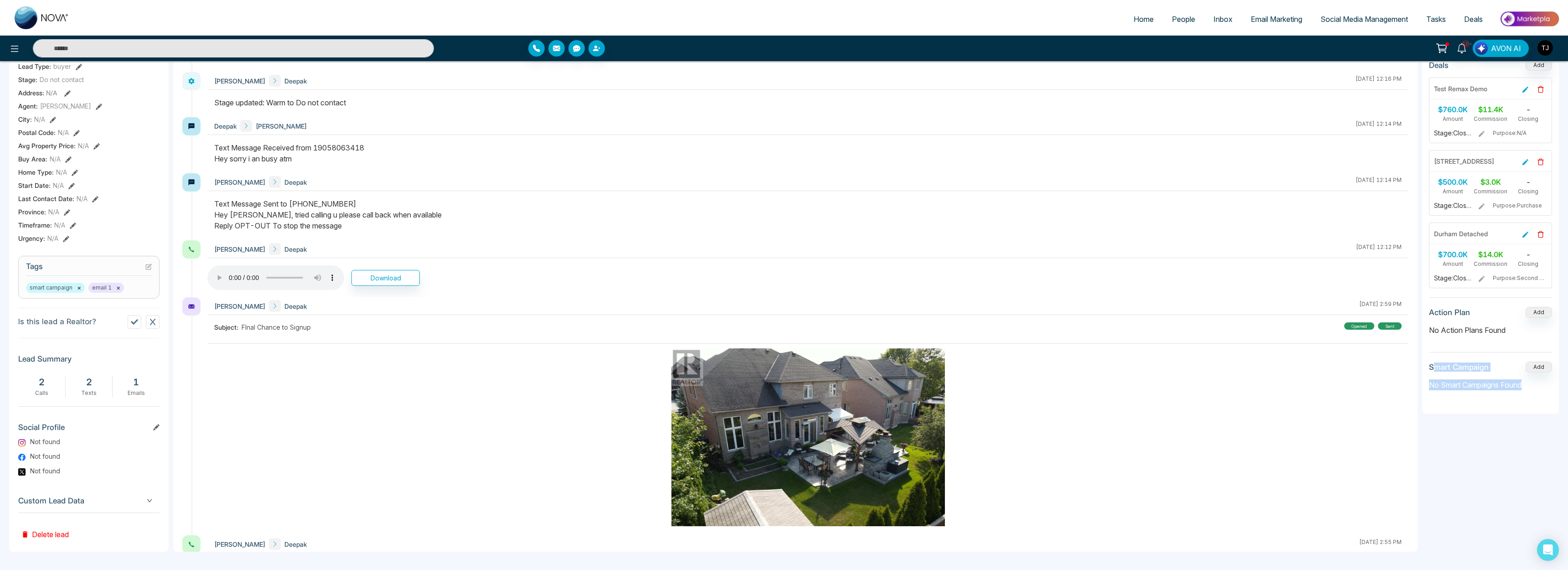
drag, startPoint x: 1534, startPoint y: 387, endPoint x: 1435, endPoint y: 366, distance: 101.2
click at [689, 366] on section "Smart Campaign Add No Smart Campaigns Found" at bounding box center [1491, 379] width 123 height 36
drag, startPoint x: 1534, startPoint y: 394, endPoint x: 1427, endPoint y: 364, distance: 111.1
click at [689, 364] on div "Attachments Add No attachments found Deals Add Test Remax Demo $760.0K Amount $…" at bounding box center [1491, 201] width 136 height 426
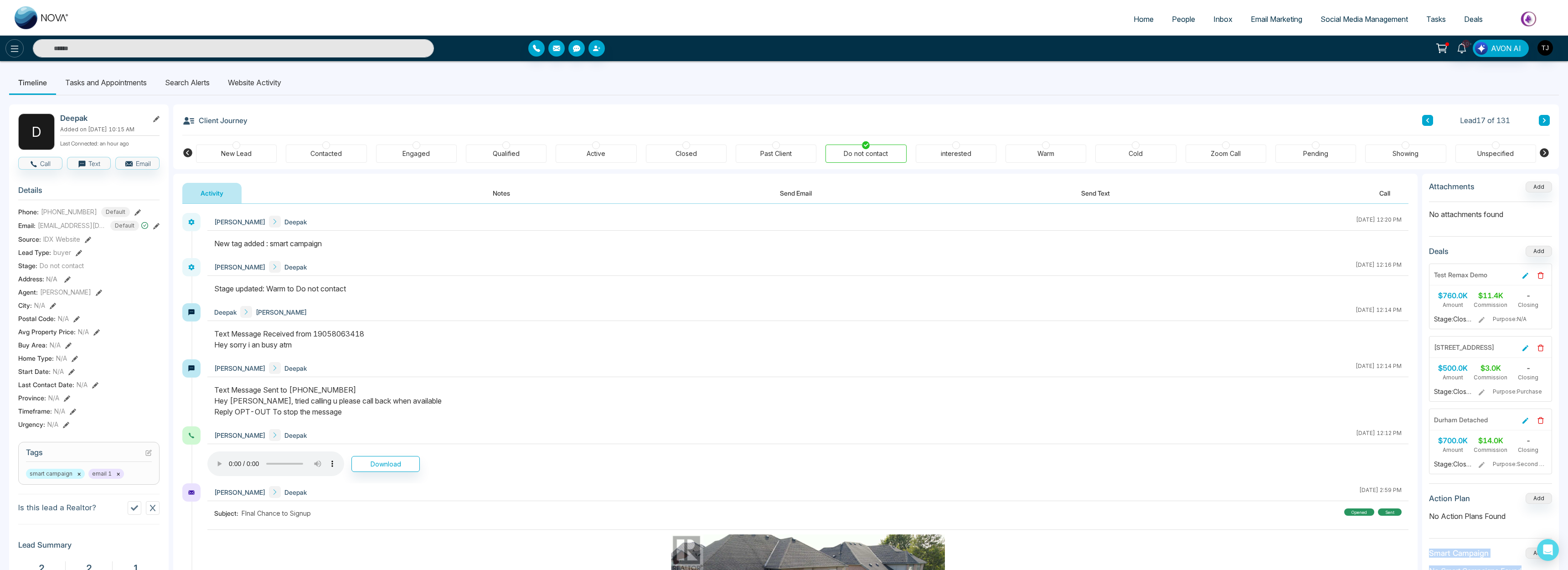
click at [15, 44] on icon at bounding box center [15, 49] width 11 height 11
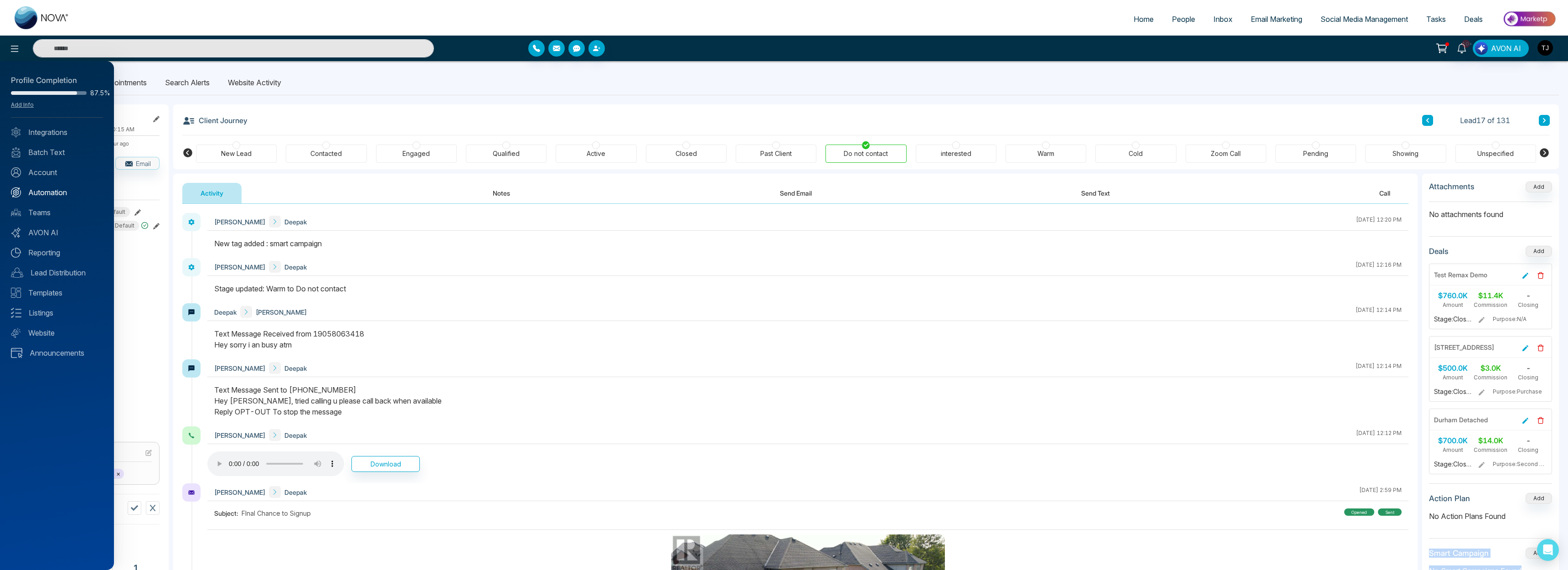
click at [54, 188] on link "Automation" at bounding box center [57, 193] width 92 height 11
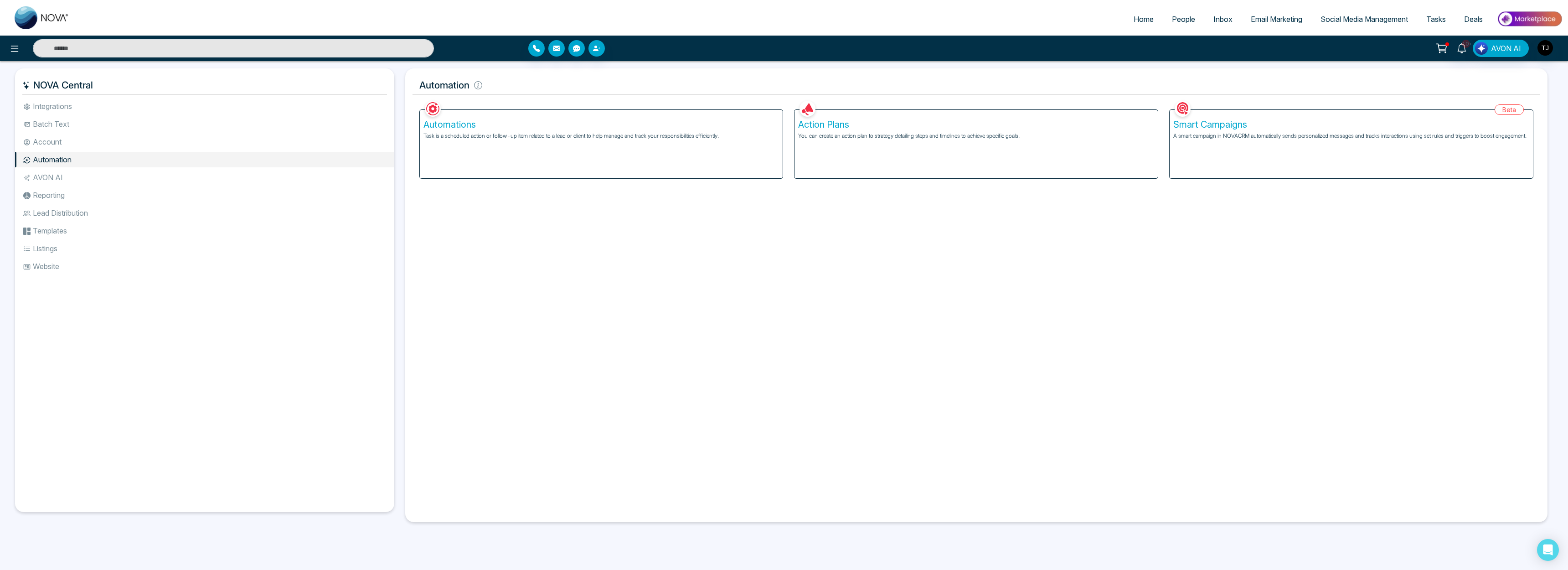
click at [689, 170] on div "Smart Campaigns A smart campaign in NOVACRM automatically sends personalized me…" at bounding box center [1352, 144] width 363 height 69
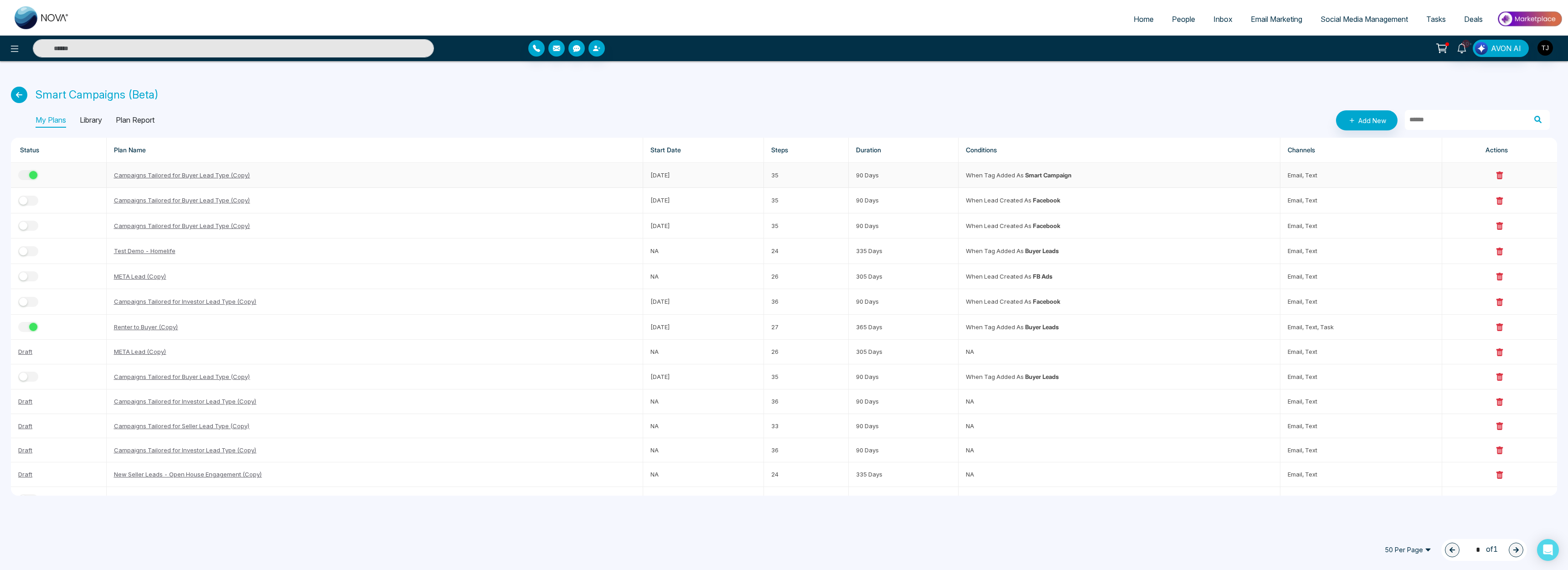
click at [167, 176] on link "Campaigns Tailored for Buyer Lead Type (Copy)" at bounding box center [182, 174] width 136 height 7
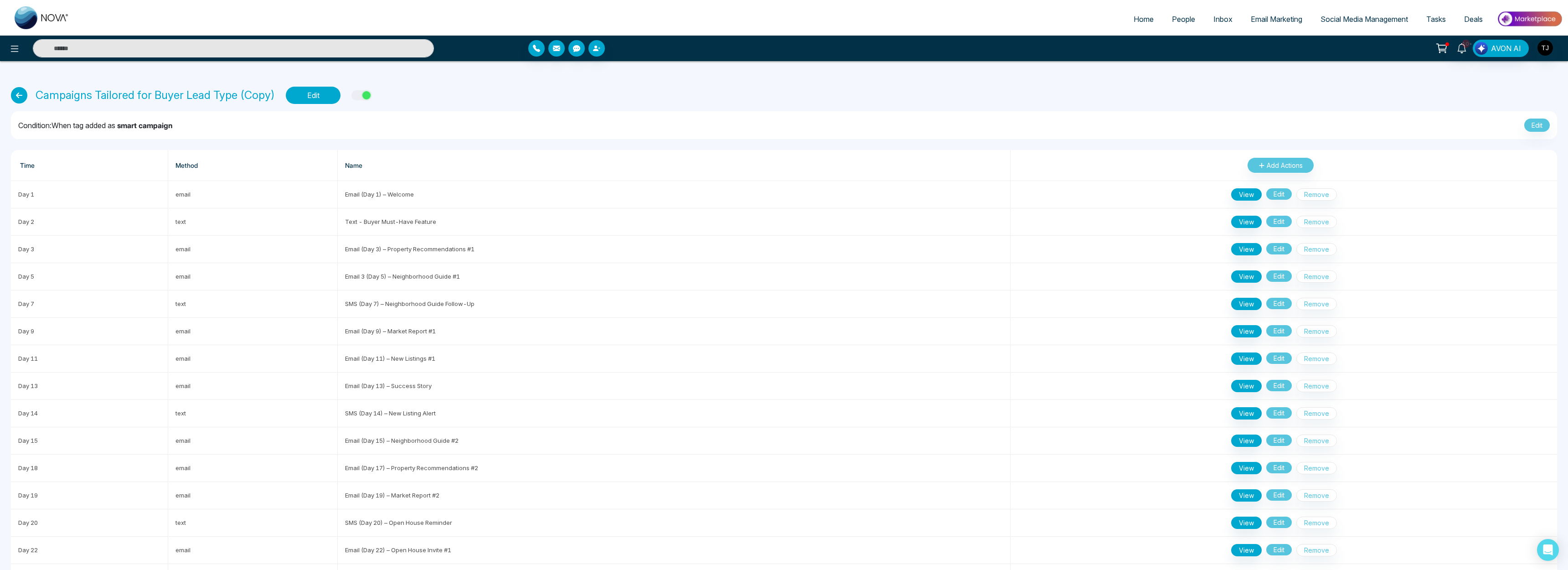
click at [307, 93] on button "Edit" at bounding box center [313, 94] width 55 height 17
click at [17, 94] on icon at bounding box center [19, 95] width 16 height 16
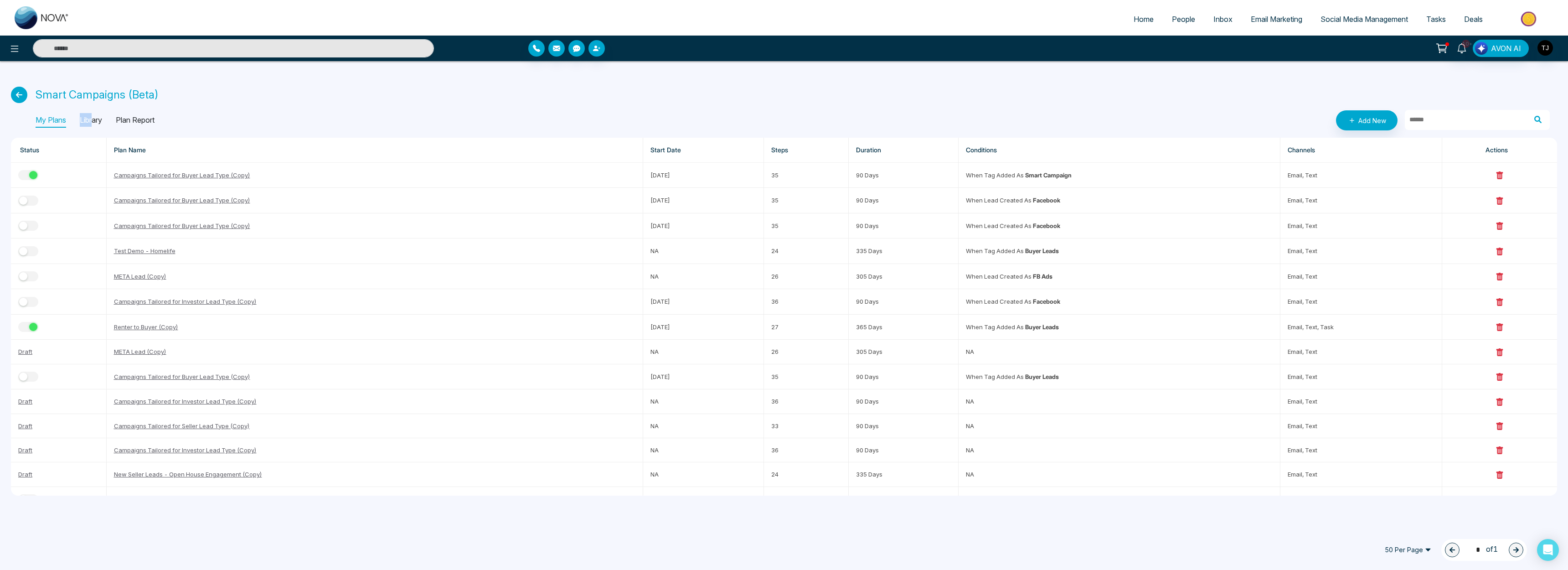
drag, startPoint x: 92, startPoint y: 119, endPoint x: 73, endPoint y: 117, distance: 19.1
click at [73, 117] on div "My Plans Library Plan Report" at bounding box center [94, 120] width 119 height 15
drag, startPoint x: 1098, startPoint y: 179, endPoint x: 605, endPoint y: 41, distance: 512.0
click at [689, 177] on td "When tag added as smart campaign" at bounding box center [1119, 175] width 321 height 25
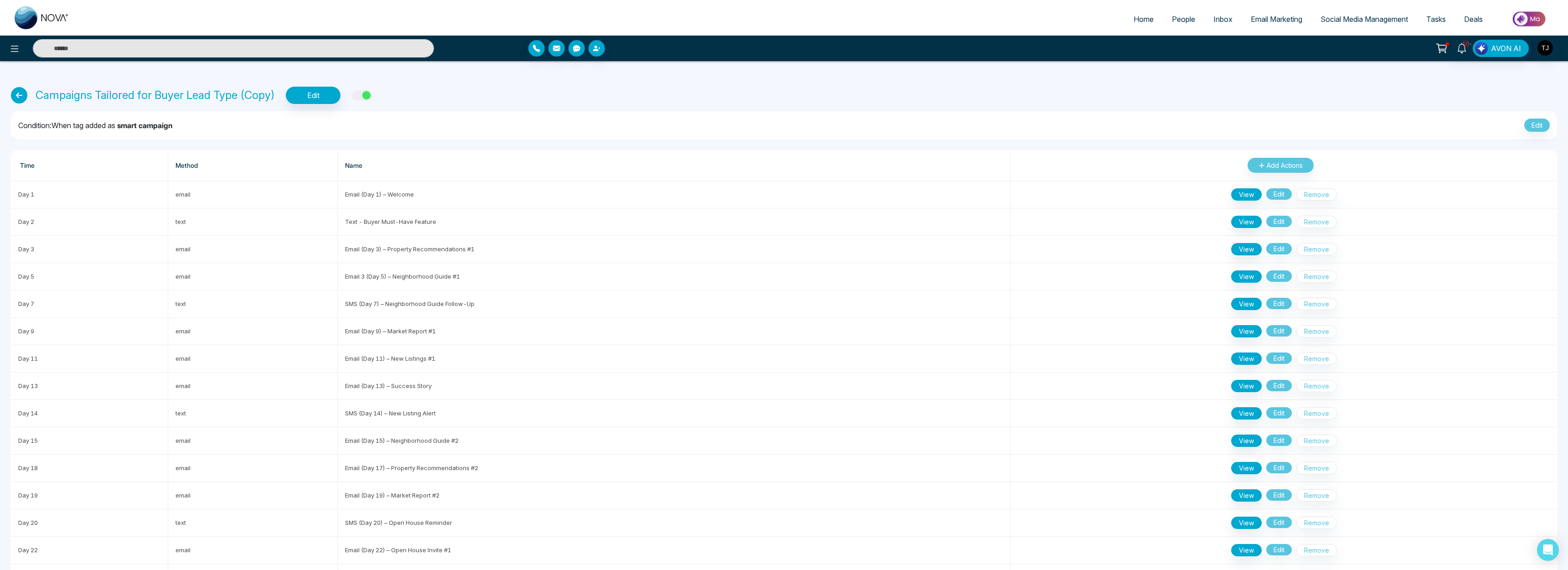
click at [390, 56] on input "text" at bounding box center [233, 48] width 401 height 19
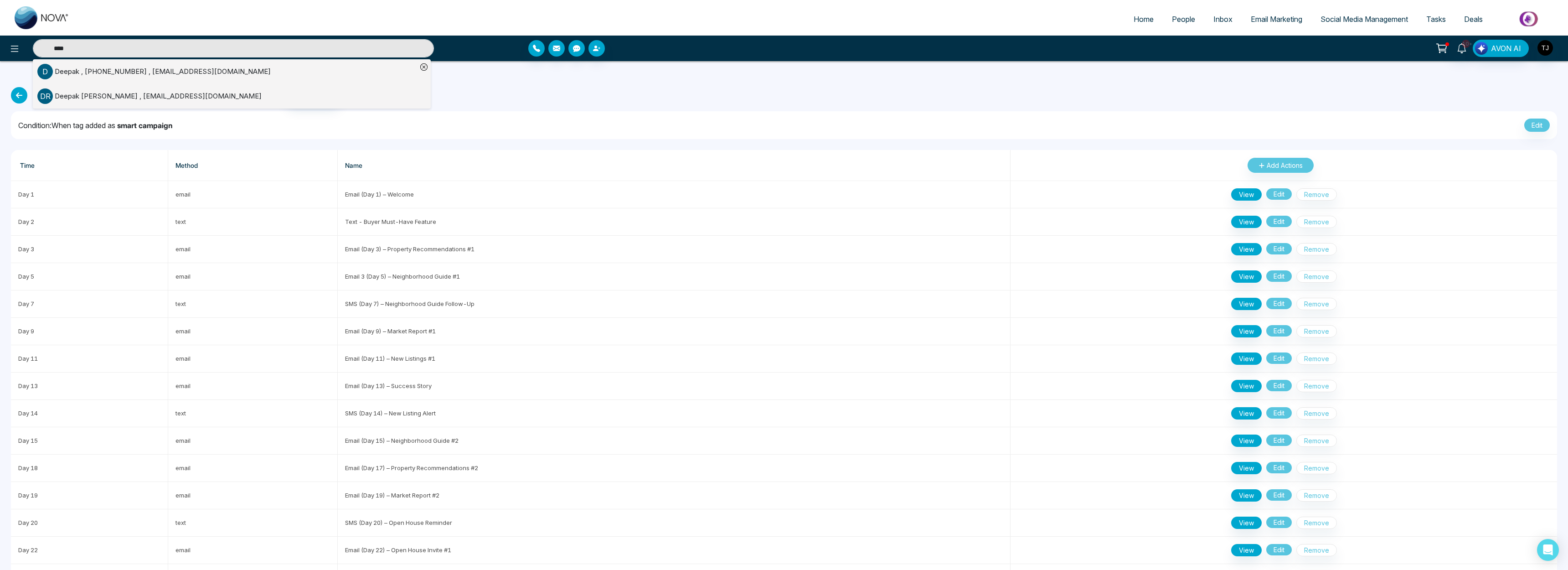
type input "****"
click at [321, 73] on div "D [PERSON_NAME] , [PHONE_NUMBER] , [EMAIL_ADDRESS][DOMAIN_NAME]" at bounding box center [227, 71] width 380 height 15
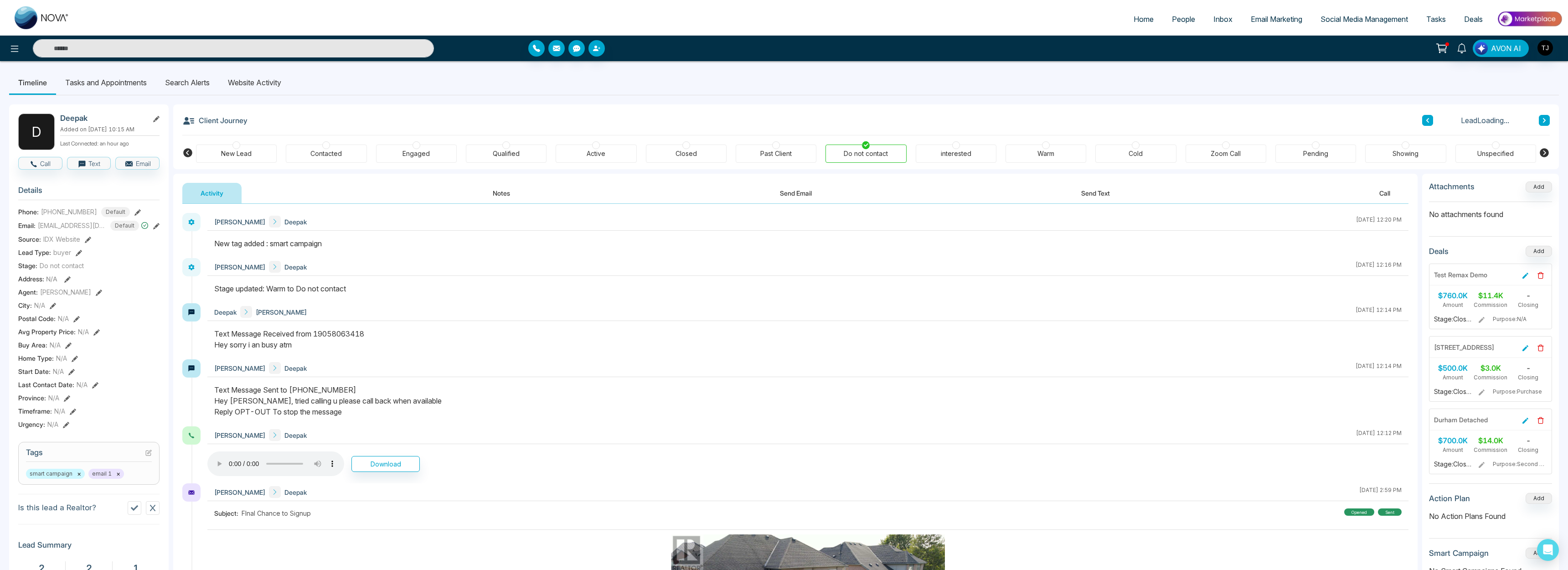
scroll to position [187, 0]
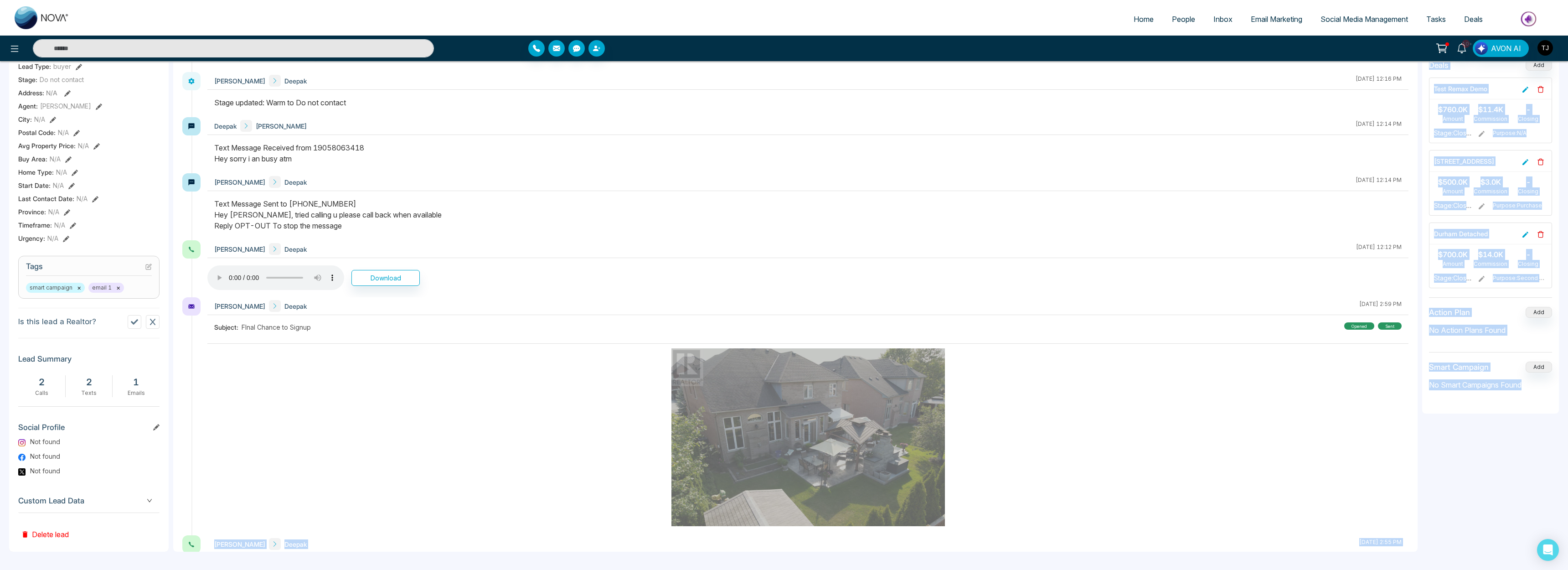
drag, startPoint x: 1513, startPoint y: 397, endPoint x: 1386, endPoint y: 354, distance: 134.1
click at [689, 354] on div "**********" at bounding box center [866, 270] width 1386 height 564
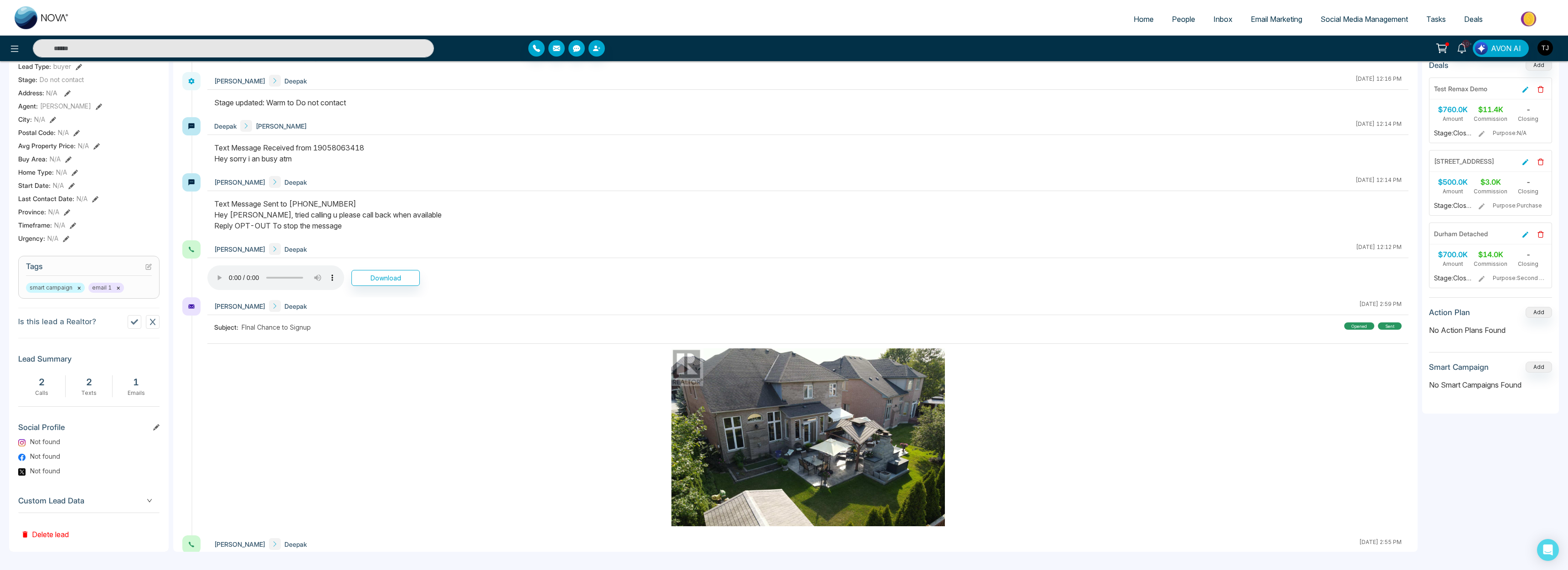
click at [50, 292] on span "smart campaign ×" at bounding box center [55, 287] width 59 height 10
click at [52, 289] on span "smart campaign ×" at bounding box center [55, 287] width 59 height 10
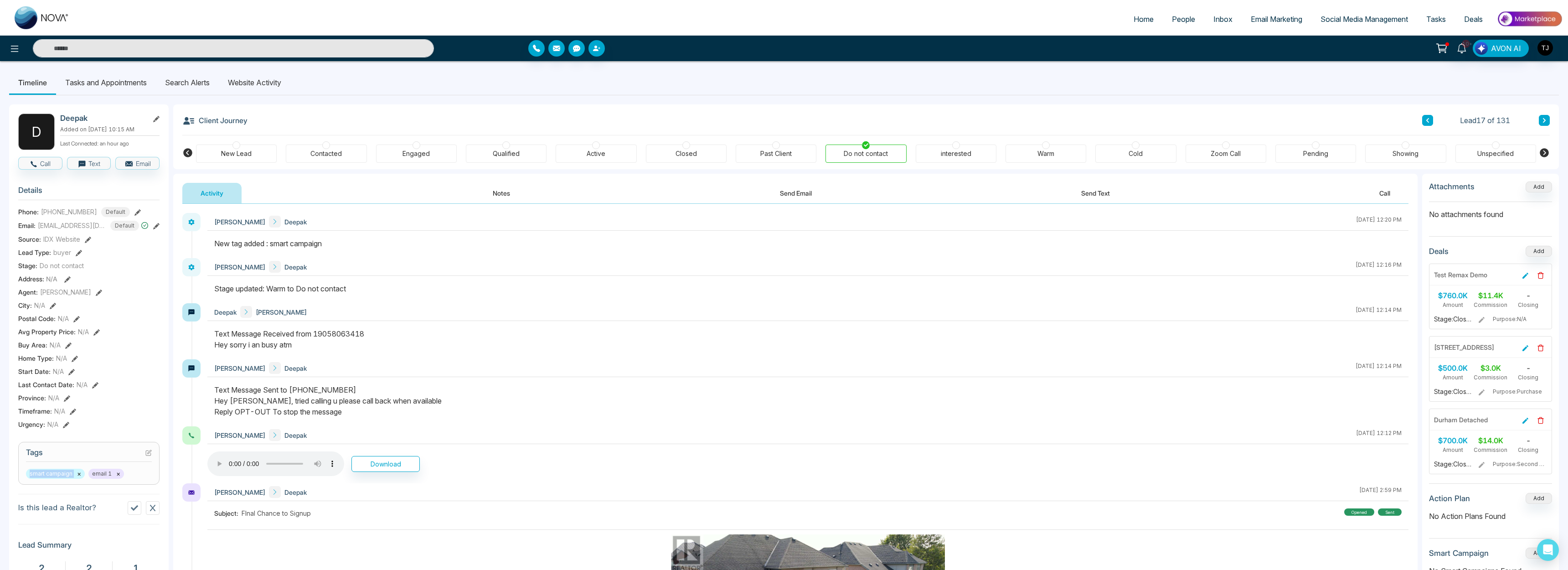
click at [689, 197] on button "Send Email" at bounding box center [796, 193] width 69 height 20
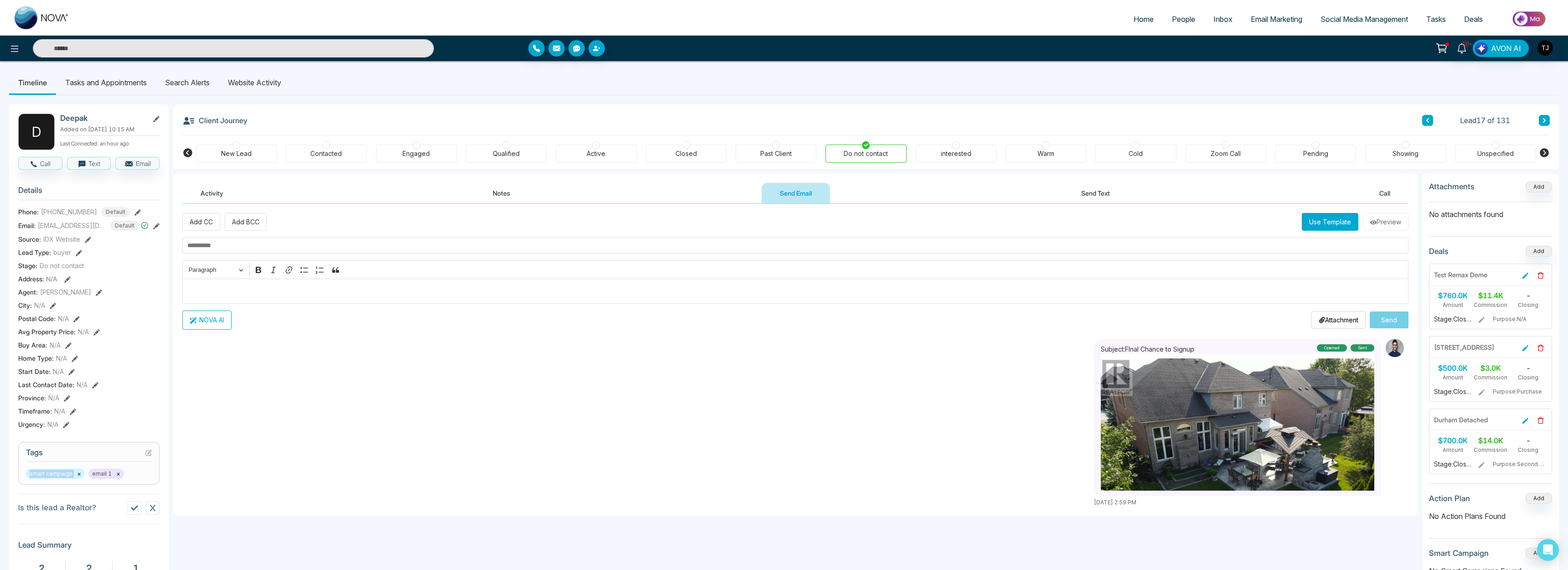
click at [415, 333] on div "**********" at bounding box center [796, 360] width 1244 height 312
click at [689, 21] on span "Social Media Management" at bounding box center [1365, 19] width 87 height 9
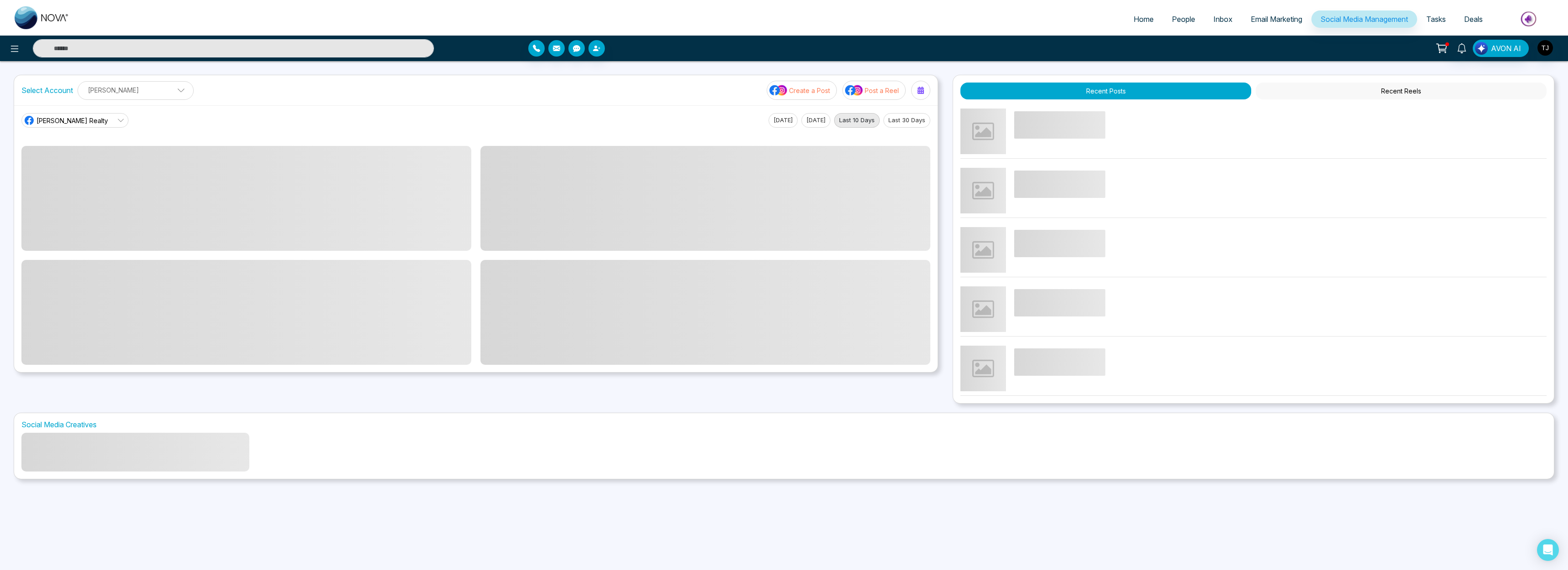
click at [689, 19] on span "Email Marketing" at bounding box center [1277, 19] width 52 height 9
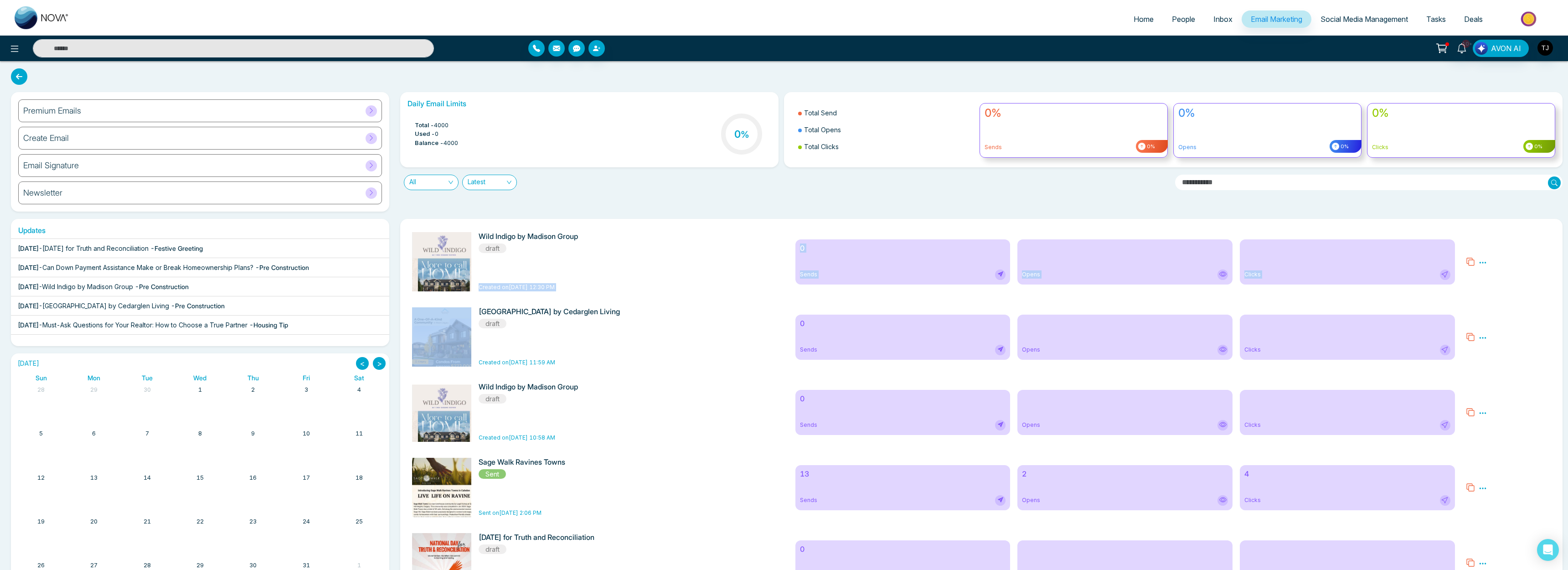
drag, startPoint x: 590, startPoint y: 298, endPoint x: 508, endPoint y: 279, distance: 84.2
click at [555, 286] on span "Created on [DATE] 12:30 PM" at bounding box center [516, 287] width 76 height 6
drag, startPoint x: 190, startPoint y: 60, endPoint x: 220, endPoint y: 44, distance: 34.0
click at [190, 60] on div "10+ AVON AI" at bounding box center [784, 48] width 1568 height 26
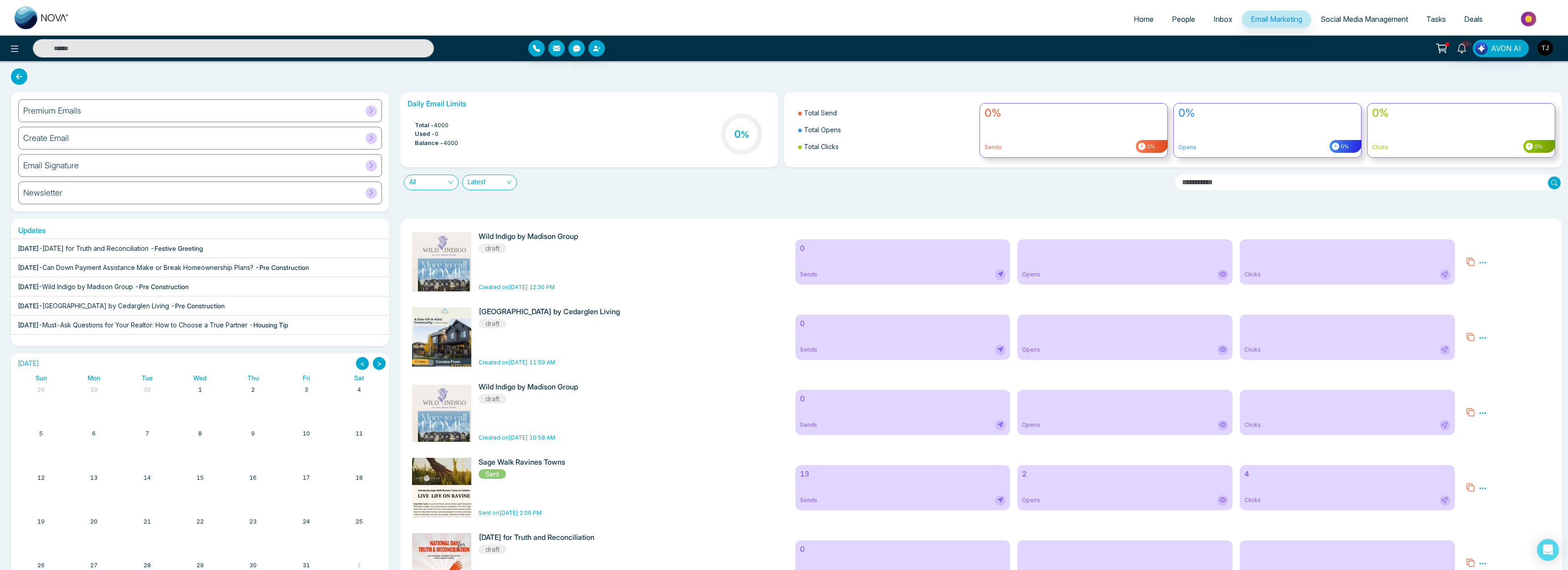
click at [220, 44] on input "text" at bounding box center [233, 48] width 401 height 19
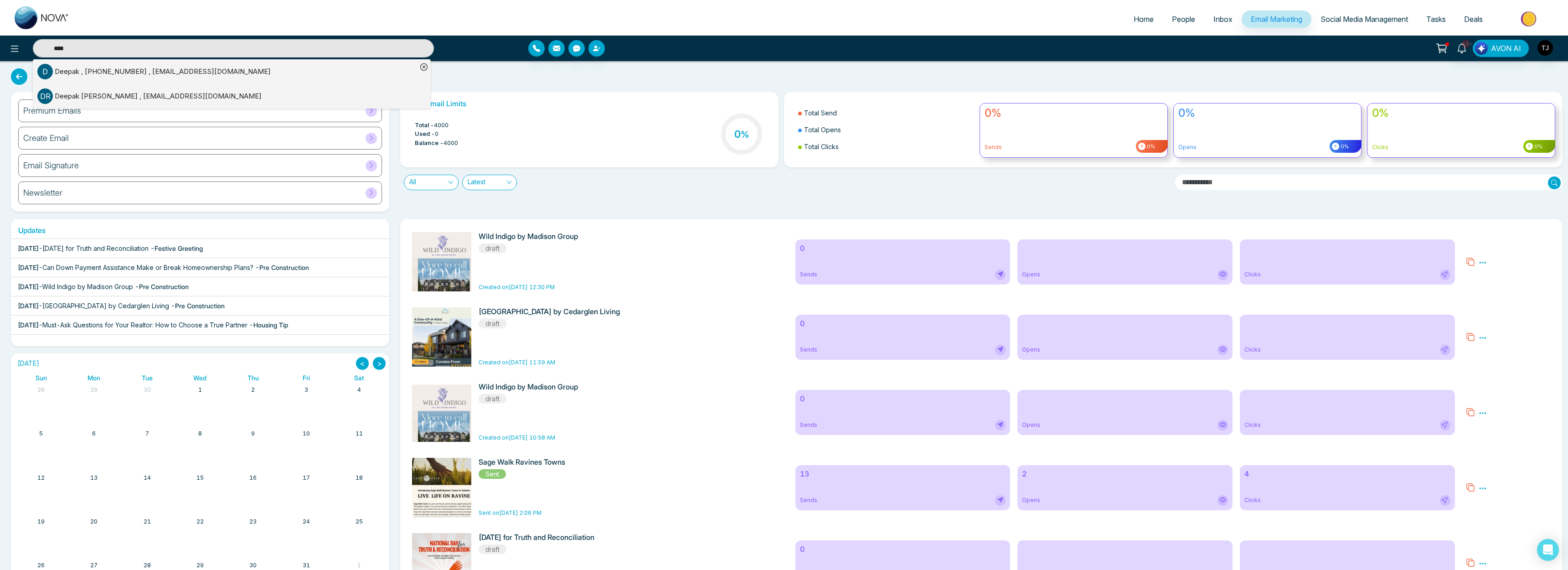
type input "****"
click at [256, 61] on li "D [PERSON_NAME] , [PHONE_NUMBER] , [EMAIL_ADDRESS][DOMAIN_NAME]" at bounding box center [227, 71] width 380 height 25
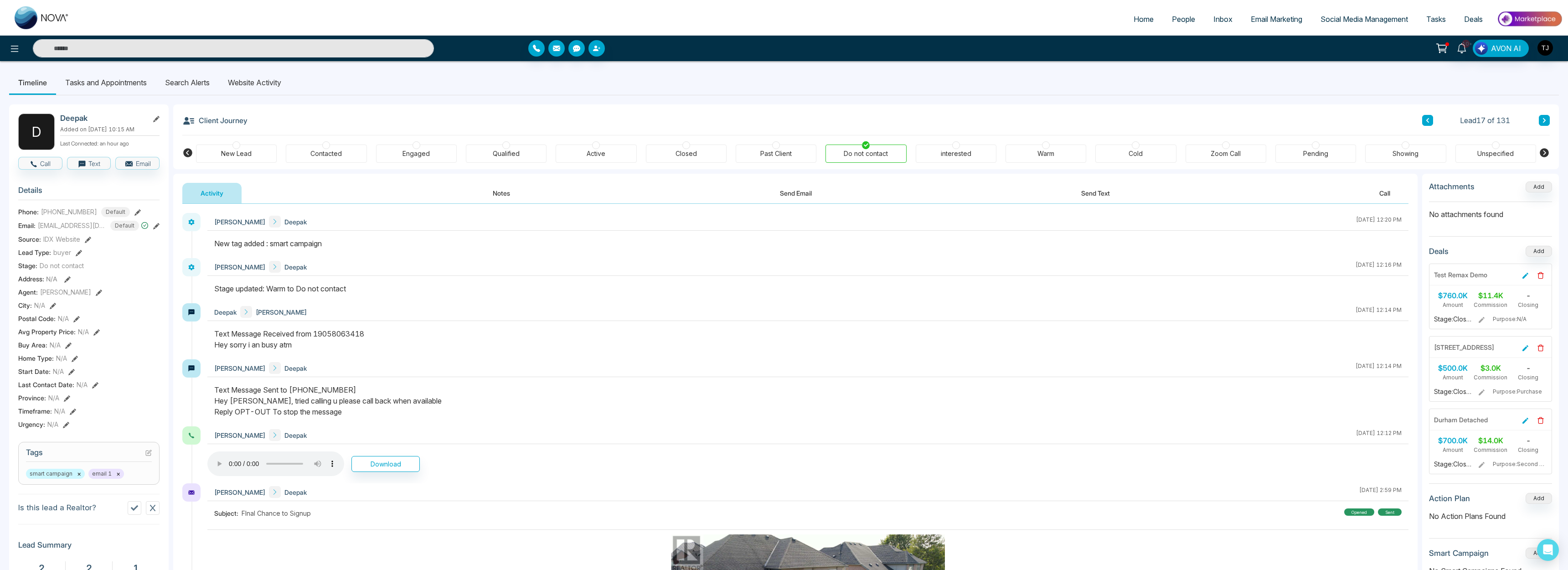
click at [689, 194] on div "Activity Notes Send Email Send Text Call" at bounding box center [796, 194] width 1227 height 21
click at [689, 194] on button "Send Email" at bounding box center [796, 193] width 69 height 20
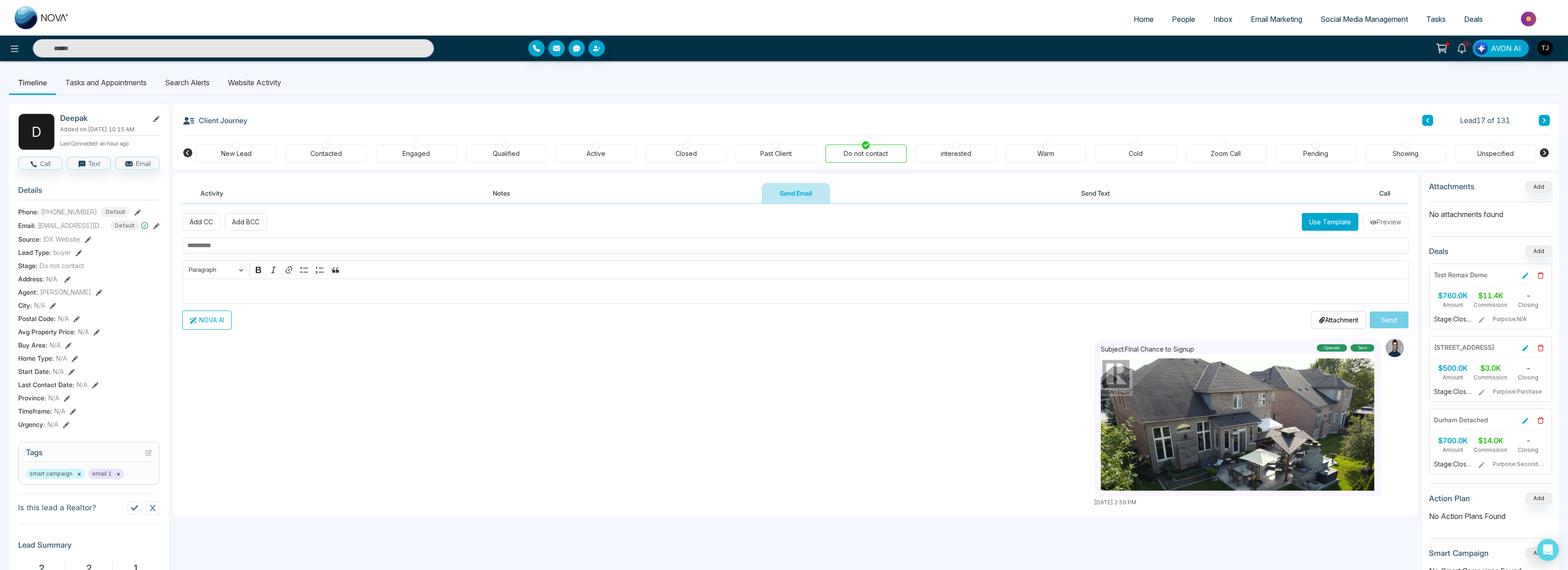
click at [689, 214] on button "Use Template" at bounding box center [1331, 222] width 56 height 18
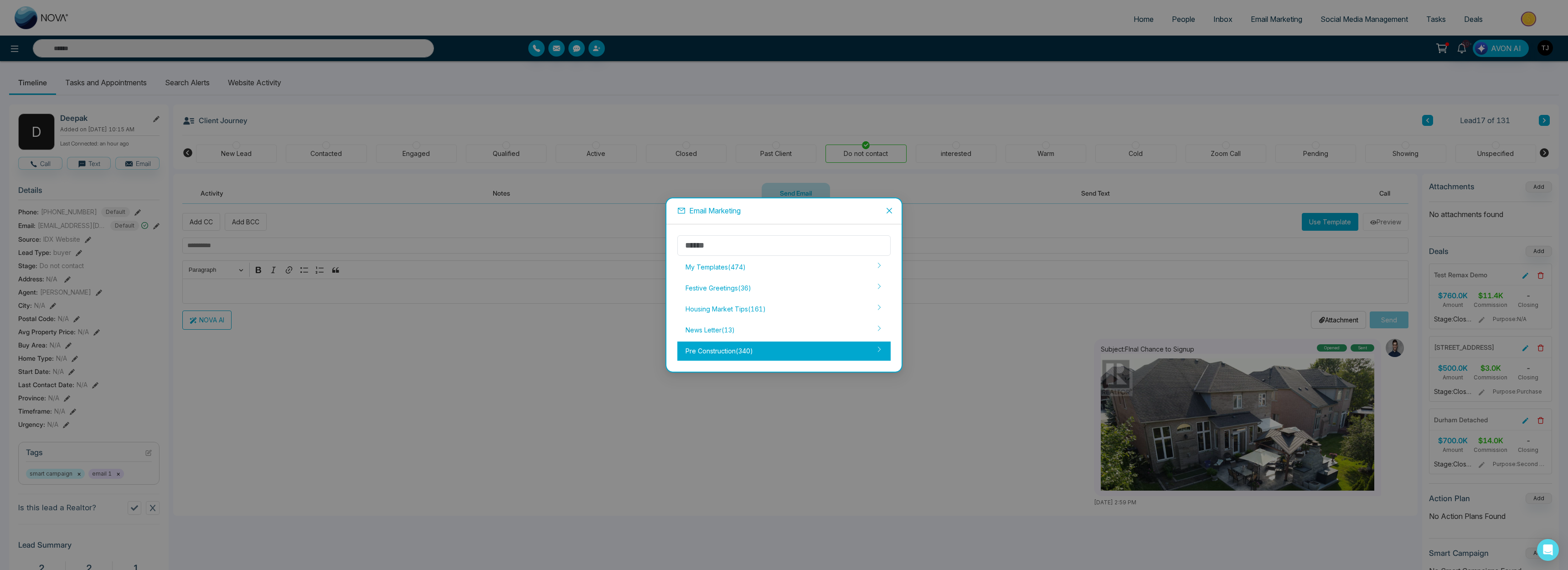
click at [689, 347] on div "Pre Construction ( 340 )" at bounding box center [784, 351] width 213 height 19
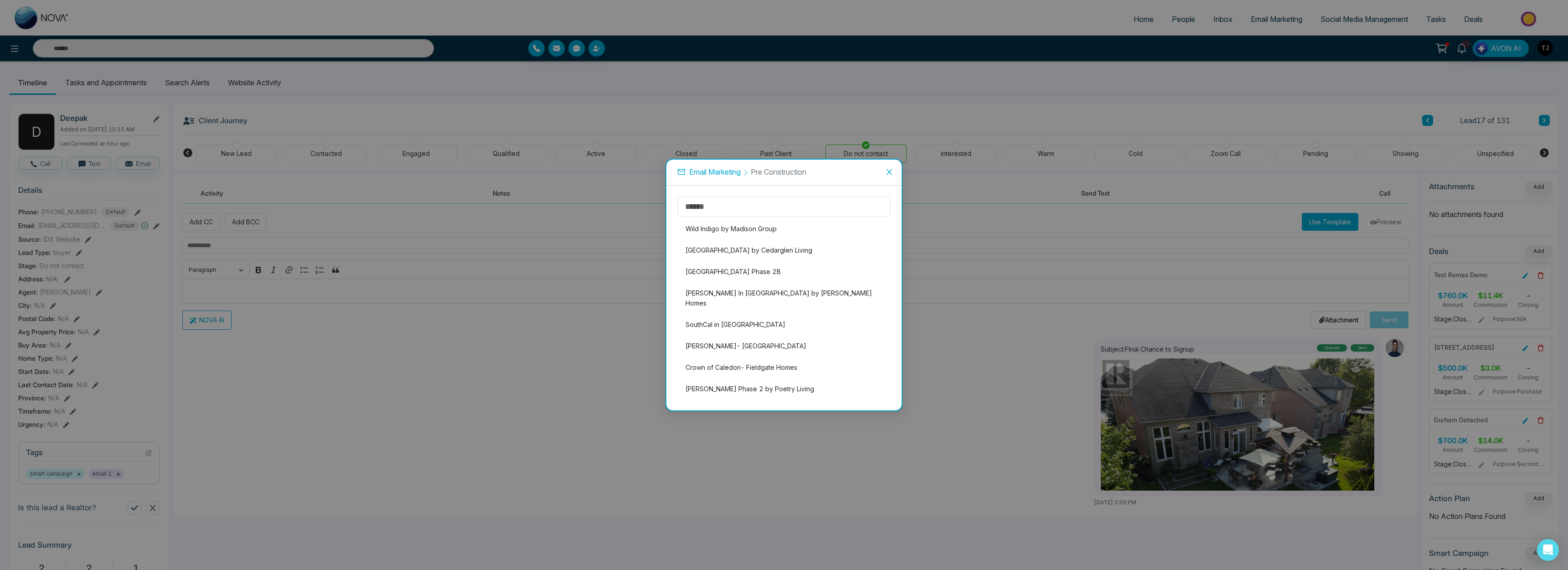
click at [689, 358] on li "Crown of Caledon- Fieldgate Homes" at bounding box center [784, 367] width 213 height 19
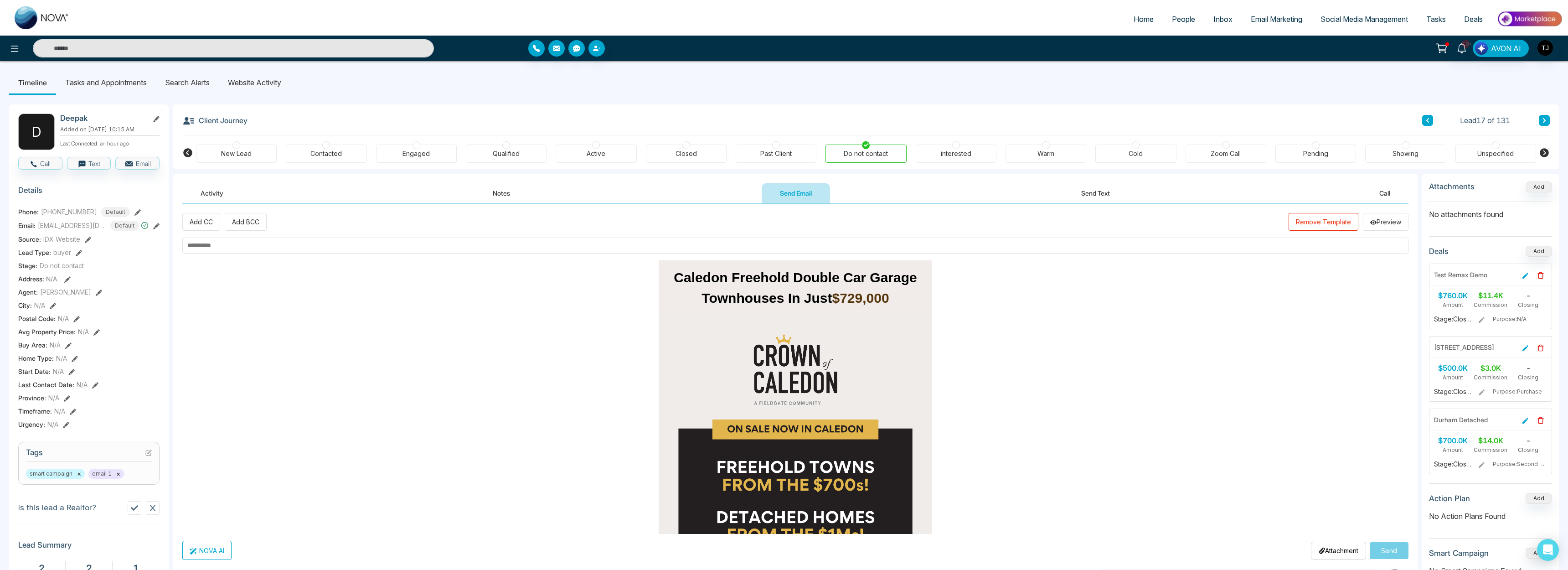
click at [495, 252] on input "text" at bounding box center [796, 245] width 1227 height 16
type input "**********"
click at [689, 542] on div "NOVA AI Attachment Choose File Send" at bounding box center [796, 551] width 1227 height 19
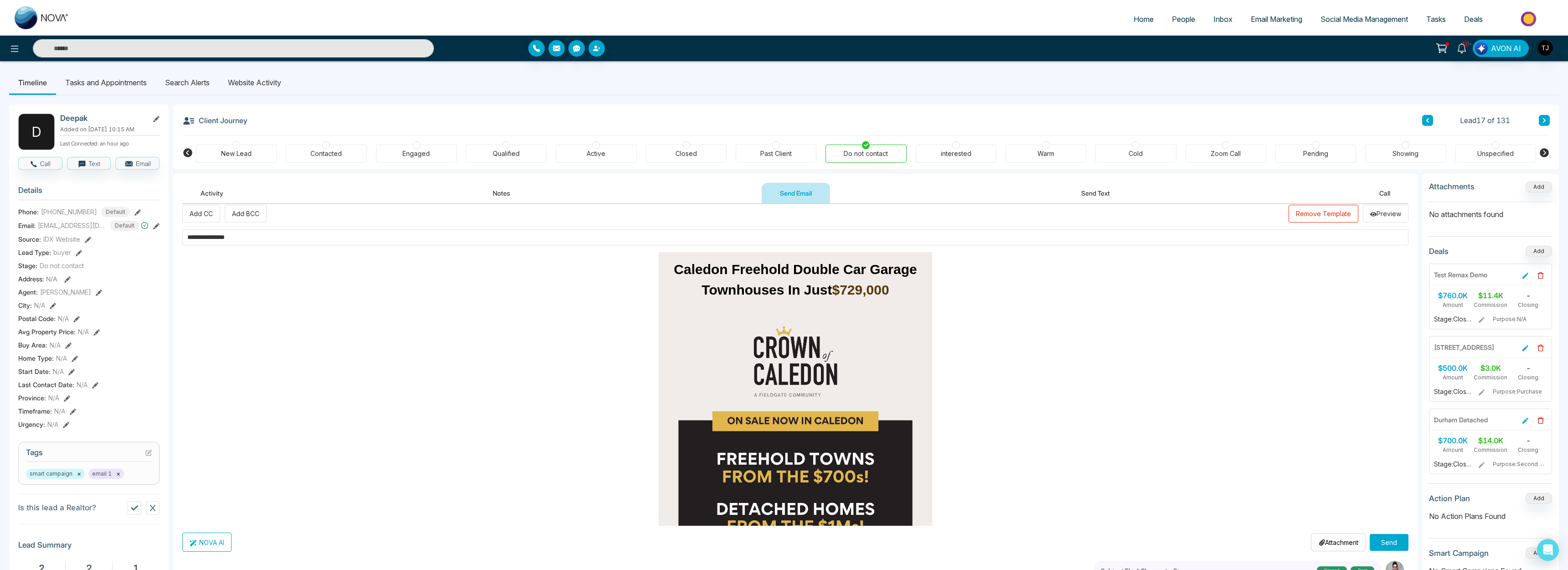
click at [689, 544] on button "Send" at bounding box center [1390, 543] width 39 height 17
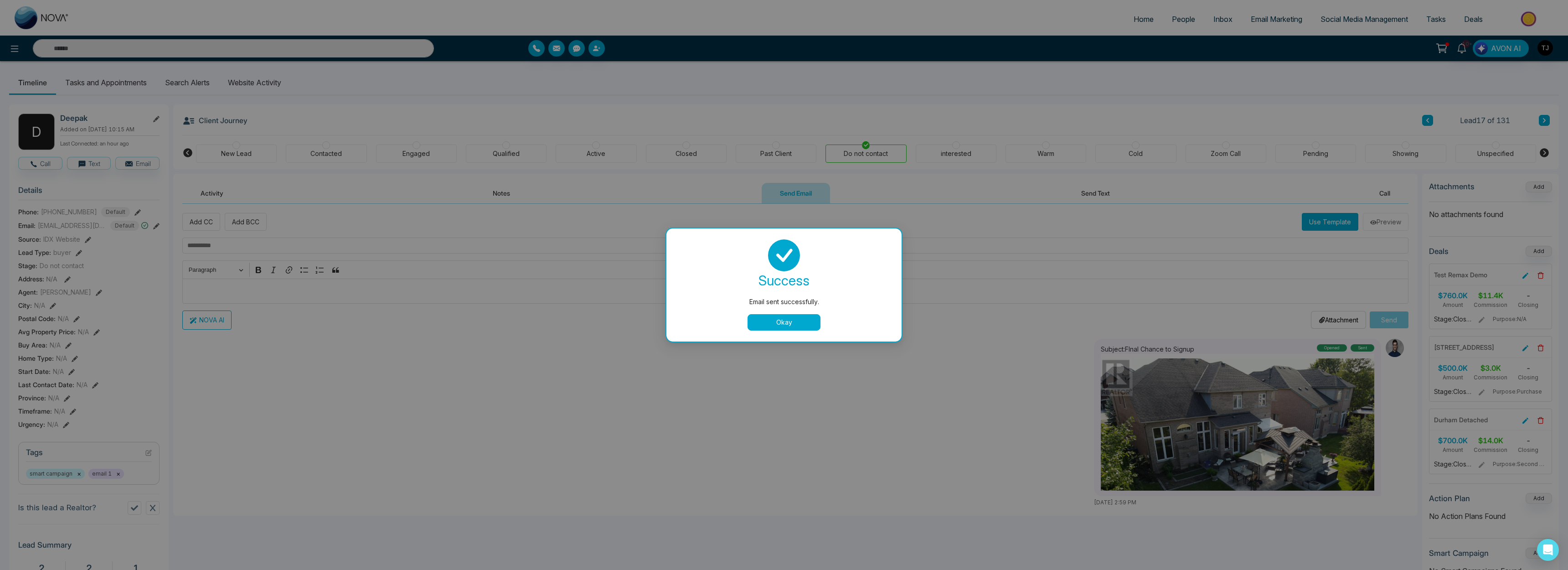
click at [689, 329] on button "Okay" at bounding box center [784, 322] width 73 height 16
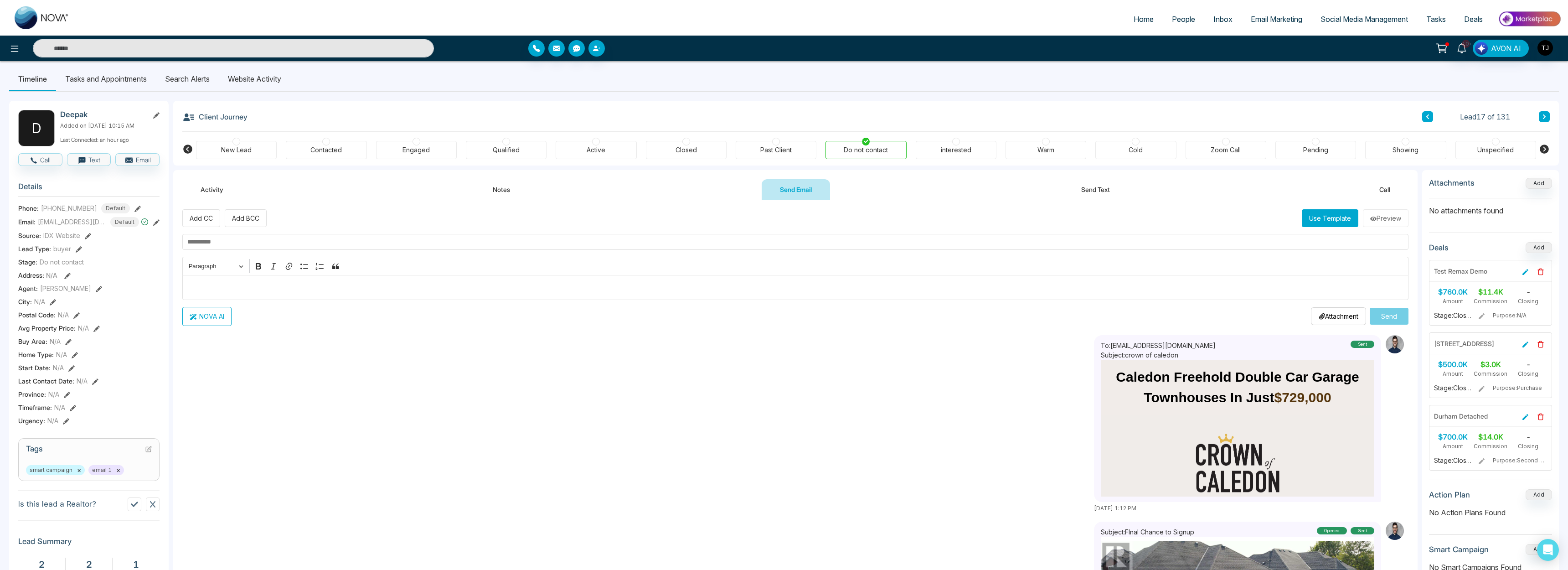
click at [213, 196] on button "Activity" at bounding box center [211, 189] width 59 height 20
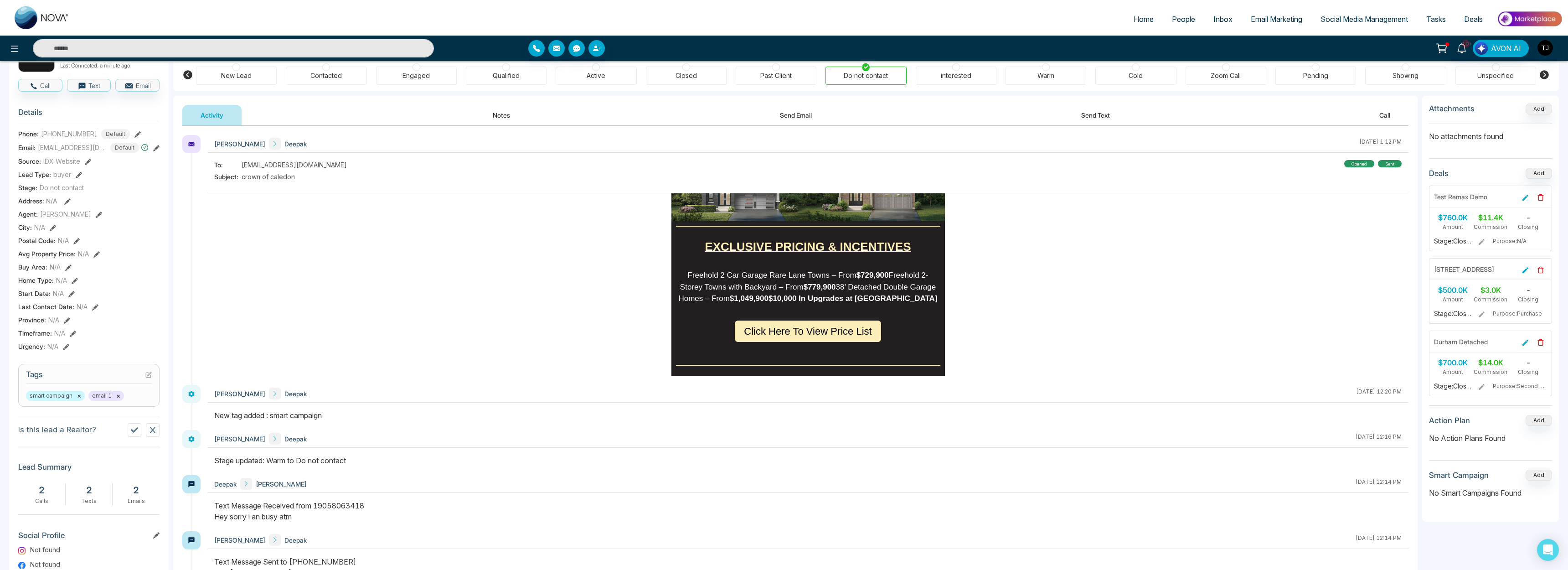
scroll to position [95, 0]
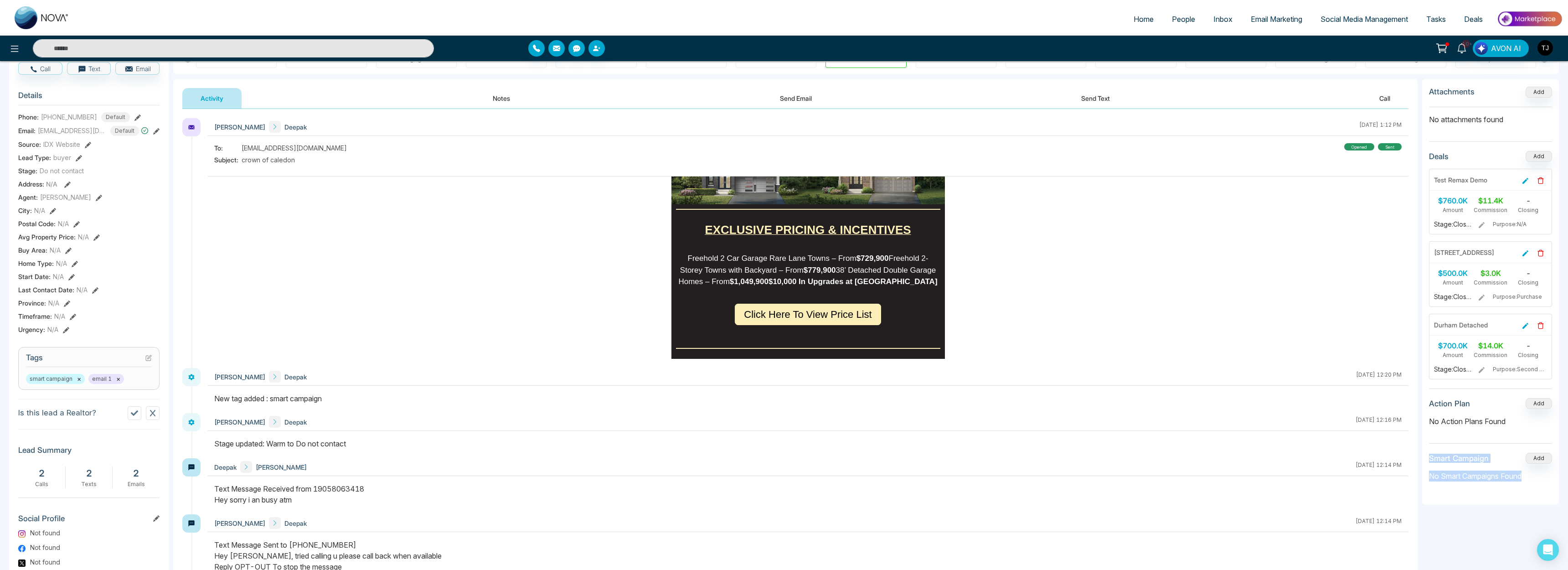
drag, startPoint x: 1512, startPoint y: 486, endPoint x: 1434, endPoint y: 451, distance: 85.5
click at [689, 451] on div "Attachments Add No attachments found Deals Add Test Remax Demo $760.0K Amount $…" at bounding box center [1491, 292] width 136 height 426
